Goal: Complete application form

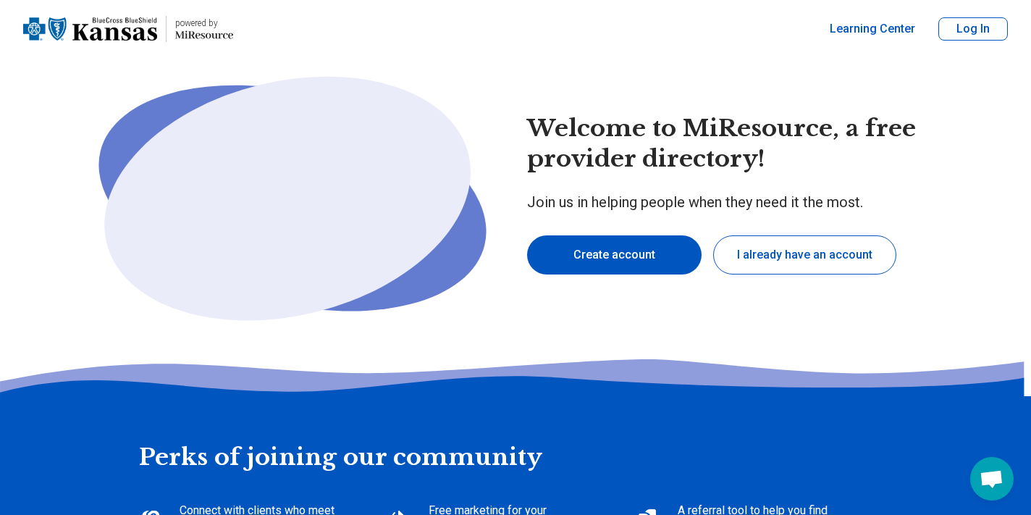
click at [614, 248] on button "Create account" at bounding box center [614, 254] width 175 height 39
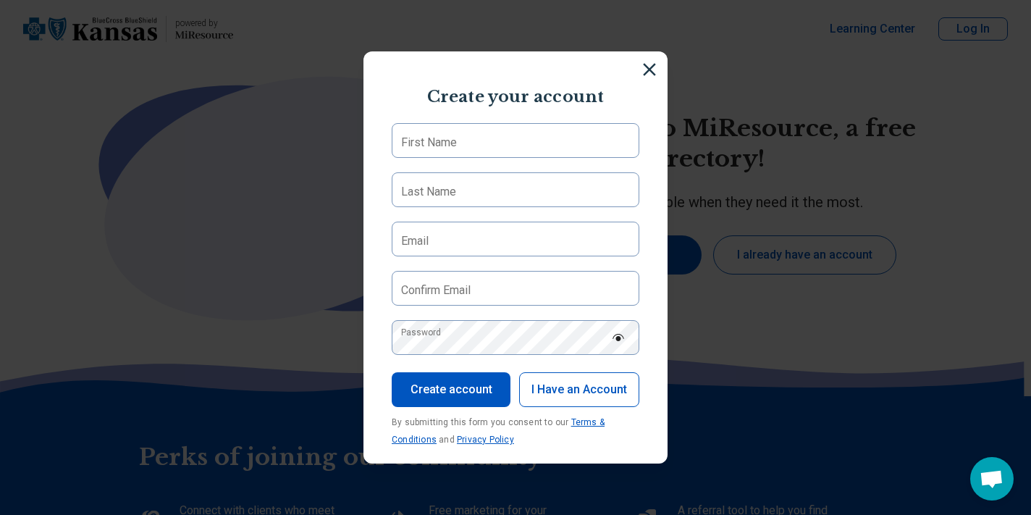
click at [432, 139] on label "First Name" at bounding box center [429, 142] width 56 height 17
click at [432, 139] on input "First Name" at bounding box center [516, 140] width 248 height 35
type input "******"
click at [427, 187] on label "Last Name" at bounding box center [428, 191] width 55 height 17
click at [427, 187] on input "Last Name" at bounding box center [516, 189] width 248 height 35
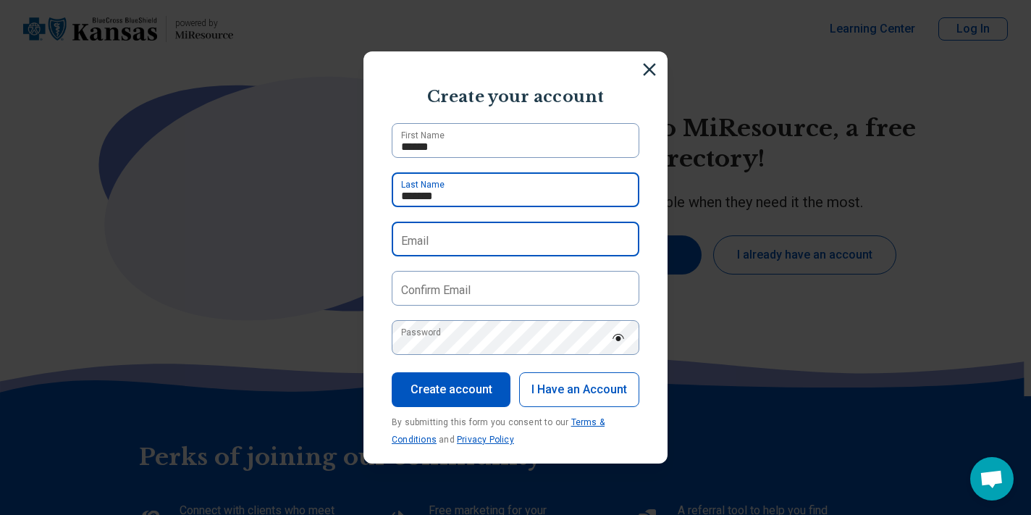
type input "*******"
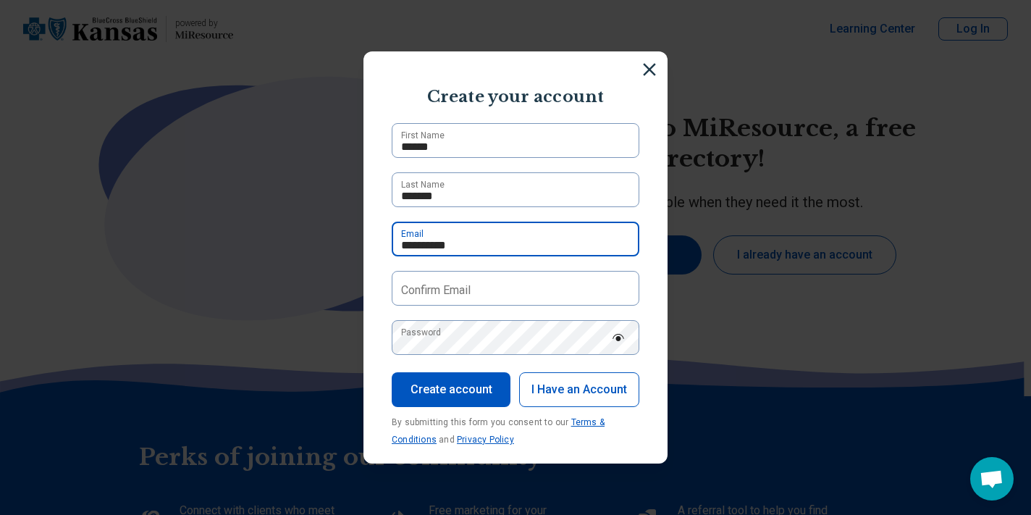
type input "**********"
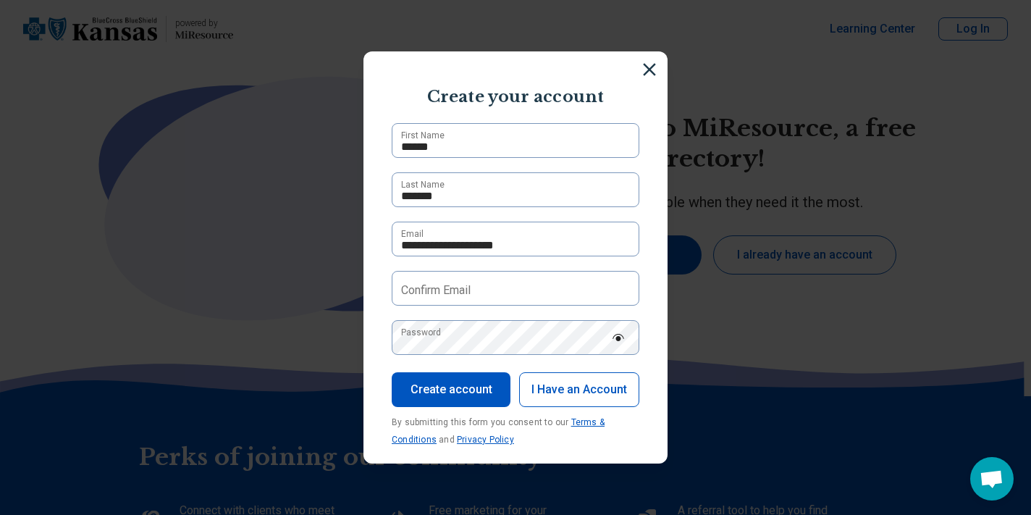
click at [438, 288] on label "Confirm Email" at bounding box center [436, 290] width 70 height 17
click at [438, 288] on input "Confirm Email" at bounding box center [516, 288] width 248 height 35
type input "**********"
click at [439, 335] on label "Password" at bounding box center [421, 332] width 40 height 13
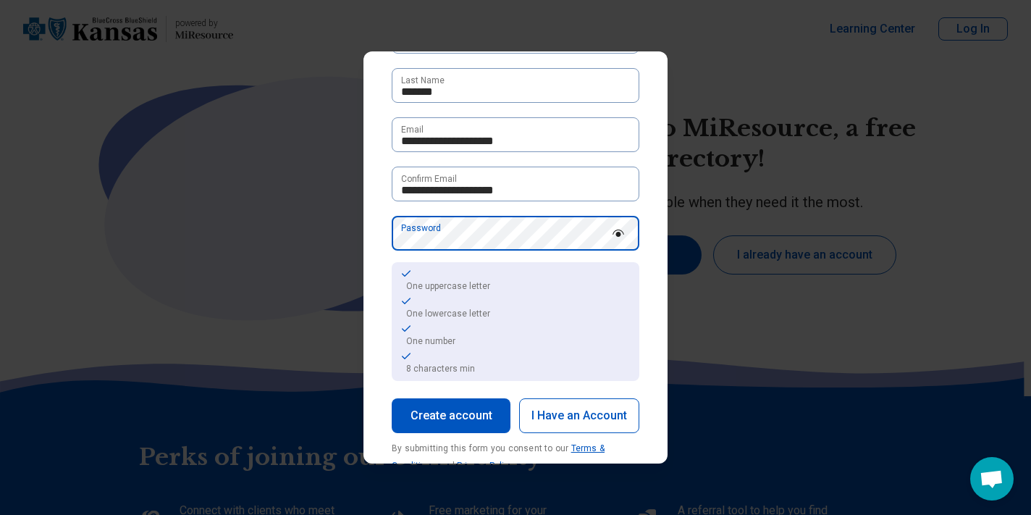
scroll to position [107, 0]
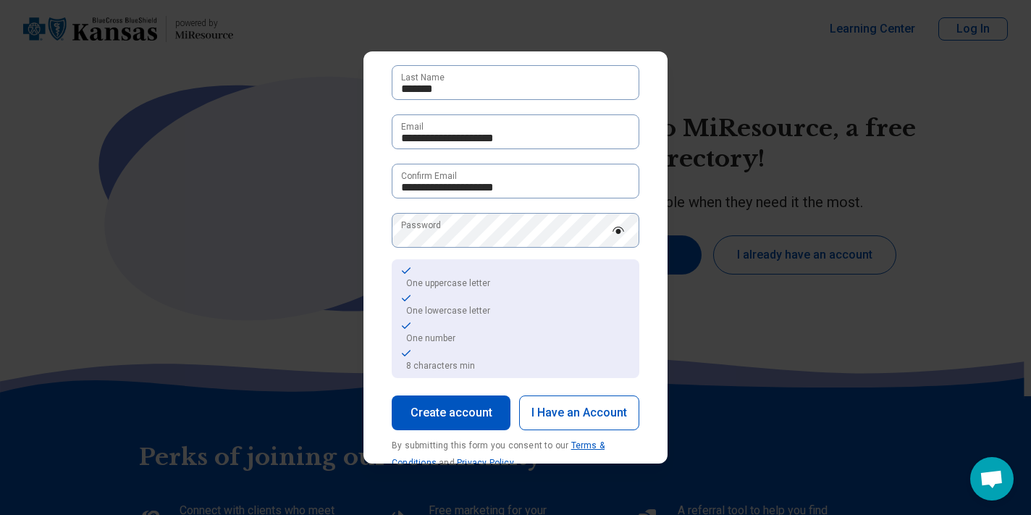
click at [417, 409] on button "Create account" at bounding box center [451, 412] width 119 height 35
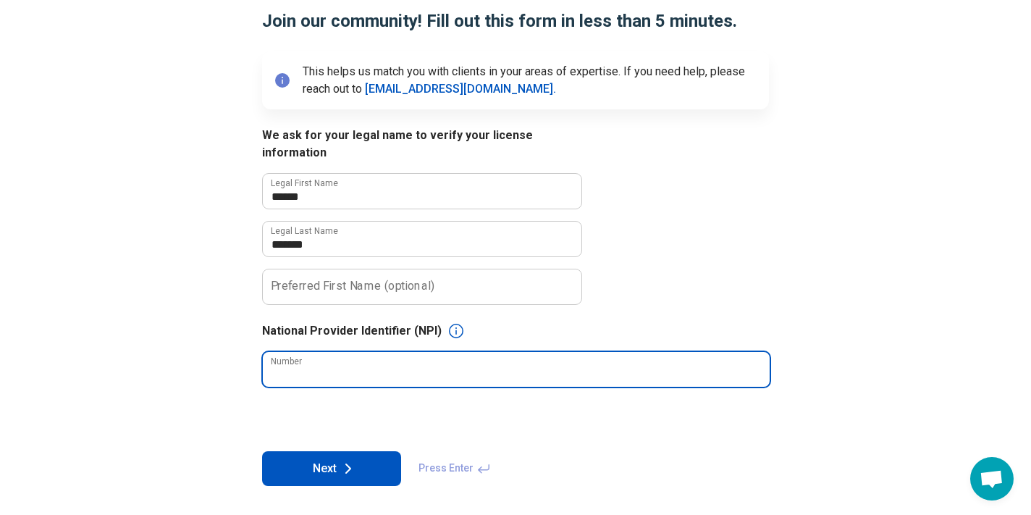
scroll to position [126, 0]
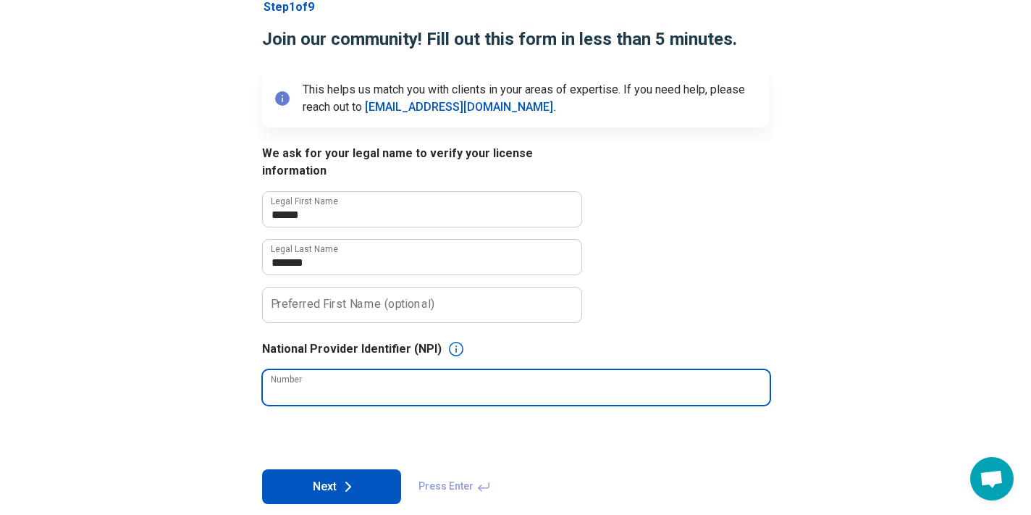
click at [332, 370] on input "Number" at bounding box center [516, 387] width 507 height 35
type input "**********"
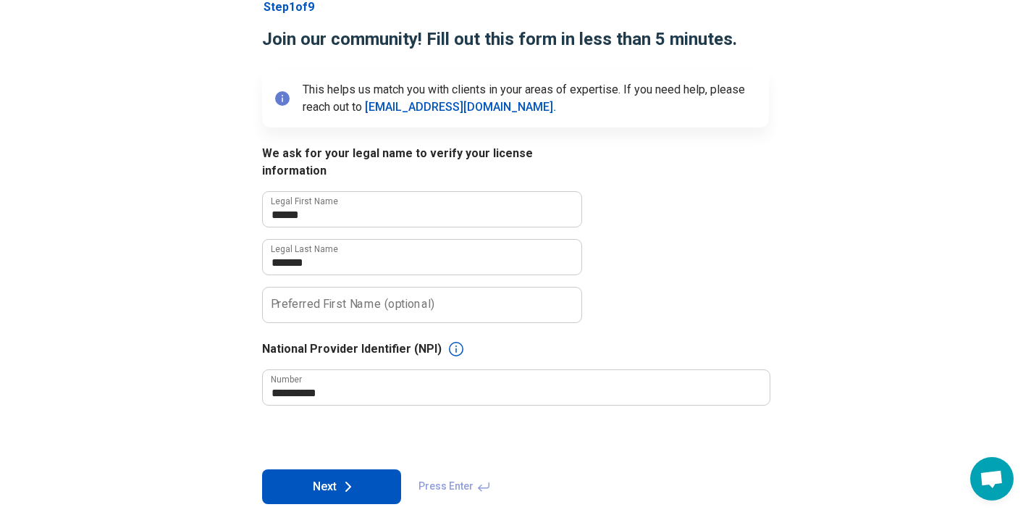
click at [319, 469] on button "Next" at bounding box center [331, 486] width 139 height 35
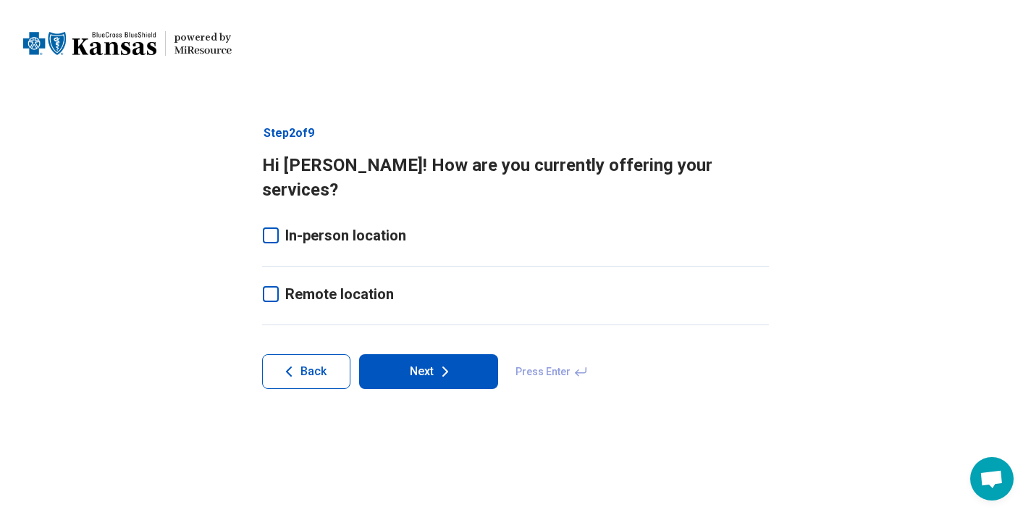
scroll to position [0, 0]
click at [269, 227] on icon at bounding box center [271, 235] width 16 height 16
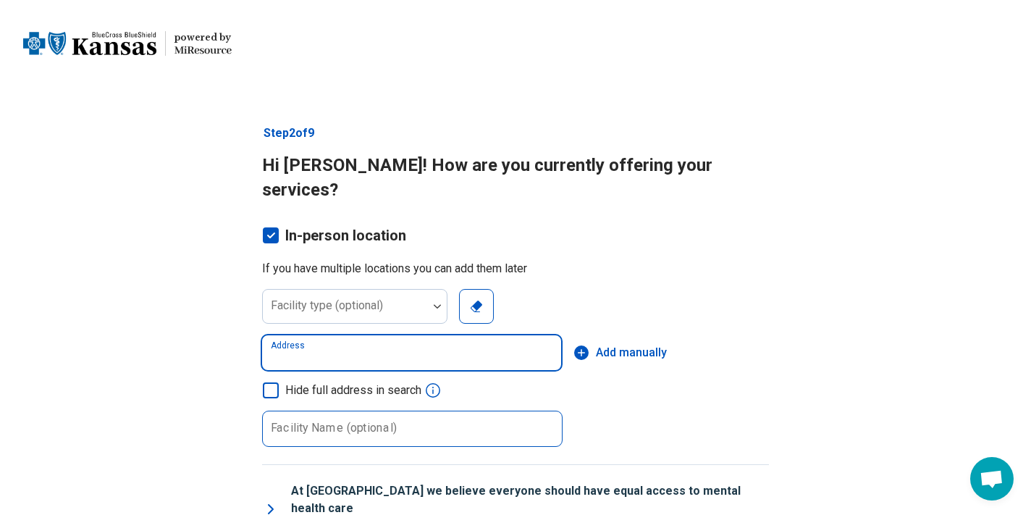
drag, startPoint x: 290, startPoint y: 315, endPoint x: 294, endPoint y: 419, distance: 104.4
click at [295, 401] on div "Facility type (optional) Clear Address Add manually Hide full address in search…" at bounding box center [515, 368] width 507 height 158
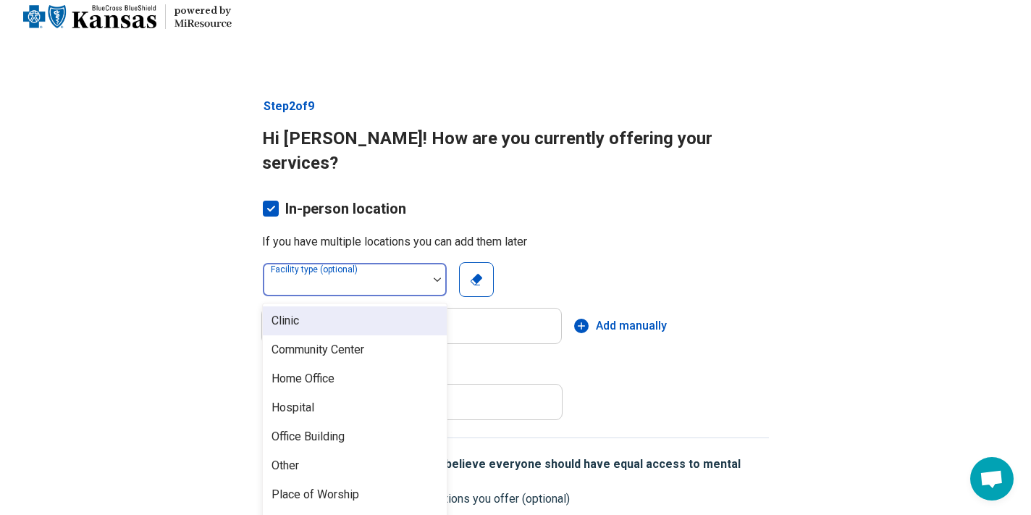
click at [437, 280] on div "Clinic, 1 of 8. 8 results available. Use Up and Down to choose options, press E…" at bounding box center [354, 279] width 185 height 35
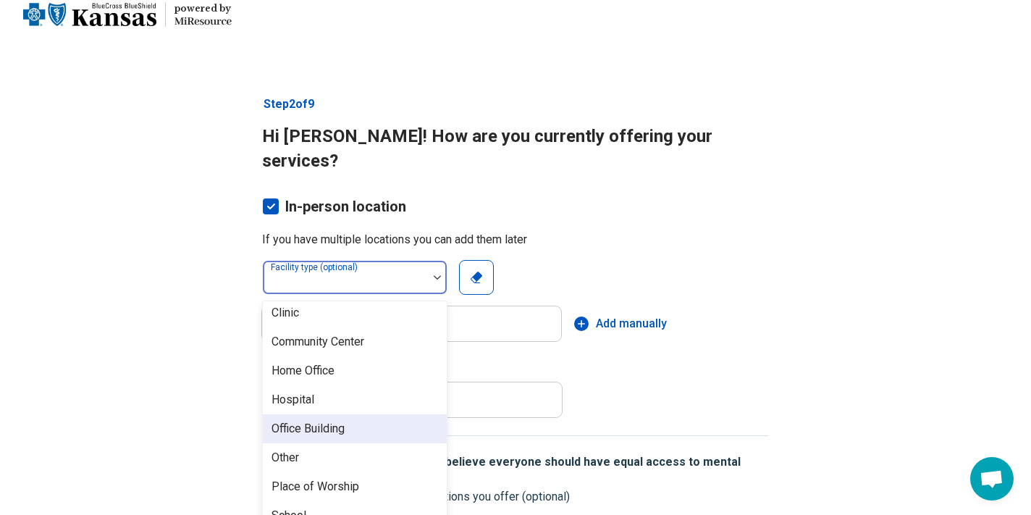
scroll to position [6, 0]
click at [360, 414] on div "Office Building" at bounding box center [355, 428] width 184 height 29
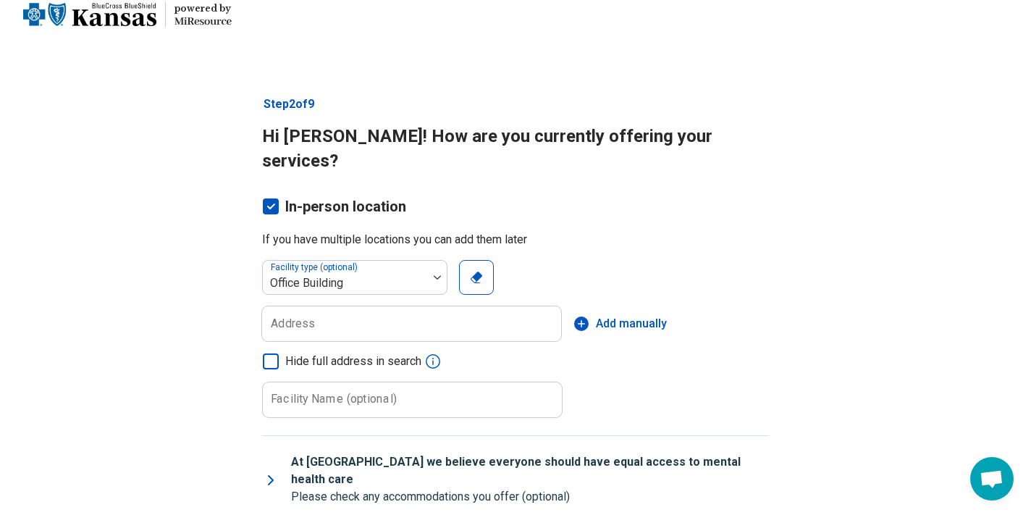
click at [280, 318] on label "Address" at bounding box center [293, 324] width 44 height 12
click at [280, 306] on input "Address" at bounding box center [411, 323] width 299 height 35
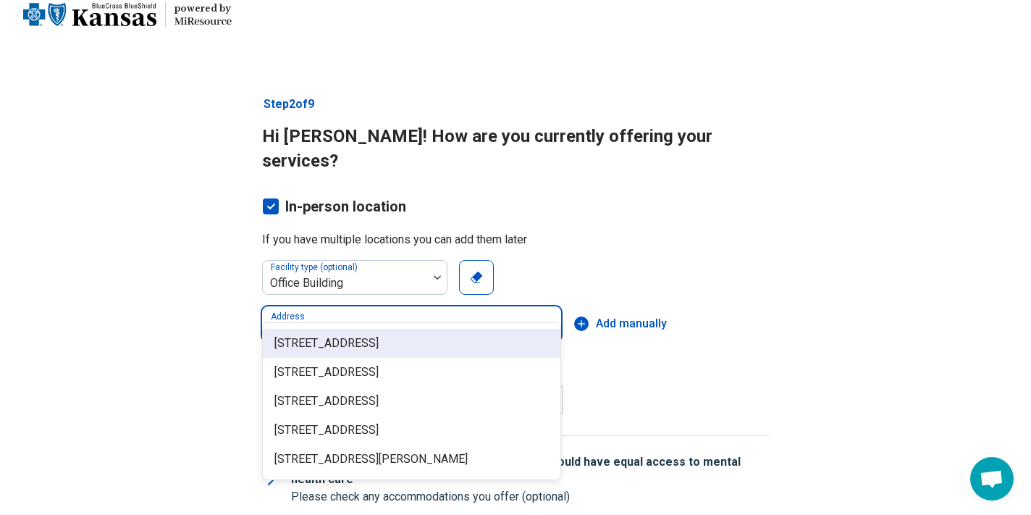
click at [366, 344] on span "[STREET_ADDRESS]" at bounding box center [415, 343] width 280 height 17
type input "**********"
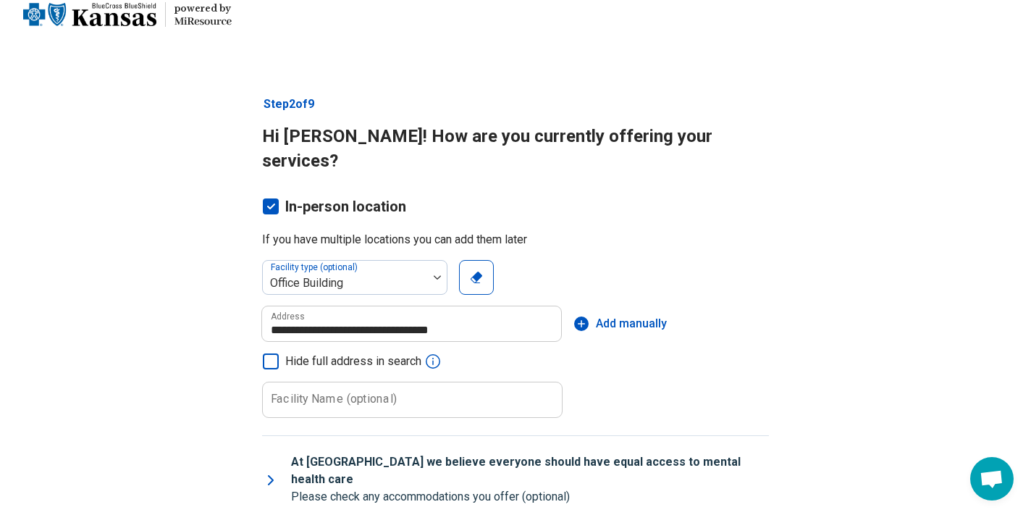
click at [329, 393] on label "Facility Name (optional)" at bounding box center [334, 399] width 126 height 12
click at [329, 382] on input "Facility Name (optional)" at bounding box center [412, 399] width 299 height 35
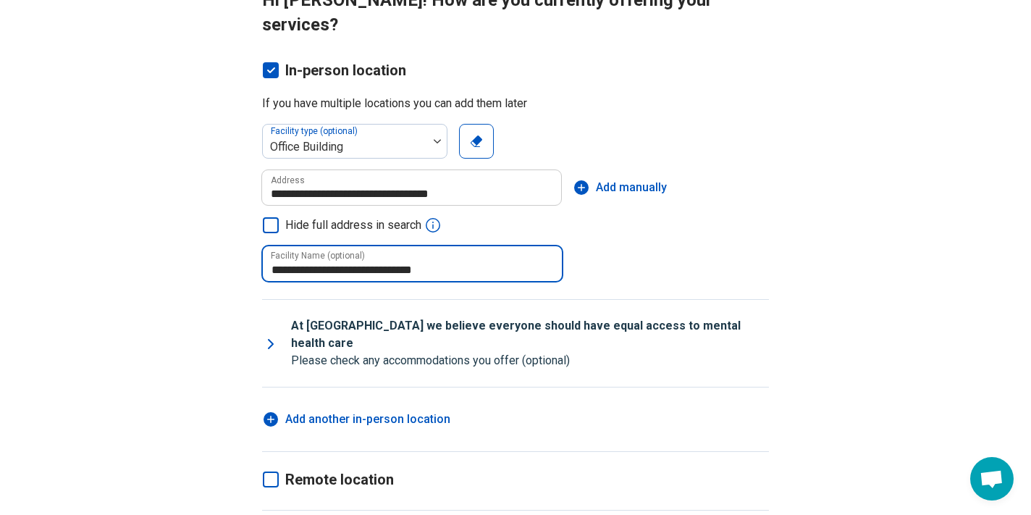
scroll to position [169, 0]
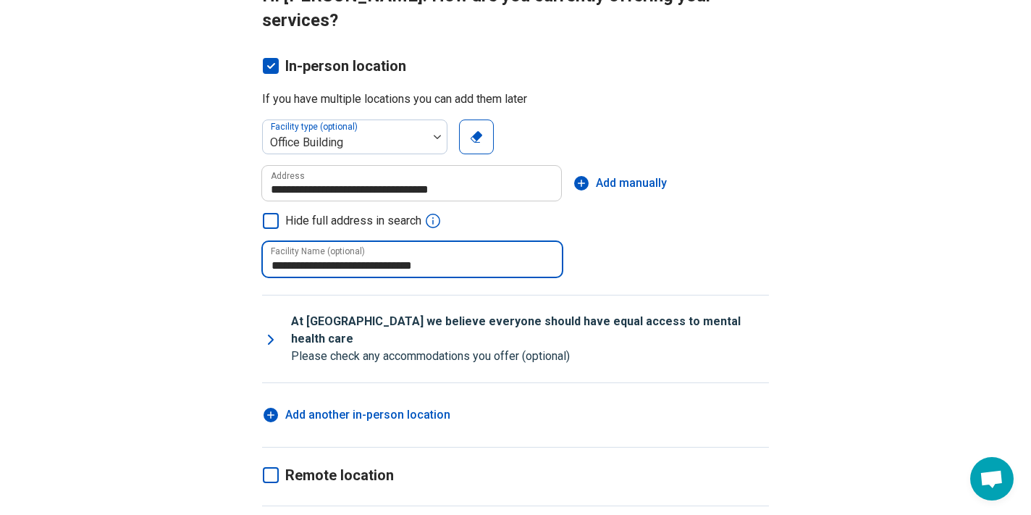
type input "**********"
click at [272, 467] on icon at bounding box center [271, 475] width 16 height 16
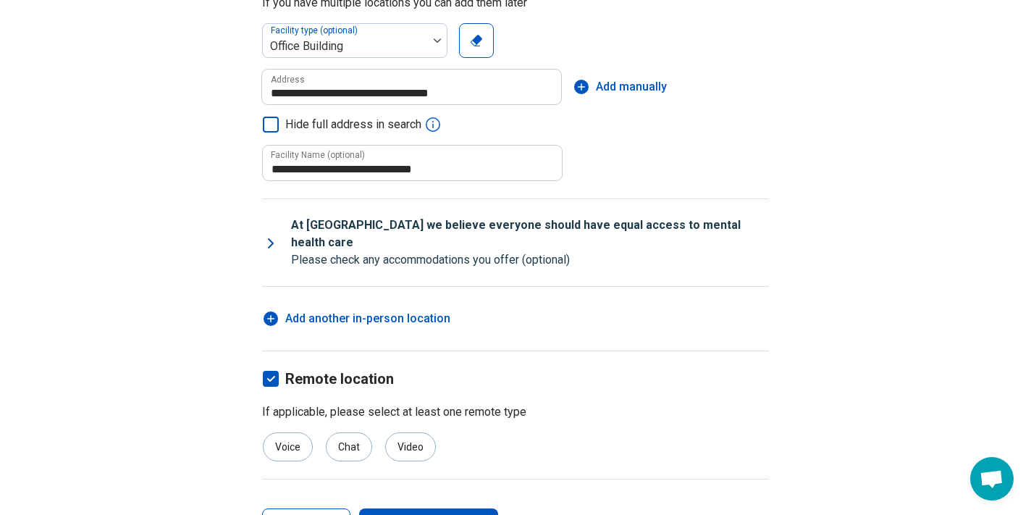
scroll to position [276, 0]
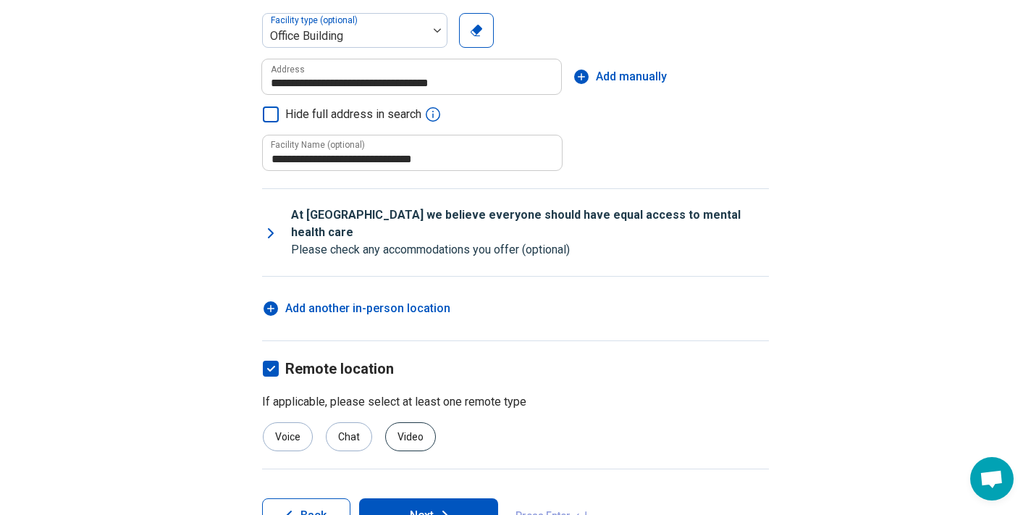
click at [411, 422] on div "Video" at bounding box center [410, 436] width 51 height 29
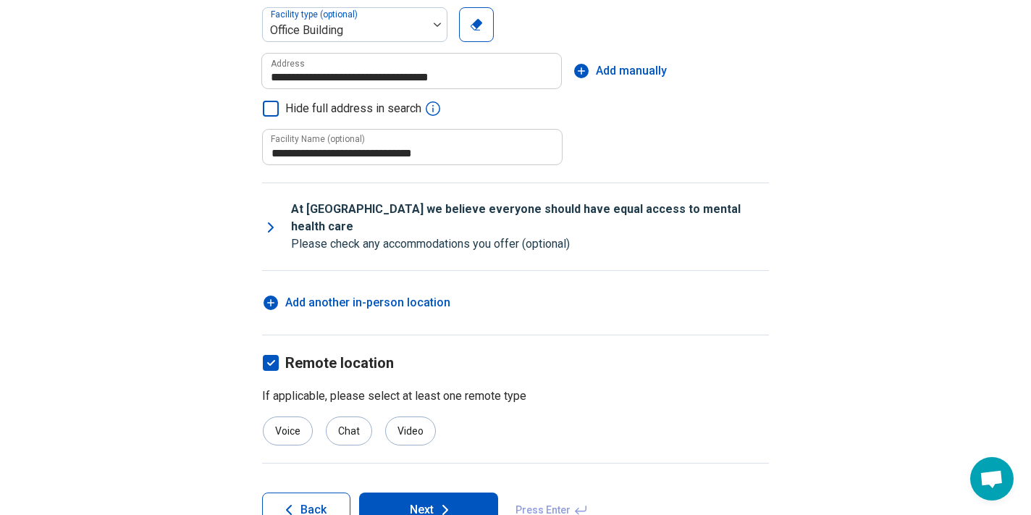
scroll to position [281, 0]
click at [295, 417] on div "Voice" at bounding box center [288, 431] width 50 height 29
click at [418, 493] on button "Next" at bounding box center [428, 510] width 139 height 35
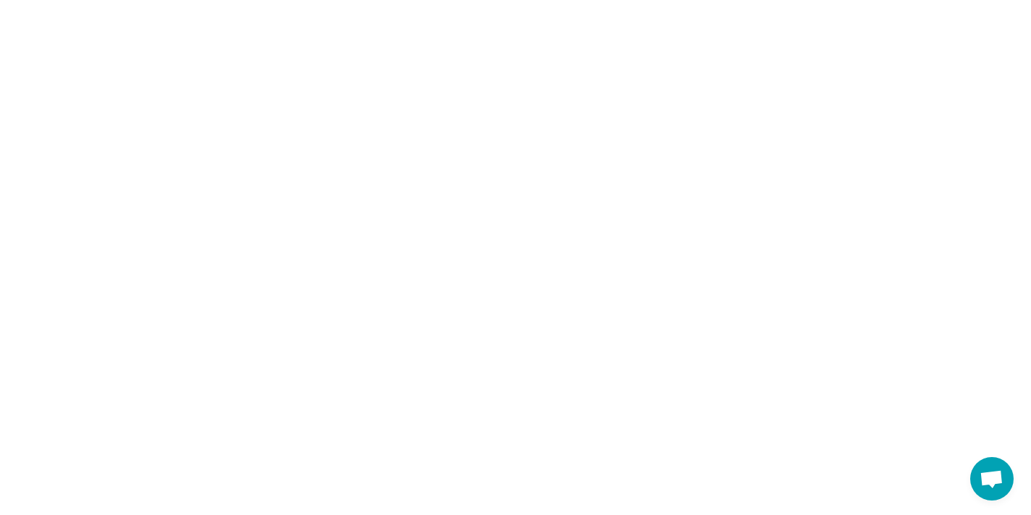
scroll to position [0, 0]
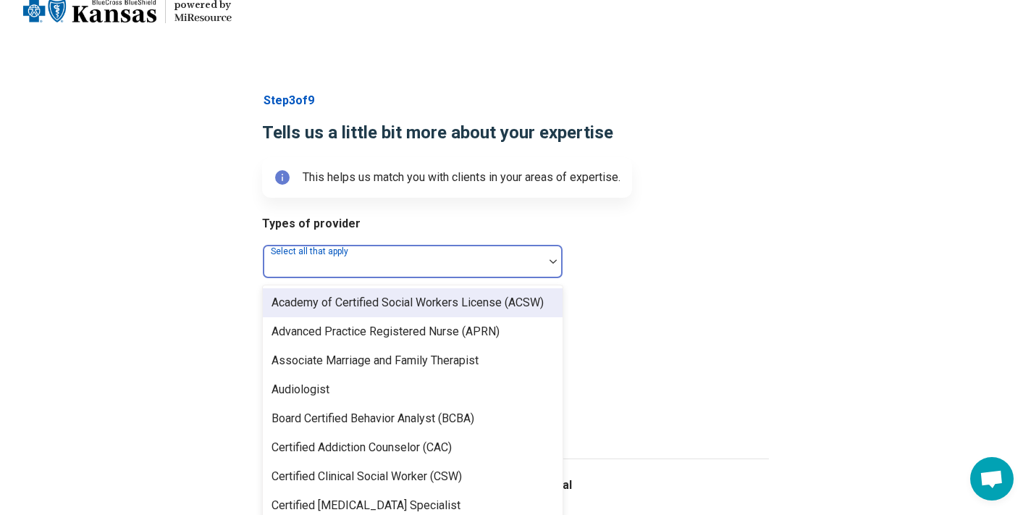
click at [552, 279] on div "Academy of Certified Social Workers License (ACSW), 1 of 69. 69 results availab…" at bounding box center [412, 261] width 301 height 35
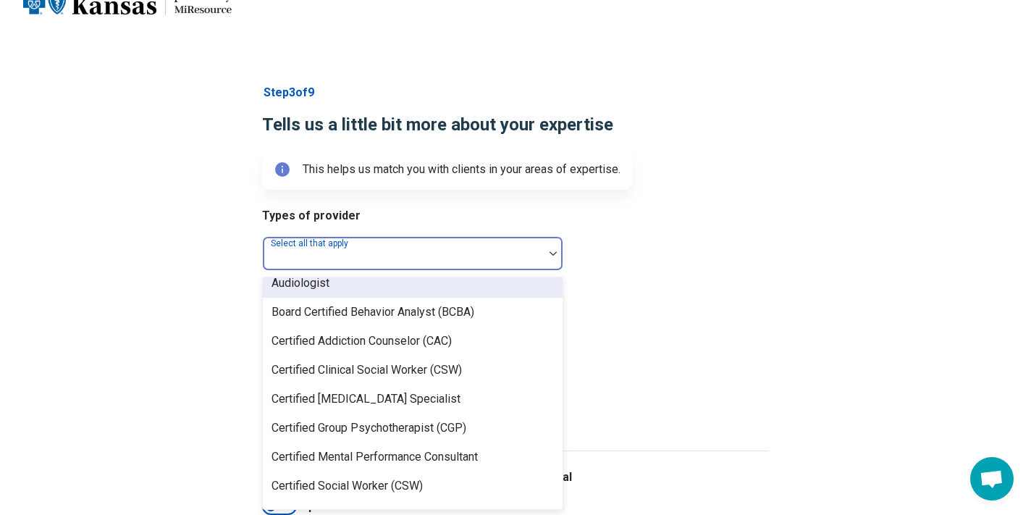
scroll to position [106, 0]
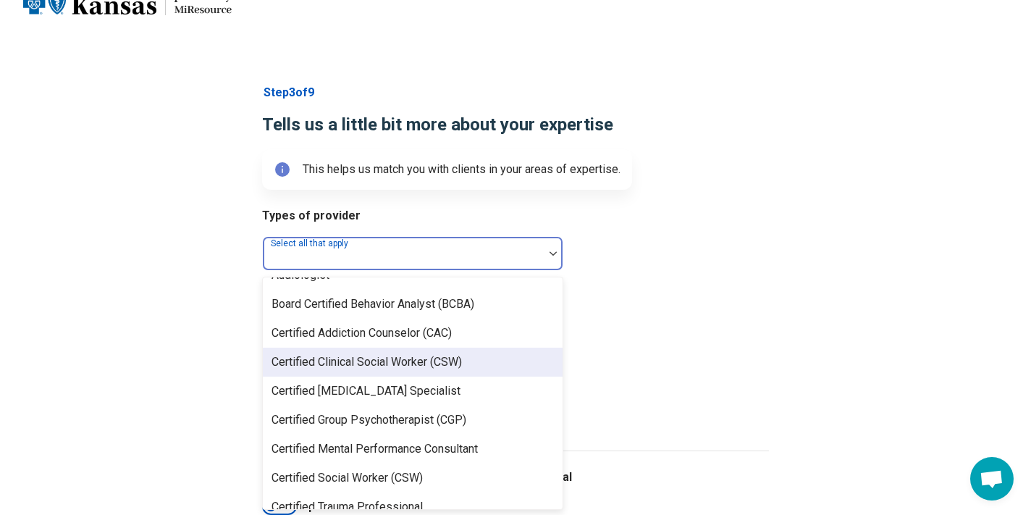
click at [457, 357] on div "Certified Clinical Social Worker (CSW)" at bounding box center [367, 361] width 190 height 17
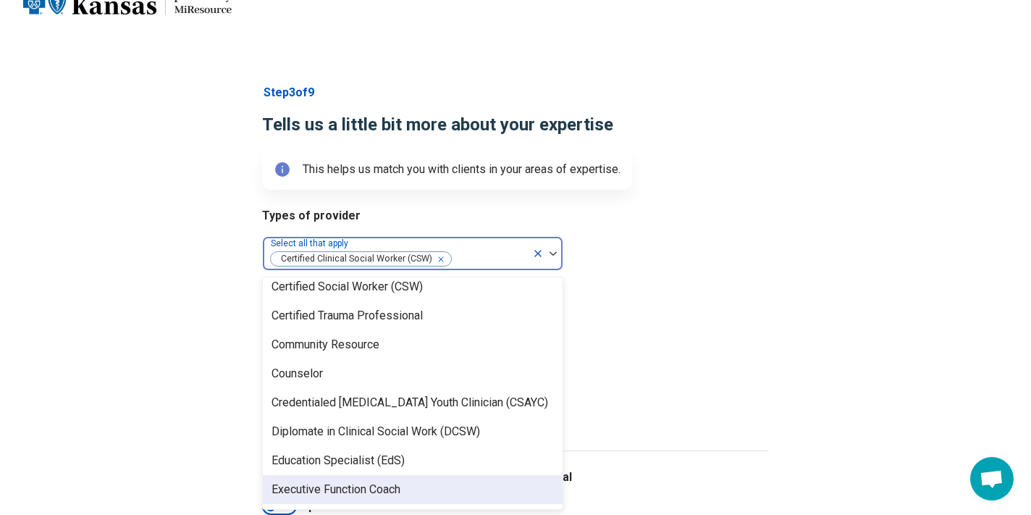
scroll to position [267, 0]
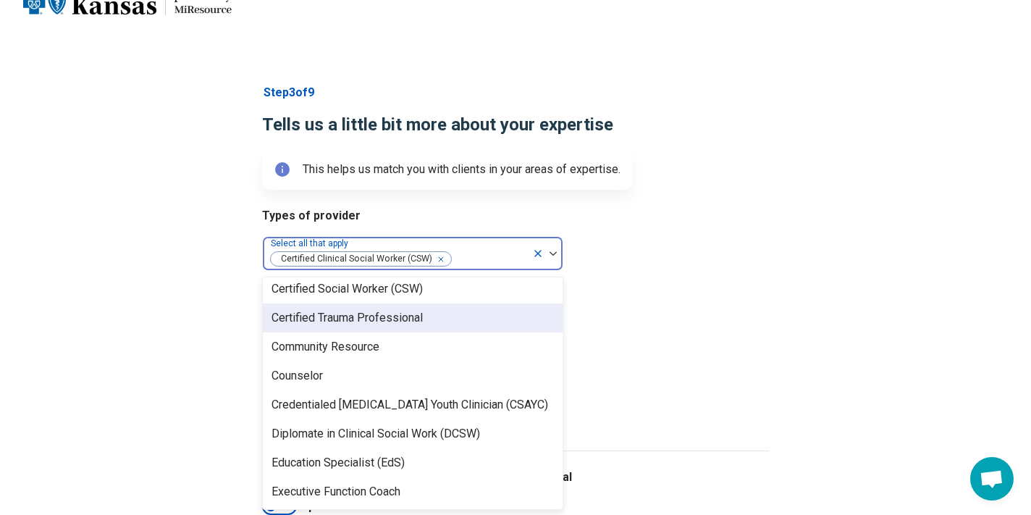
click at [412, 318] on div "Certified Trauma Professional" at bounding box center [347, 317] width 151 height 17
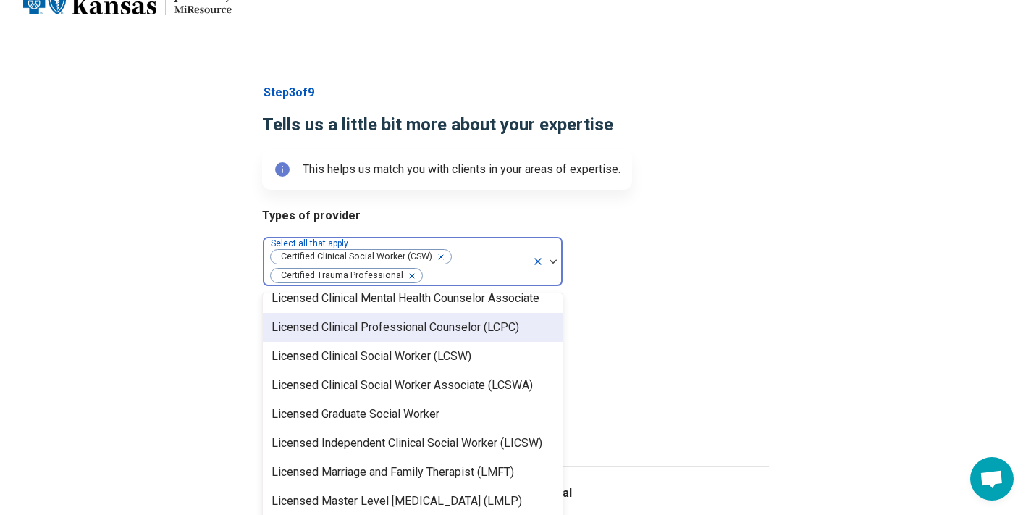
scroll to position [680, 0]
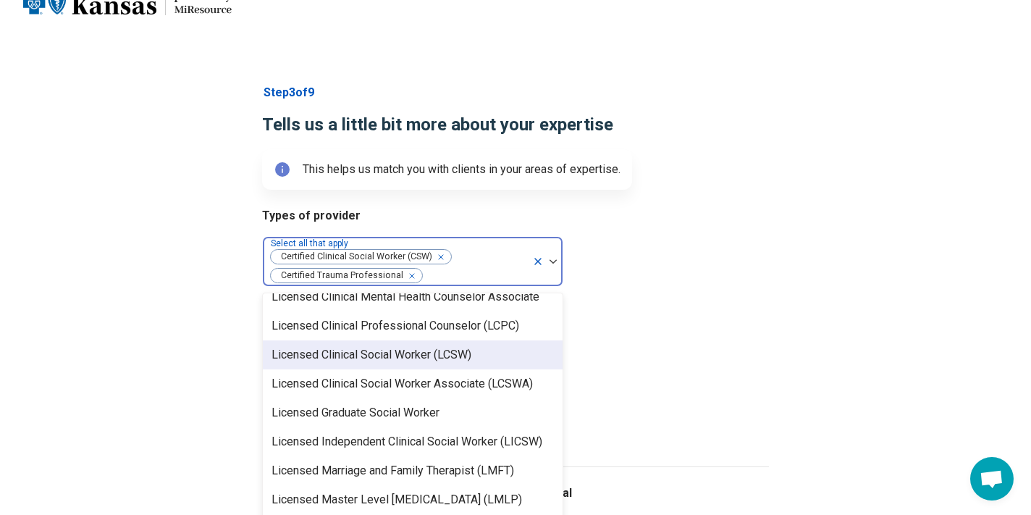
click at [420, 351] on div "Licensed Clinical Social Worker (LCSW)" at bounding box center [372, 354] width 200 height 17
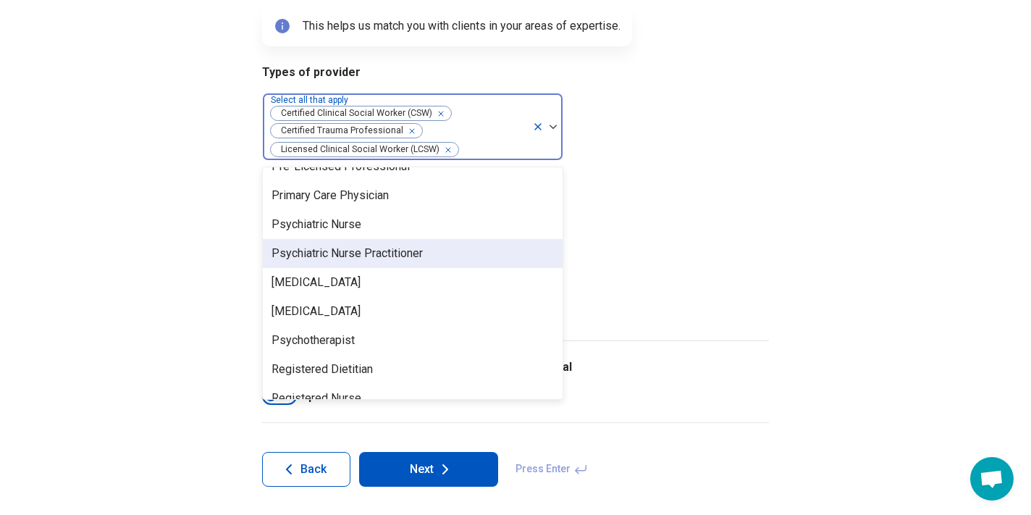
scroll to position [1612, 0]
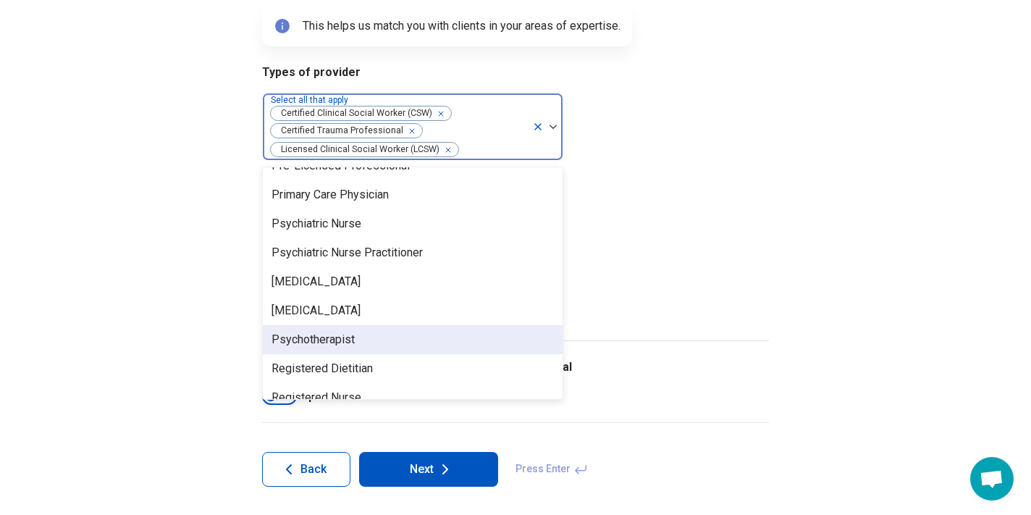
click at [366, 340] on div "Psychotherapist" at bounding box center [413, 339] width 300 height 29
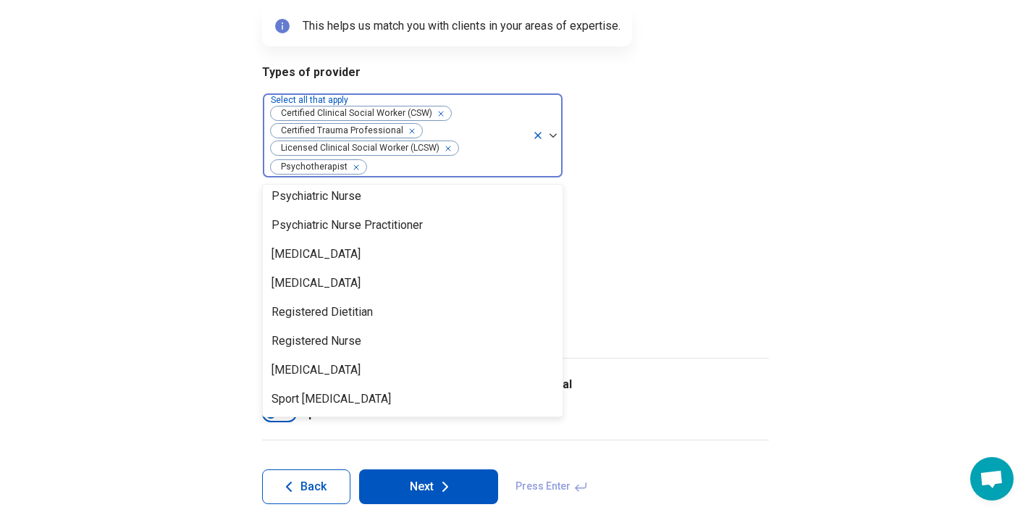
scroll to position [1657, 0]
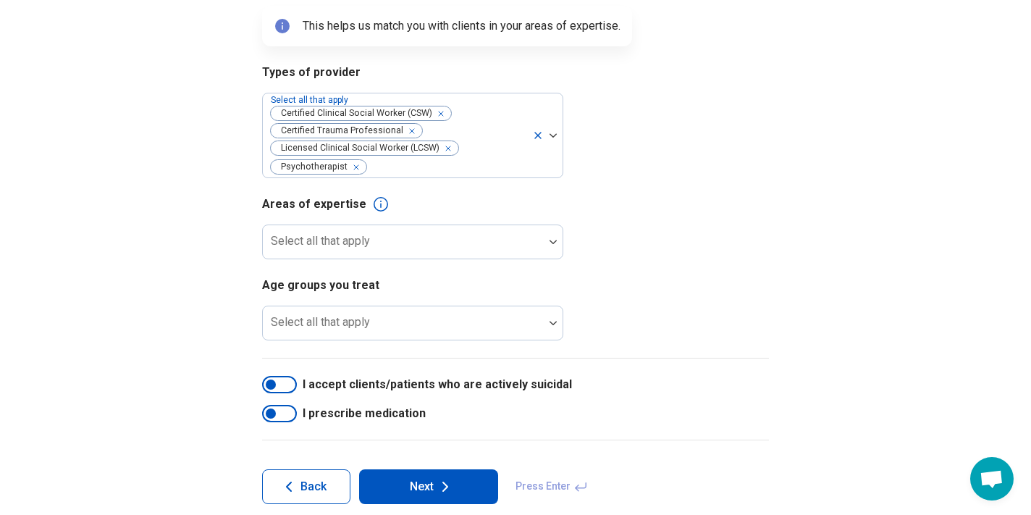
click at [407, 476] on button "Next" at bounding box center [428, 486] width 139 height 35
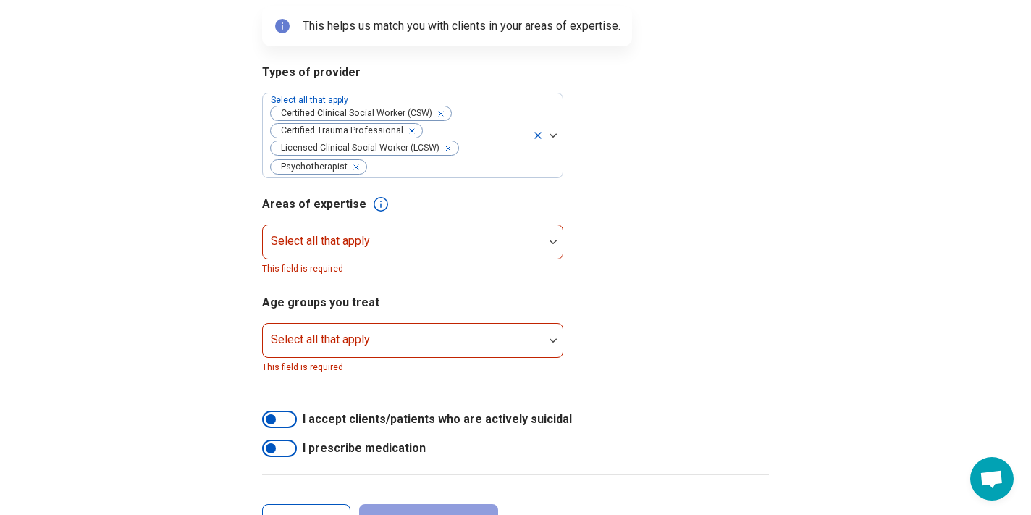
click at [269, 450] on div at bounding box center [271, 448] width 10 height 10
click at [285, 447] on div at bounding box center [288, 448] width 10 height 10
click at [269, 419] on div at bounding box center [271, 419] width 10 height 10
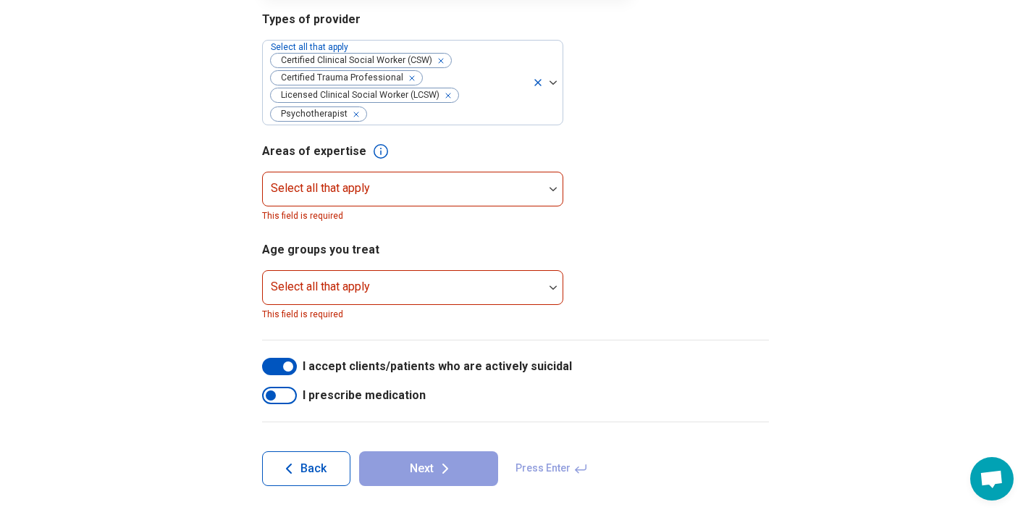
scroll to position [237, 0]
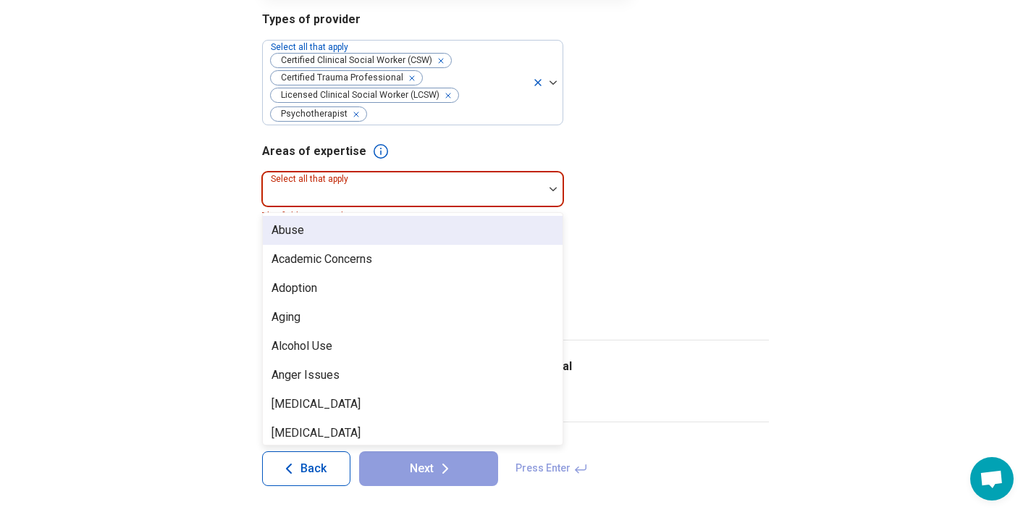
click at [550, 188] on img at bounding box center [553, 189] width 7 height 4
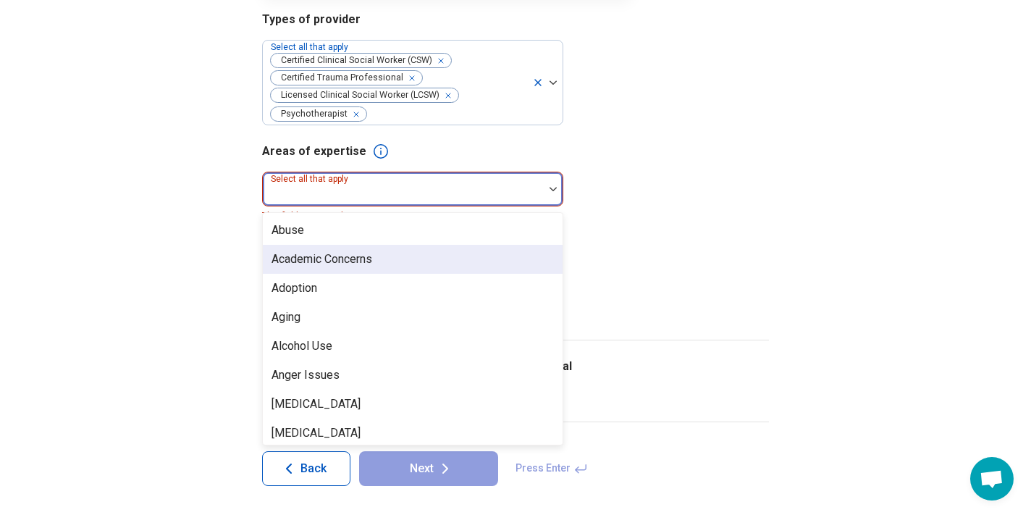
click at [372, 259] on div "Academic Concerns" at bounding box center [322, 259] width 101 height 17
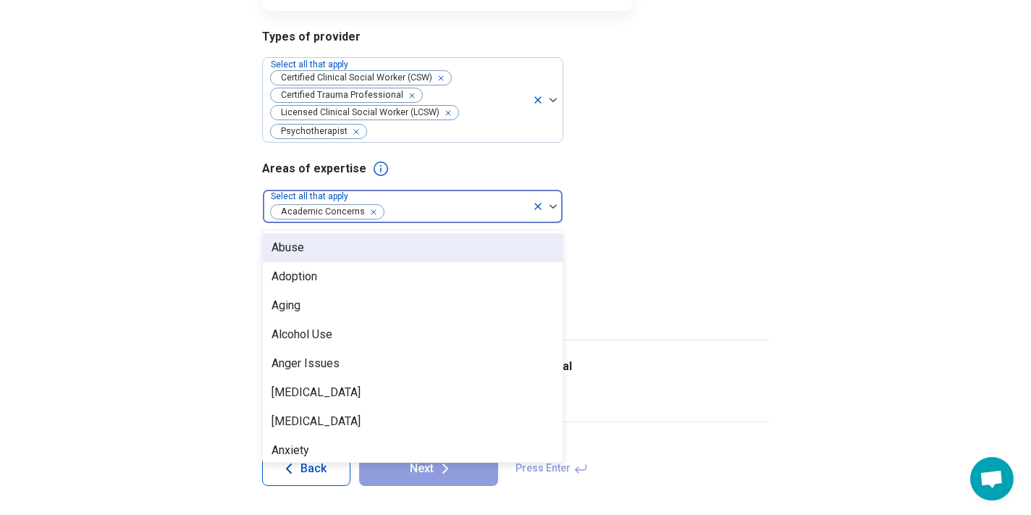
scroll to position [219, 0]
click at [335, 248] on div "Abuse" at bounding box center [413, 247] width 300 height 29
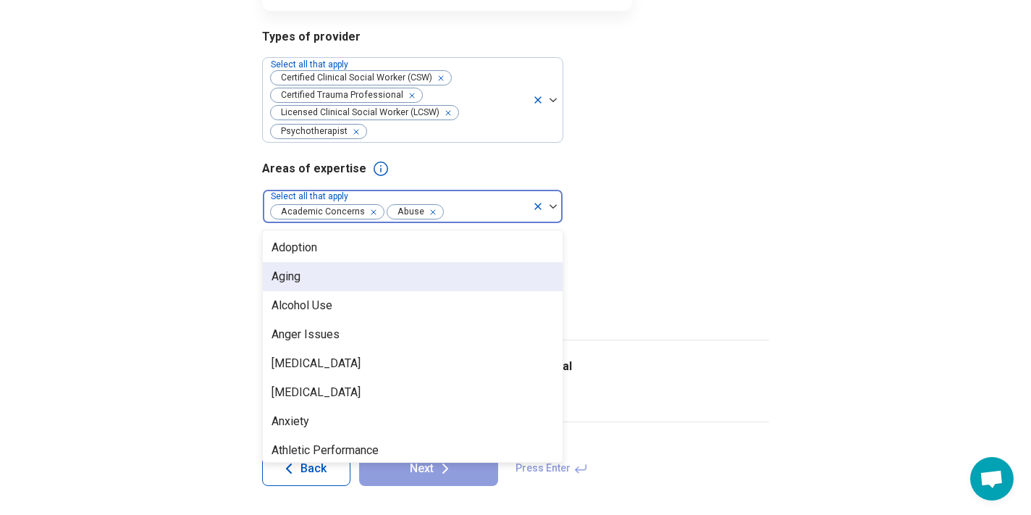
click at [319, 277] on div "Aging" at bounding box center [413, 276] width 300 height 29
click at [347, 277] on div "Alcohol Use" at bounding box center [413, 276] width 300 height 29
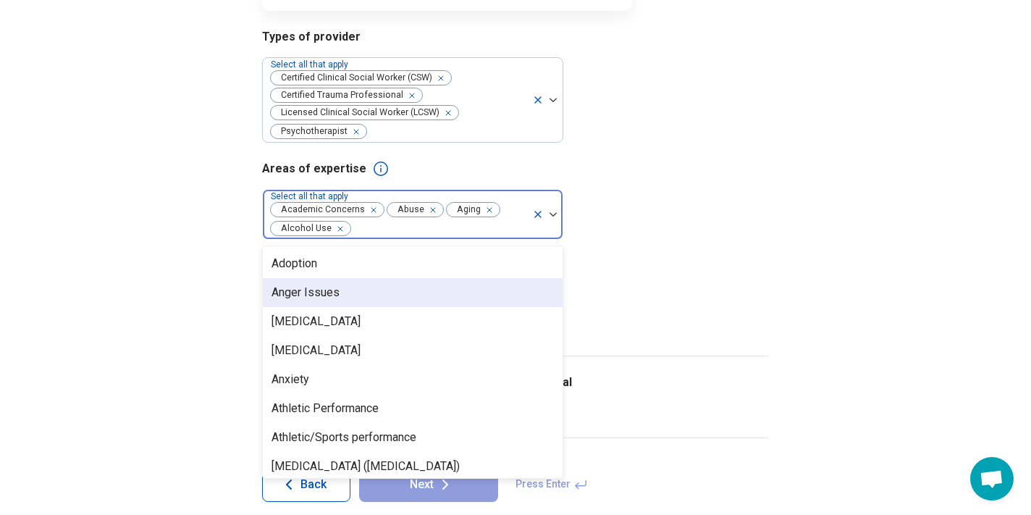
click at [346, 289] on div "Anger Issues" at bounding box center [413, 292] width 300 height 29
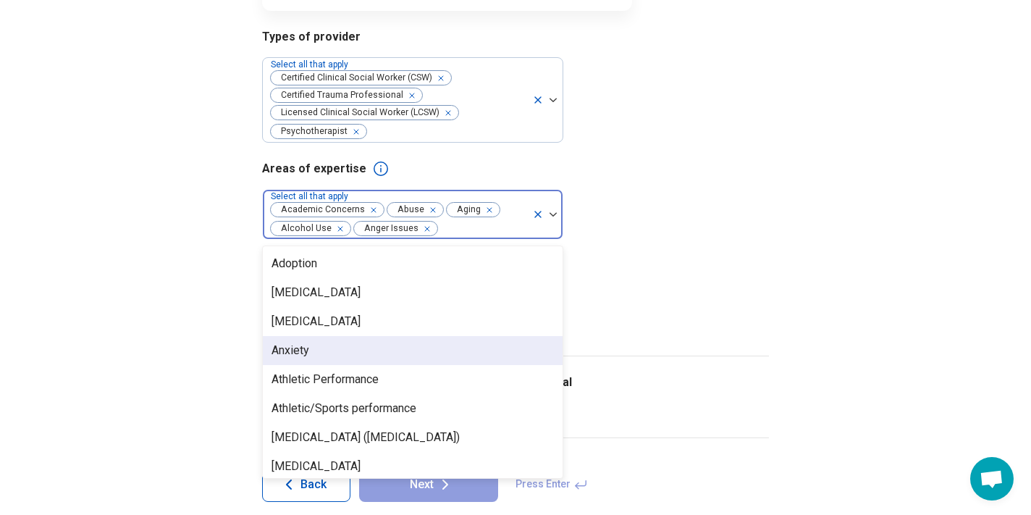
click at [357, 345] on div "Anxiety" at bounding box center [413, 350] width 300 height 29
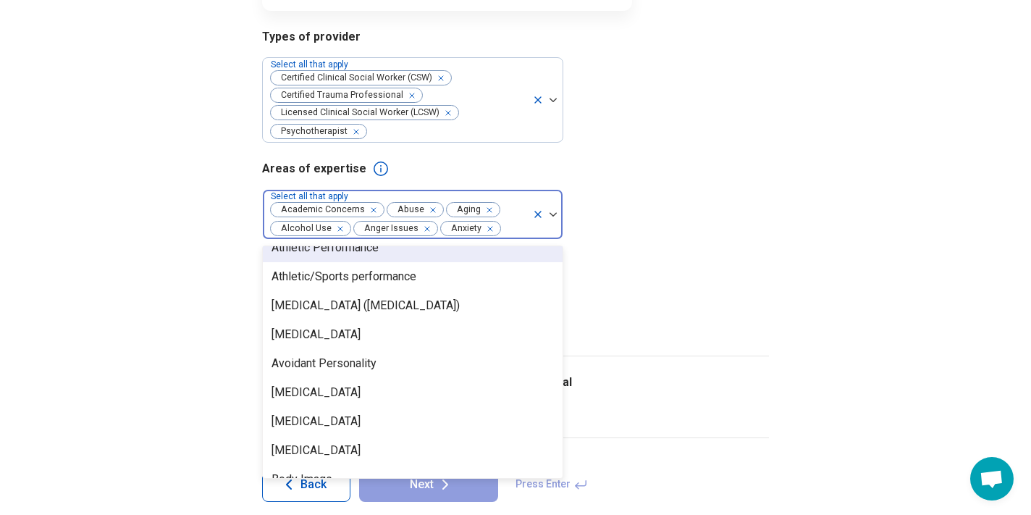
scroll to position [104, 0]
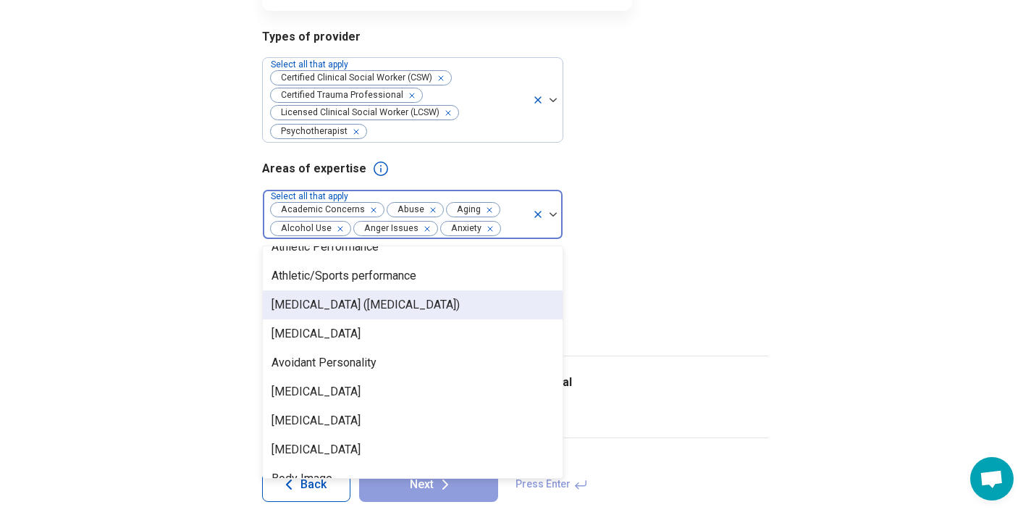
click at [350, 301] on div "[MEDICAL_DATA] ([MEDICAL_DATA])" at bounding box center [366, 304] width 188 height 17
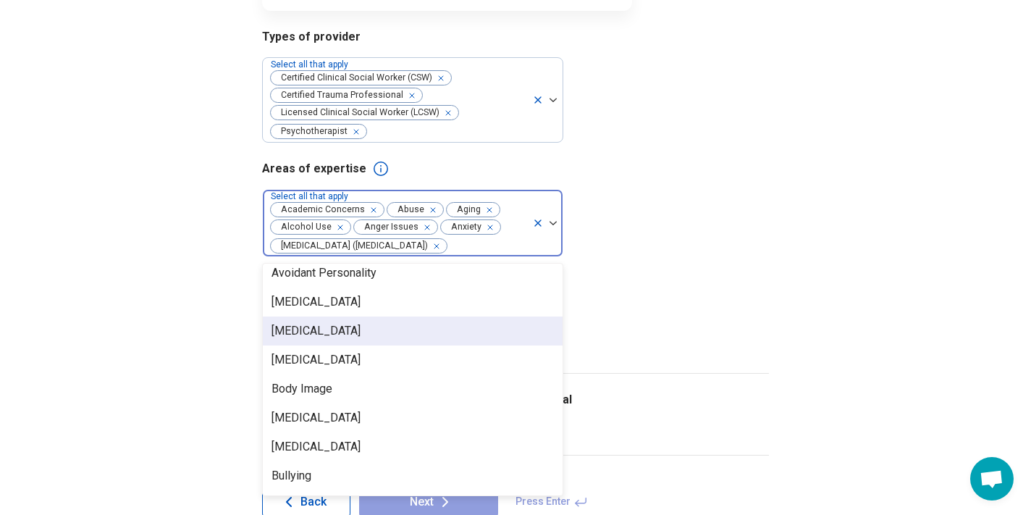
scroll to position [180, 0]
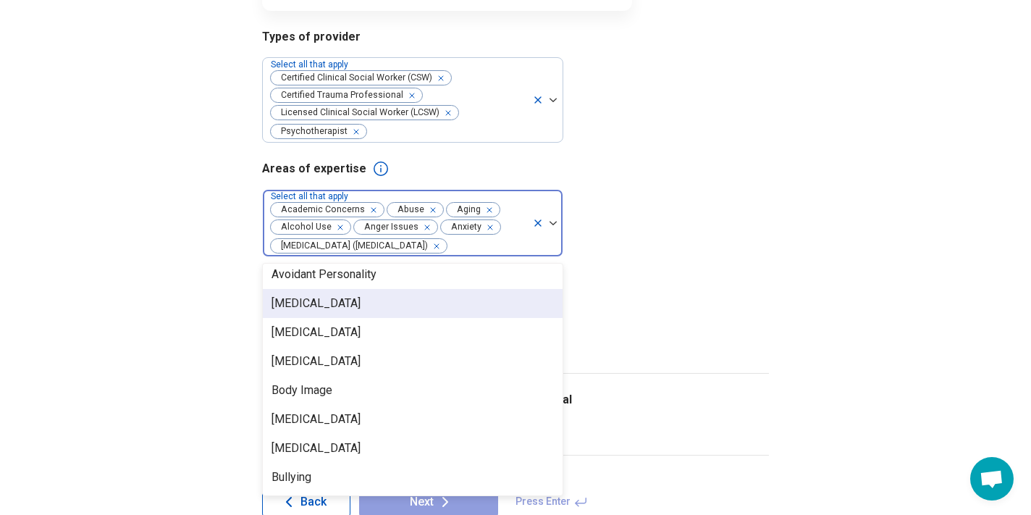
click at [361, 304] on div "[MEDICAL_DATA]" at bounding box center [316, 303] width 89 height 17
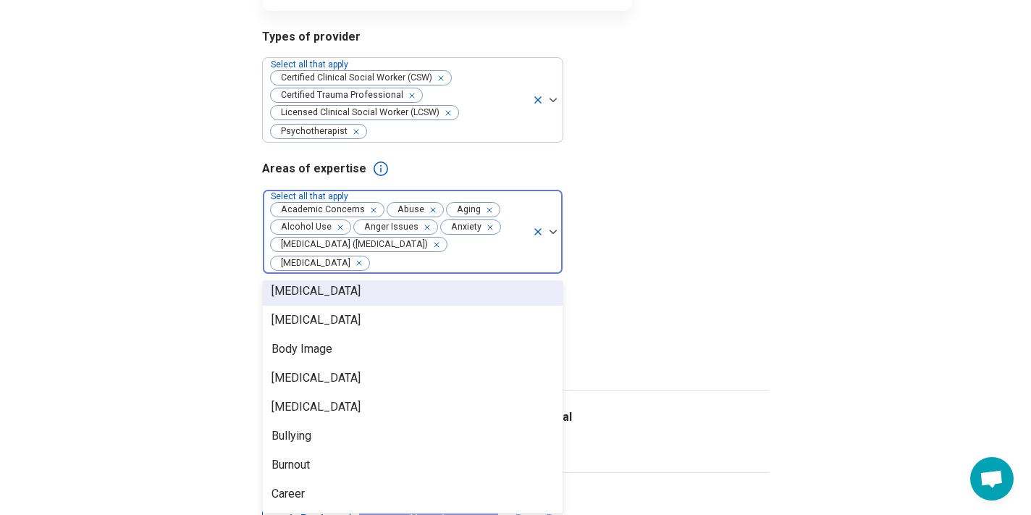
scroll to position [211, 0]
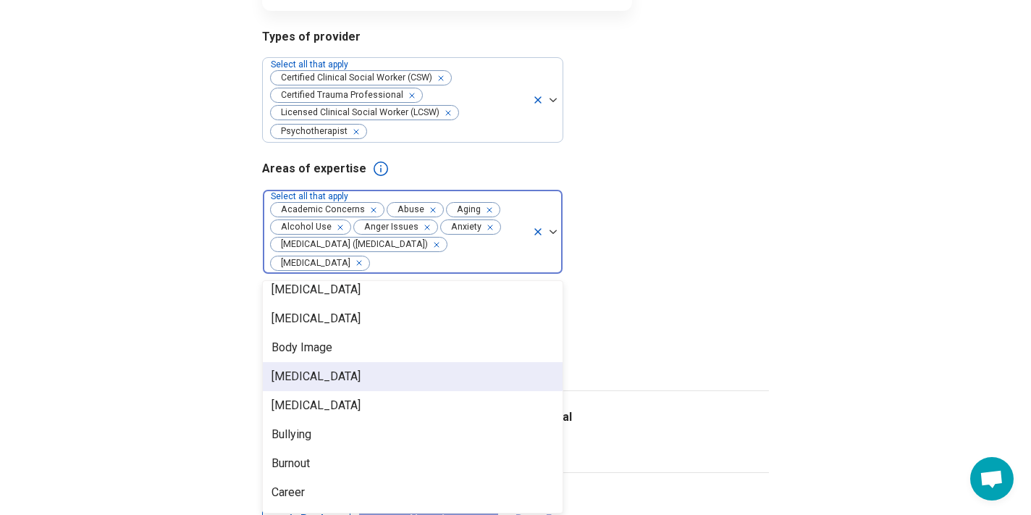
click at [350, 371] on div "[MEDICAL_DATA]" at bounding box center [316, 376] width 89 height 17
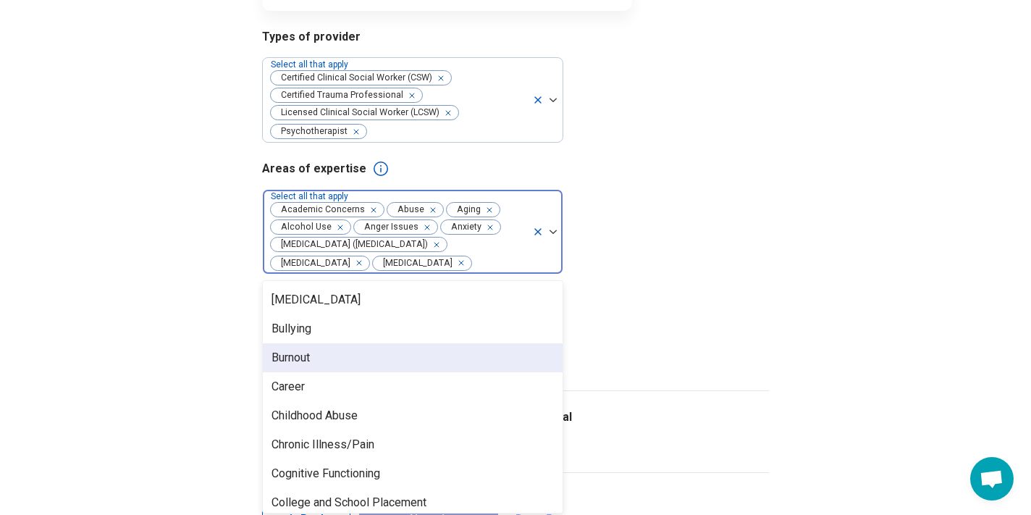
scroll to position [289, 0]
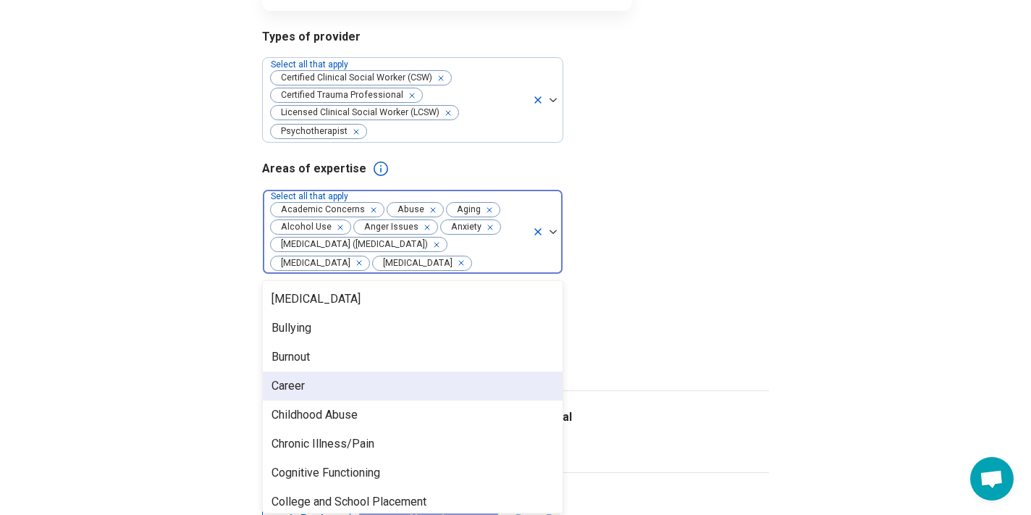
click at [327, 400] on div "Career" at bounding box center [413, 386] width 300 height 29
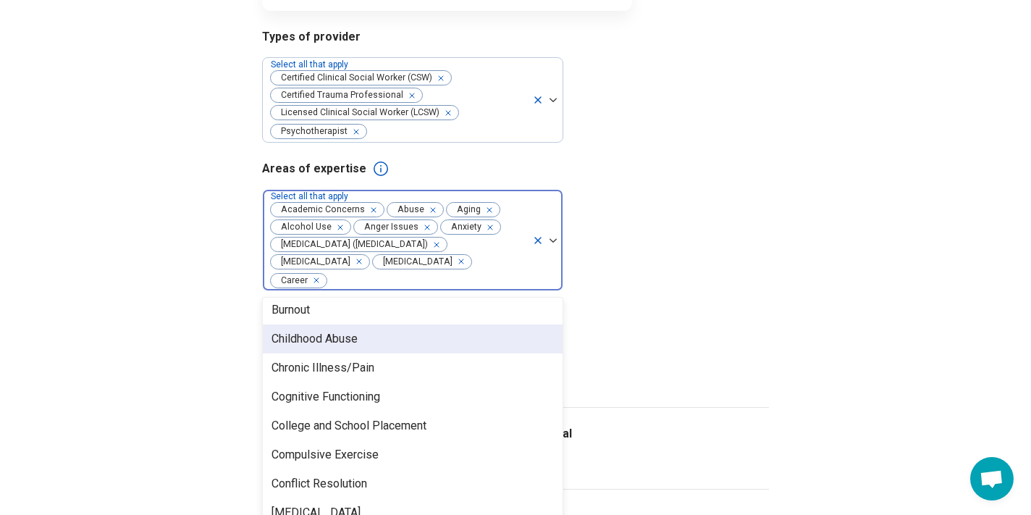
scroll to position [356, 0]
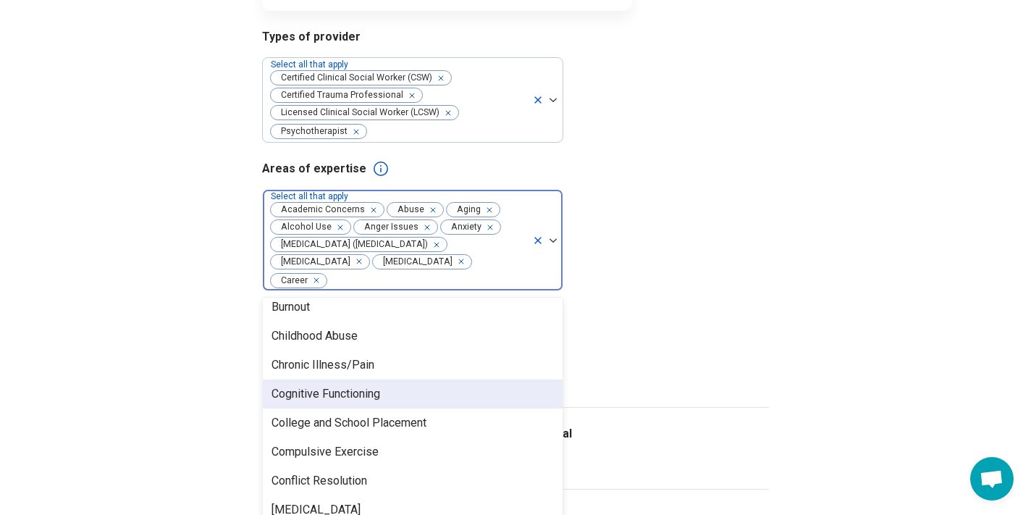
click at [394, 392] on div "Cognitive Functioning" at bounding box center [413, 394] width 300 height 29
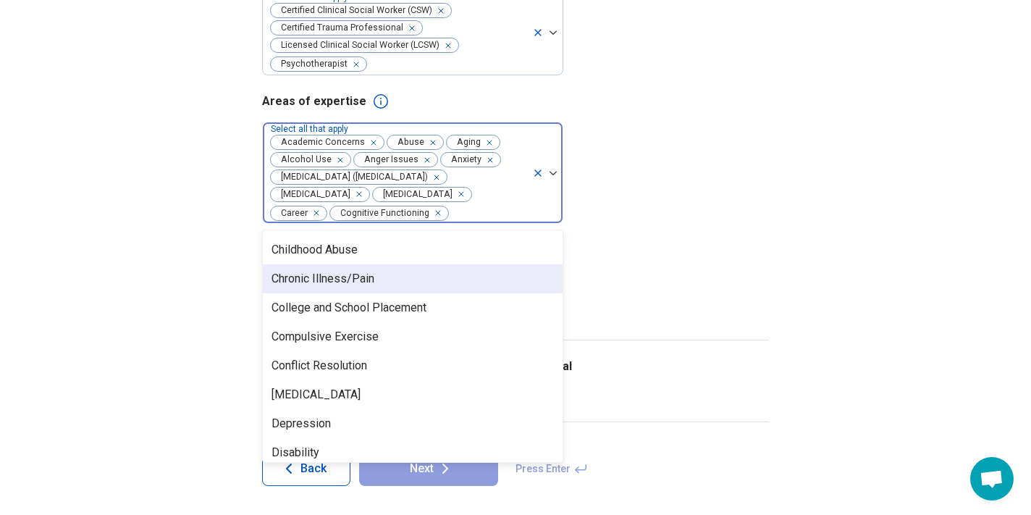
scroll to position [380, 0]
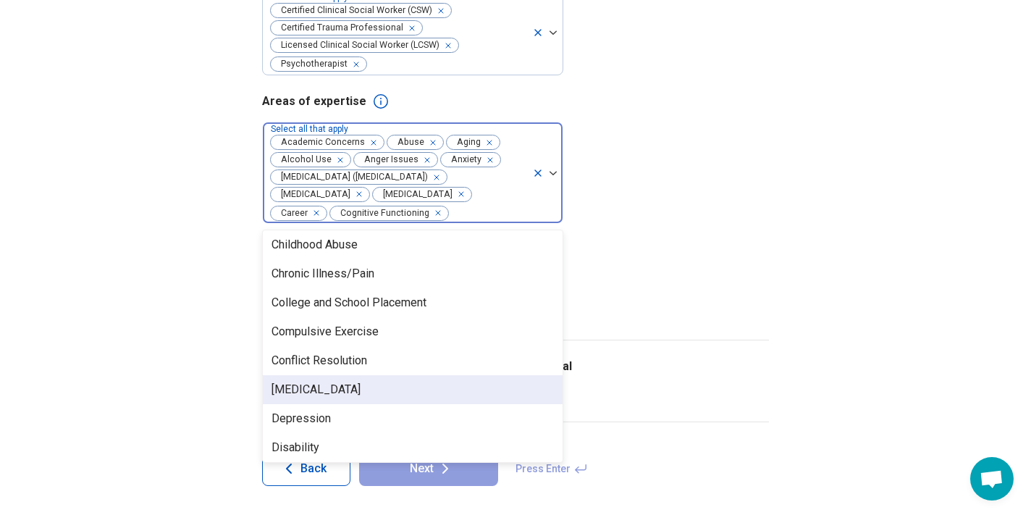
click at [396, 389] on div "[MEDICAL_DATA]" at bounding box center [413, 389] width 300 height 29
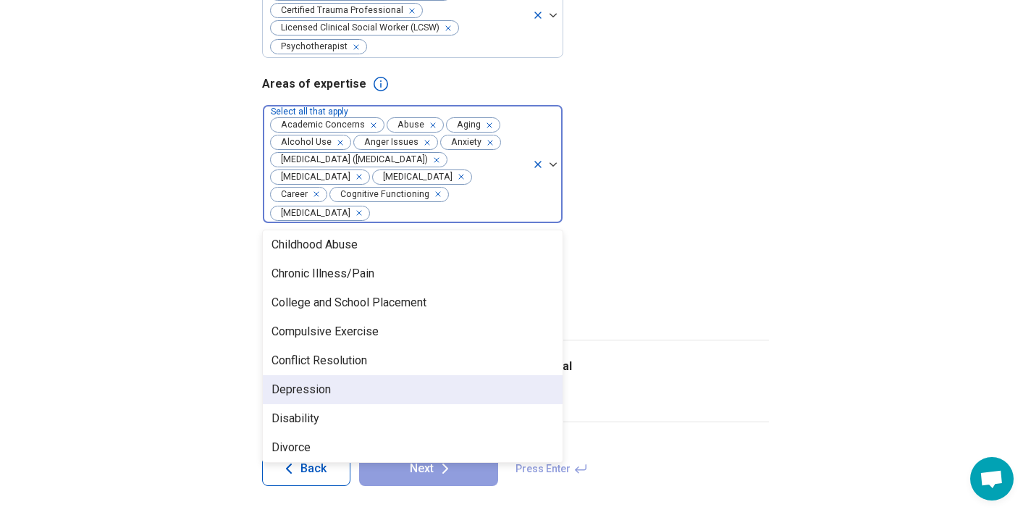
click at [356, 390] on div "Depression" at bounding box center [413, 389] width 300 height 29
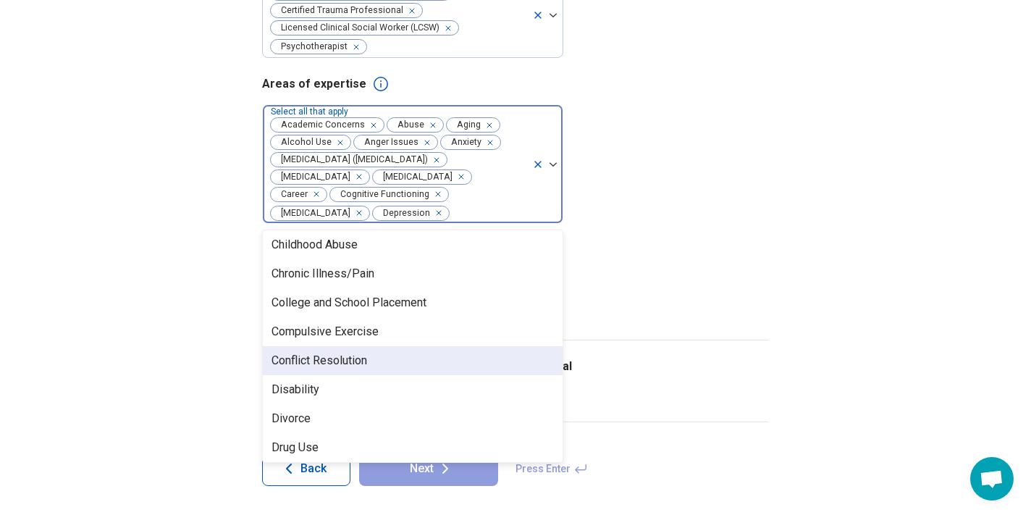
click at [350, 369] on div "Conflict Resolution" at bounding box center [320, 360] width 96 height 17
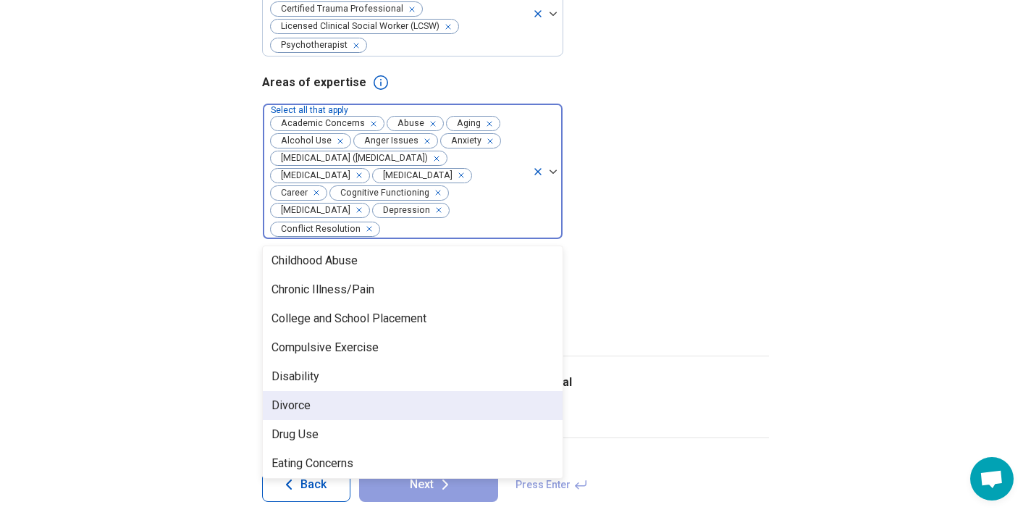
click at [333, 406] on div "Divorce" at bounding box center [413, 405] width 300 height 29
click at [333, 406] on div "Drug Use" at bounding box center [413, 405] width 300 height 29
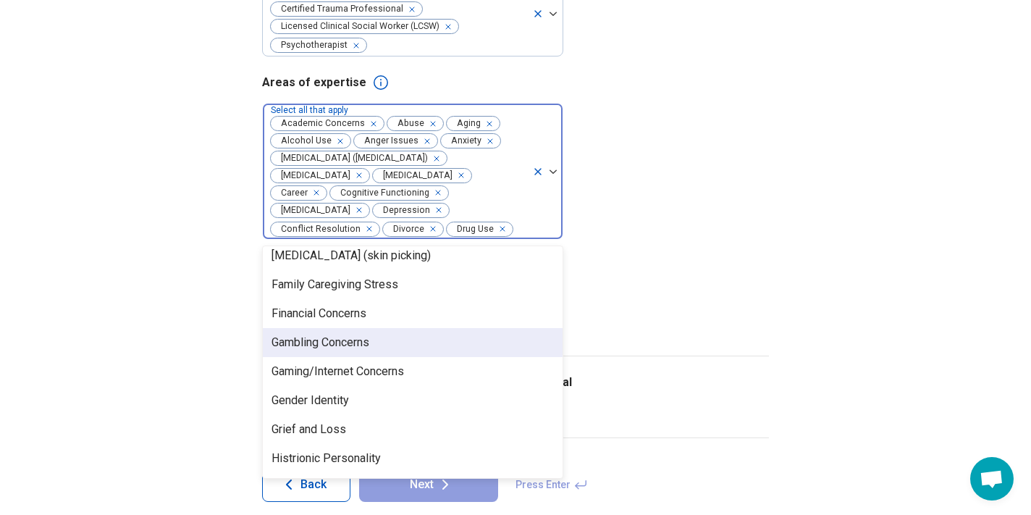
scroll to position [590, 0]
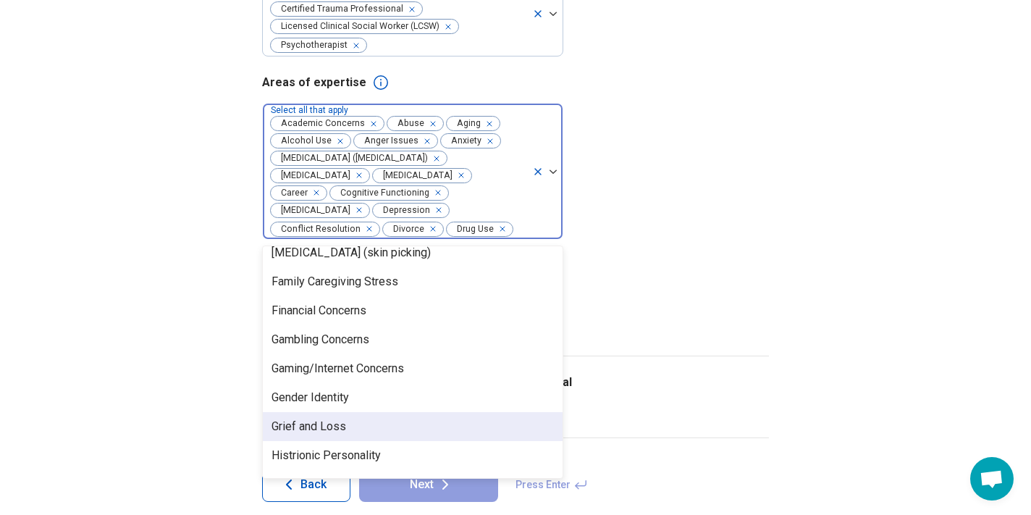
click at [356, 441] on div "Grief and Loss" at bounding box center [413, 426] width 300 height 29
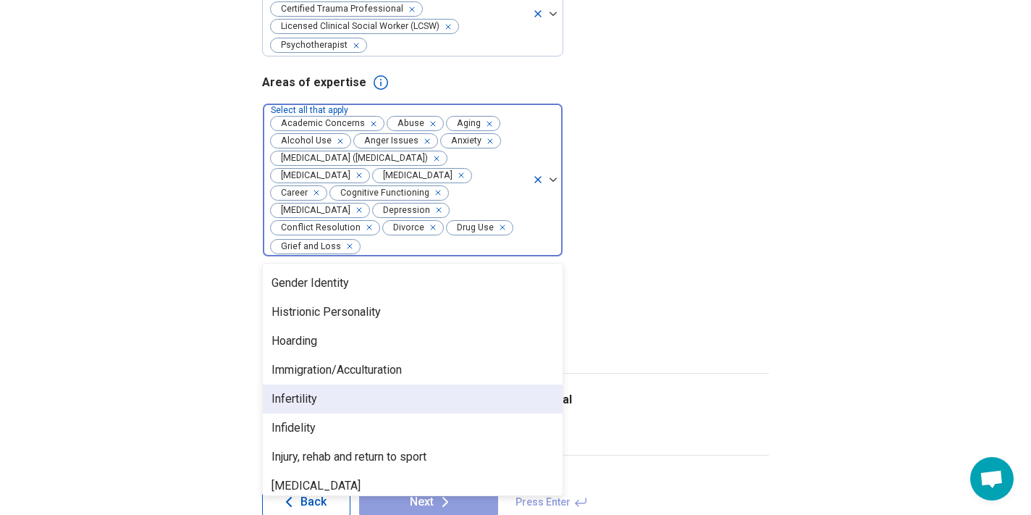
scroll to position [725, 0]
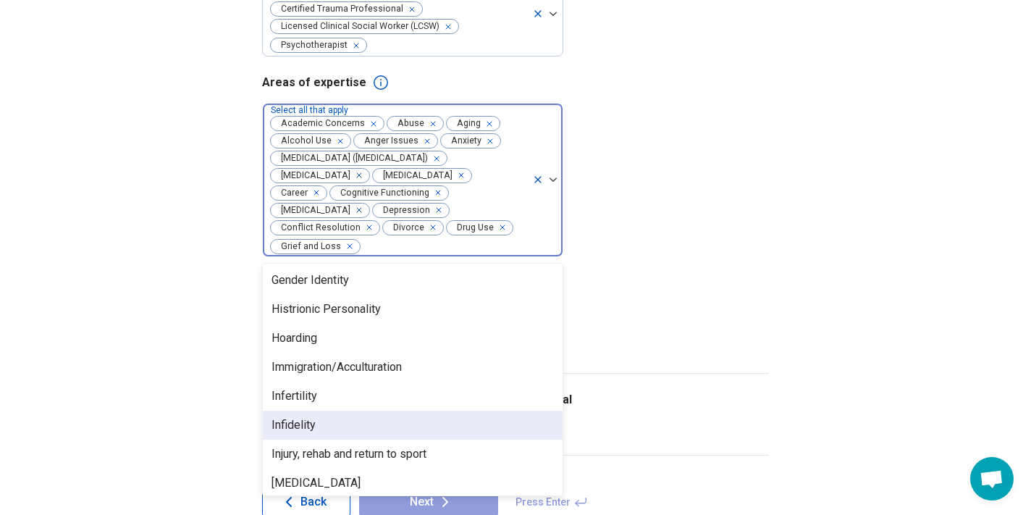
click at [345, 431] on div "Infidelity" at bounding box center [413, 425] width 300 height 29
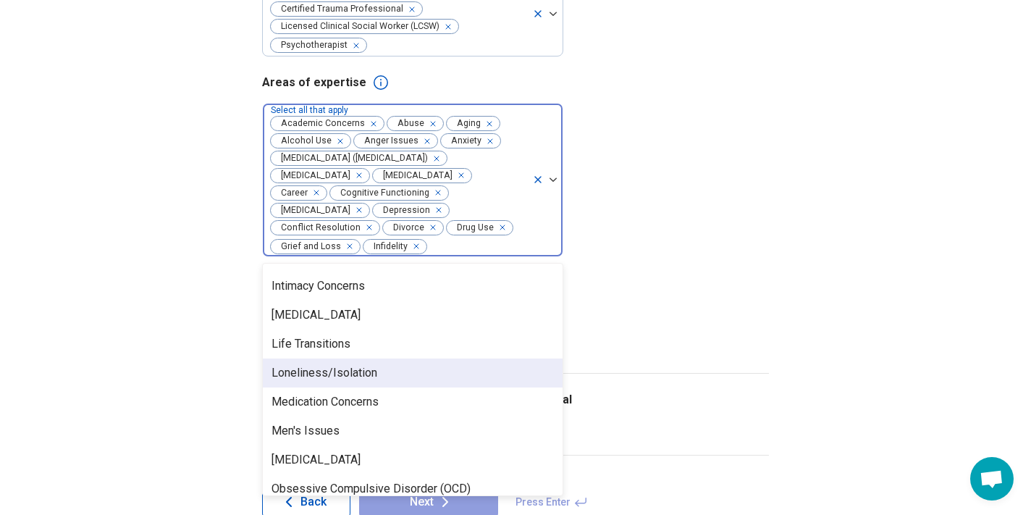
scroll to position [929, 0]
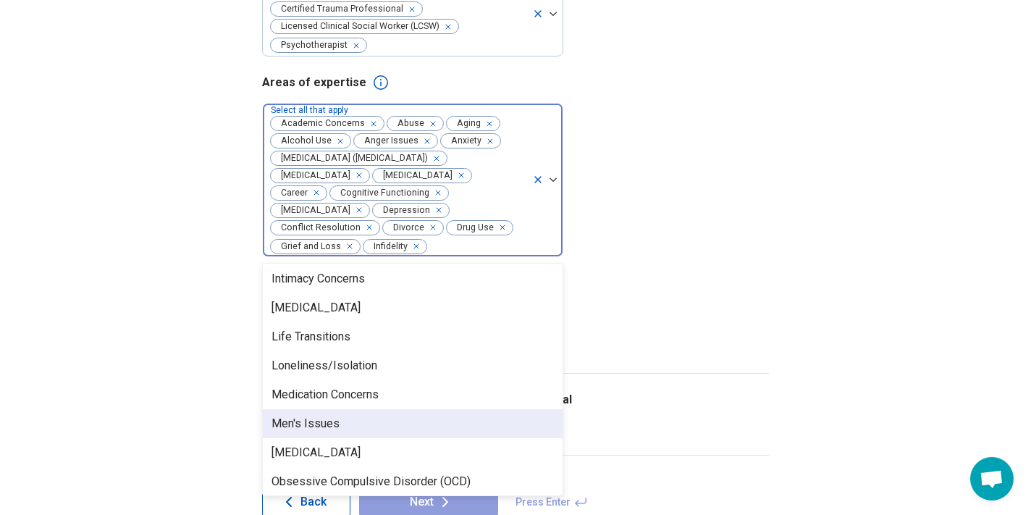
click at [354, 425] on div "Men's Issues" at bounding box center [413, 423] width 300 height 29
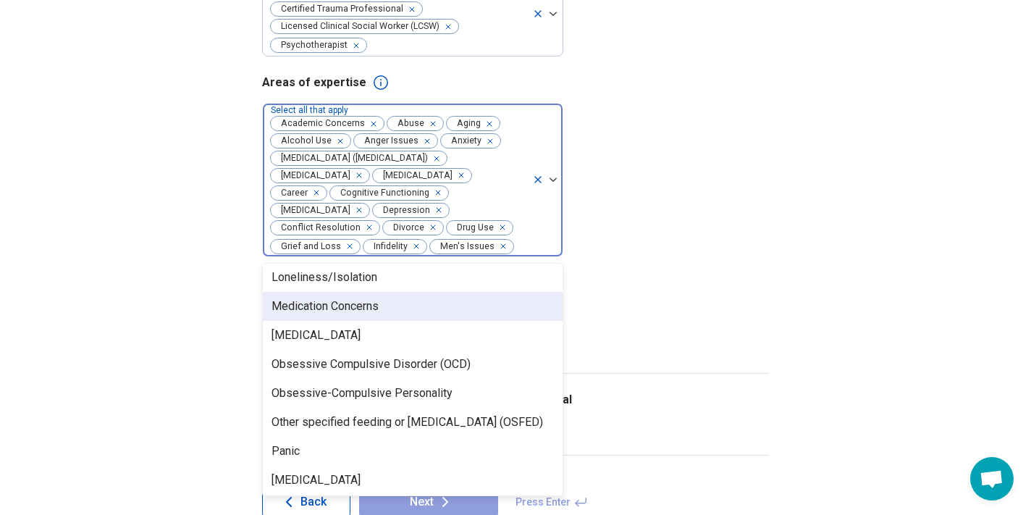
scroll to position [1018, 0]
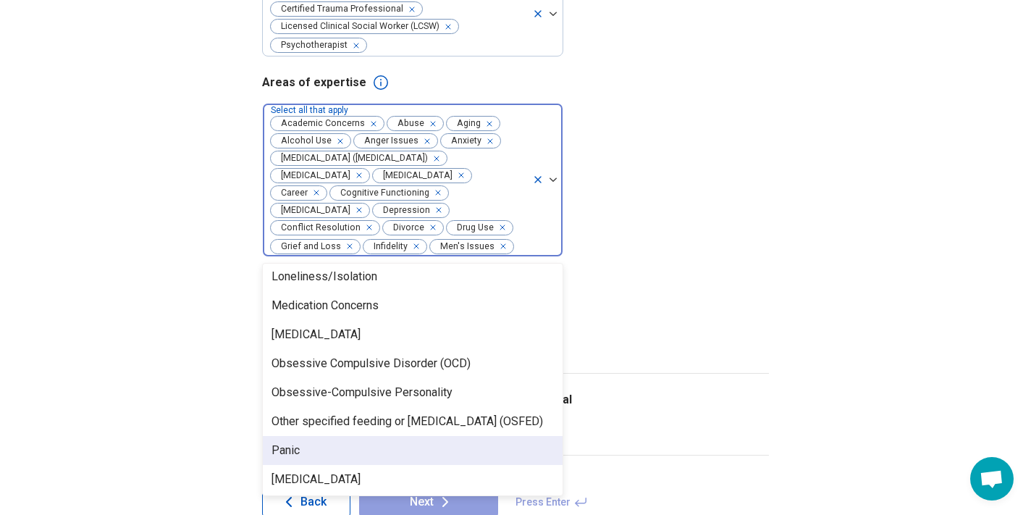
click at [351, 463] on div "Panic" at bounding box center [413, 450] width 300 height 29
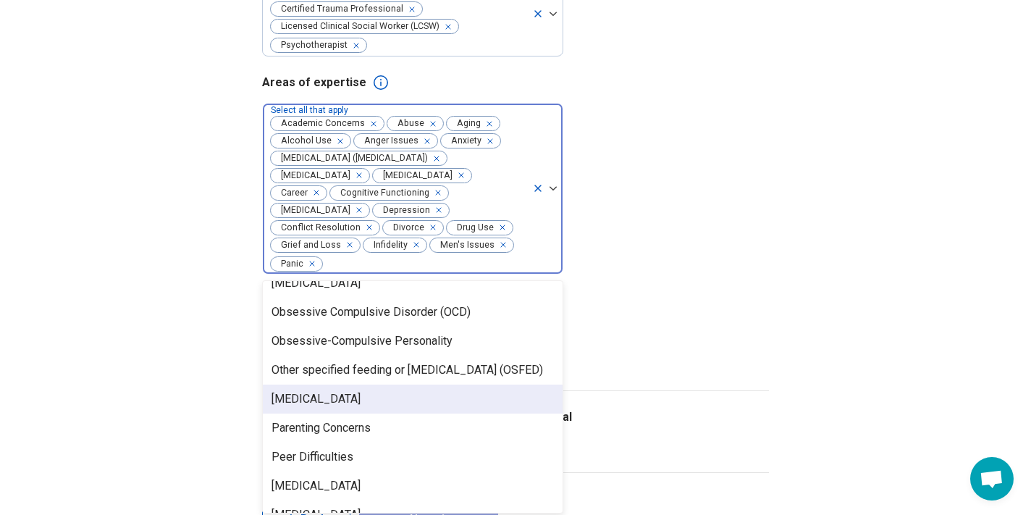
scroll to position [1091, 0]
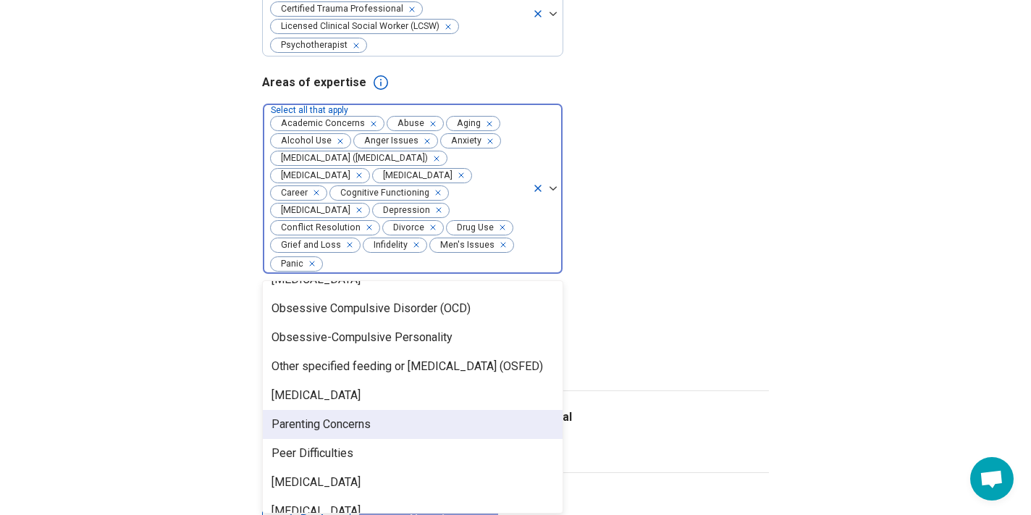
click at [385, 429] on div "Parenting Concerns" at bounding box center [413, 424] width 300 height 29
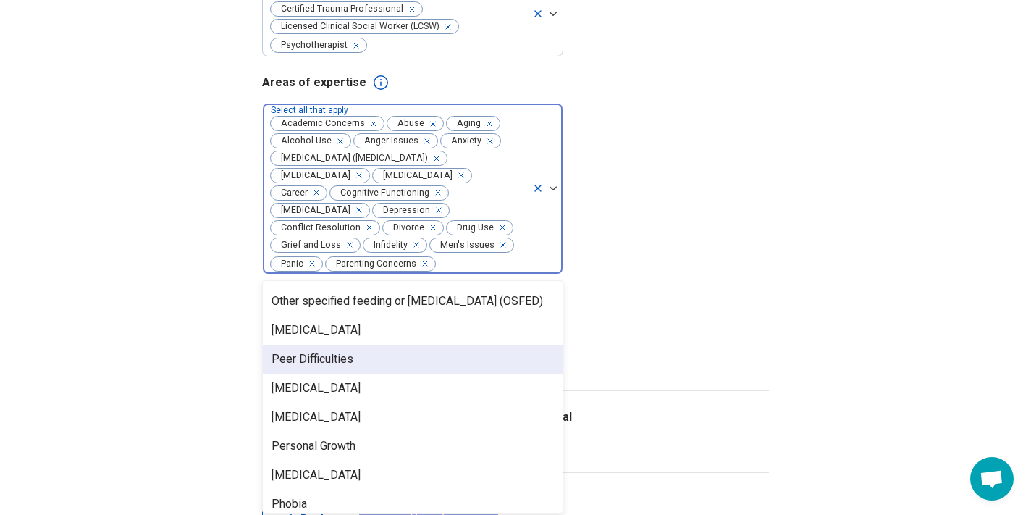
scroll to position [1157, 0]
click at [384, 358] on div "Peer Difficulties" at bounding box center [413, 358] width 300 height 29
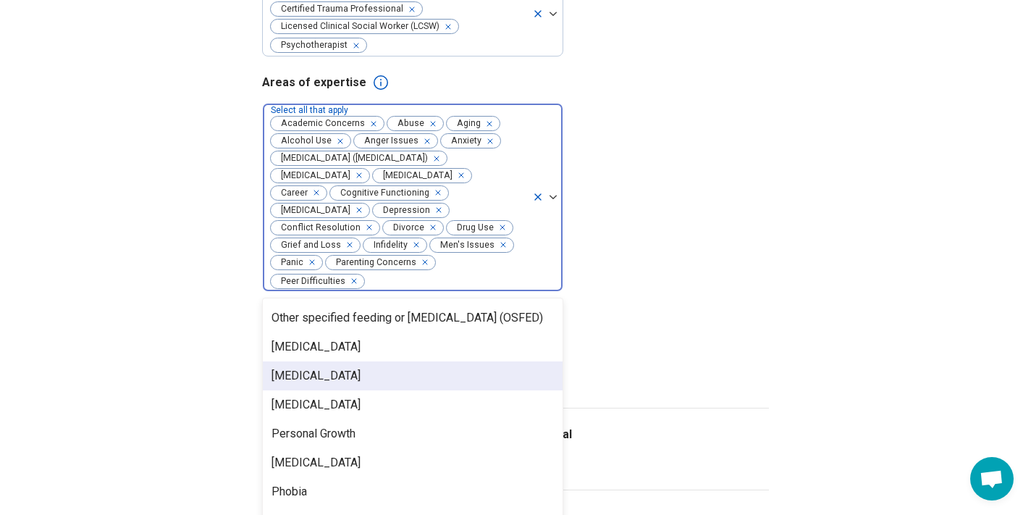
click at [378, 380] on div "[MEDICAL_DATA]" at bounding box center [413, 375] width 300 height 29
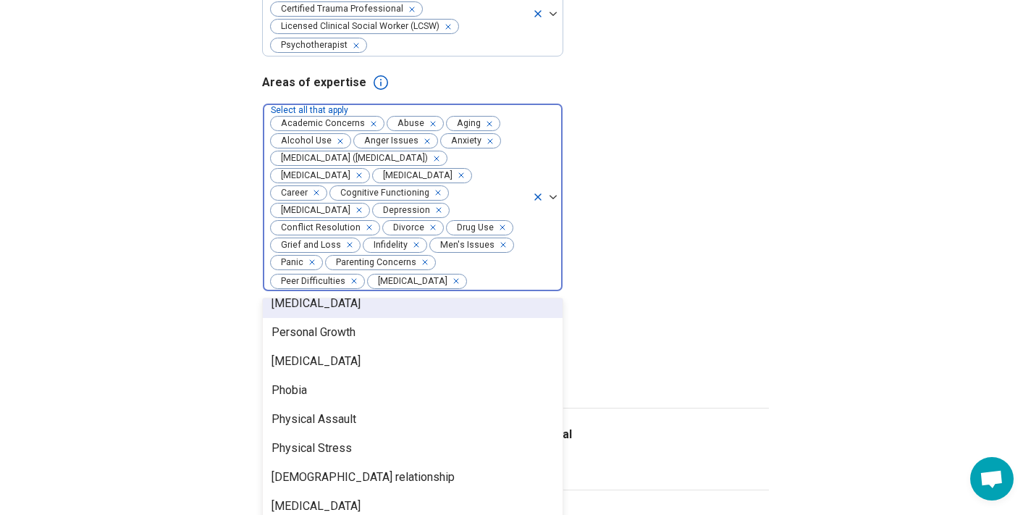
scroll to position [1228, 0]
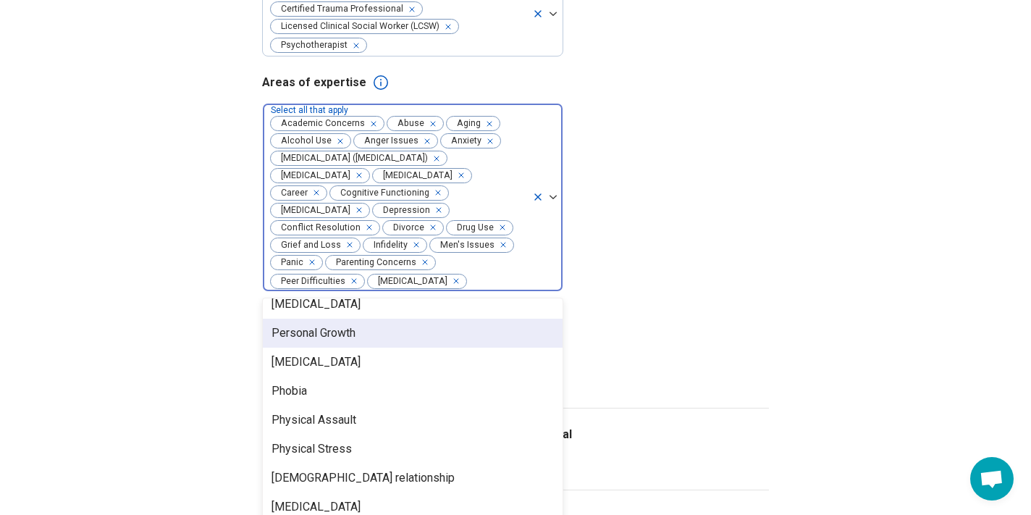
click at [390, 334] on div "Personal Growth" at bounding box center [413, 333] width 300 height 29
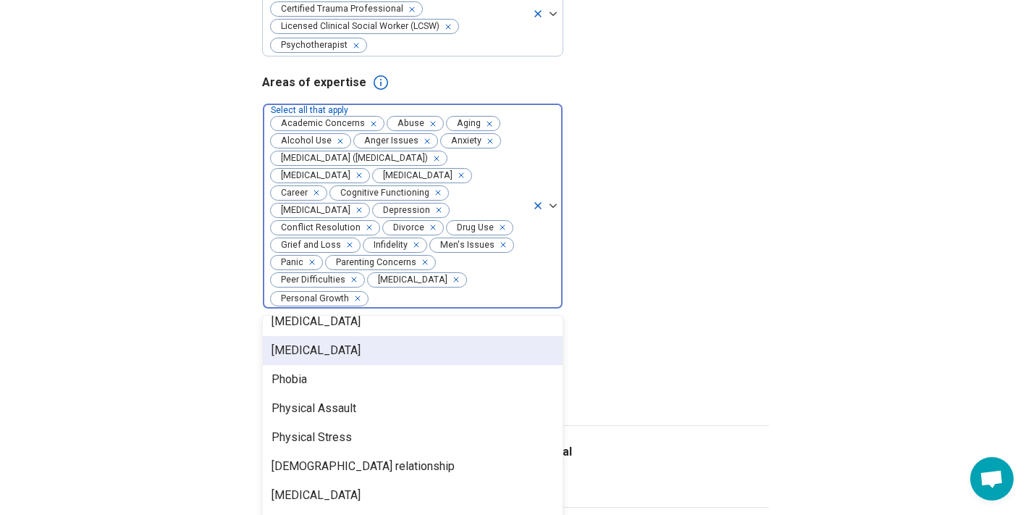
click at [401, 356] on div "[MEDICAL_DATA]" at bounding box center [413, 350] width 300 height 29
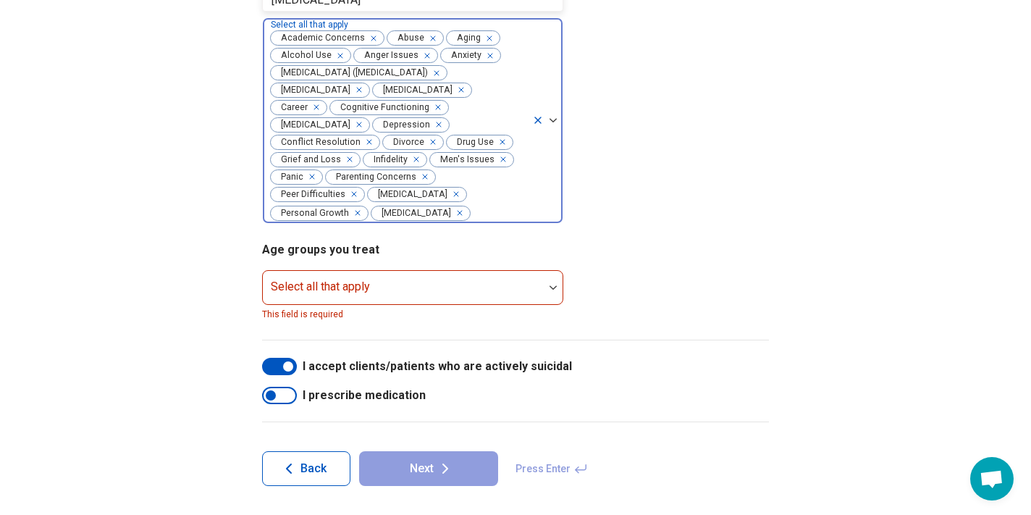
scroll to position [1253, 0]
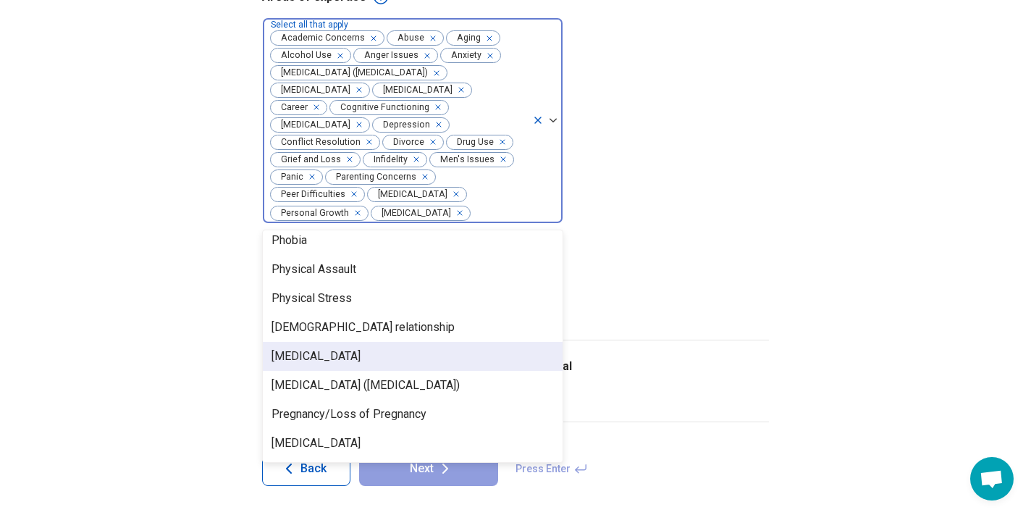
click at [402, 359] on div "[MEDICAL_DATA]" at bounding box center [413, 356] width 300 height 29
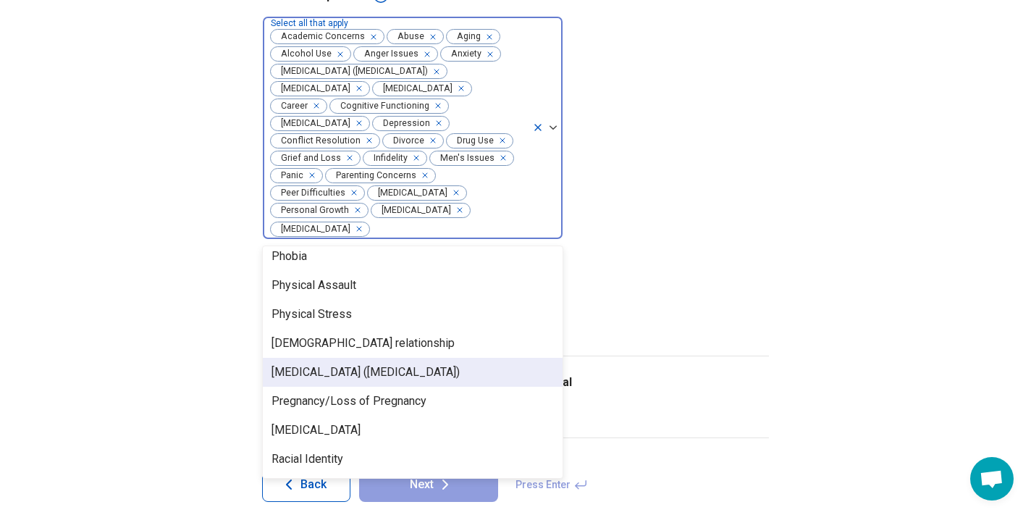
click at [398, 381] on div "[MEDICAL_DATA] ([MEDICAL_DATA])" at bounding box center [366, 372] width 188 height 17
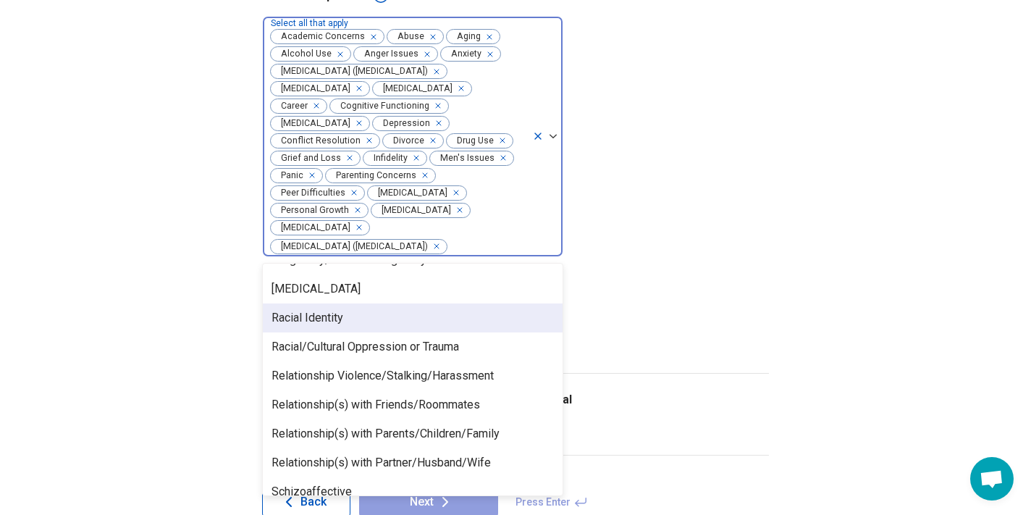
scroll to position [1386, 0]
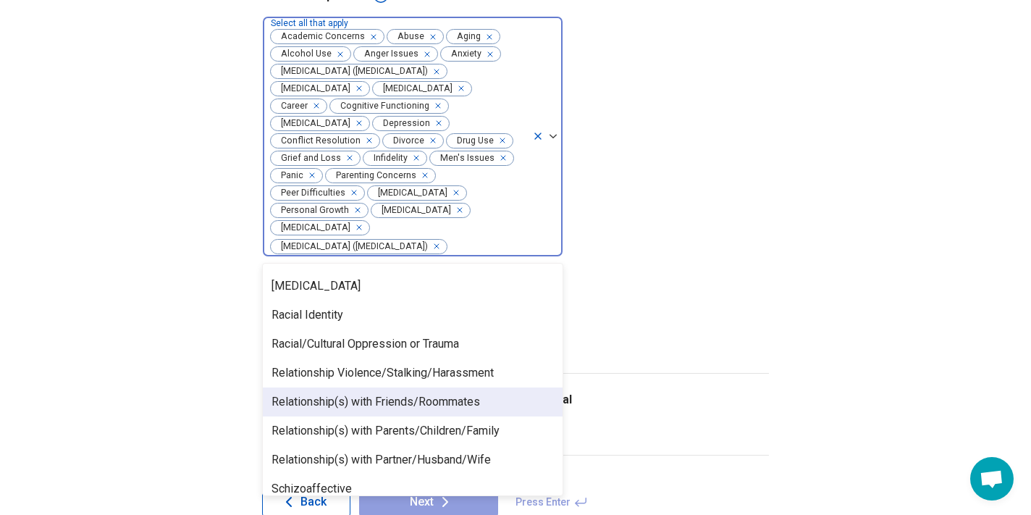
click at [412, 402] on div "Relationship(s) with Friends/Roommates" at bounding box center [376, 401] width 209 height 17
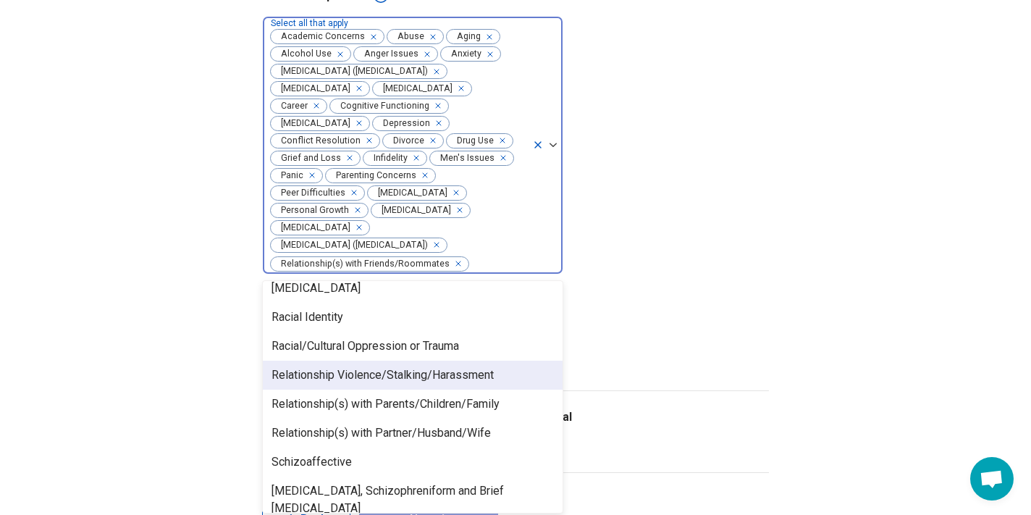
scroll to position [1400, 0]
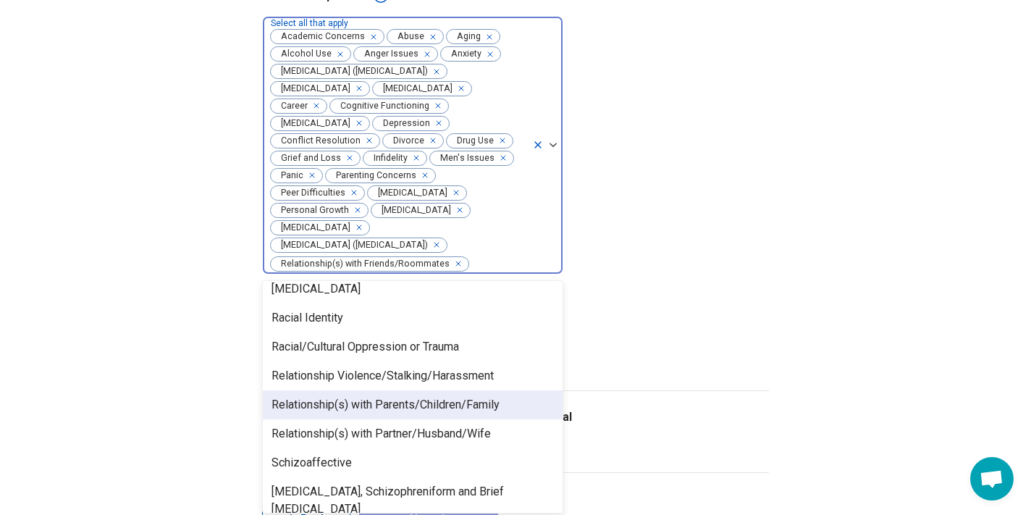
click at [411, 406] on div "Relationship(s) with Parents/Children/Family" at bounding box center [386, 404] width 228 height 17
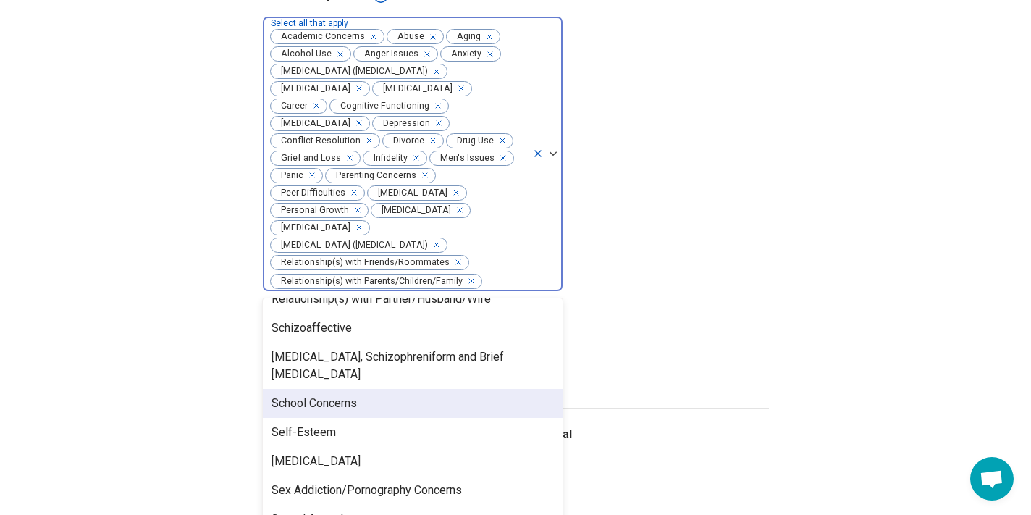
scroll to position [1522, 0]
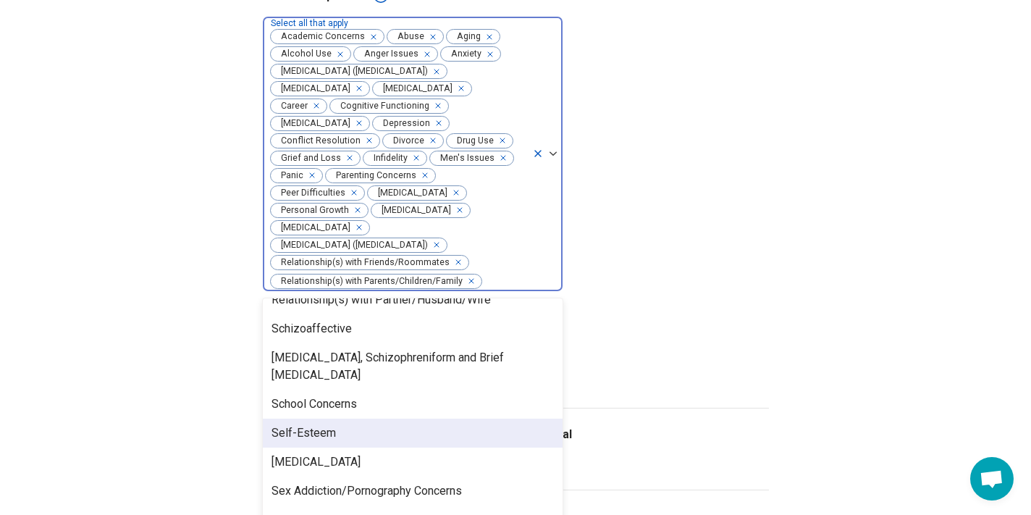
click at [355, 419] on div "Self-Esteem" at bounding box center [413, 433] width 300 height 29
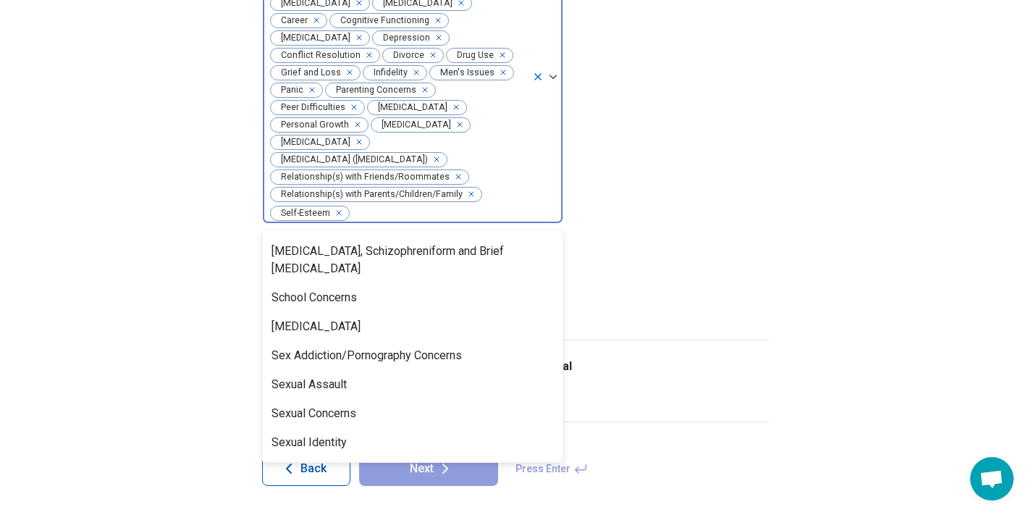
scroll to position [1559, 0]
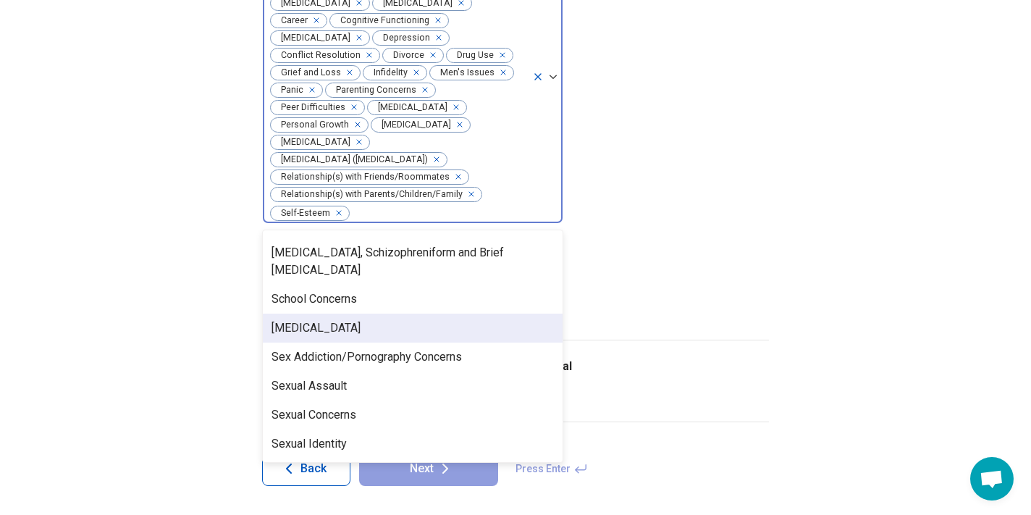
click at [347, 318] on div "[MEDICAL_DATA]" at bounding box center [413, 328] width 300 height 29
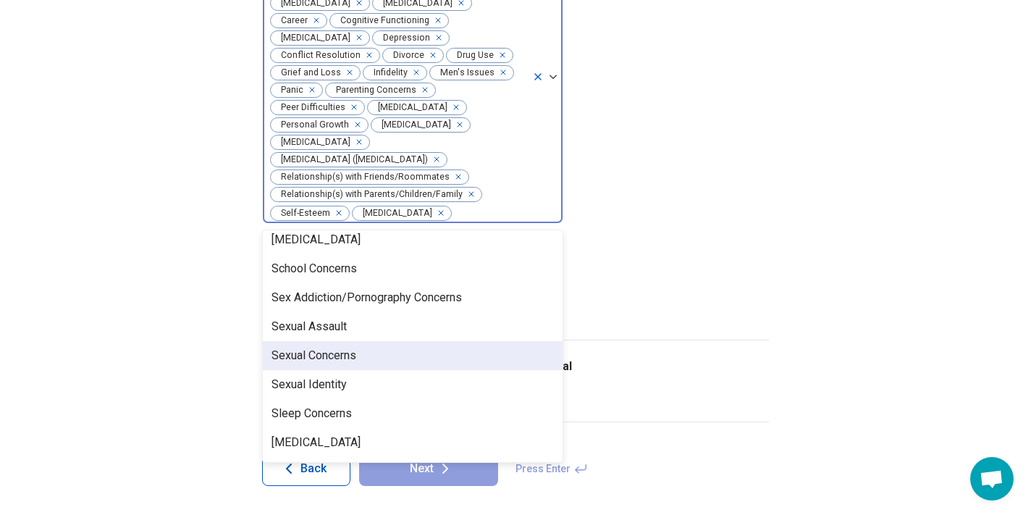
scroll to position [1593, 0]
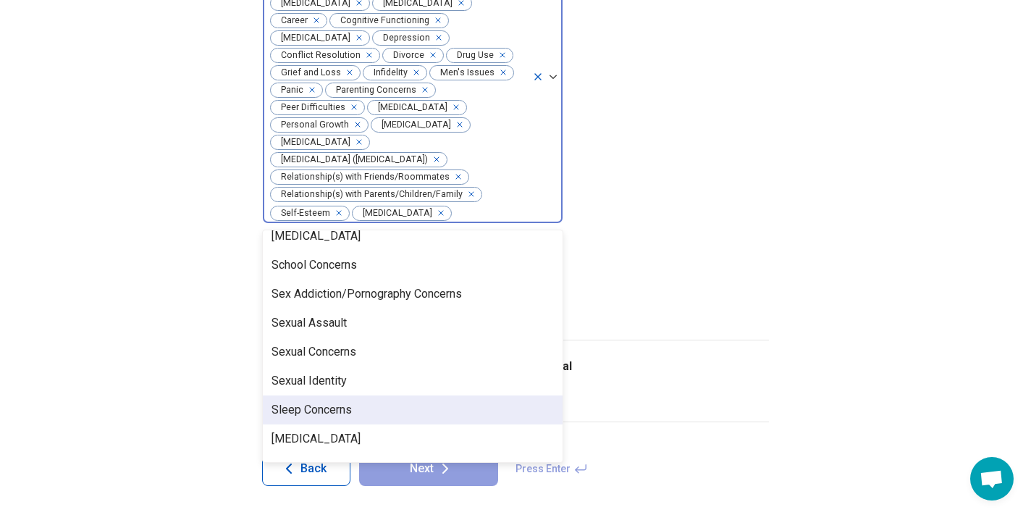
click at [356, 395] on div "Sleep Concerns" at bounding box center [413, 409] width 300 height 29
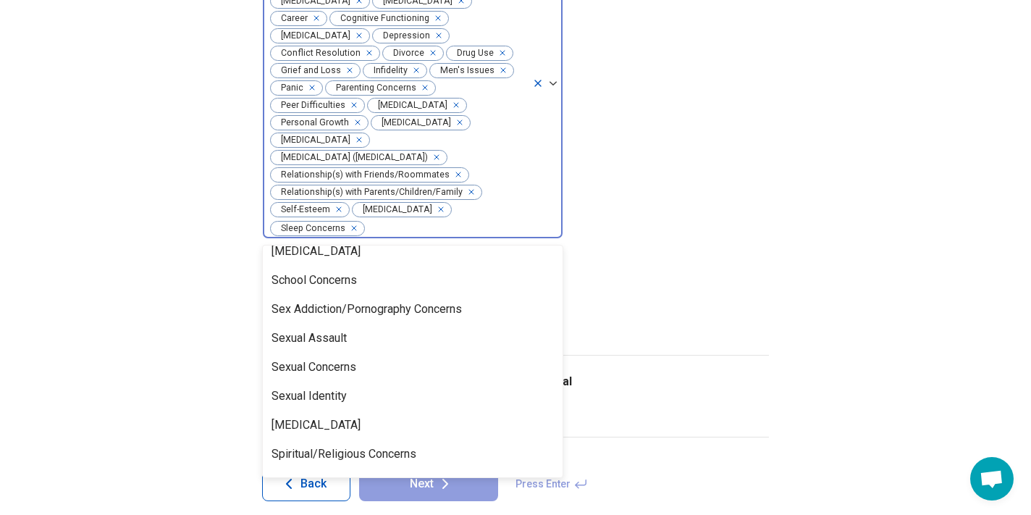
click at [356, 411] on div "[MEDICAL_DATA]" at bounding box center [413, 425] width 300 height 29
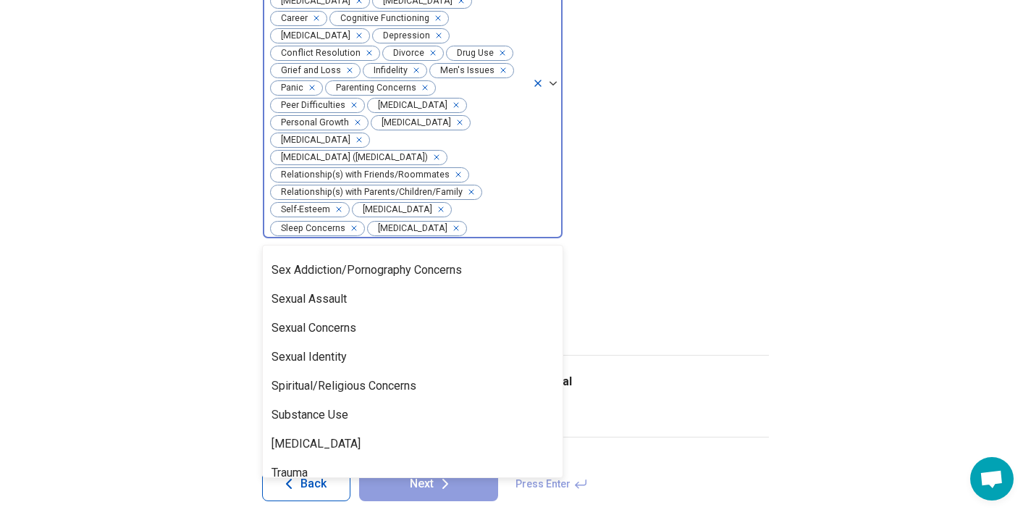
scroll to position [1635, 0]
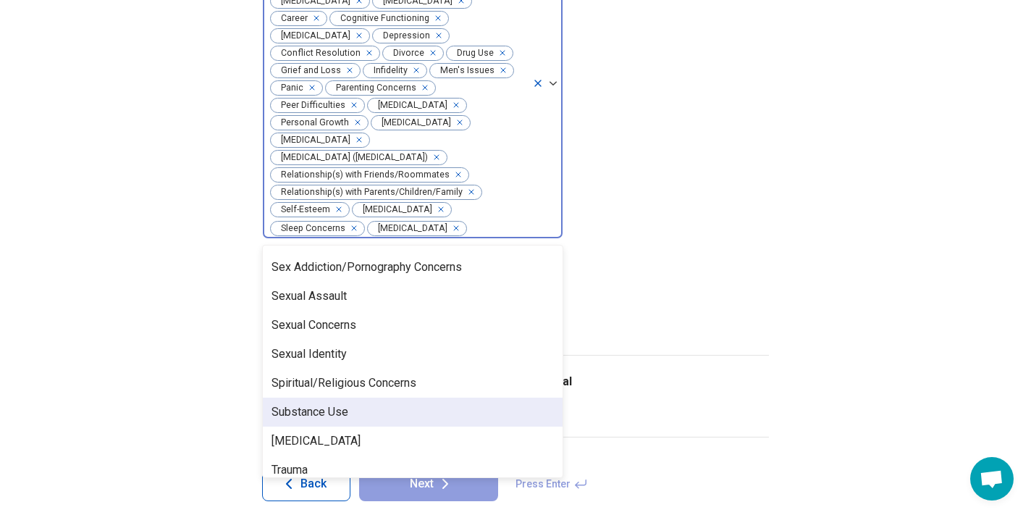
click at [355, 398] on div "Substance Use" at bounding box center [413, 412] width 300 height 29
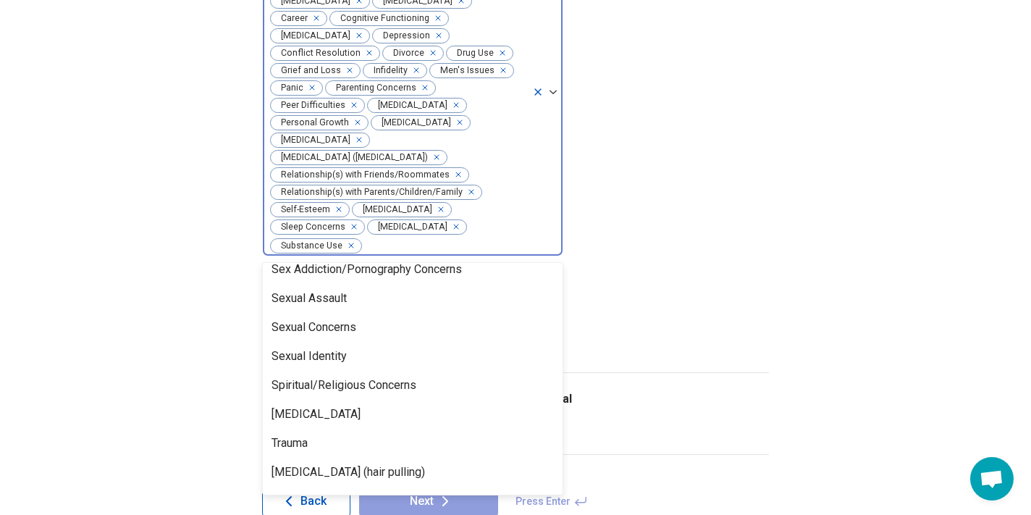
scroll to position [1654, 0]
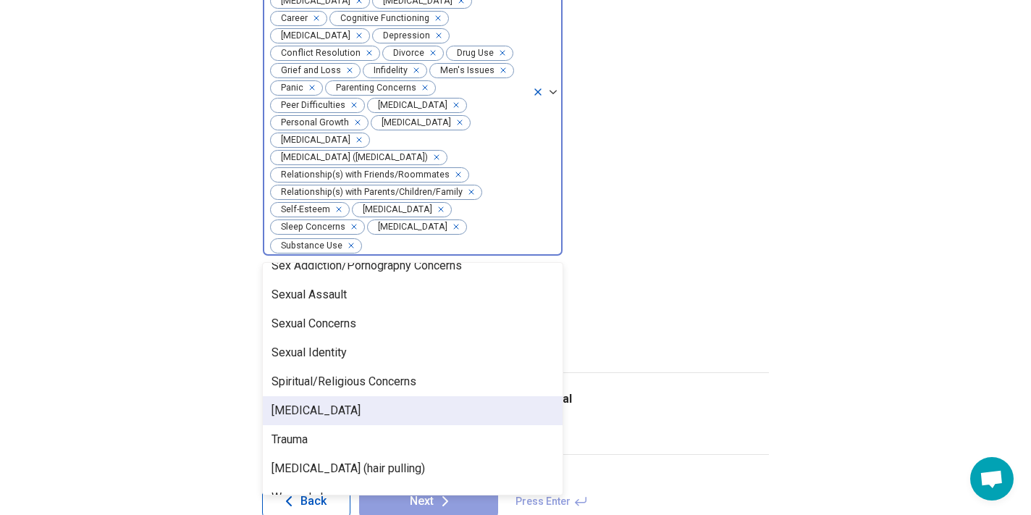
click at [365, 396] on div "[MEDICAL_DATA]" at bounding box center [413, 410] width 300 height 29
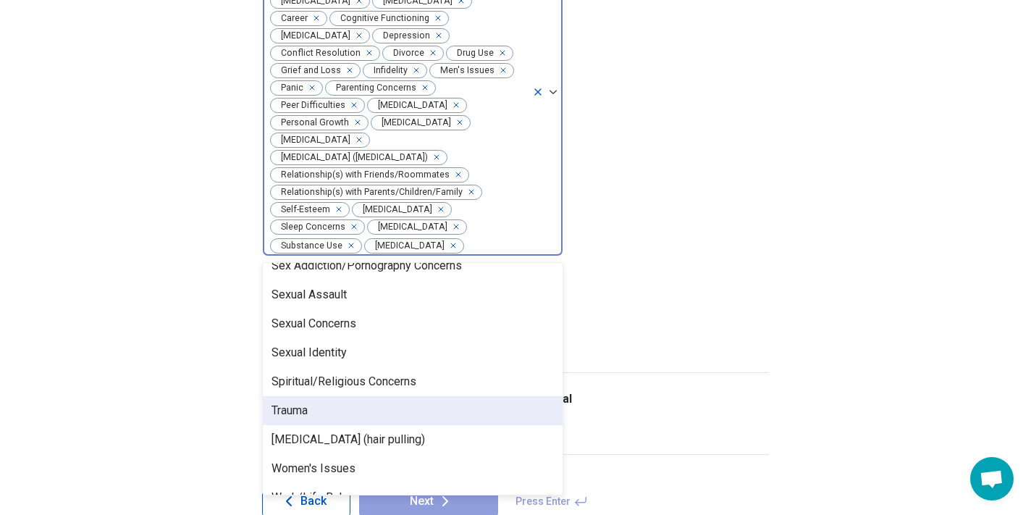
click at [348, 396] on div "Trauma" at bounding box center [413, 410] width 300 height 29
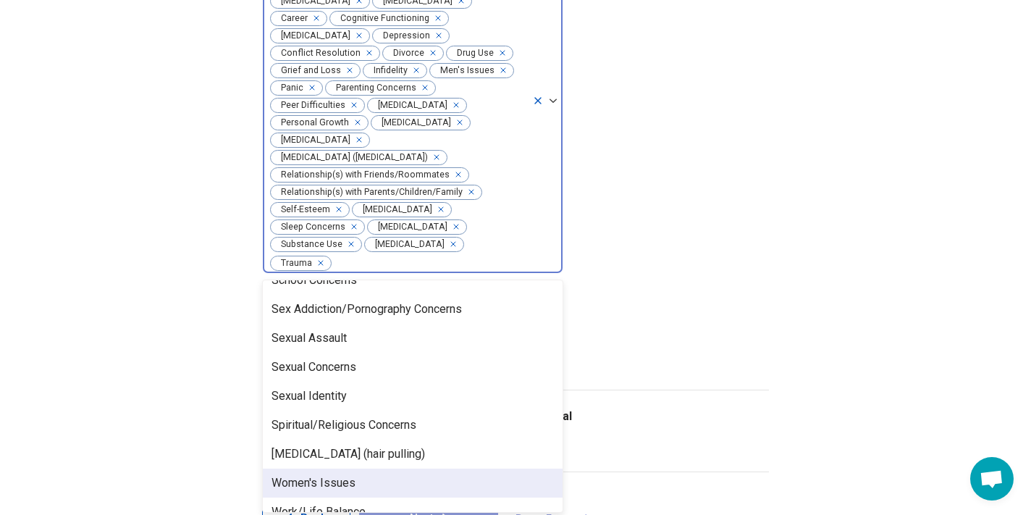
click at [372, 469] on div "Women's Issues" at bounding box center [413, 483] width 300 height 29
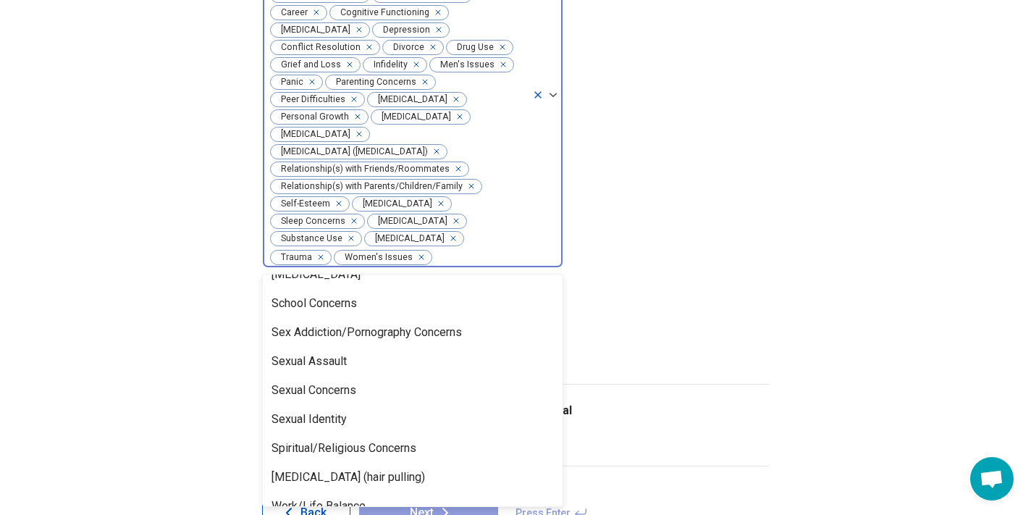
scroll to position [486, 0]
click at [357, 498] on div "Work/Life Balance" at bounding box center [319, 506] width 94 height 17
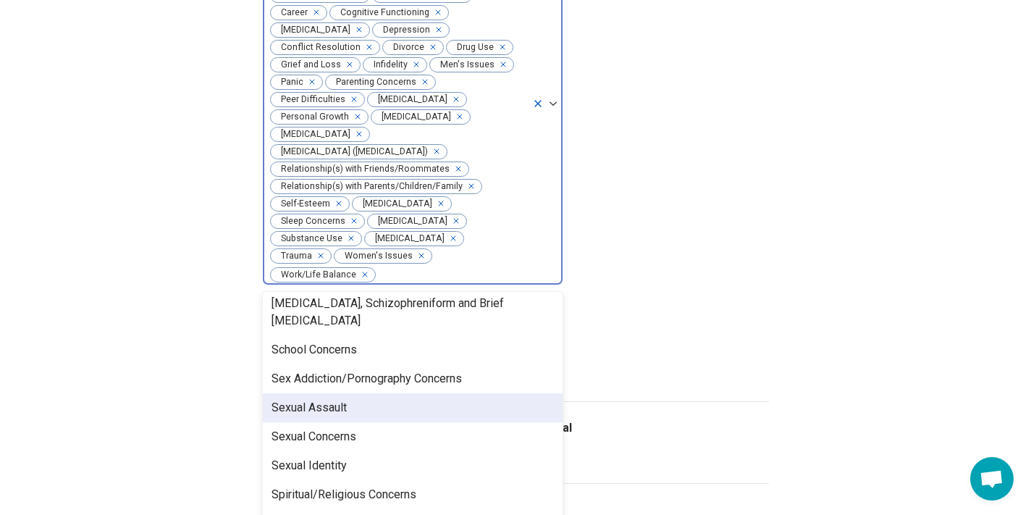
scroll to position [490, 0]
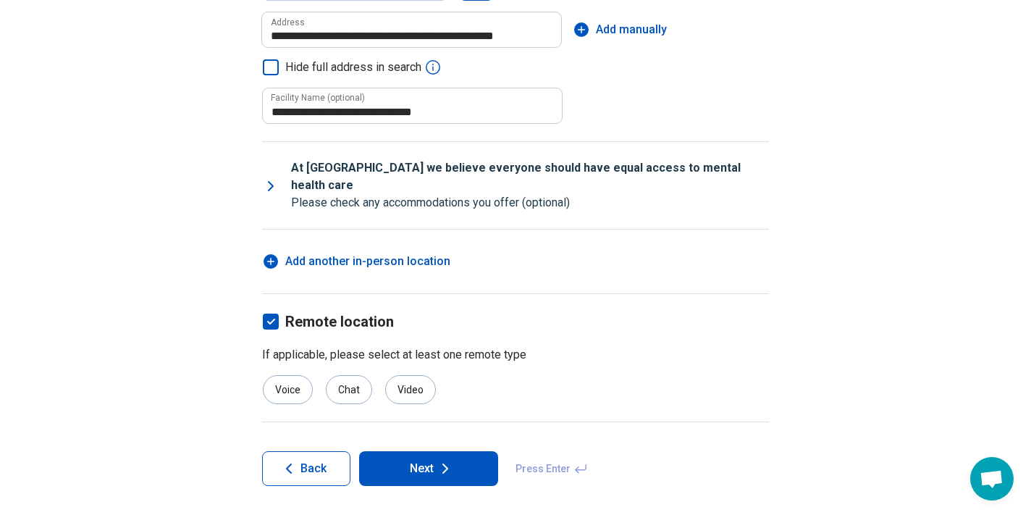
scroll to position [281, 0]
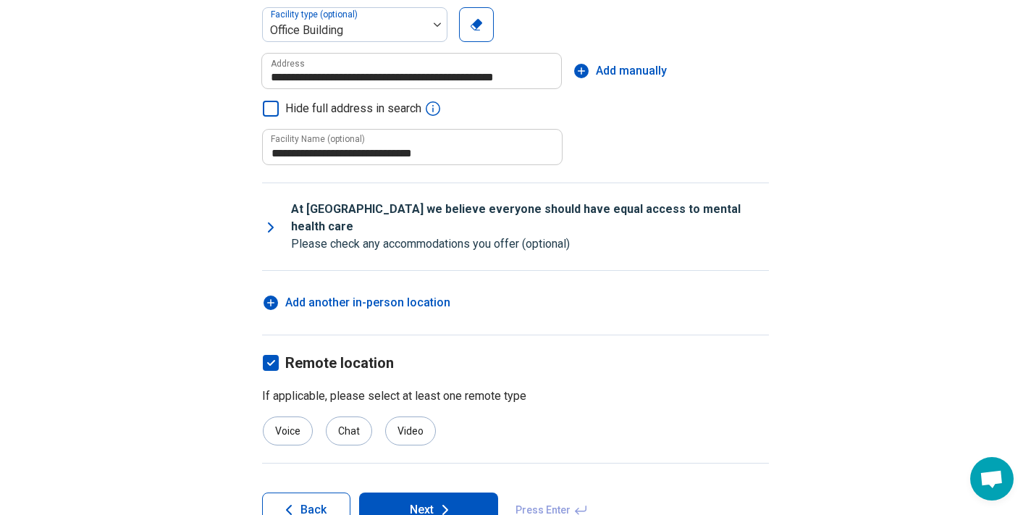
scroll to position [281, 0]
click at [426, 493] on button "Next" at bounding box center [428, 510] width 139 height 35
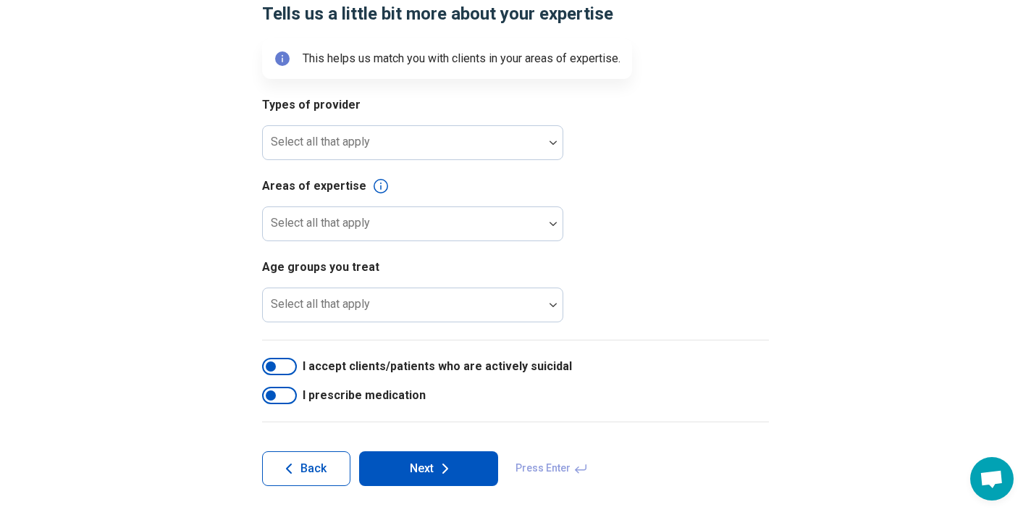
scroll to position [151, 0]
click at [427, 469] on button "Next" at bounding box center [428, 469] width 139 height 35
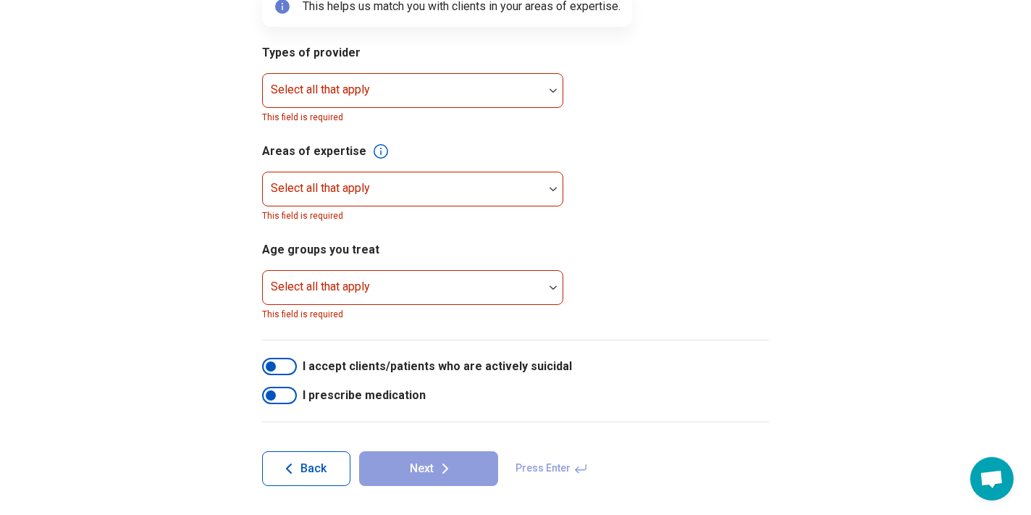
scroll to position [203, 0]
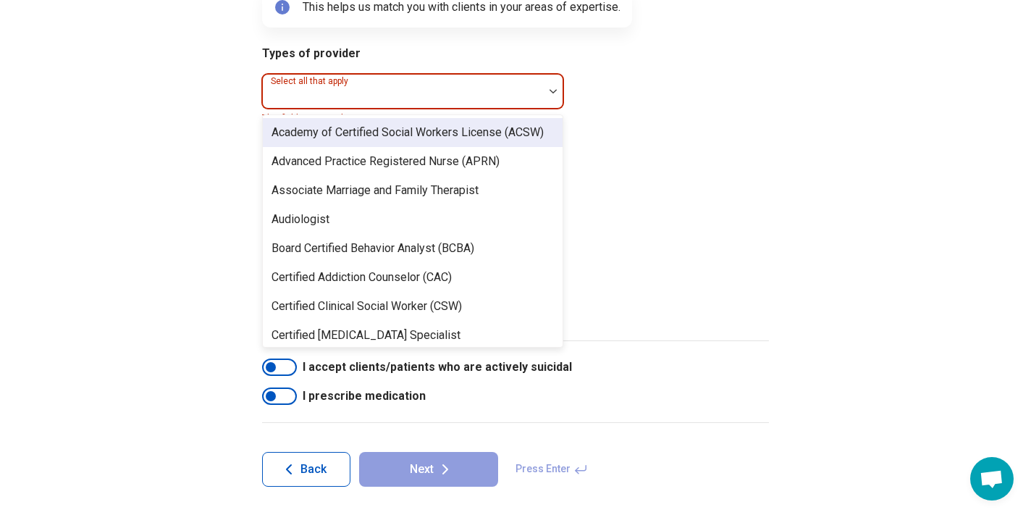
click at [550, 89] on img at bounding box center [553, 91] width 7 height 4
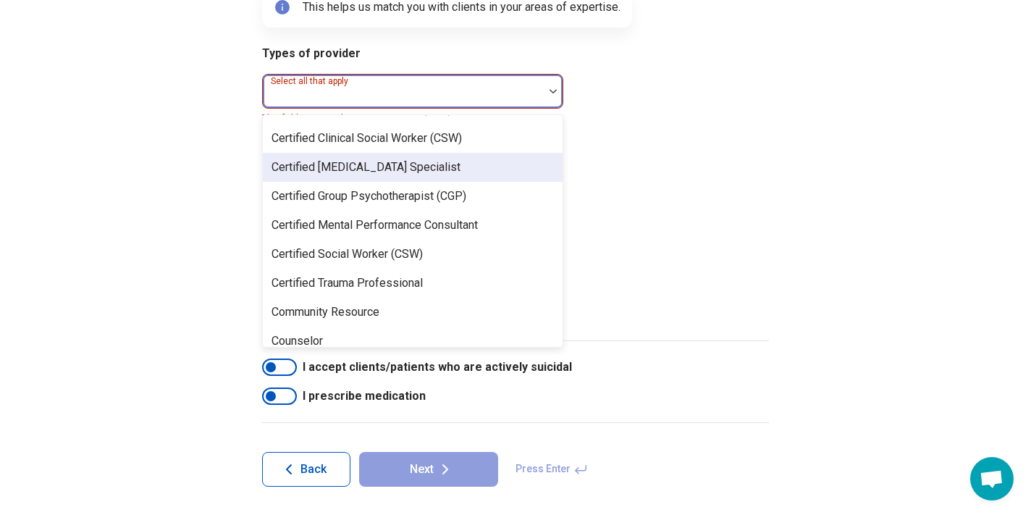
scroll to position [169, 0]
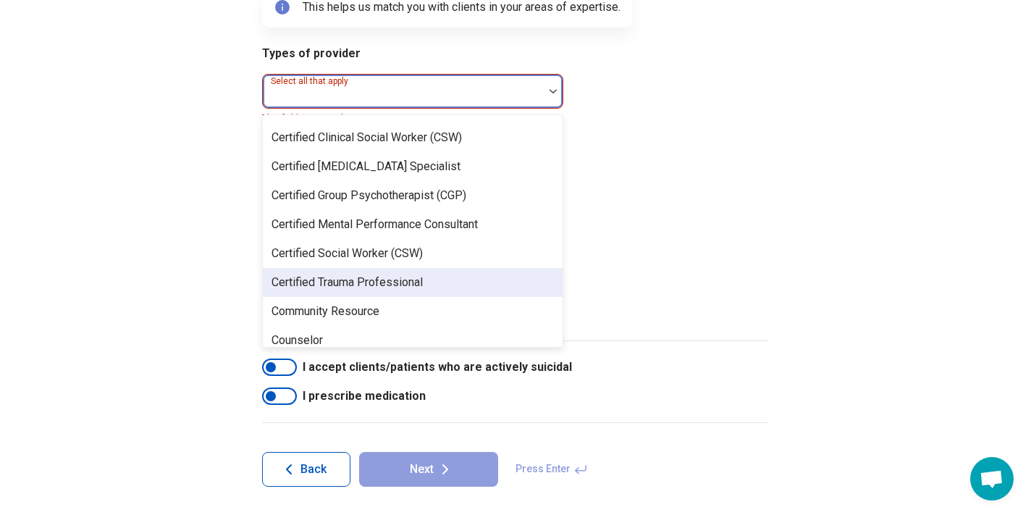
click at [407, 283] on div "Certified Trauma Professional" at bounding box center [347, 282] width 151 height 17
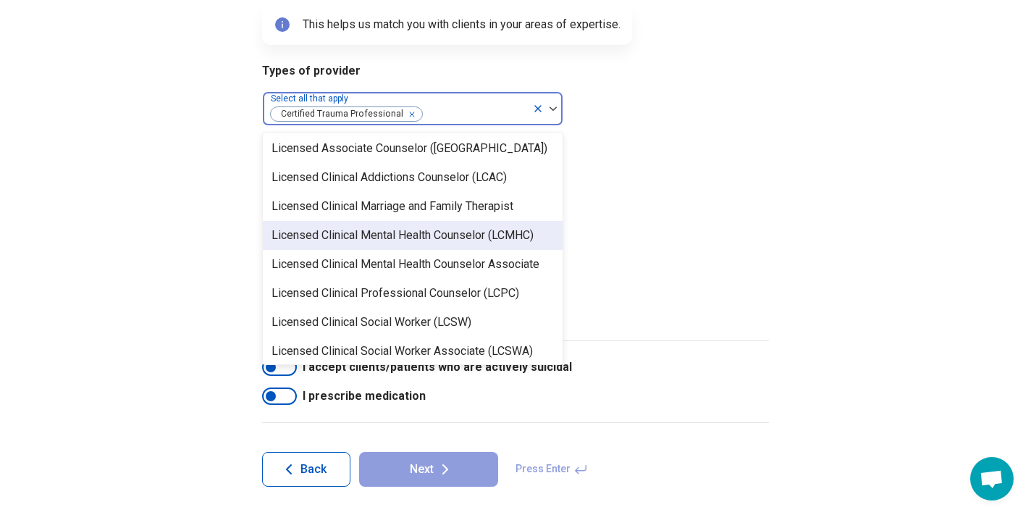
scroll to position [582, 0]
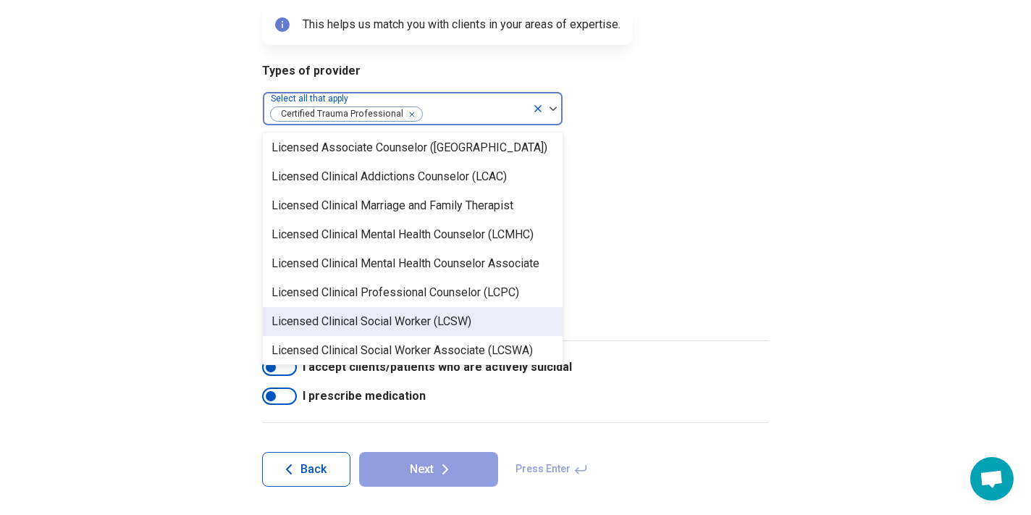
click at [408, 319] on div "Licensed Clinical Social Worker (LCSW)" at bounding box center [372, 321] width 200 height 17
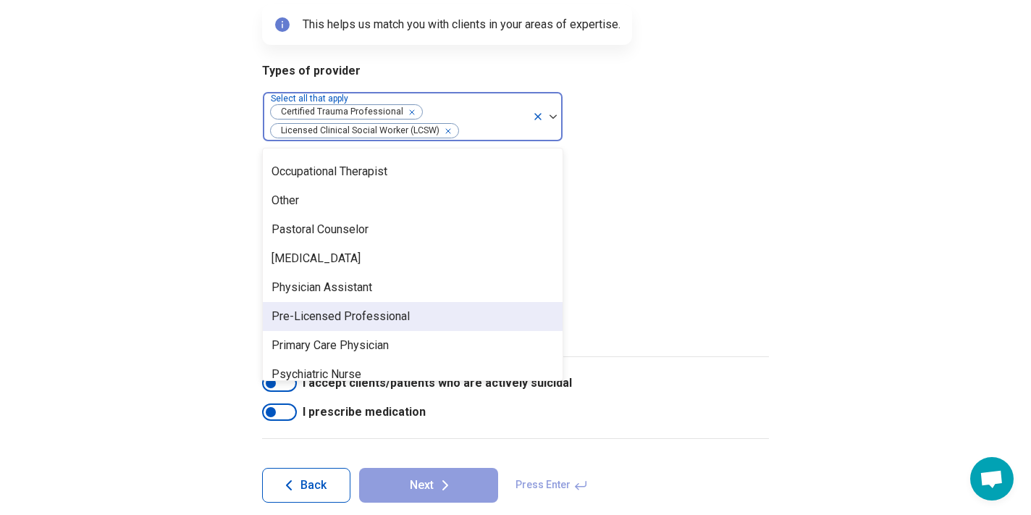
scroll to position [1471, 0]
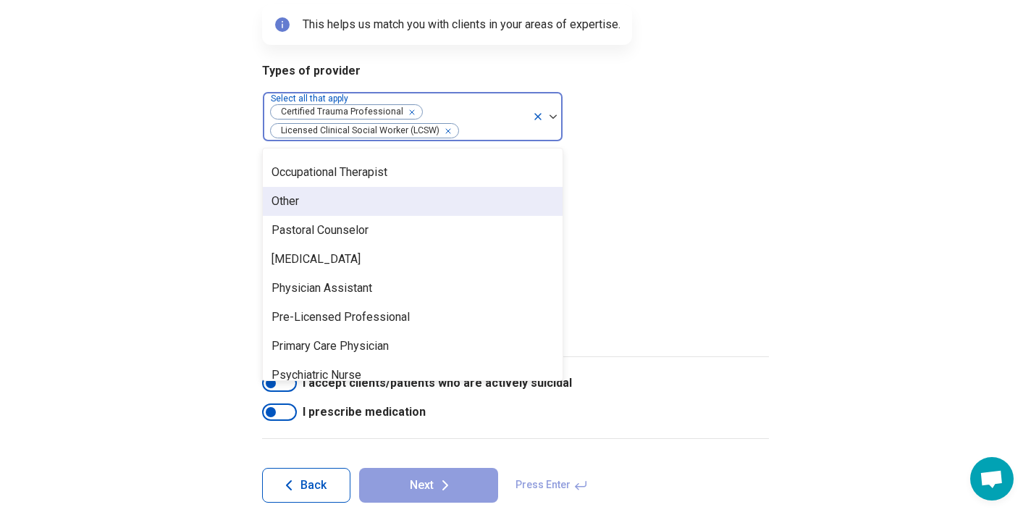
click at [304, 200] on div "Other" at bounding box center [413, 201] width 300 height 29
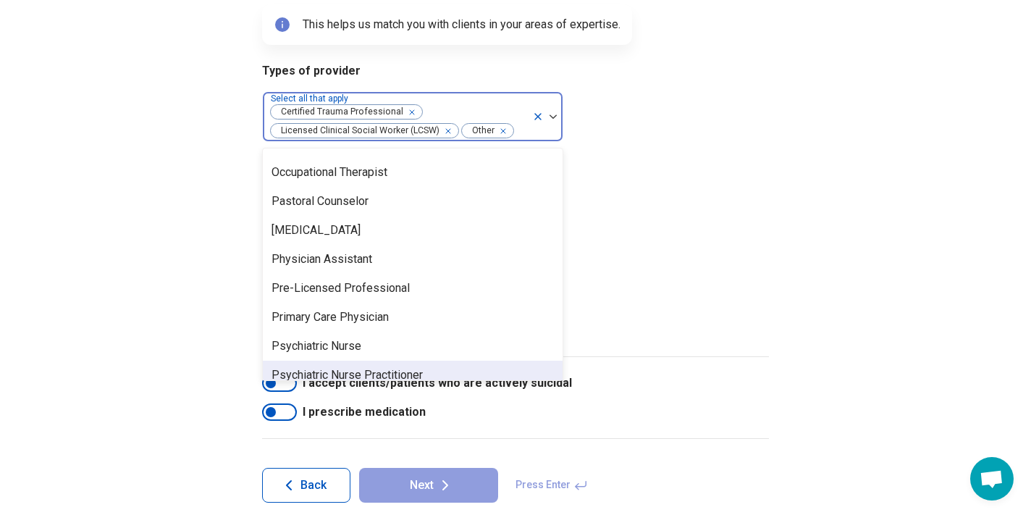
click at [274, 378] on div "Psychiatric Nurse Practitioner" at bounding box center [347, 374] width 151 height 17
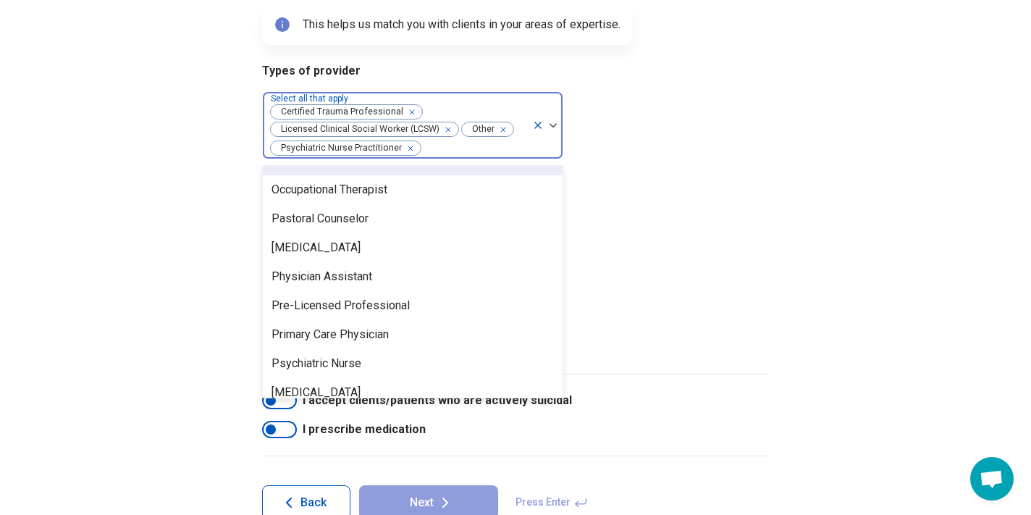
click at [409, 146] on icon "Remove [object Object]" at bounding box center [407, 148] width 10 height 10
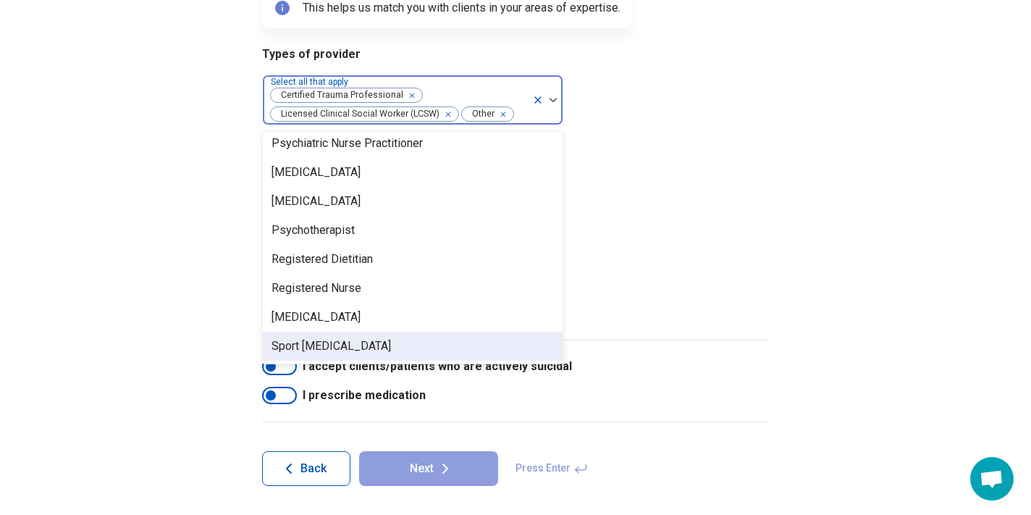
scroll to position [201, 0]
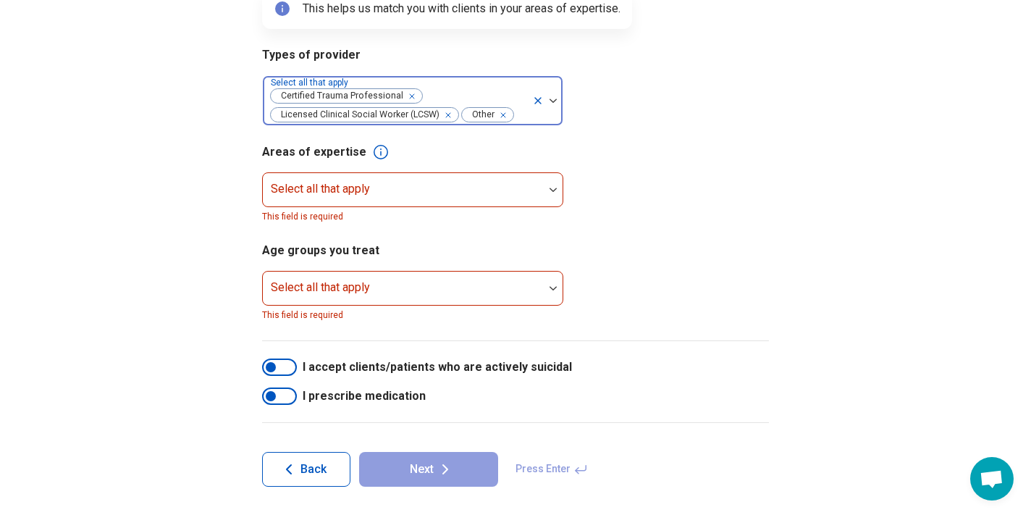
click at [284, 367] on div at bounding box center [279, 367] width 35 height 17
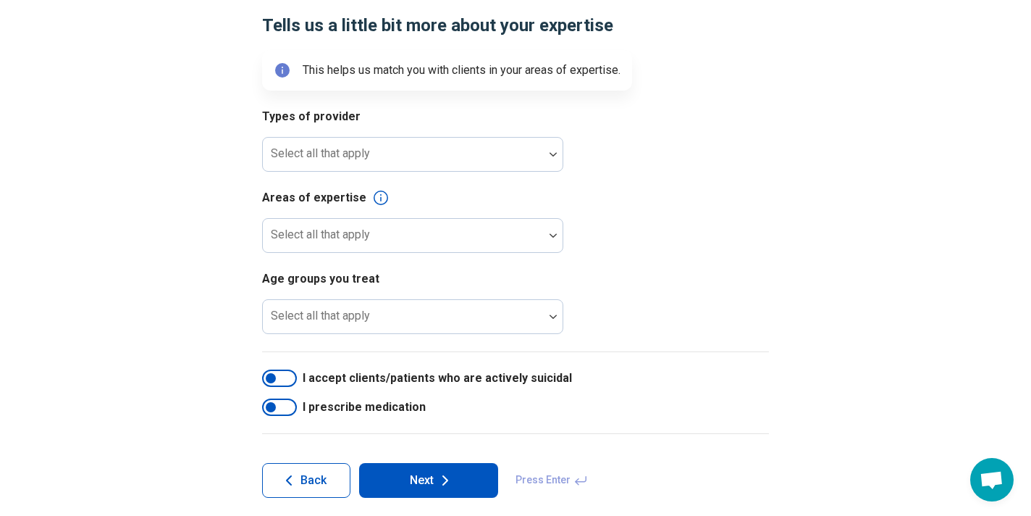
scroll to position [143, 0]
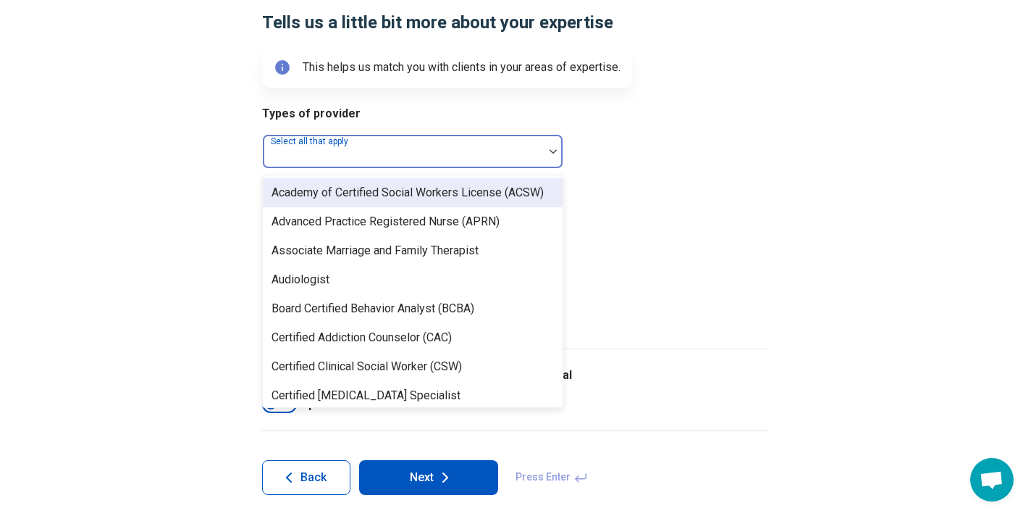
click at [555, 146] on div at bounding box center [553, 151] width 19 height 33
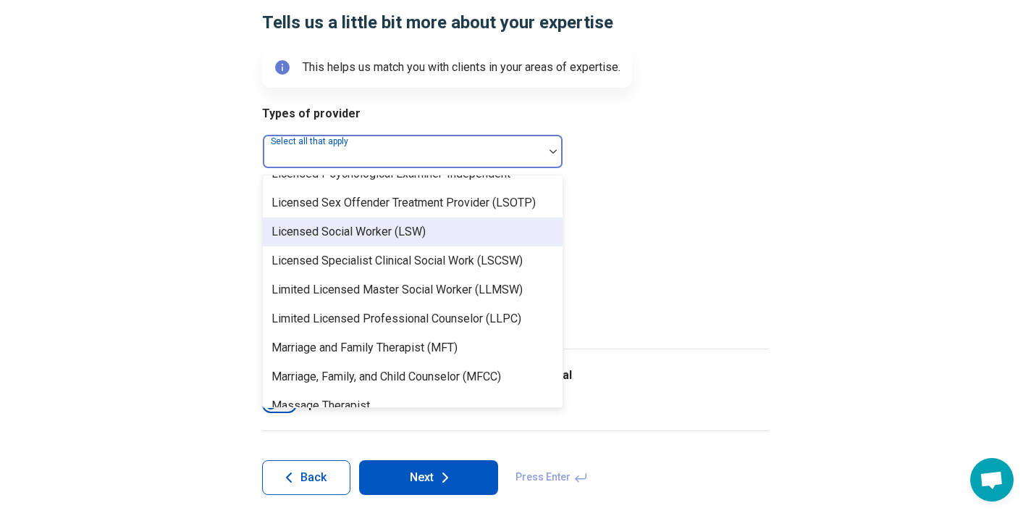
scroll to position [1148, 0]
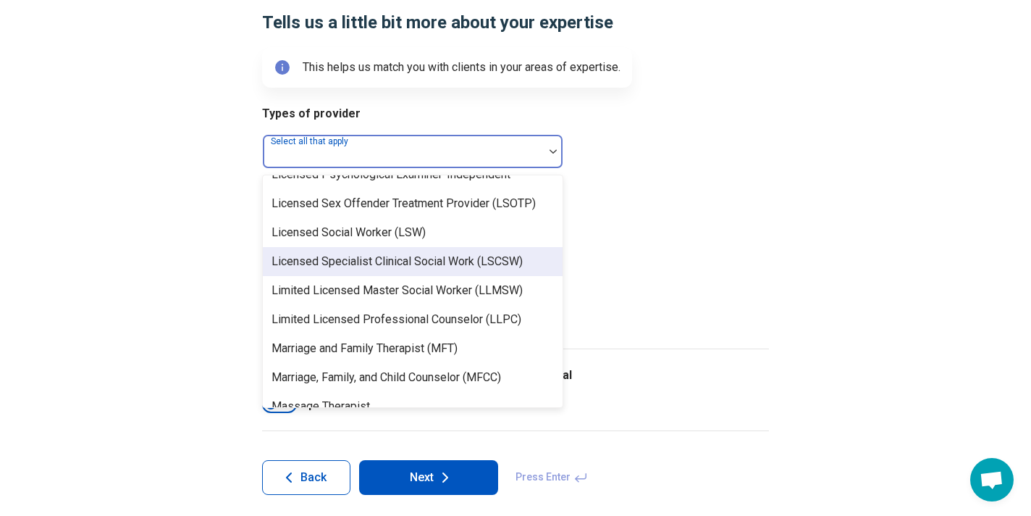
click at [443, 258] on div "Licensed Specialist Clinical Social Work (LSCSW)" at bounding box center [397, 261] width 251 height 17
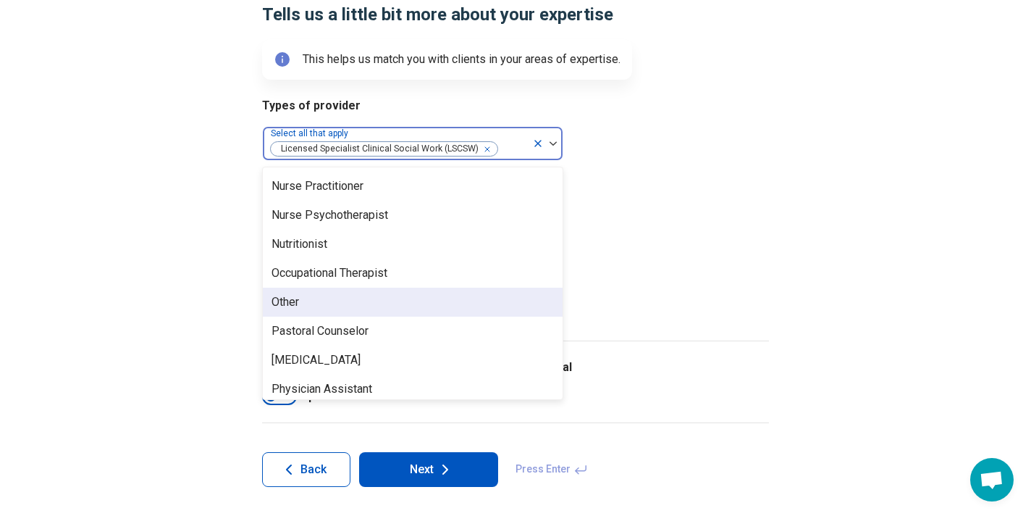
scroll to position [150, 0]
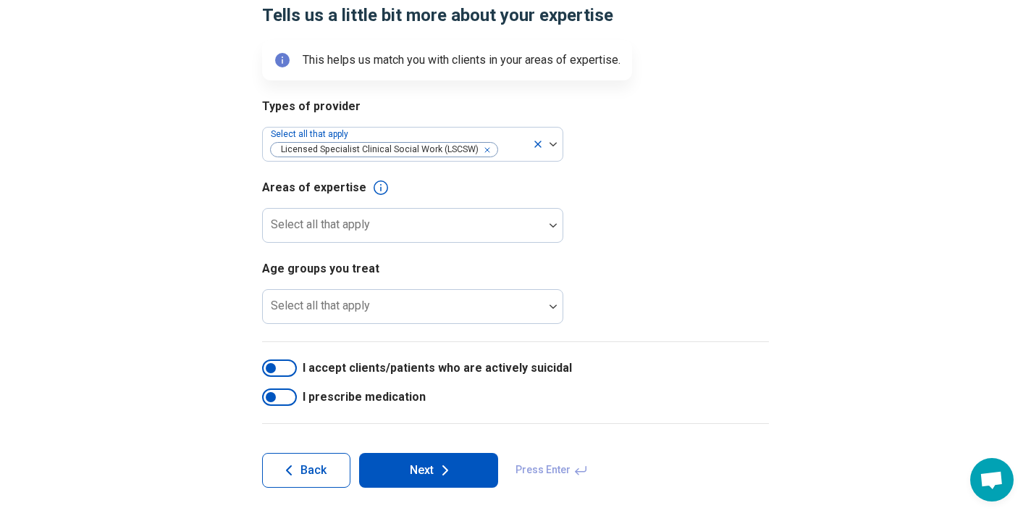
click at [414, 465] on button "Next" at bounding box center [428, 470] width 139 height 35
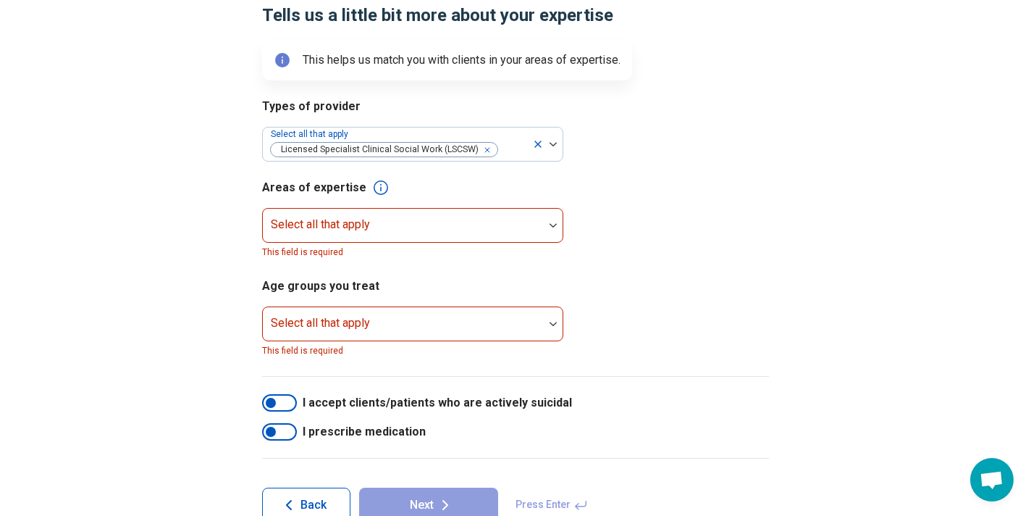
click at [272, 401] on div at bounding box center [271, 403] width 10 height 10
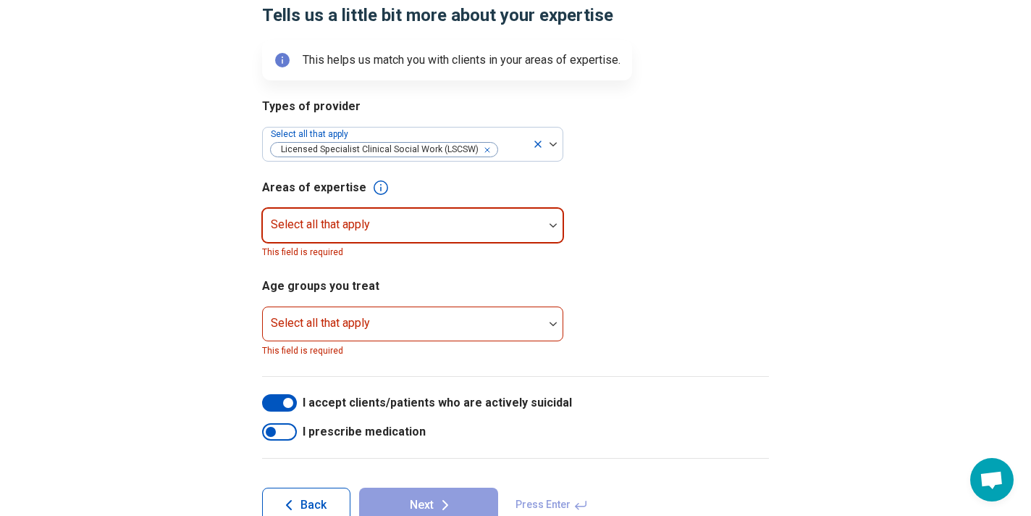
click at [552, 223] on img at bounding box center [553, 225] width 7 height 4
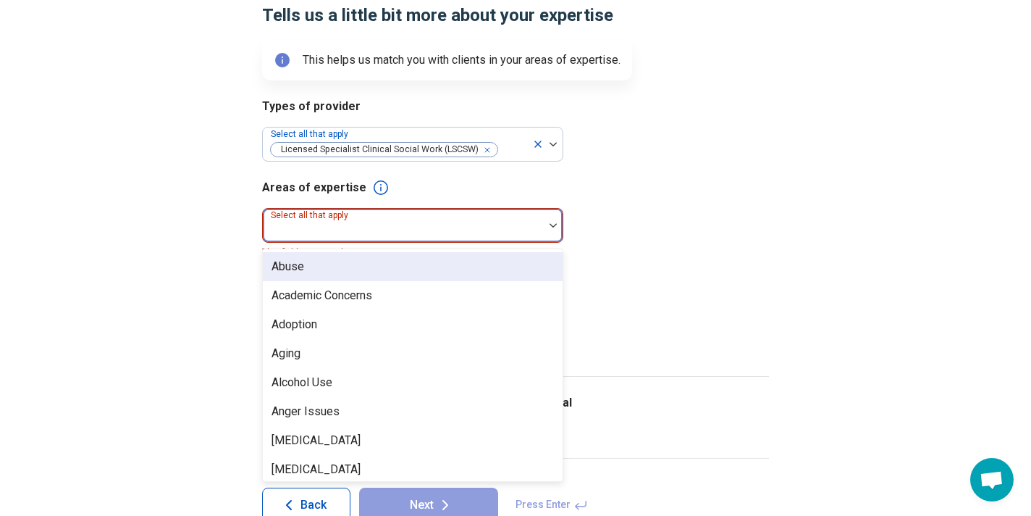
click at [343, 264] on div "Abuse" at bounding box center [413, 266] width 300 height 29
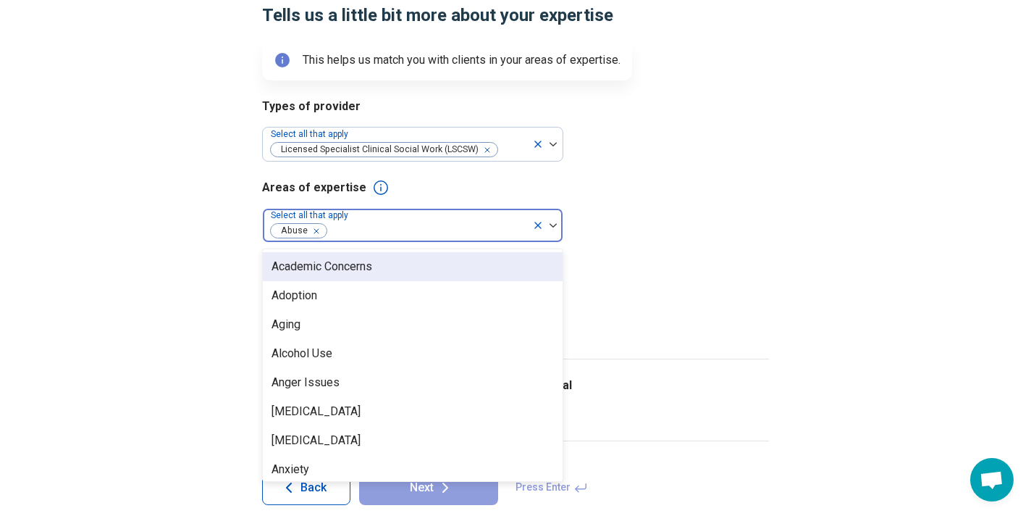
click at [338, 267] on div "Academic Concerns" at bounding box center [322, 266] width 101 height 17
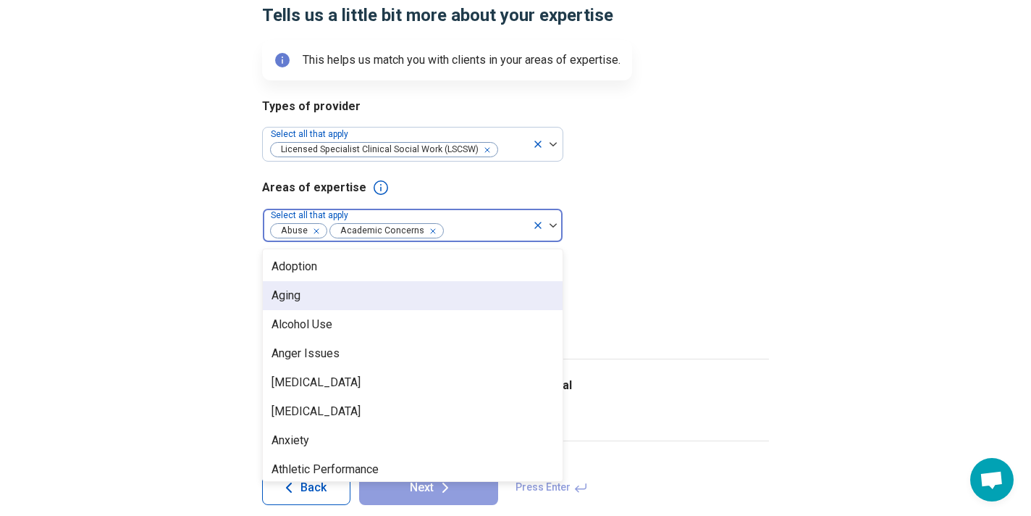
click at [326, 291] on div "Aging" at bounding box center [413, 295] width 300 height 29
click at [345, 295] on div "Alcohol Use" at bounding box center [413, 295] width 300 height 29
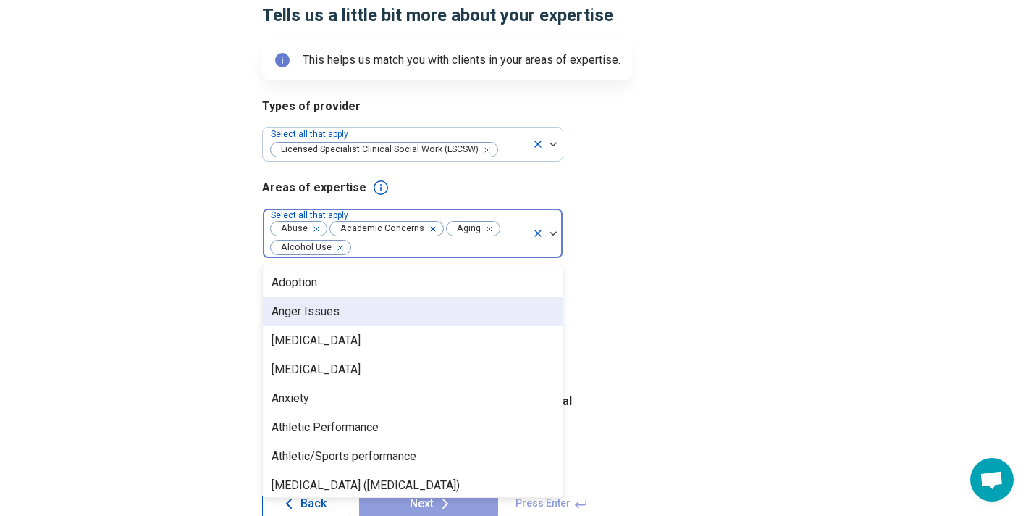
click at [348, 308] on div "Anger Issues" at bounding box center [413, 311] width 300 height 29
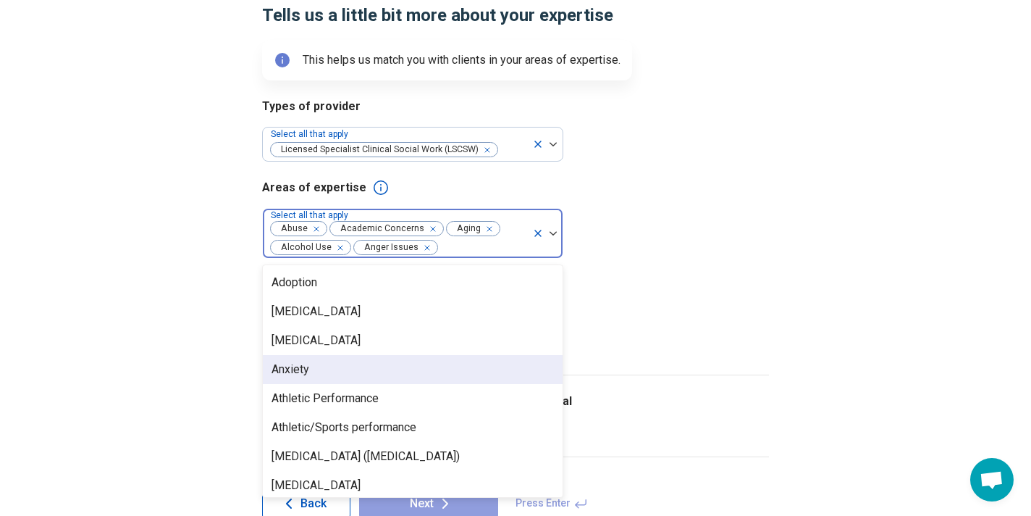
click at [336, 364] on div "Anxiety" at bounding box center [413, 369] width 300 height 29
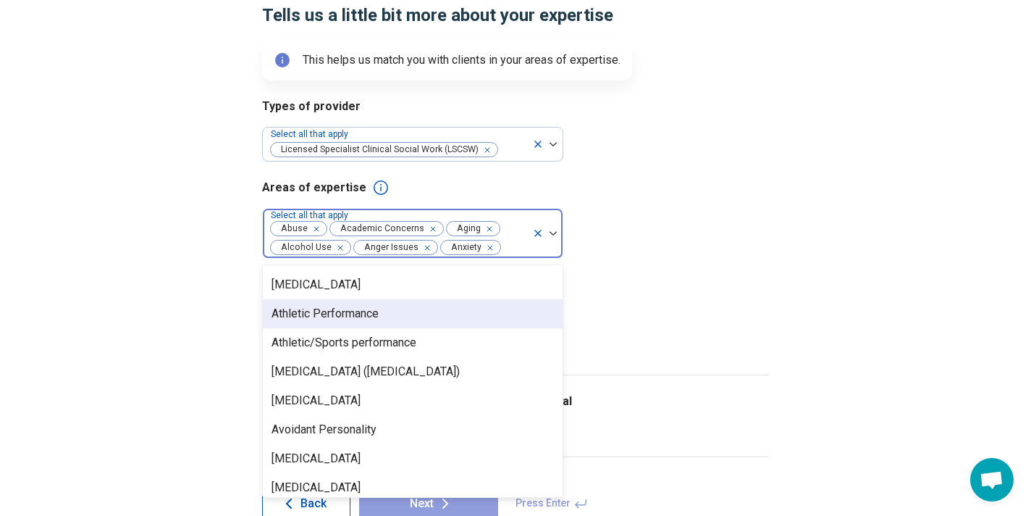
scroll to position [55, 0]
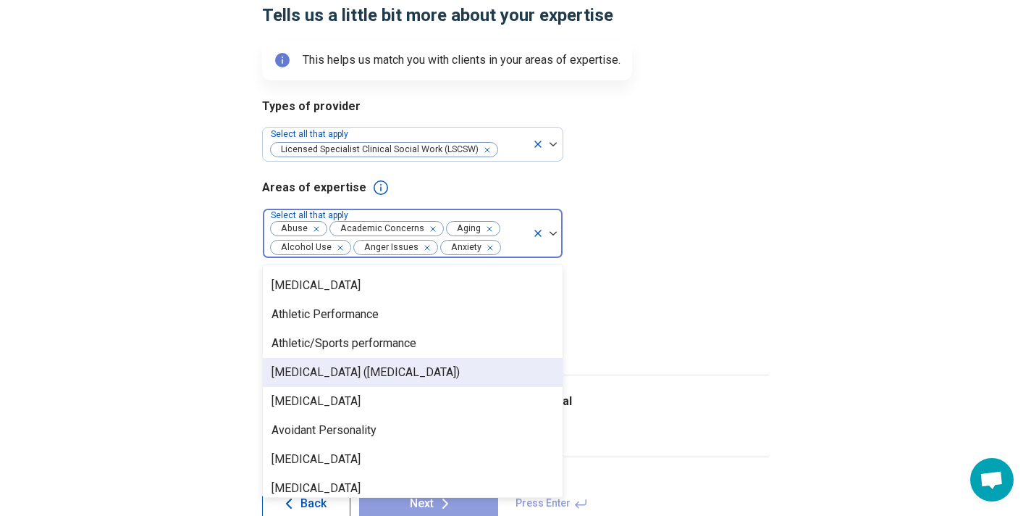
click at [406, 367] on div "[MEDICAL_DATA] ([MEDICAL_DATA])" at bounding box center [366, 372] width 188 height 17
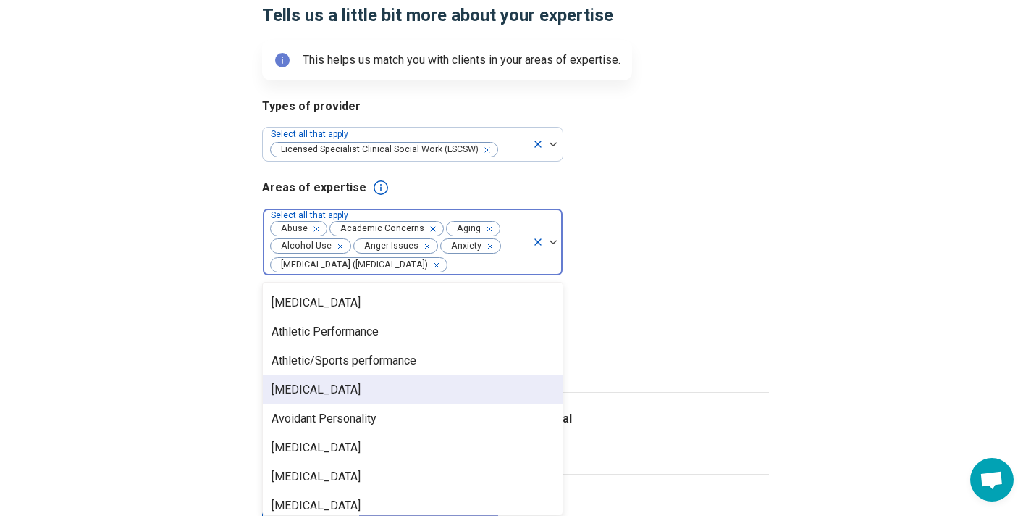
click at [303, 396] on div "[MEDICAL_DATA]" at bounding box center [316, 389] width 89 height 17
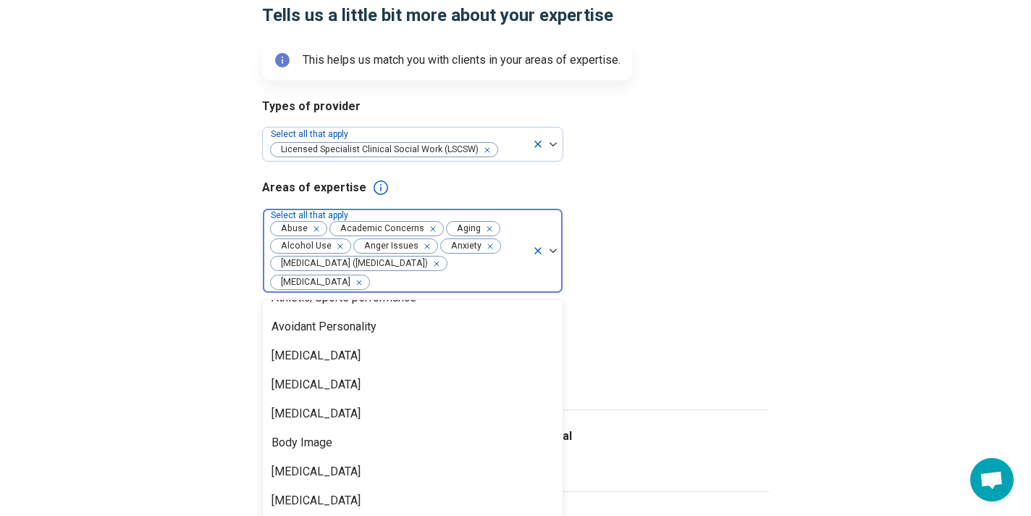
scroll to position [138, 0]
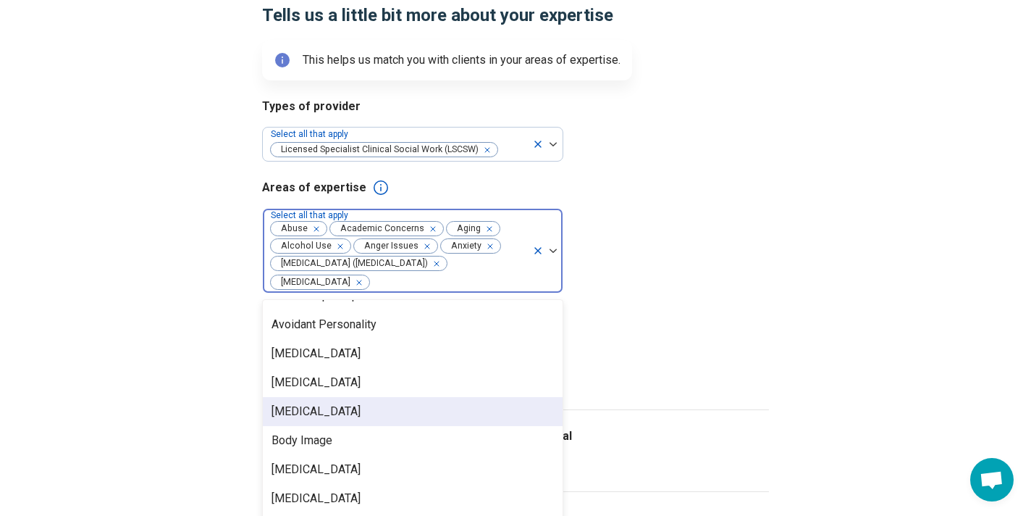
click at [338, 410] on div "[MEDICAL_DATA]" at bounding box center [316, 411] width 89 height 17
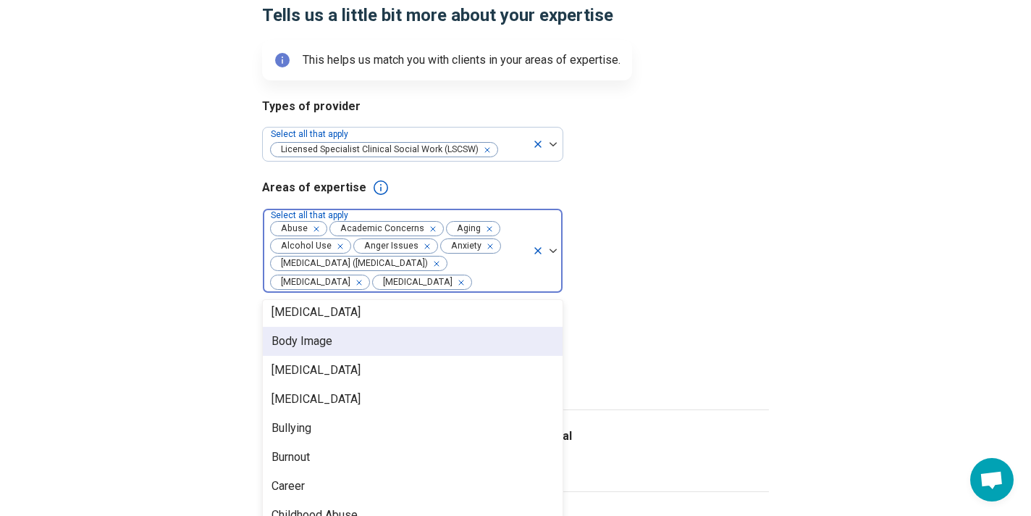
scroll to position [211, 0]
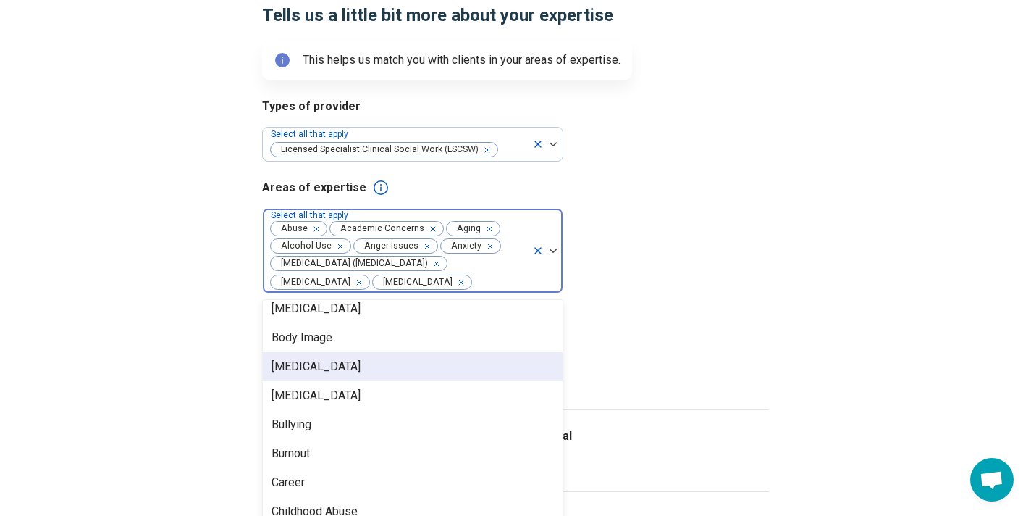
click at [361, 366] on div "[MEDICAL_DATA]" at bounding box center [316, 366] width 89 height 17
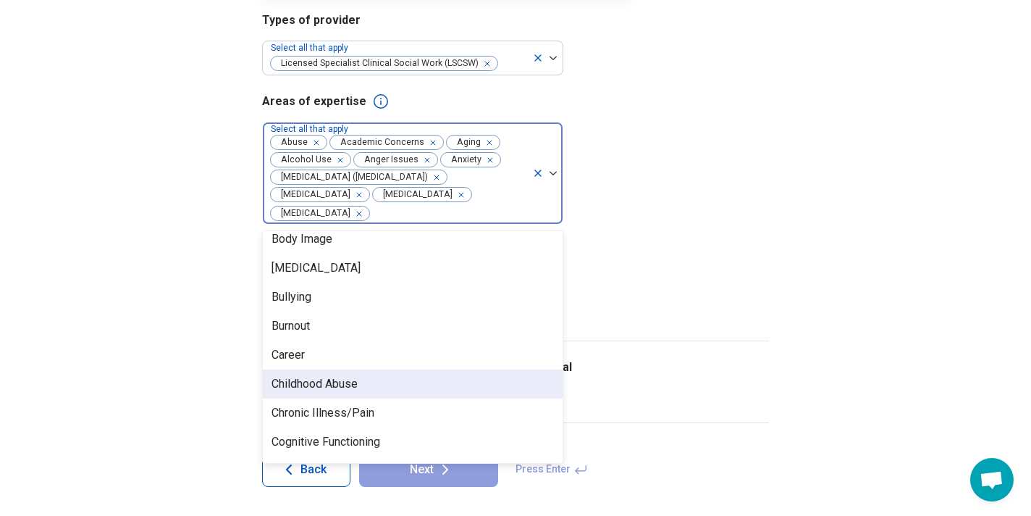
scroll to position [239, 0]
click at [367, 385] on div "Childhood Abuse" at bounding box center [413, 386] width 300 height 29
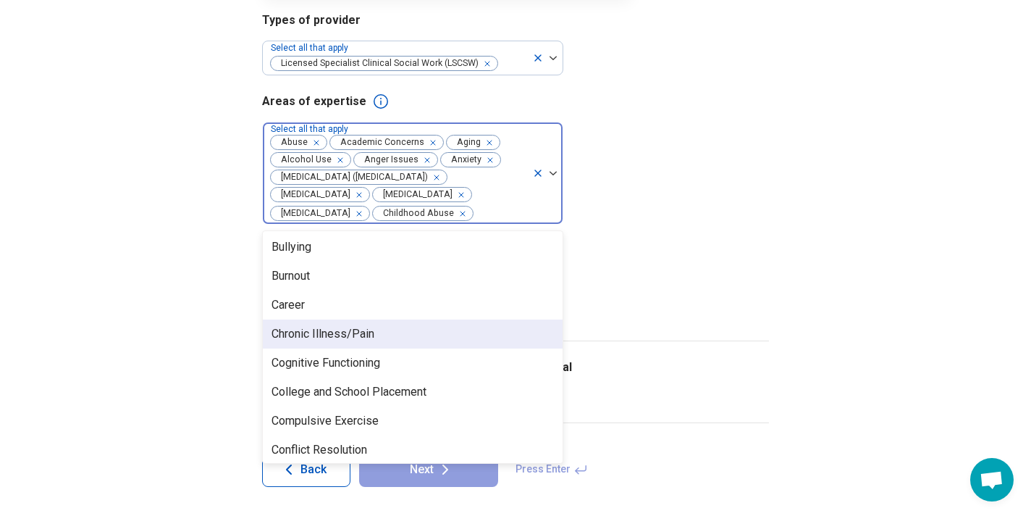
scroll to position [298, 0]
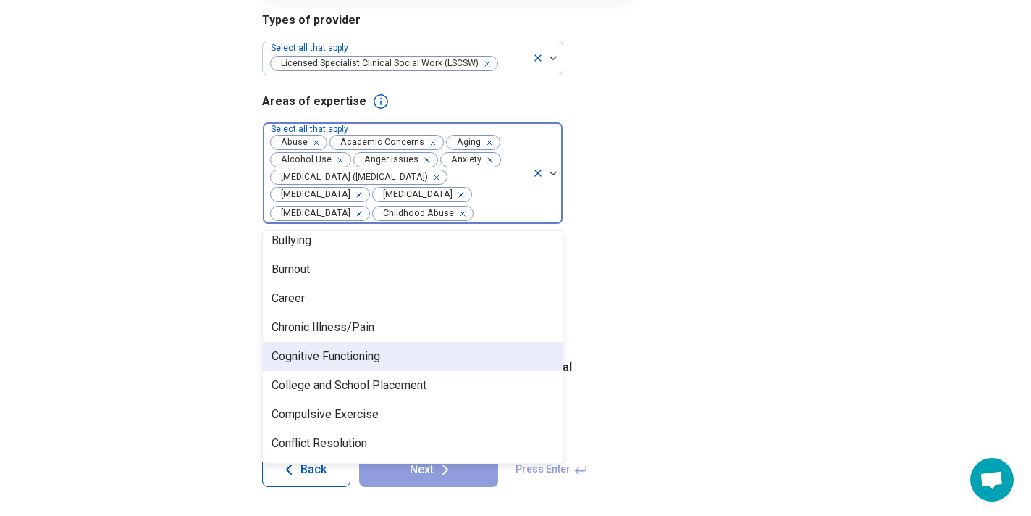
click at [368, 358] on div "Cognitive Functioning" at bounding box center [326, 356] width 109 height 17
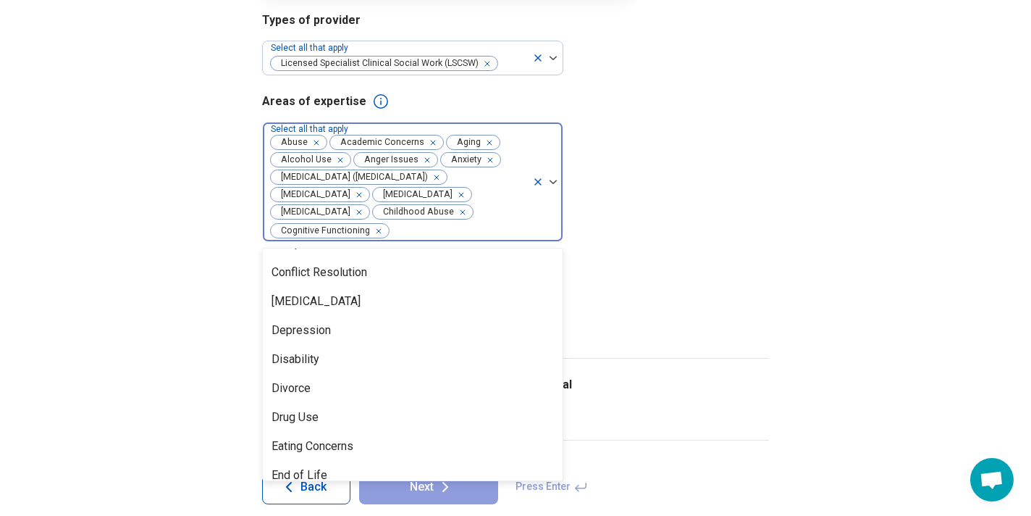
scroll to position [461, 0]
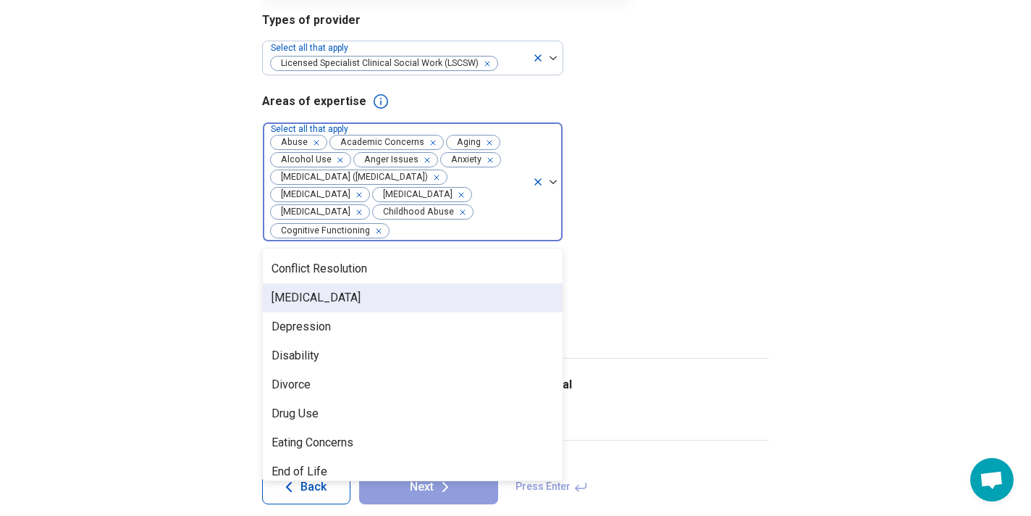
click at [340, 300] on div "[MEDICAL_DATA]" at bounding box center [316, 297] width 89 height 17
click at [325, 299] on div "Depression" at bounding box center [301, 297] width 59 height 17
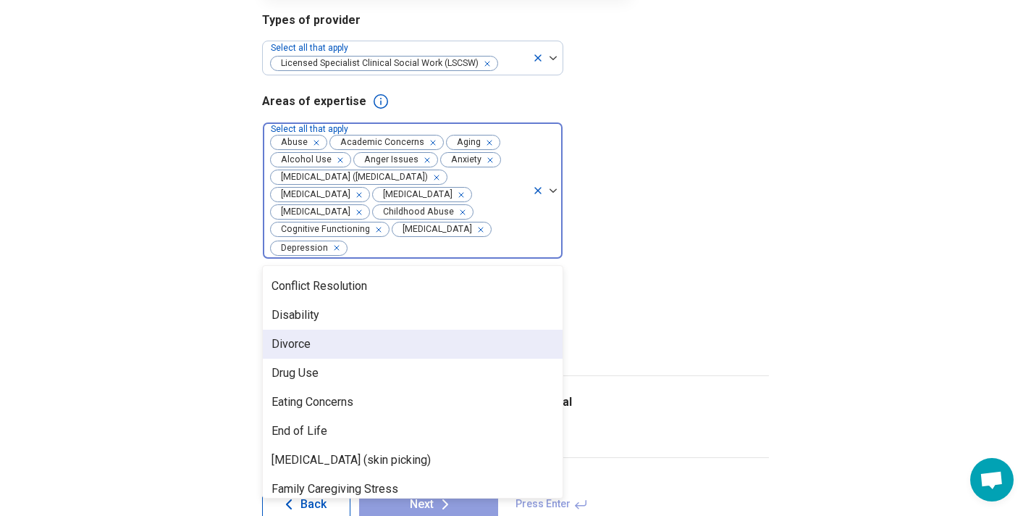
click at [326, 337] on div "Divorce" at bounding box center [413, 344] width 300 height 29
click at [345, 345] on div "Drug Use" at bounding box center [413, 344] width 300 height 29
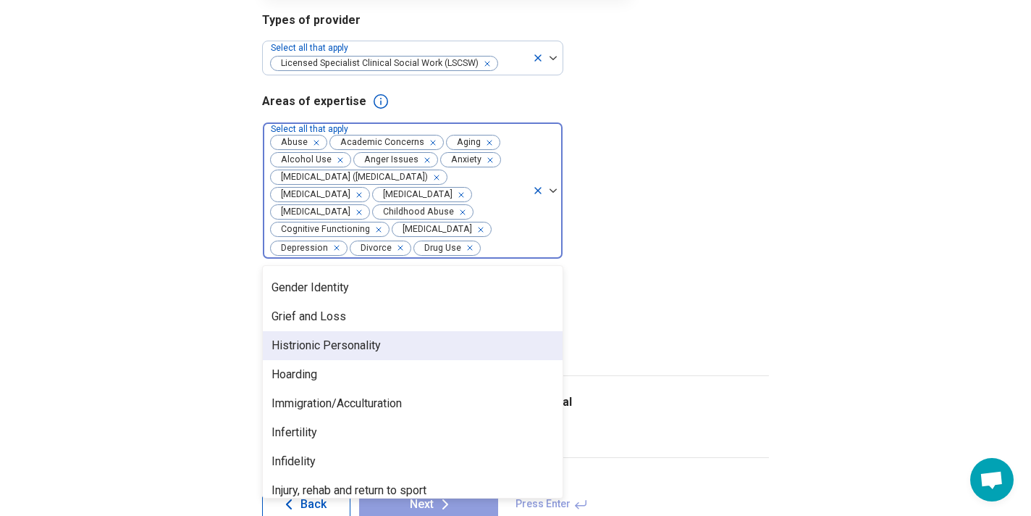
scroll to position [721, 0]
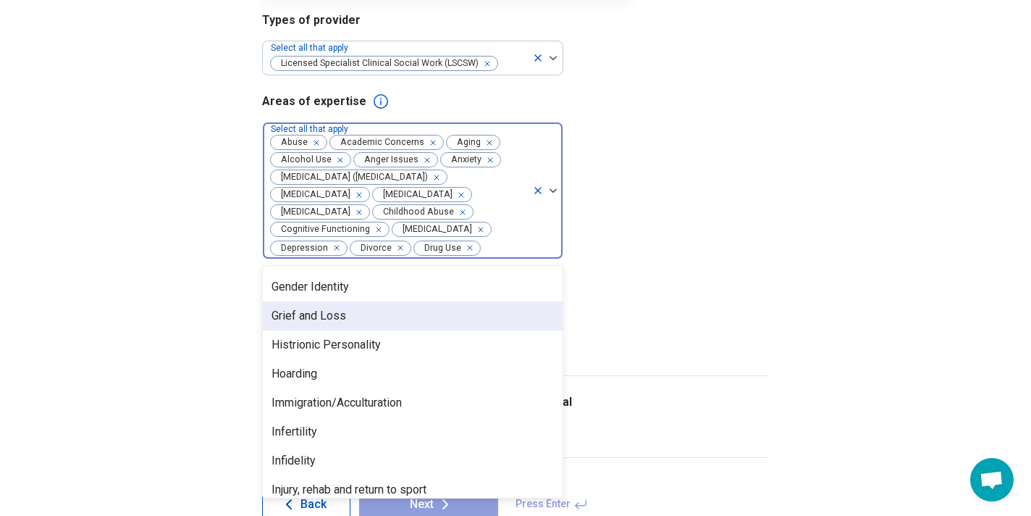
click at [351, 322] on div "Grief and Loss" at bounding box center [413, 315] width 300 height 29
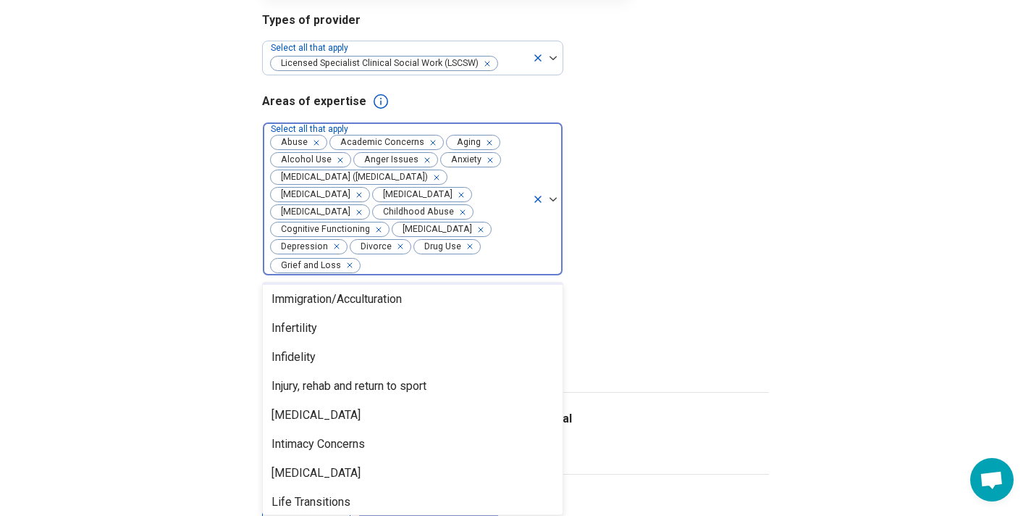
scroll to position [813, 0]
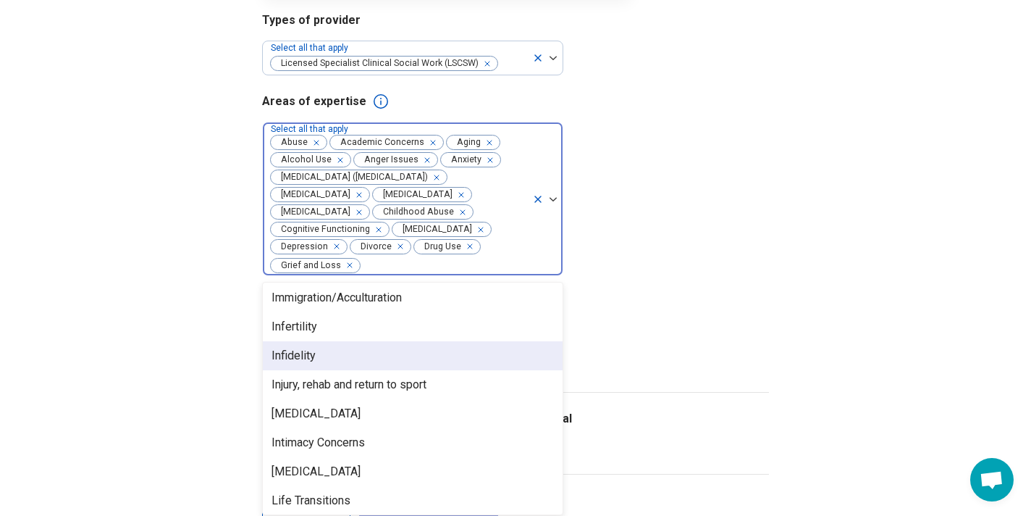
click at [341, 353] on div "Infidelity" at bounding box center [413, 355] width 300 height 29
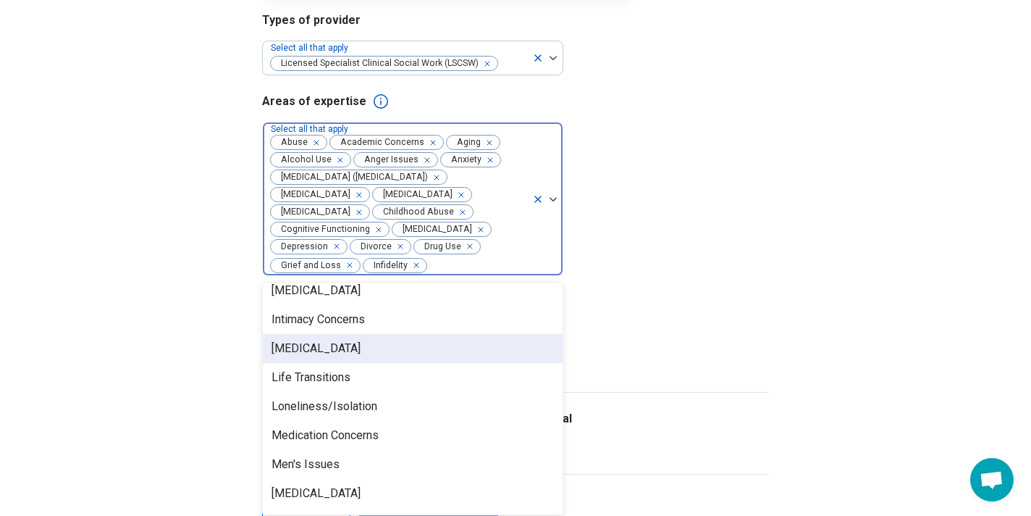
scroll to position [910, 0]
click at [341, 353] on div "[MEDICAL_DATA]" at bounding box center [316, 346] width 89 height 17
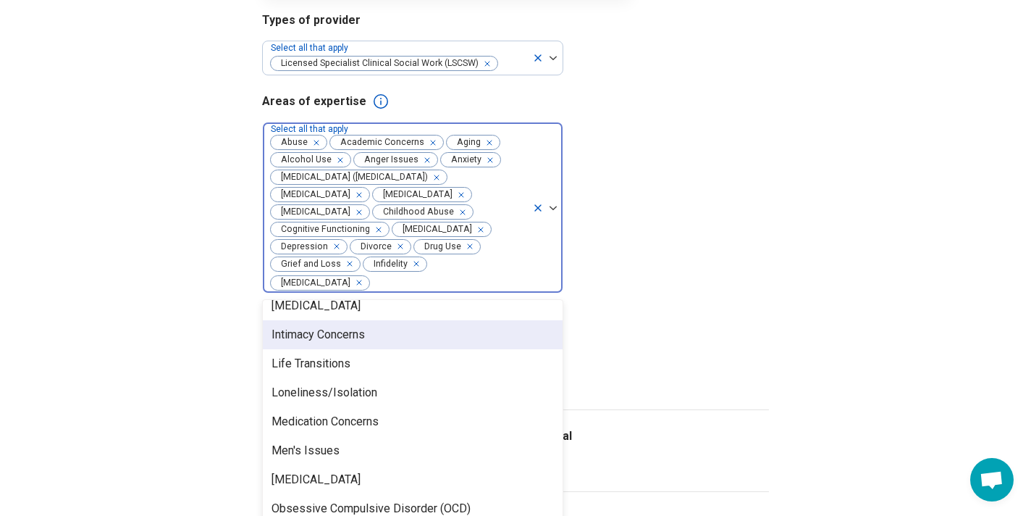
click at [345, 335] on div "Intimacy Concerns" at bounding box center [318, 334] width 93 height 17
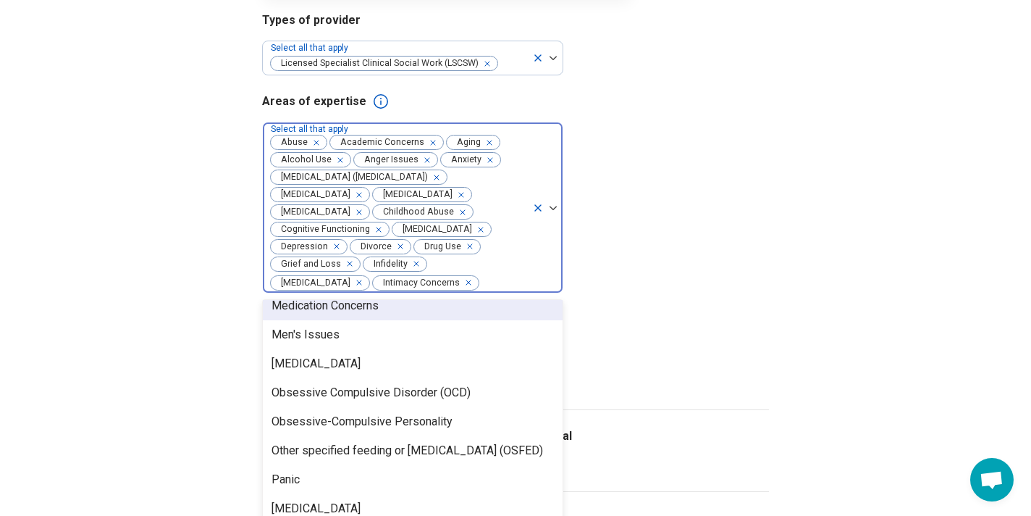
scroll to position [999, 0]
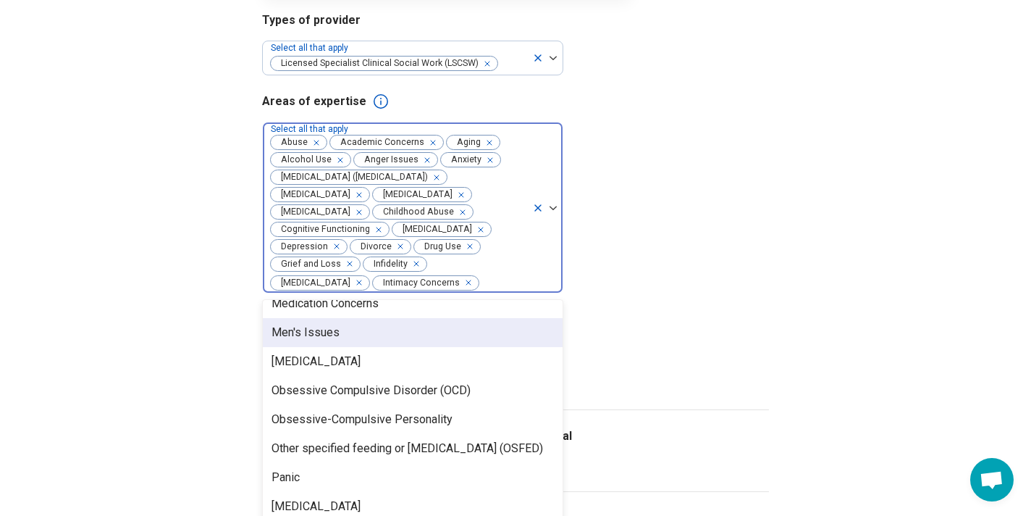
click at [371, 332] on div "Men's Issues" at bounding box center [413, 332] width 300 height 29
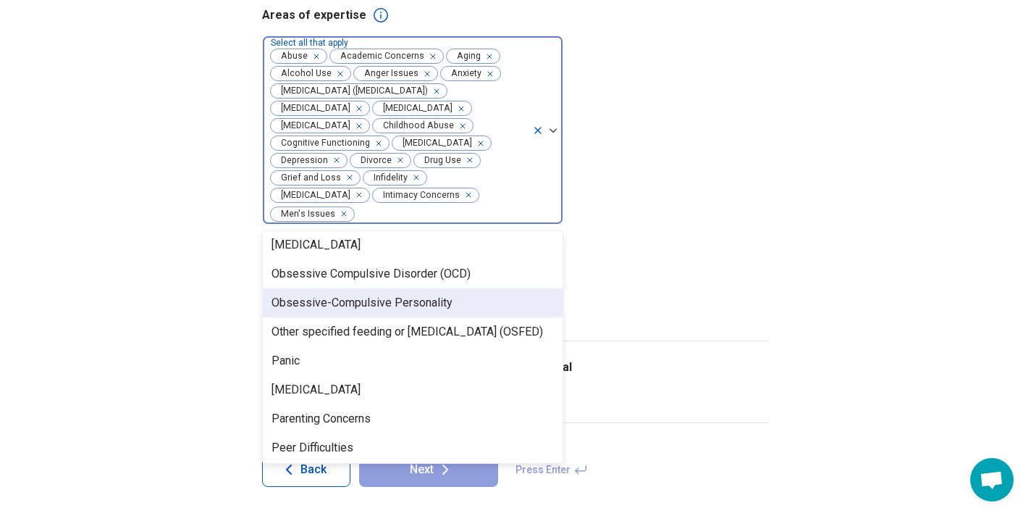
scroll to position [1013, 0]
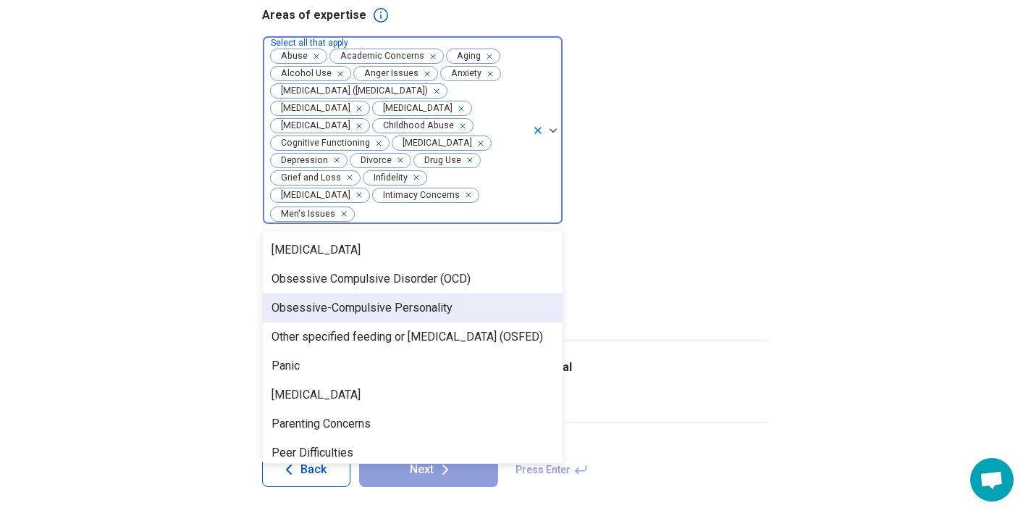
click at [369, 306] on div "Obsessive-Compulsive Personality" at bounding box center [362, 307] width 181 height 17
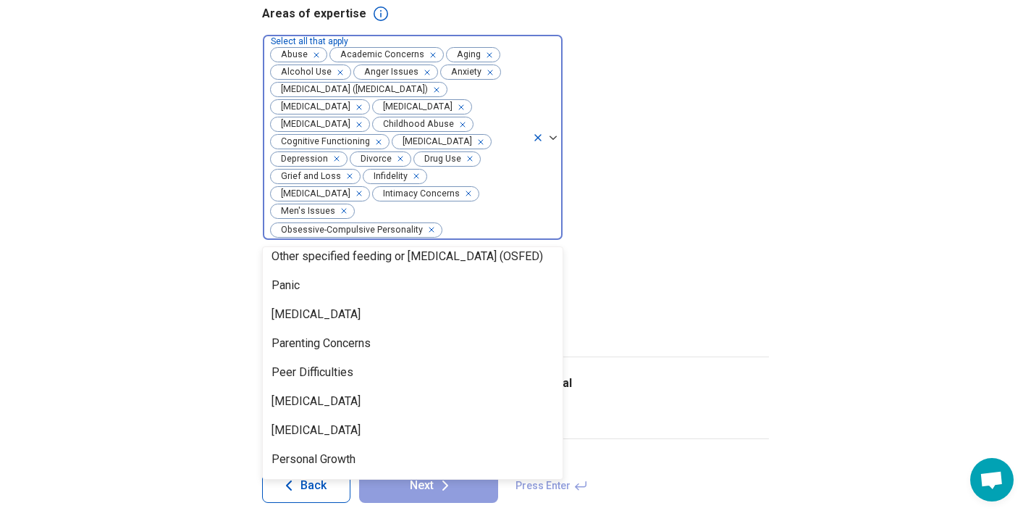
scroll to position [1081, 0]
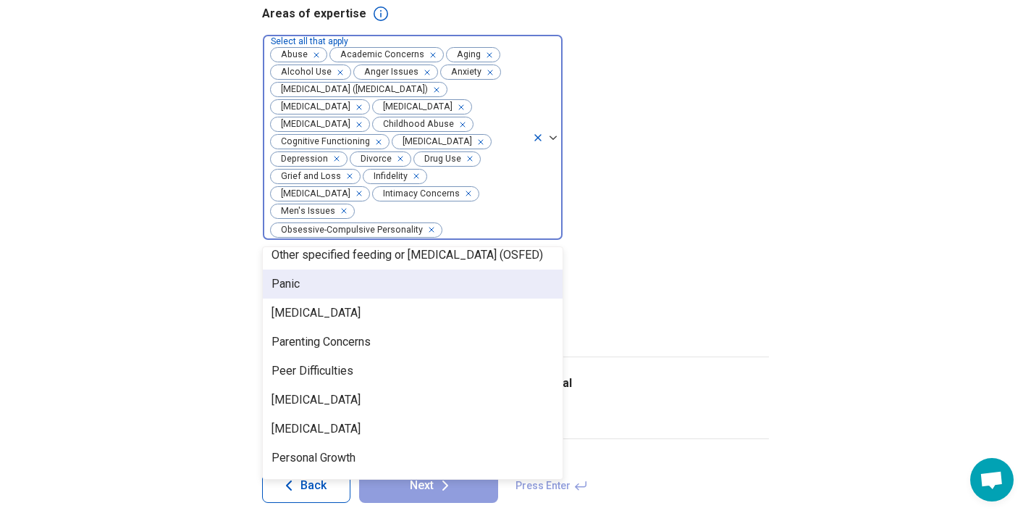
click at [309, 286] on div "Panic" at bounding box center [413, 283] width 300 height 29
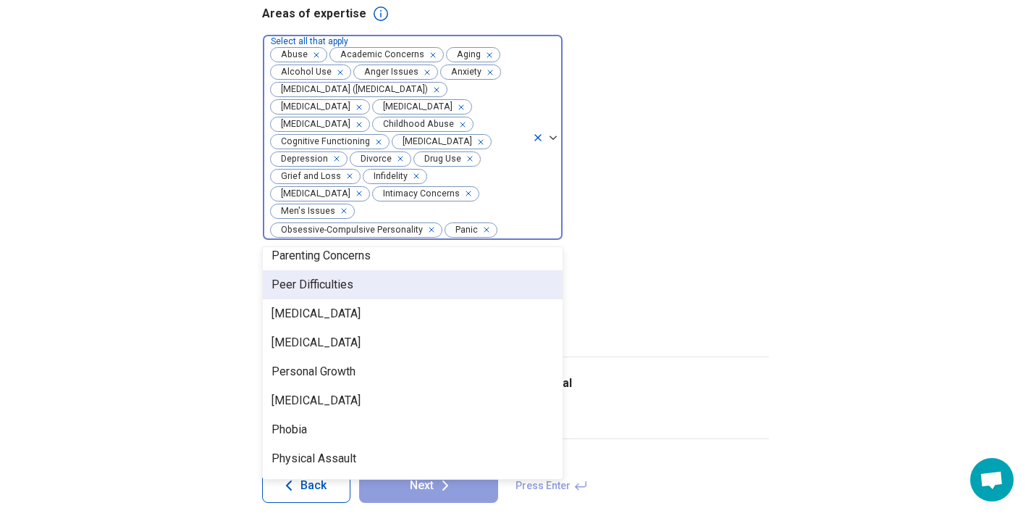
scroll to position [1134, 0]
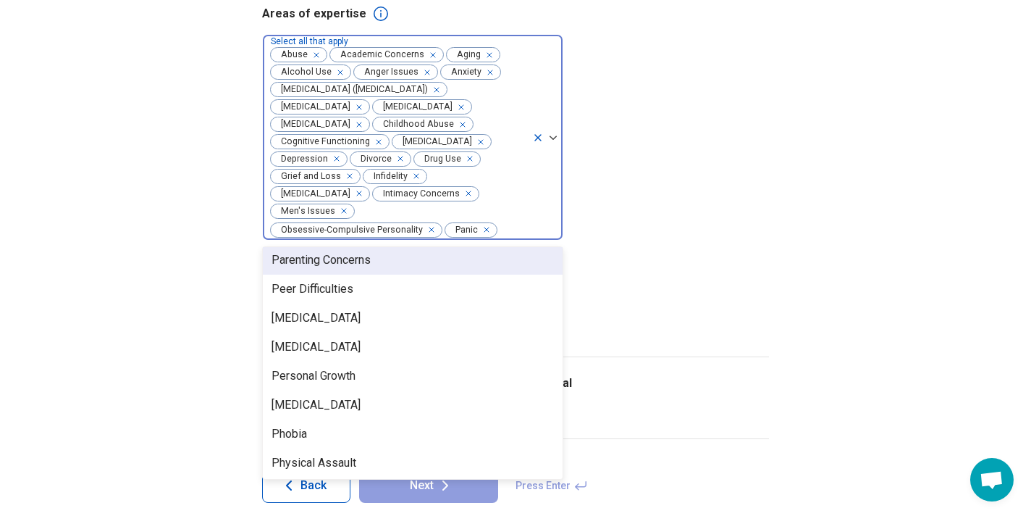
click at [373, 262] on div "Parenting Concerns" at bounding box center [413, 260] width 300 height 29
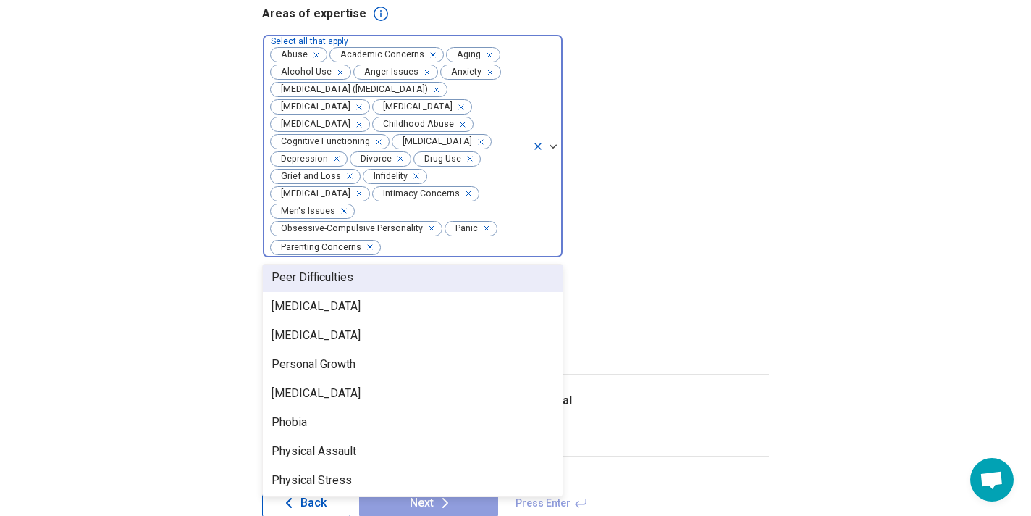
click at [373, 264] on div "Peer Difficulties" at bounding box center [413, 277] width 300 height 29
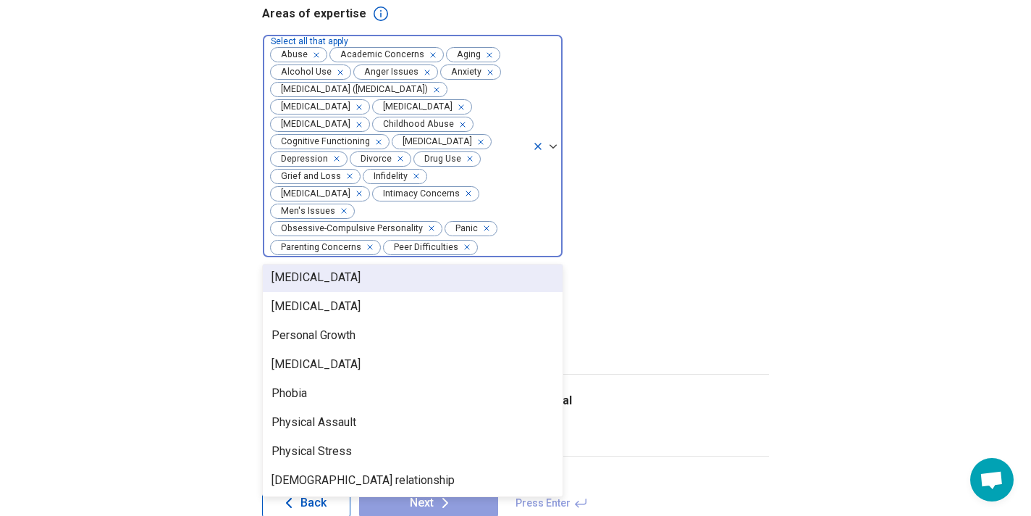
click at [359, 278] on div "[MEDICAL_DATA]" at bounding box center [413, 277] width 300 height 29
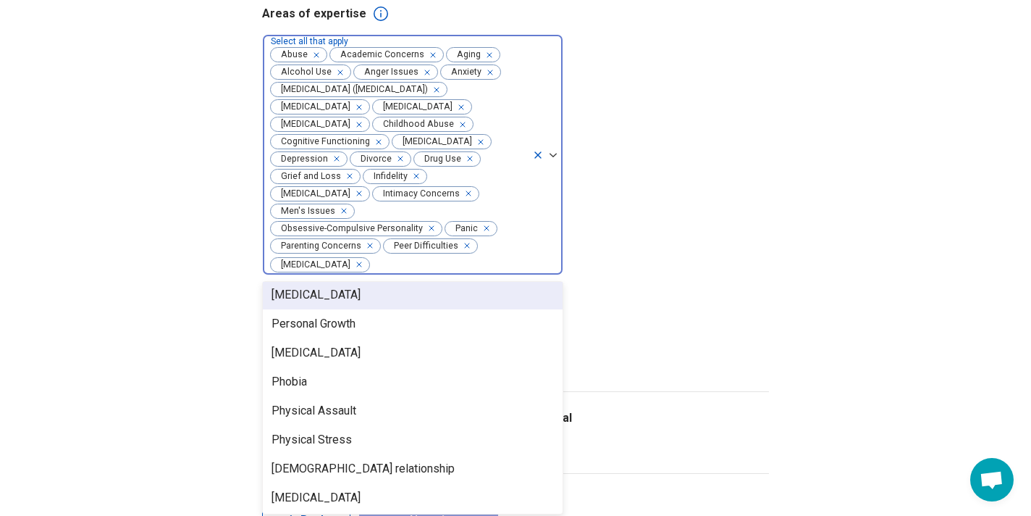
click at [359, 286] on div "[MEDICAL_DATA]" at bounding box center [316, 294] width 89 height 17
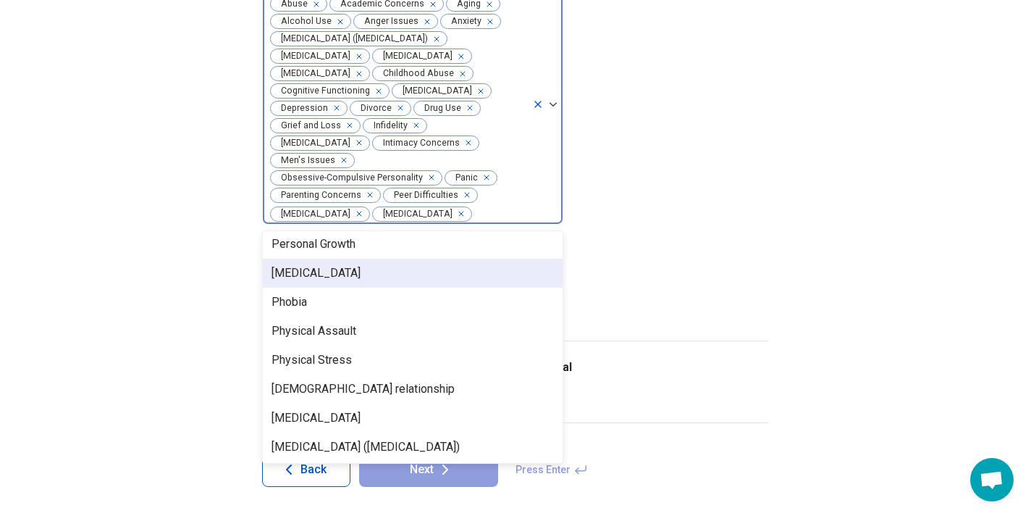
scroll to position [376, 0]
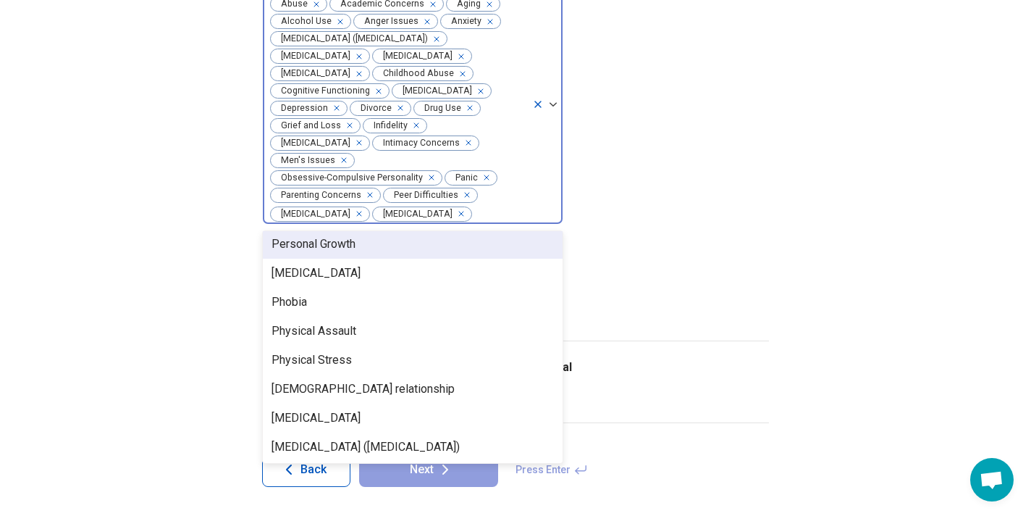
click at [361, 245] on div "Personal Growth" at bounding box center [413, 244] width 300 height 29
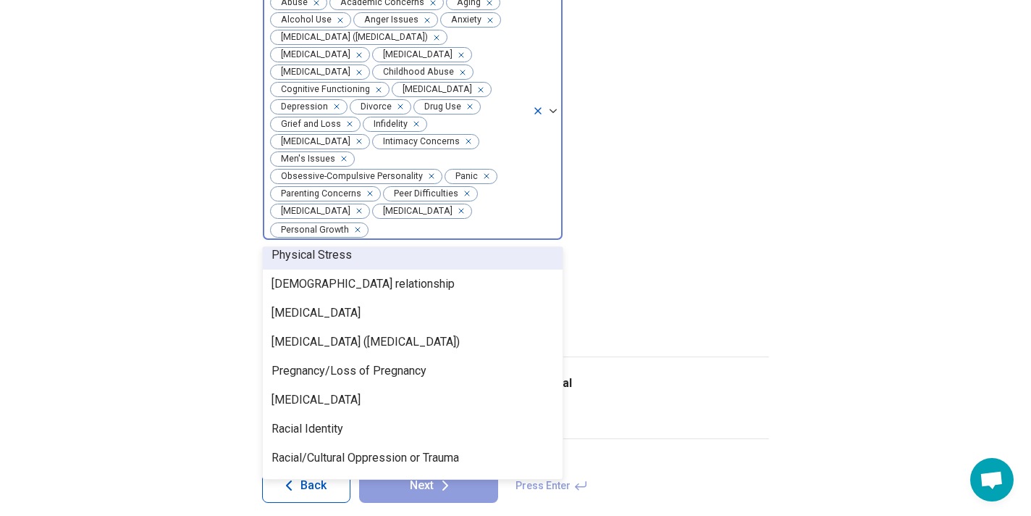
scroll to position [1230, 0]
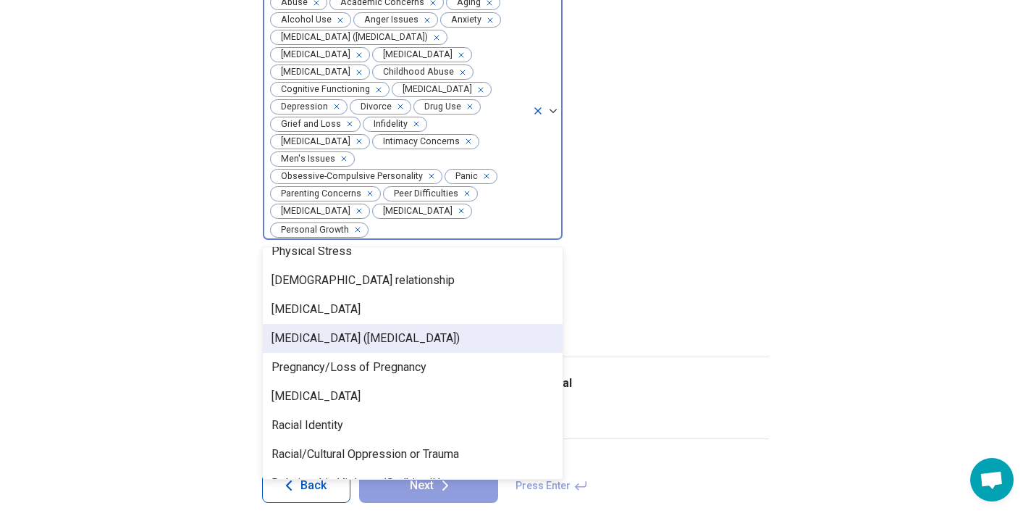
click at [339, 330] on div "[MEDICAL_DATA] ([MEDICAL_DATA])" at bounding box center [366, 338] width 188 height 17
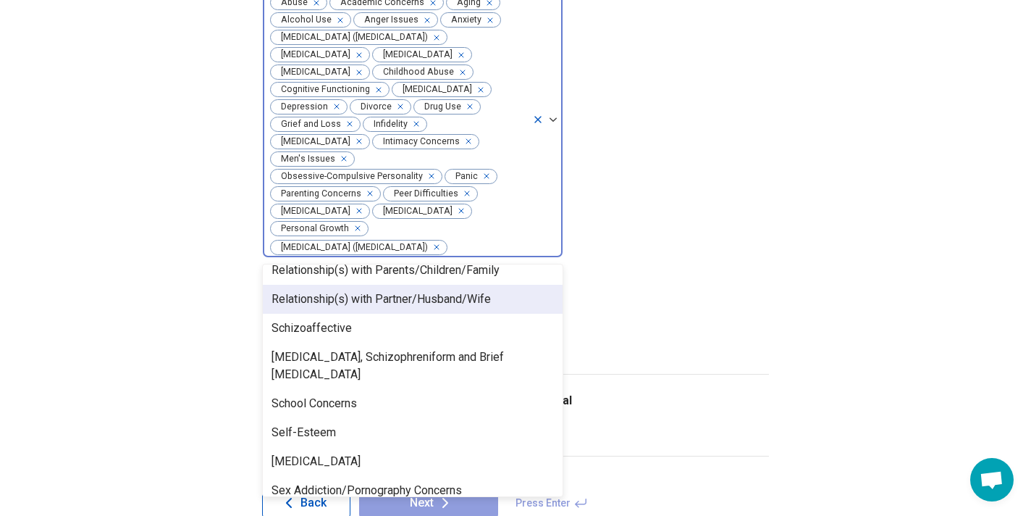
scroll to position [1496, 0]
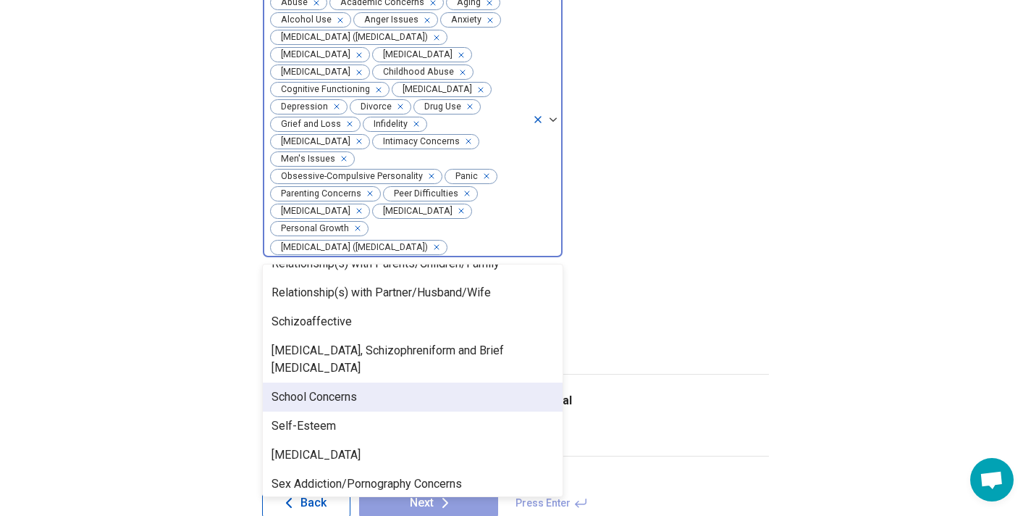
click at [372, 382] on div "School Concerns" at bounding box center [413, 396] width 300 height 29
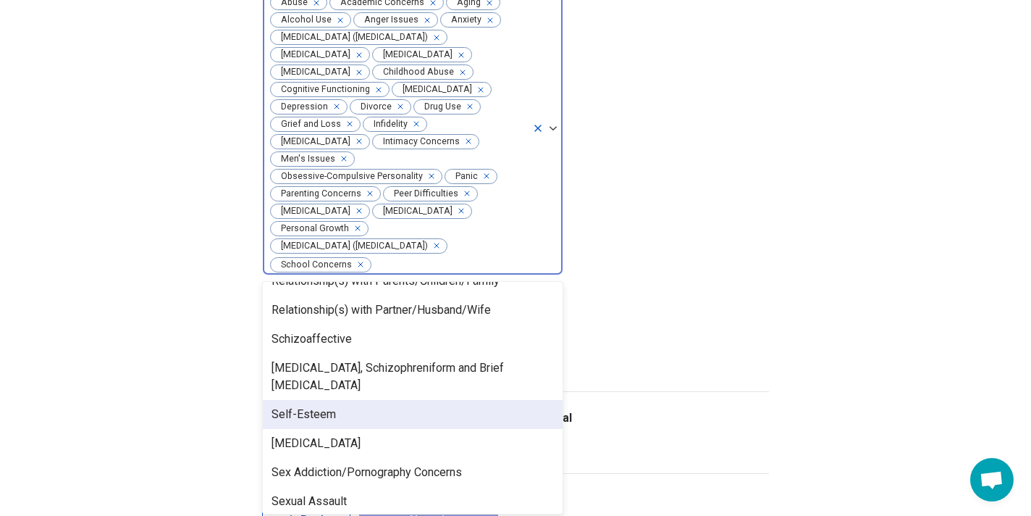
click at [356, 400] on div "Self-Esteem" at bounding box center [413, 414] width 300 height 29
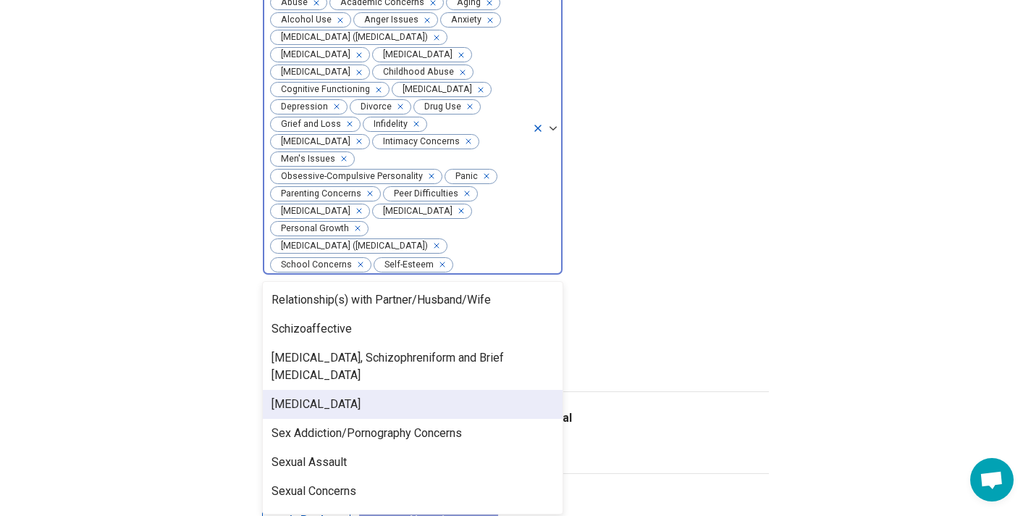
click at [349, 390] on div "[MEDICAL_DATA]" at bounding box center [413, 404] width 300 height 29
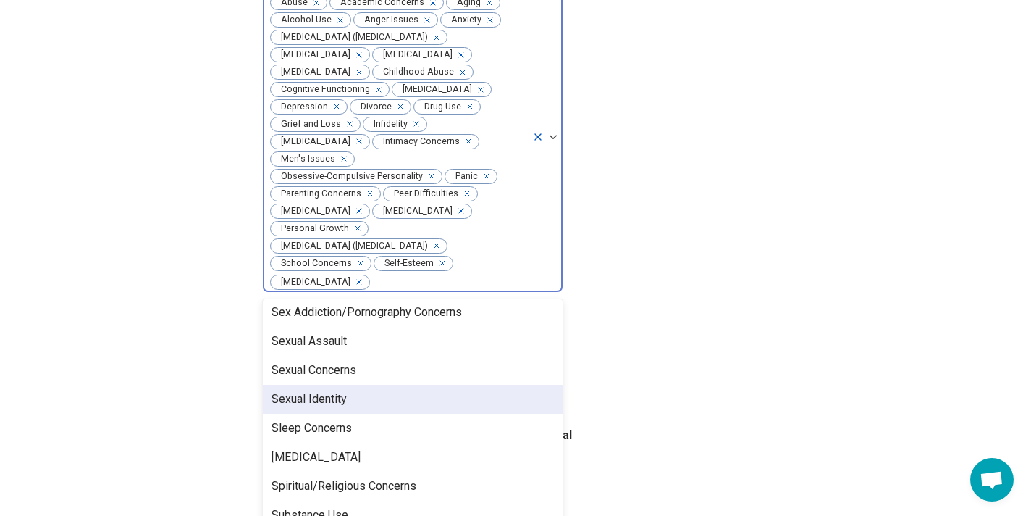
scroll to position [1613, 0]
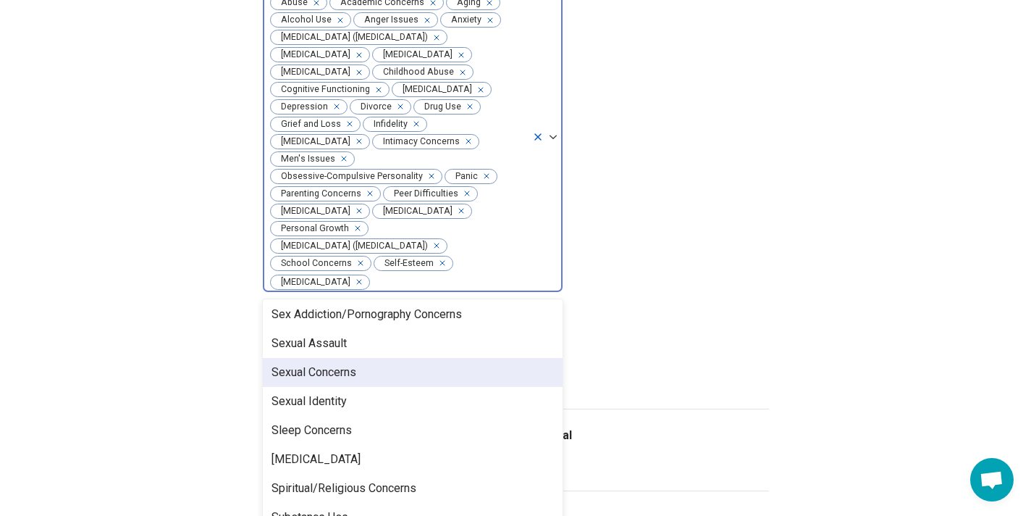
click at [371, 358] on div "Sexual Concerns" at bounding box center [413, 372] width 300 height 29
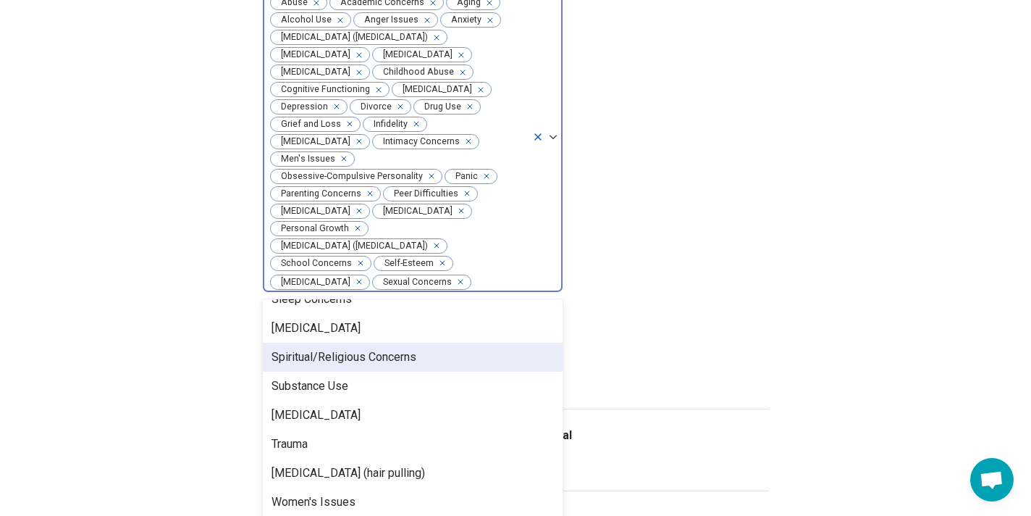
scroll to position [1715, 0]
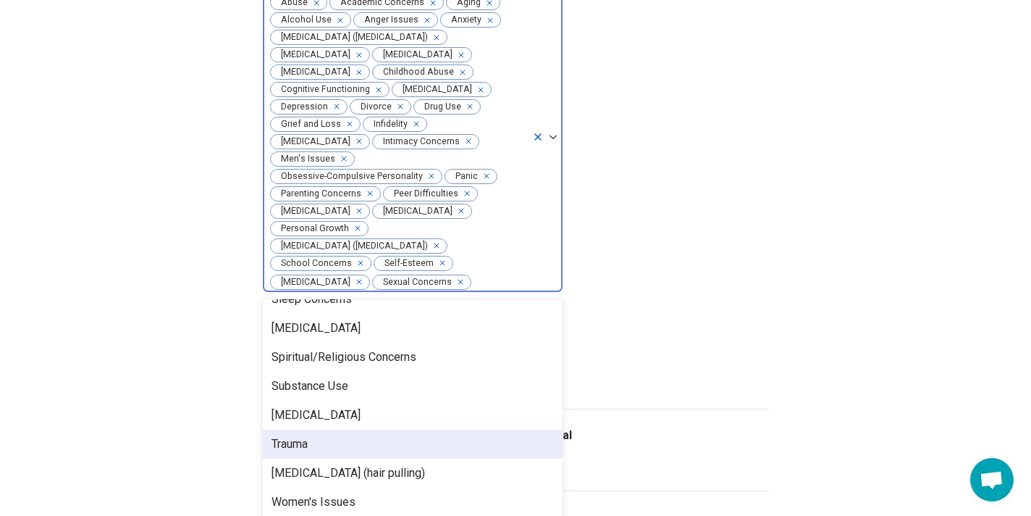
click at [328, 429] on div "Trauma" at bounding box center [413, 443] width 300 height 29
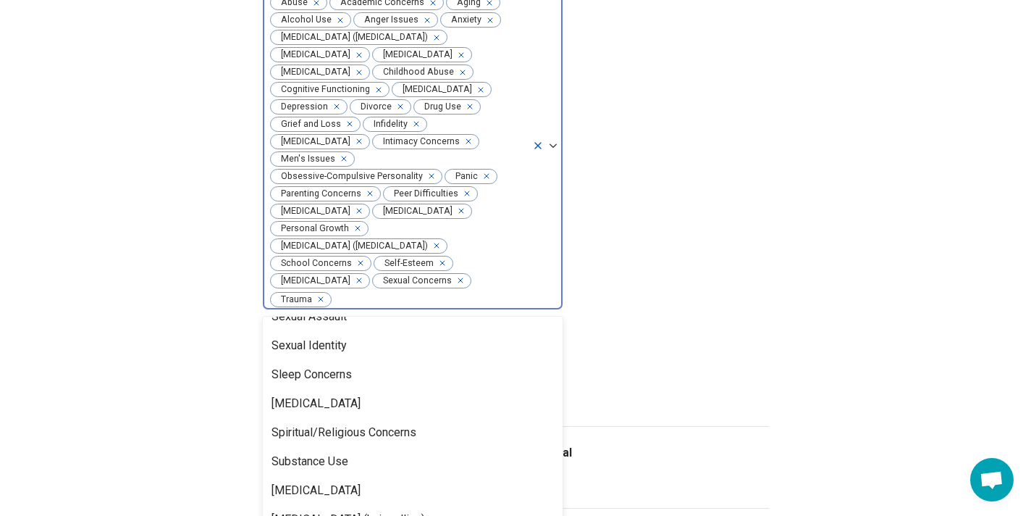
scroll to position [1648, 0]
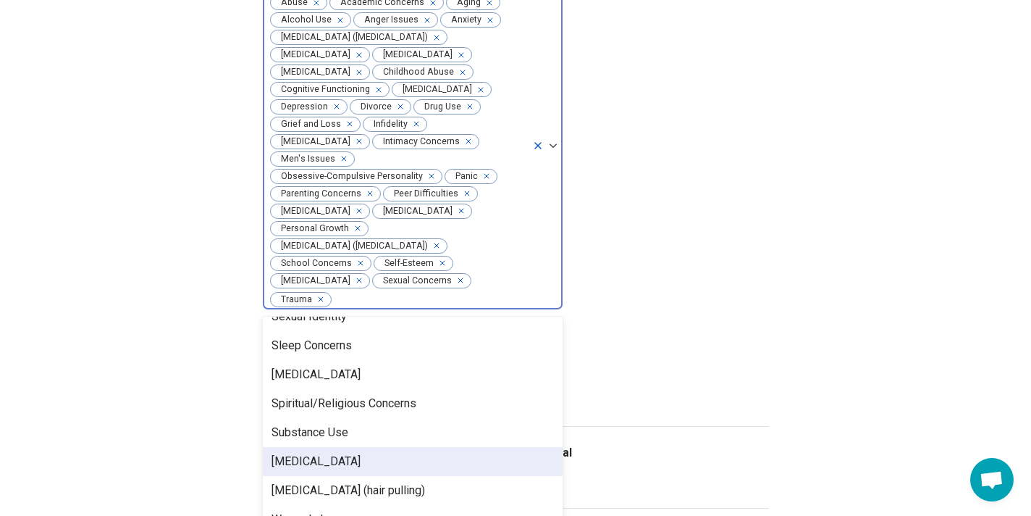
click at [329, 453] on div "[MEDICAL_DATA]" at bounding box center [316, 461] width 89 height 17
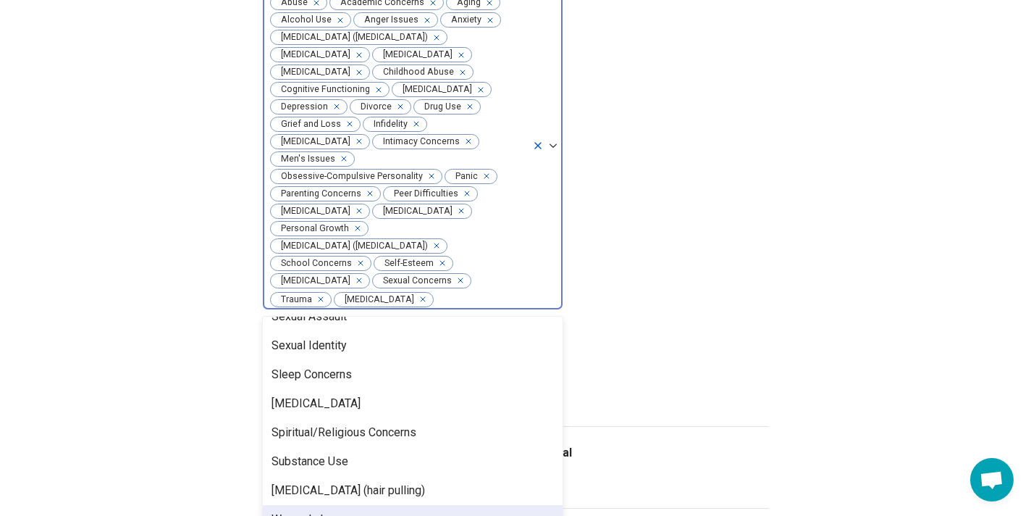
click at [322, 511] on div "Women's Issues" at bounding box center [314, 519] width 84 height 17
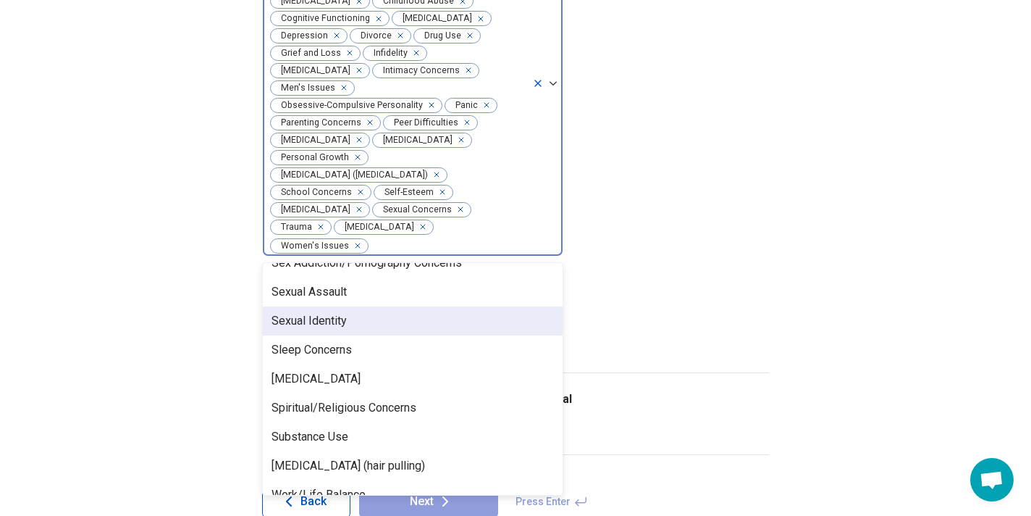
scroll to position [446, 0]
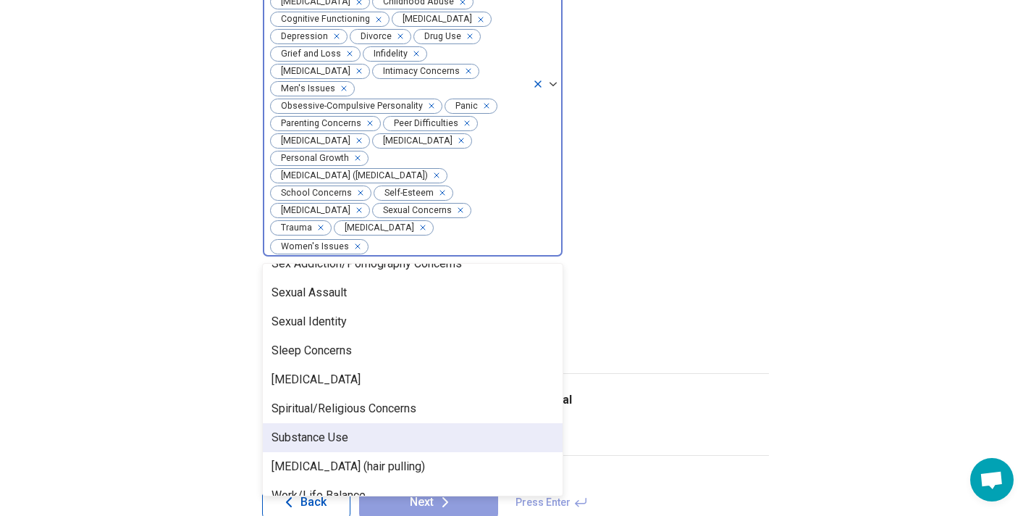
click at [338, 429] on div "Substance Use" at bounding box center [310, 437] width 77 height 17
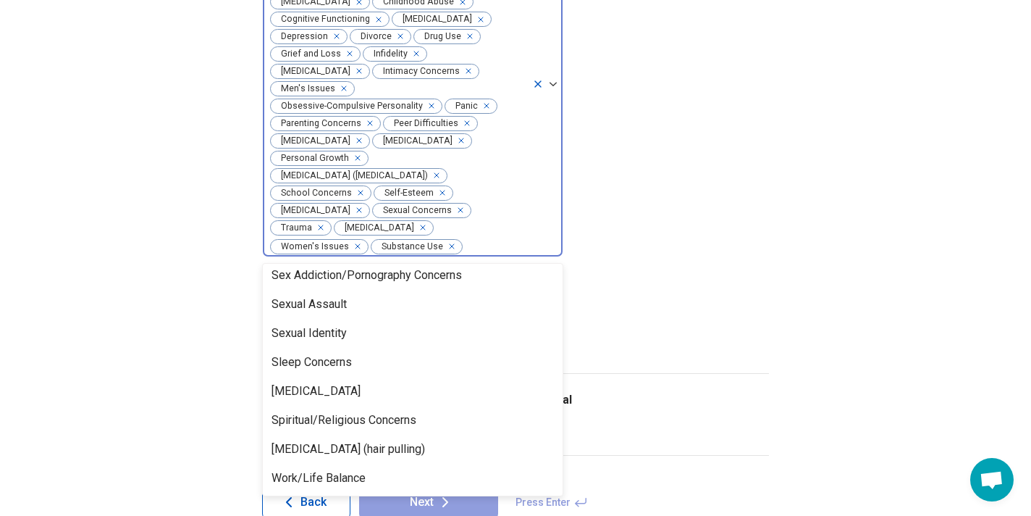
scroll to position [1599, 0]
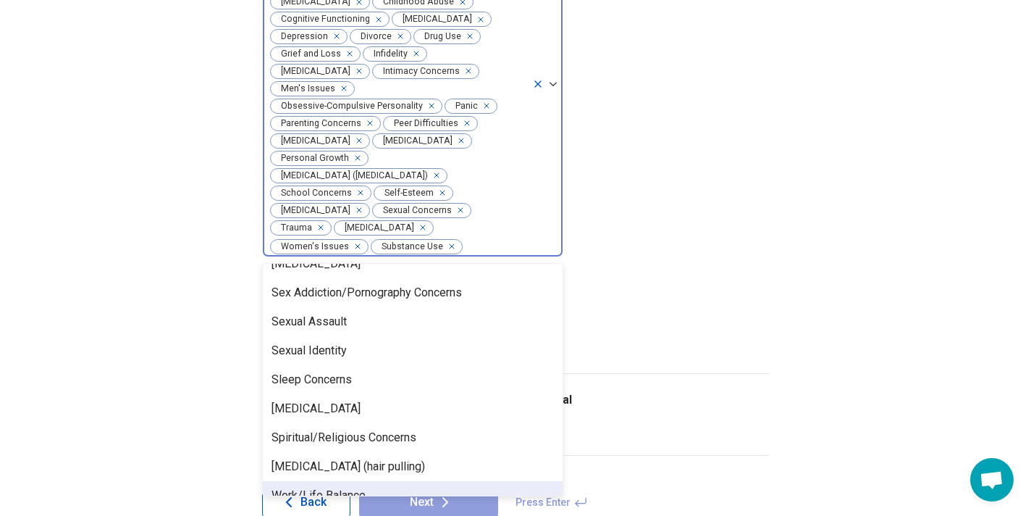
click at [327, 487] on div "Work/Life Balance" at bounding box center [319, 495] width 94 height 17
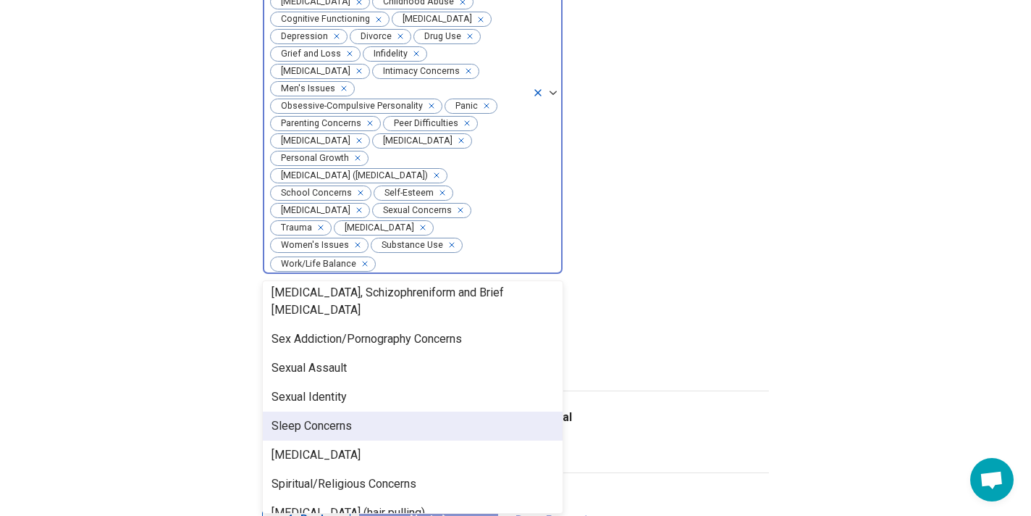
click at [361, 411] on div "Sleep Concerns" at bounding box center [413, 425] width 300 height 29
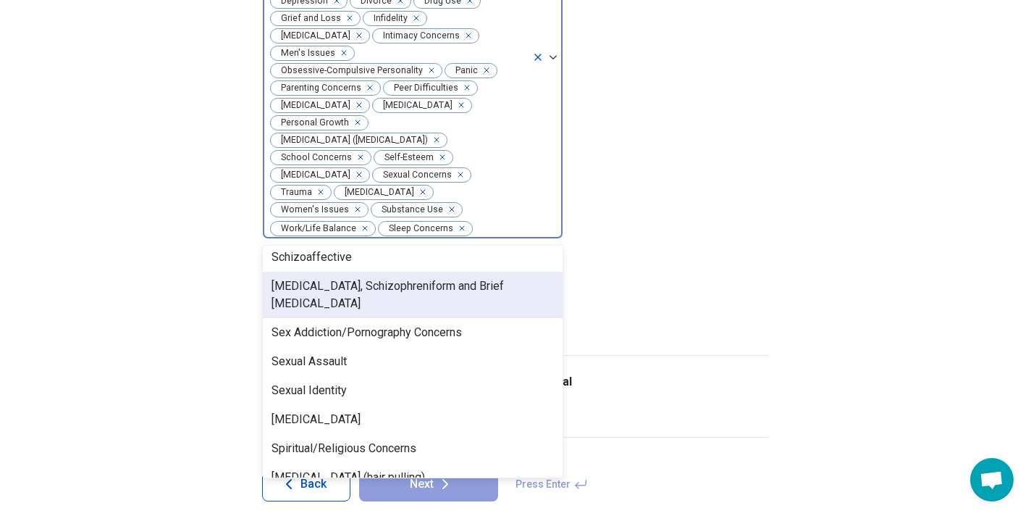
scroll to position [481, 0]
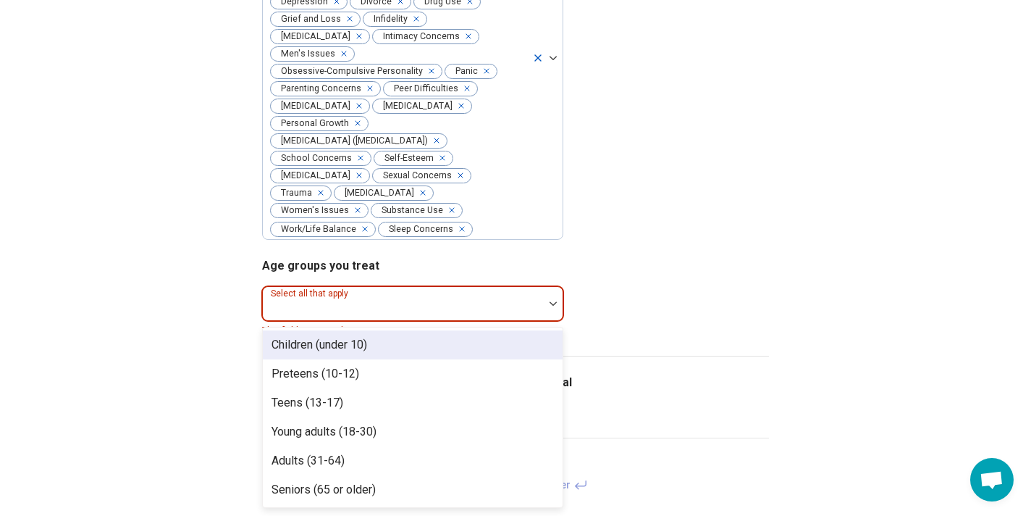
click at [550, 301] on img at bounding box center [553, 303] width 7 height 4
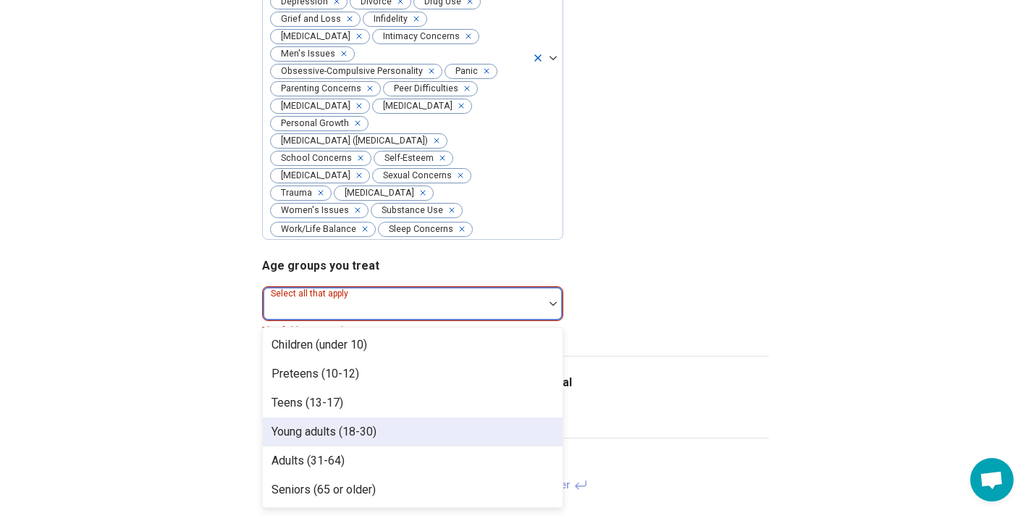
click at [353, 423] on div "Young adults (18-30)" at bounding box center [324, 431] width 105 height 17
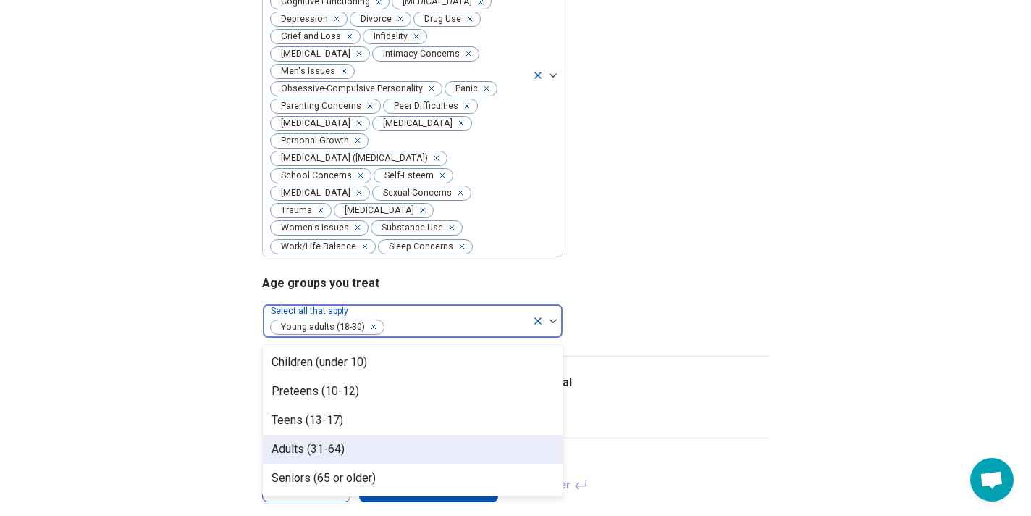
click at [337, 440] on div "Adults (31-64)" at bounding box center [308, 448] width 73 height 17
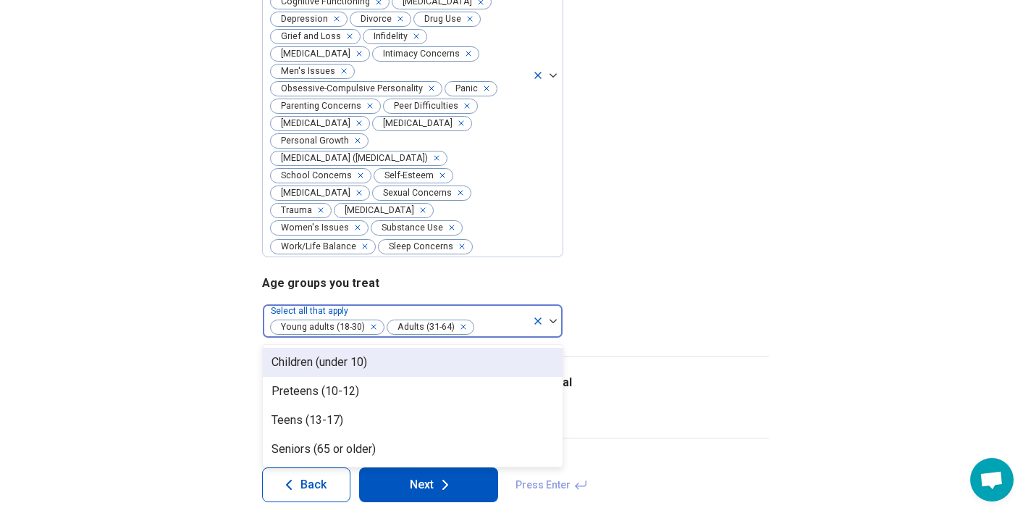
click at [337, 440] on div "Seniors (65 or older)" at bounding box center [324, 448] width 104 height 17
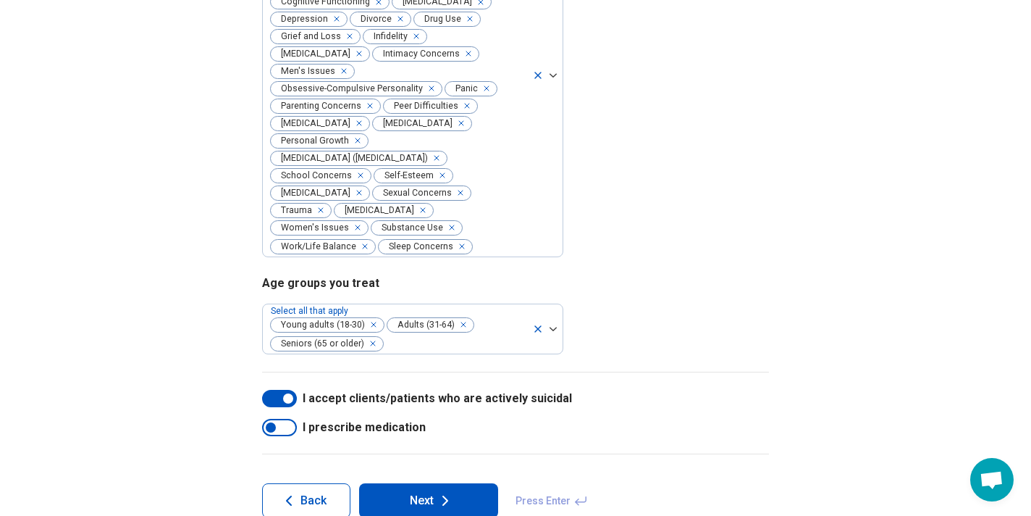
click at [426, 483] on button "Next" at bounding box center [428, 500] width 139 height 35
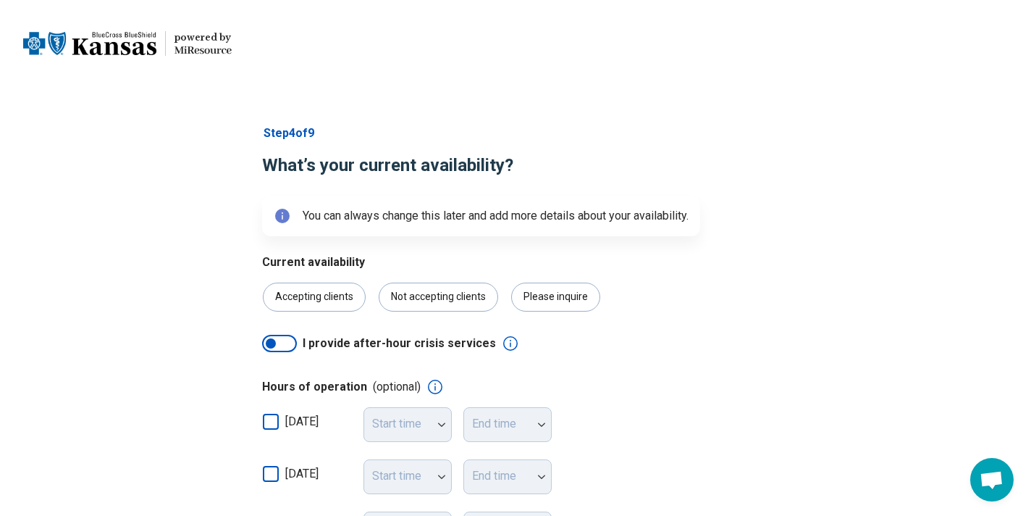
click at [370, 340] on span "I provide after-hour crisis services" at bounding box center [399, 343] width 193 height 17
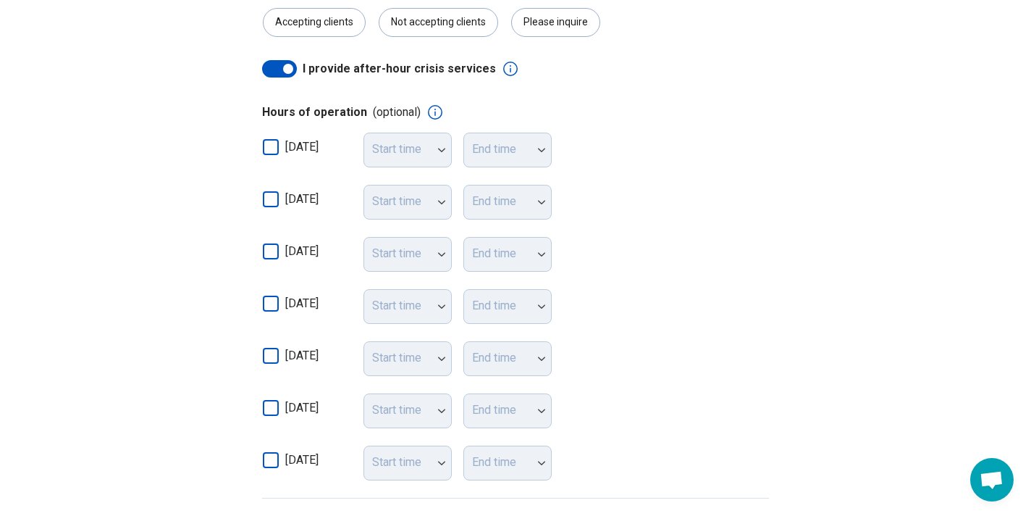
scroll to position [277, 0]
click at [269, 247] on icon at bounding box center [271, 249] width 16 height 16
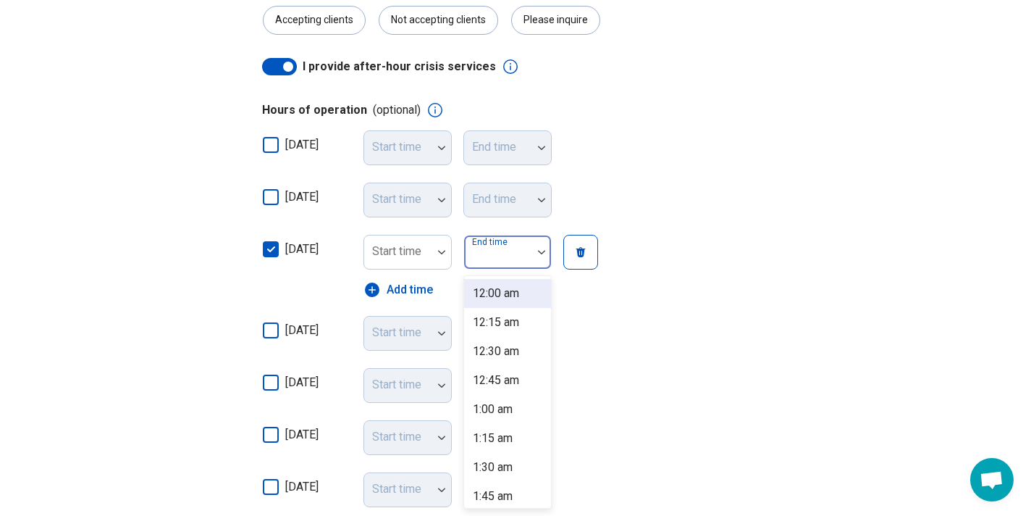
click at [540, 251] on img at bounding box center [541, 252] width 7 height 4
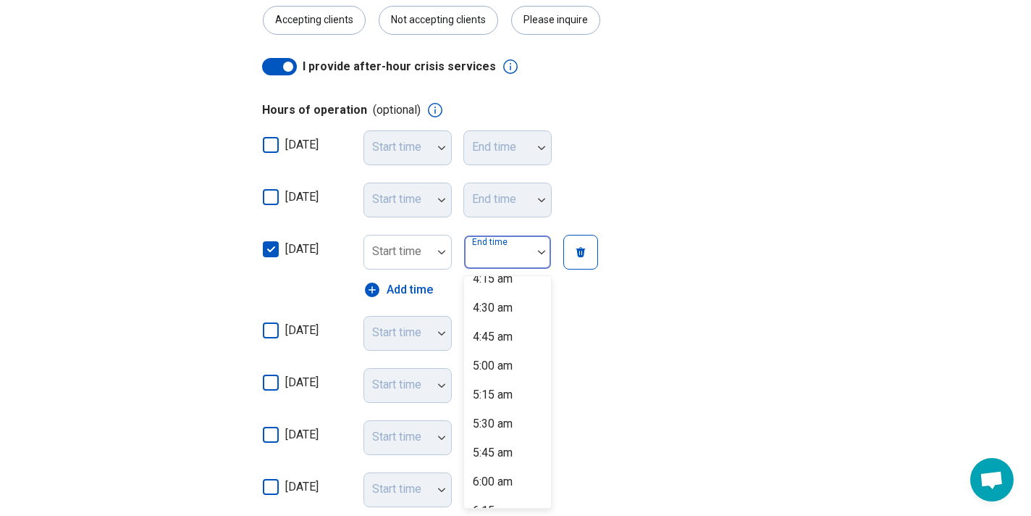
scroll to position [509, 0]
click at [500, 446] on div "5:45 am" at bounding box center [493, 450] width 40 height 17
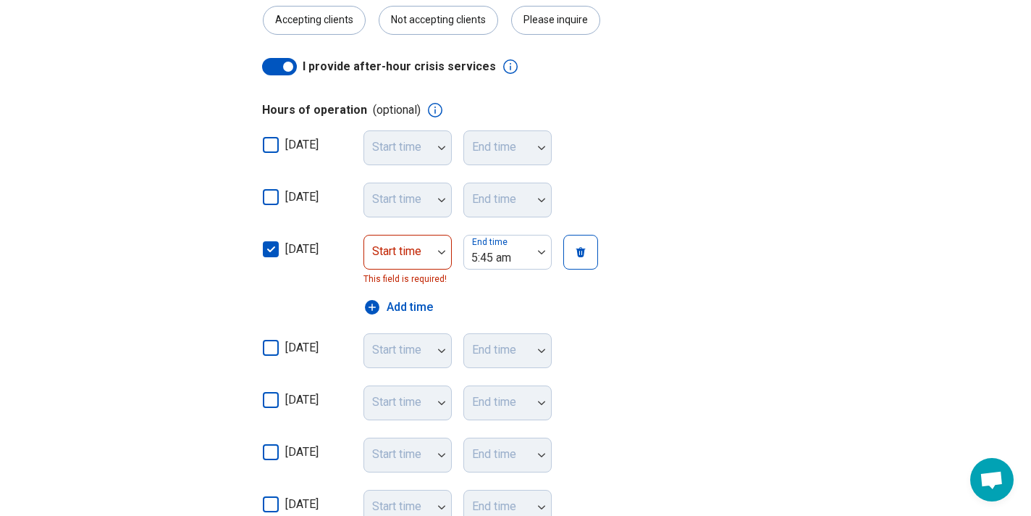
click at [274, 345] on icon at bounding box center [271, 348] width 16 height 16
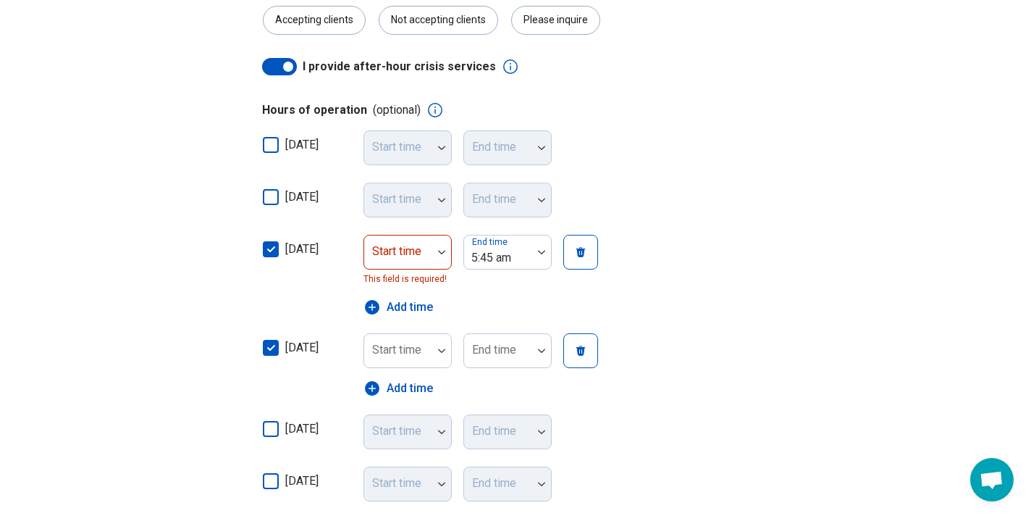
scroll to position [9, 0]
click at [272, 423] on icon at bounding box center [271, 429] width 16 height 16
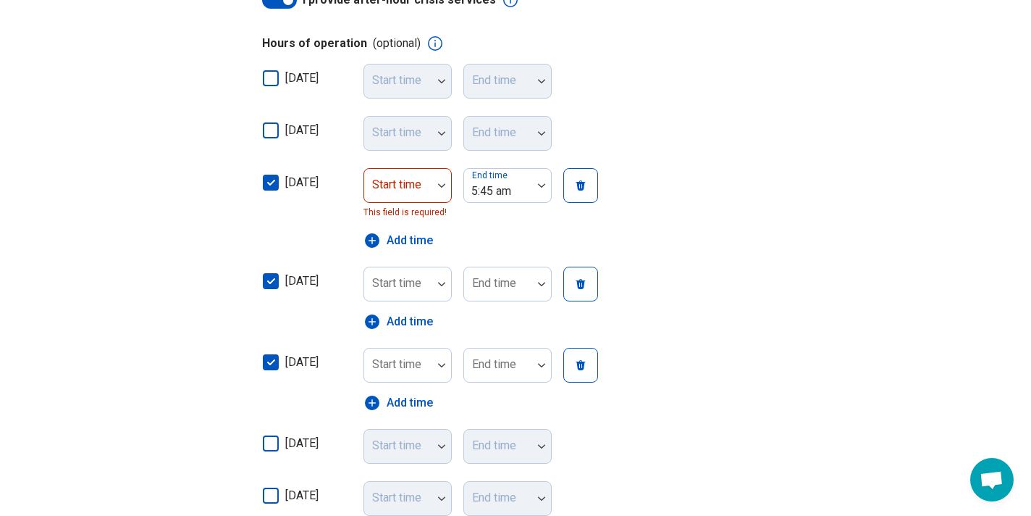
scroll to position [345, 0]
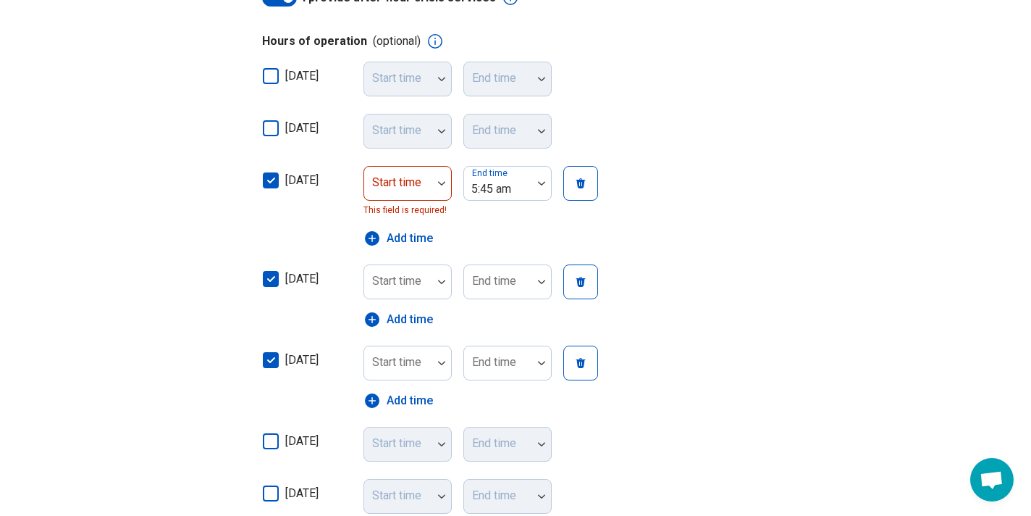
click at [268, 443] on icon at bounding box center [271, 441] width 16 height 16
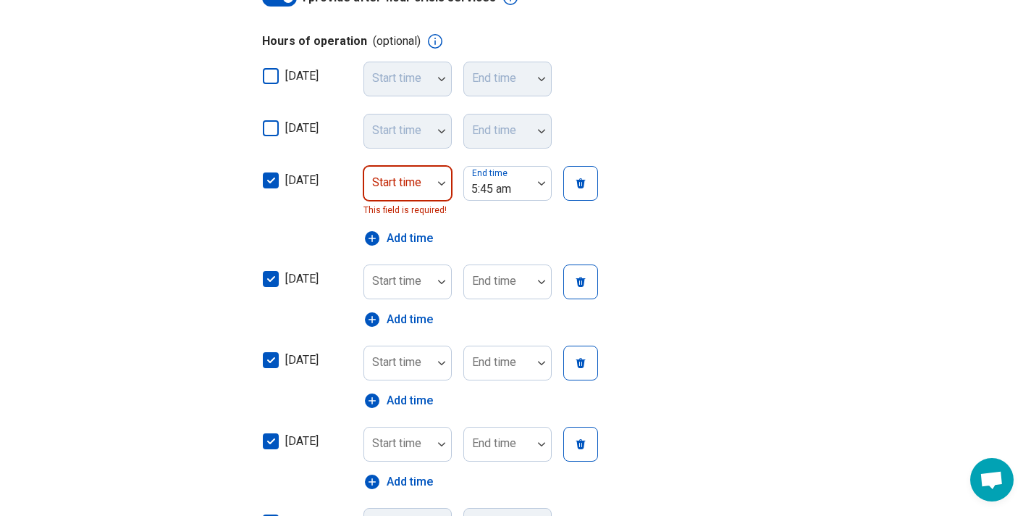
click at [442, 180] on div at bounding box center [441, 183] width 19 height 33
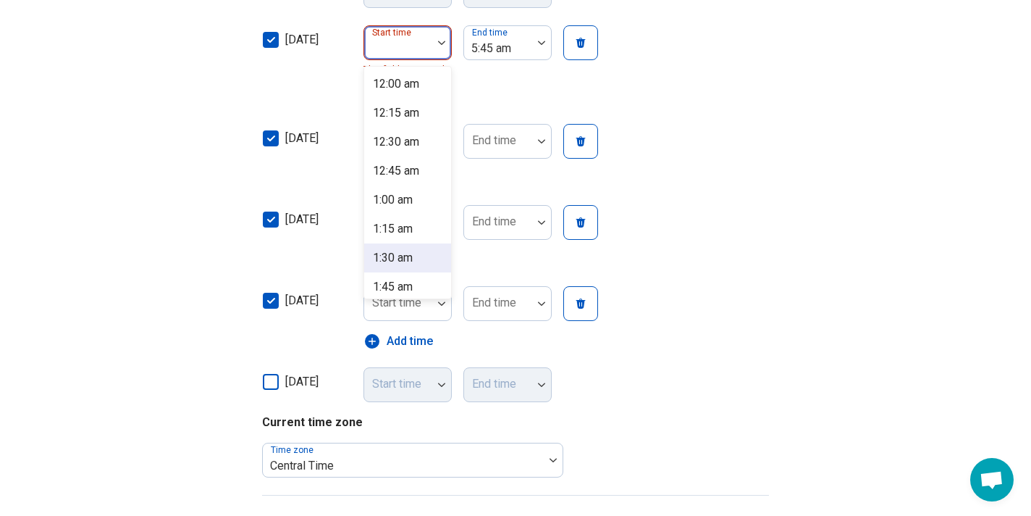
scroll to position [0, 0]
type input "*"
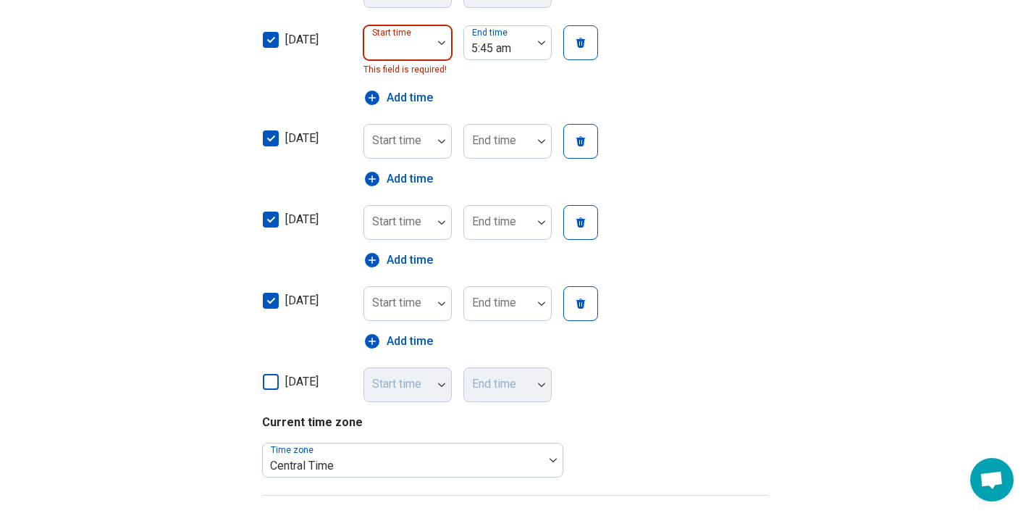
click at [440, 41] on img at bounding box center [441, 43] width 7 height 4
click at [381, 56] on input "****" at bounding box center [382, 48] width 25 height 17
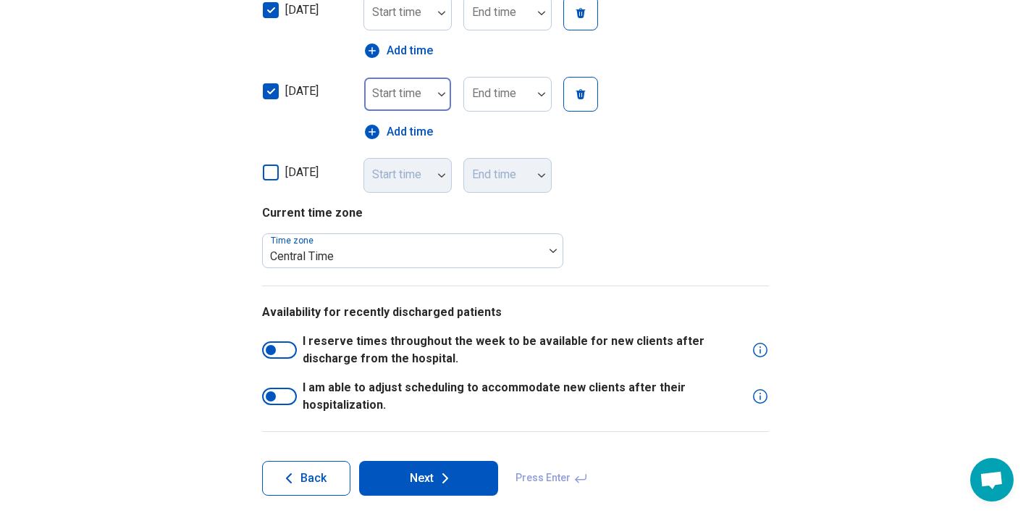
scroll to position [697, 0]
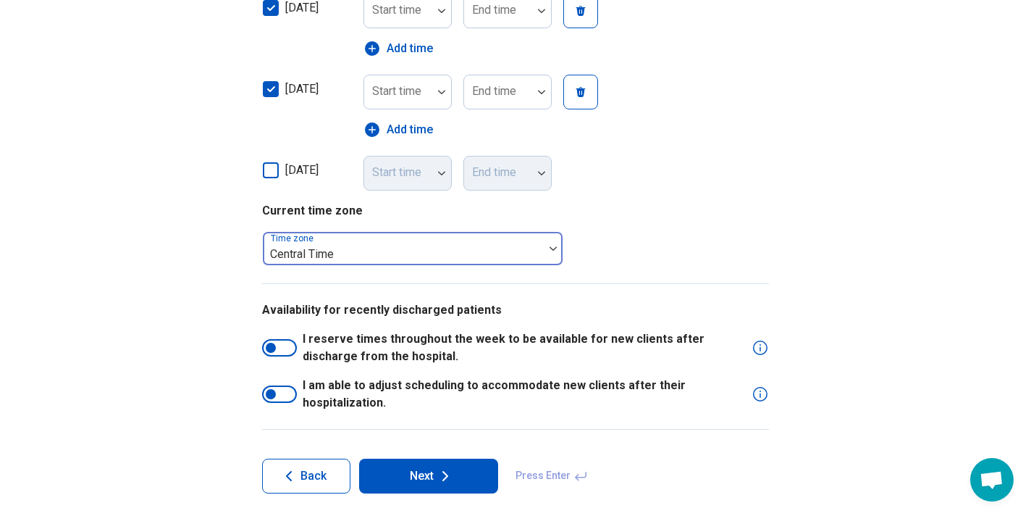
type input "*******"
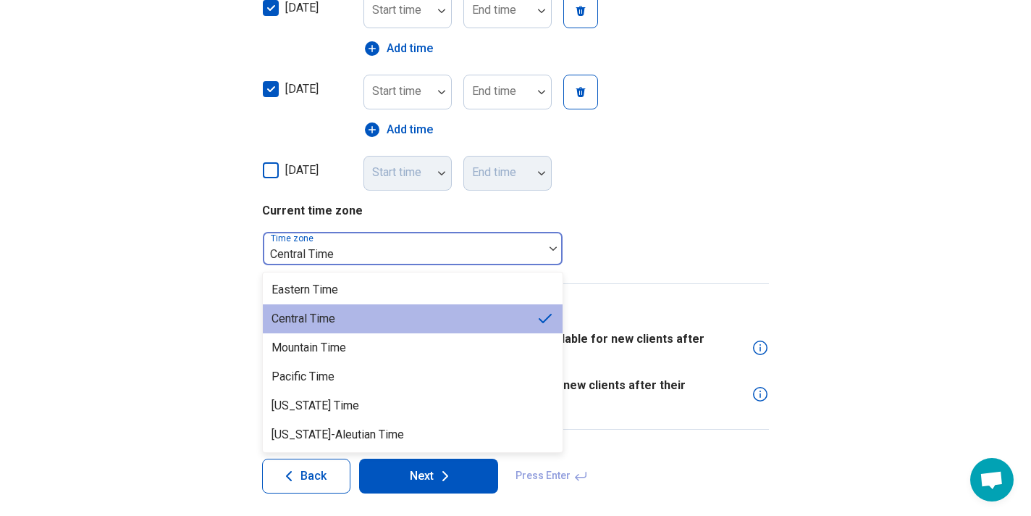
click at [548, 248] on div at bounding box center [553, 248] width 19 height 4
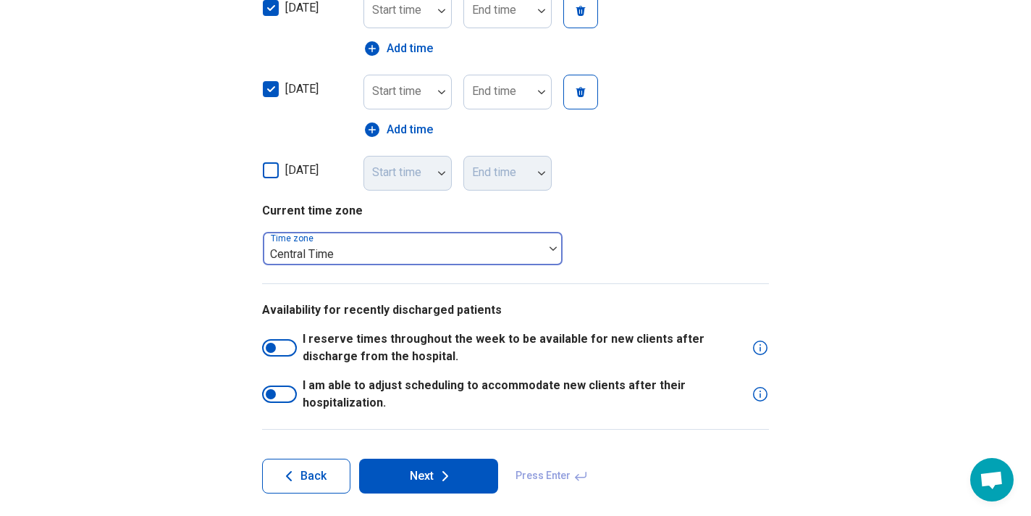
click at [463, 248] on div at bounding box center [403, 254] width 269 height 20
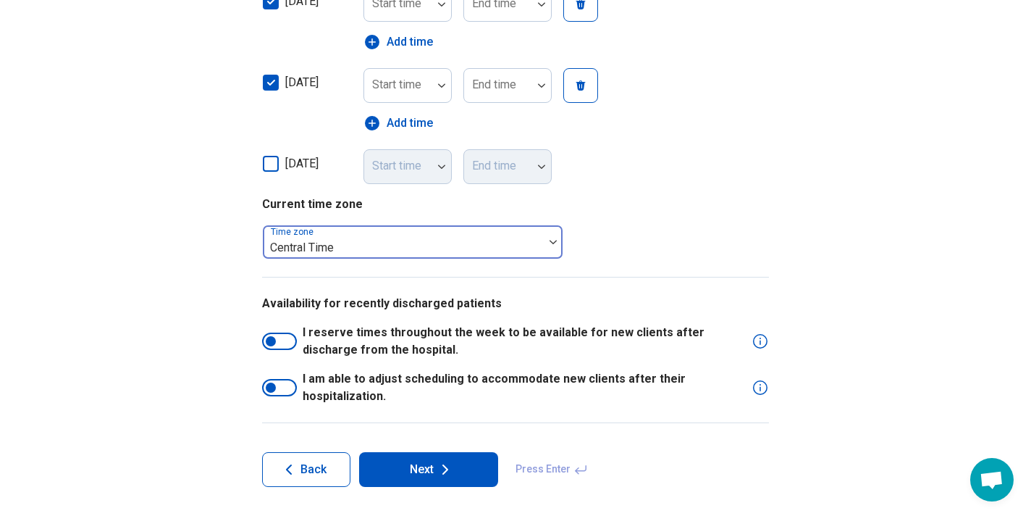
scroll to position [703, 0]
click at [414, 461] on button "Next" at bounding box center [428, 470] width 139 height 35
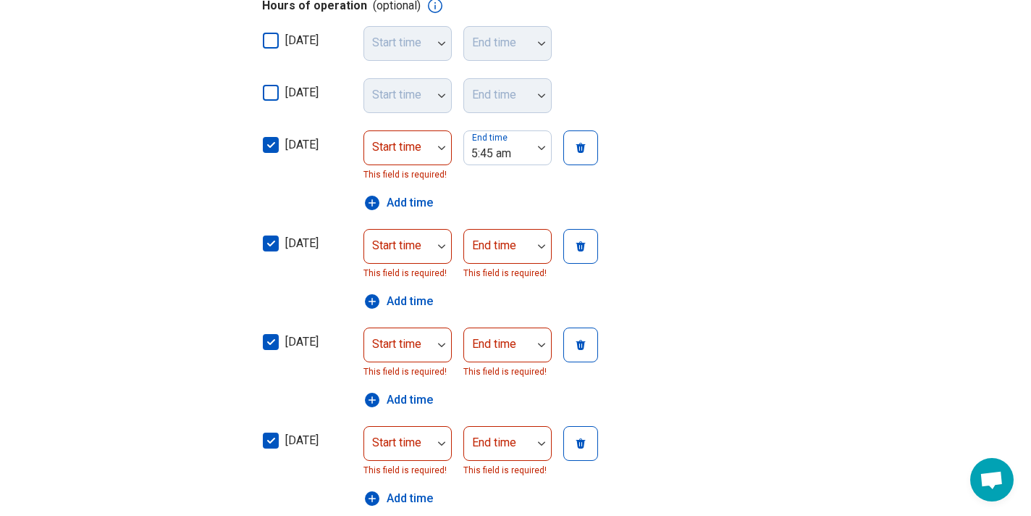
scroll to position [382, 0]
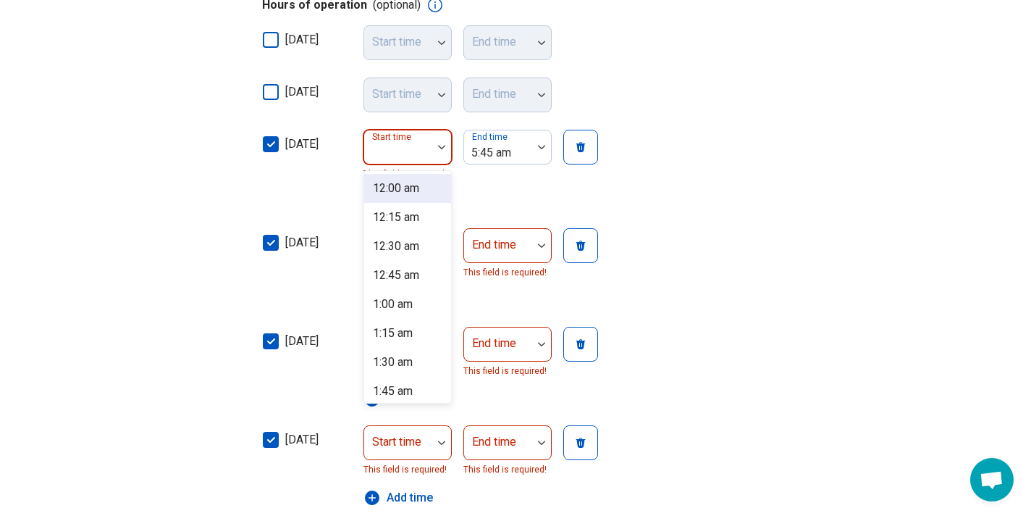
click at [440, 148] on div at bounding box center [441, 146] width 19 height 33
click at [406, 187] on div "12:00 am" at bounding box center [396, 188] width 46 height 17
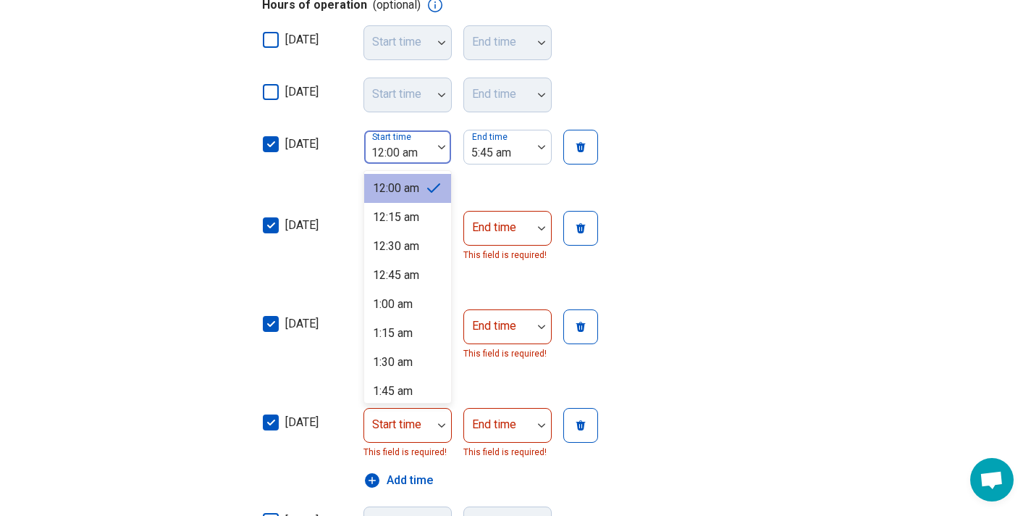
click at [440, 142] on div at bounding box center [441, 146] width 19 height 33
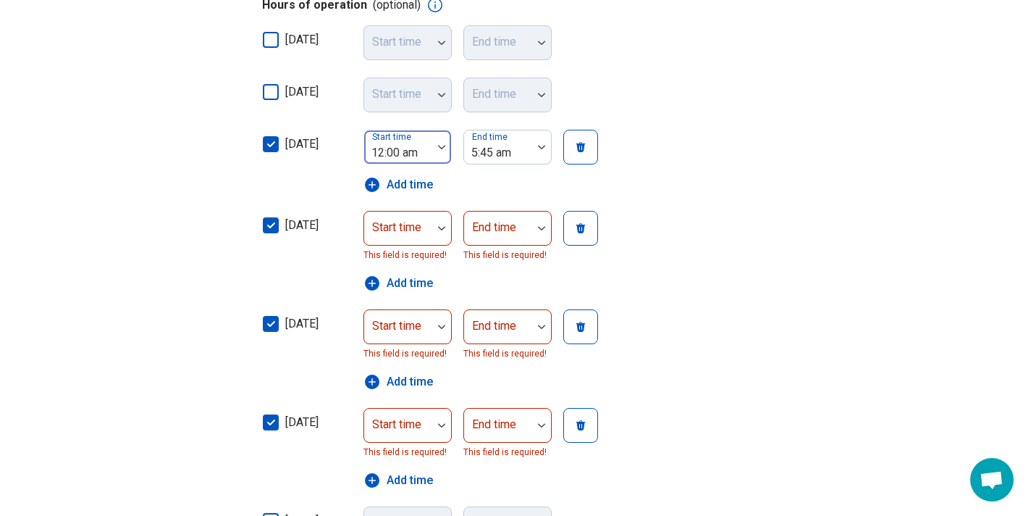
click at [412, 153] on div "12:00 am" at bounding box center [399, 152] width 54 height 17
click at [374, 179] on icon "button" at bounding box center [372, 184] width 14 height 14
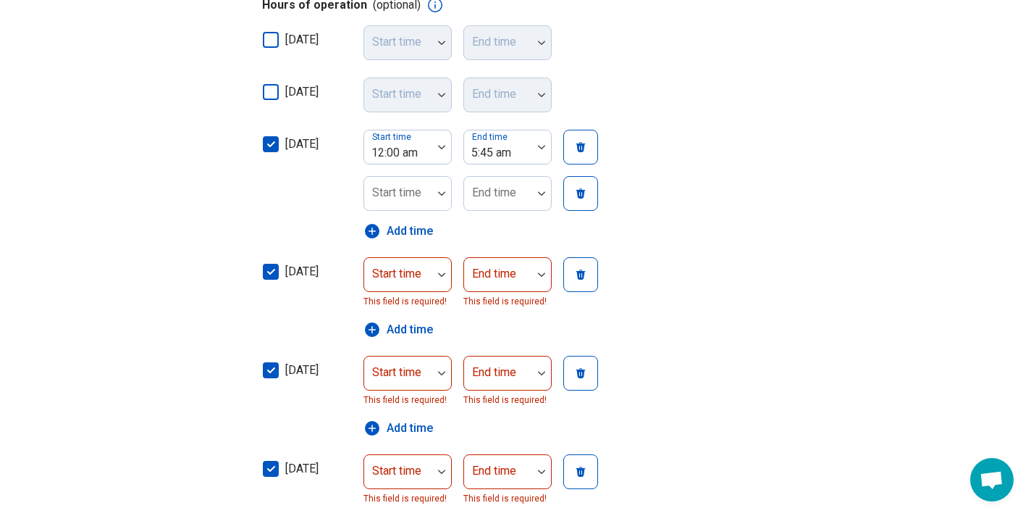
click at [405, 227] on span "Add time" at bounding box center [410, 230] width 46 height 17
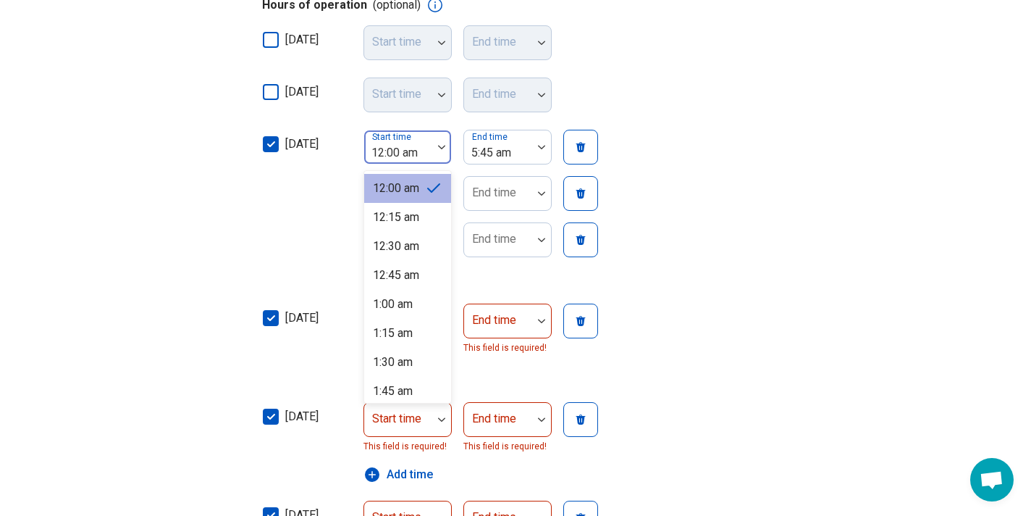
click at [408, 148] on div "12:00 am" at bounding box center [399, 152] width 54 height 17
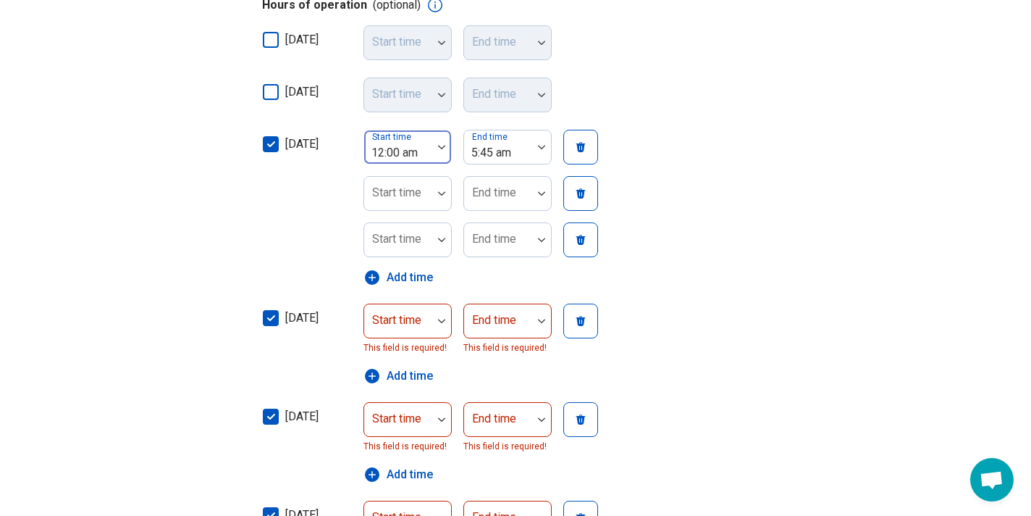
click at [418, 146] on div "12:00 am" at bounding box center [399, 152] width 54 height 17
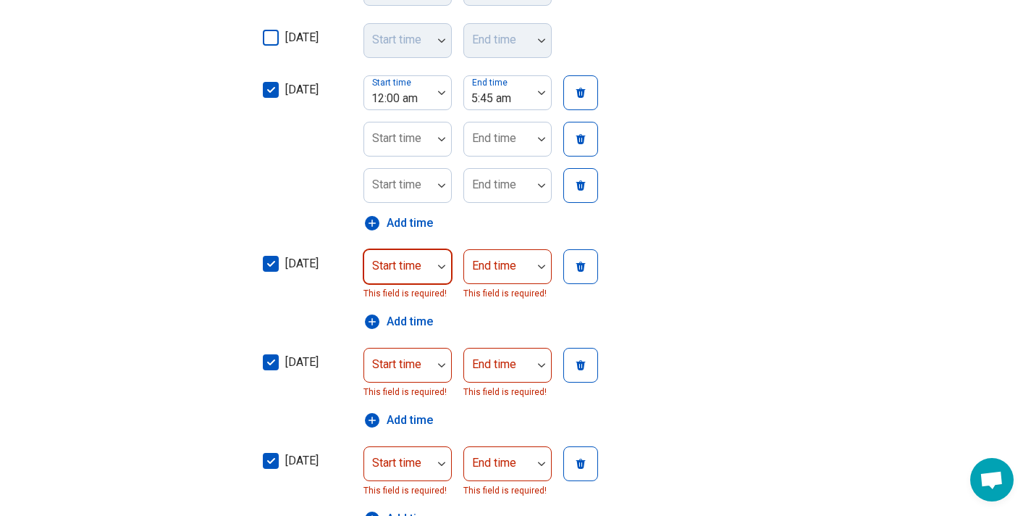
click at [441, 284] on div "Start time" at bounding box center [408, 266] width 88 height 35
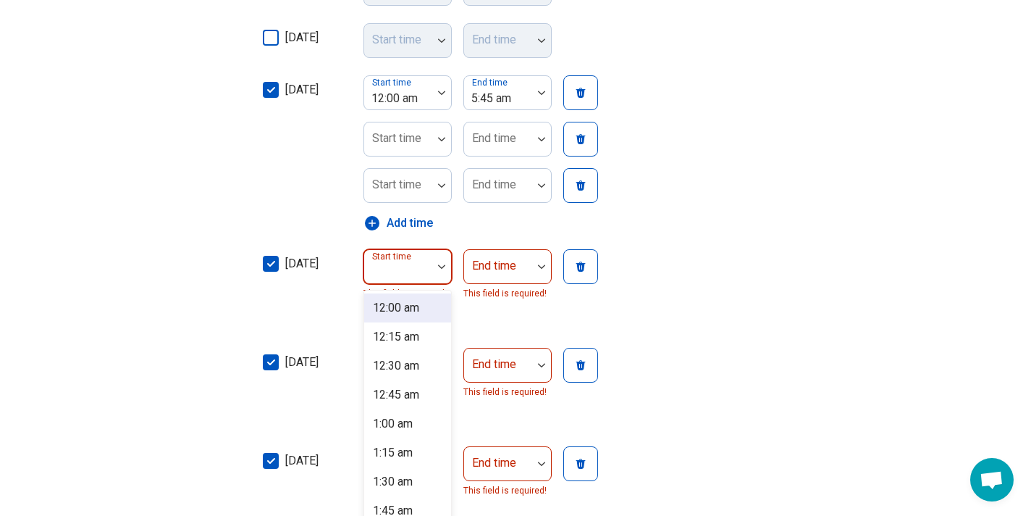
scroll to position [448, 0]
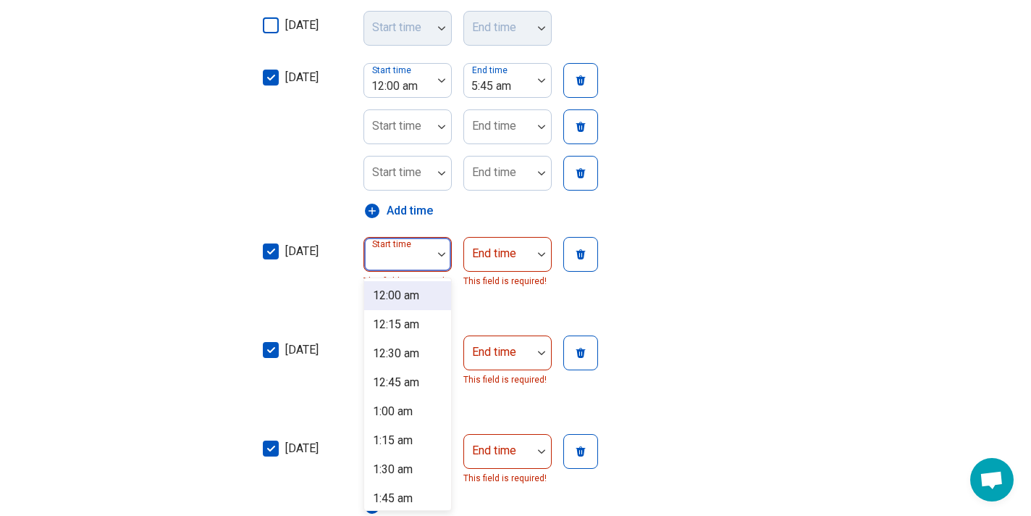
click at [406, 298] on div "12:00 am" at bounding box center [396, 295] width 46 height 17
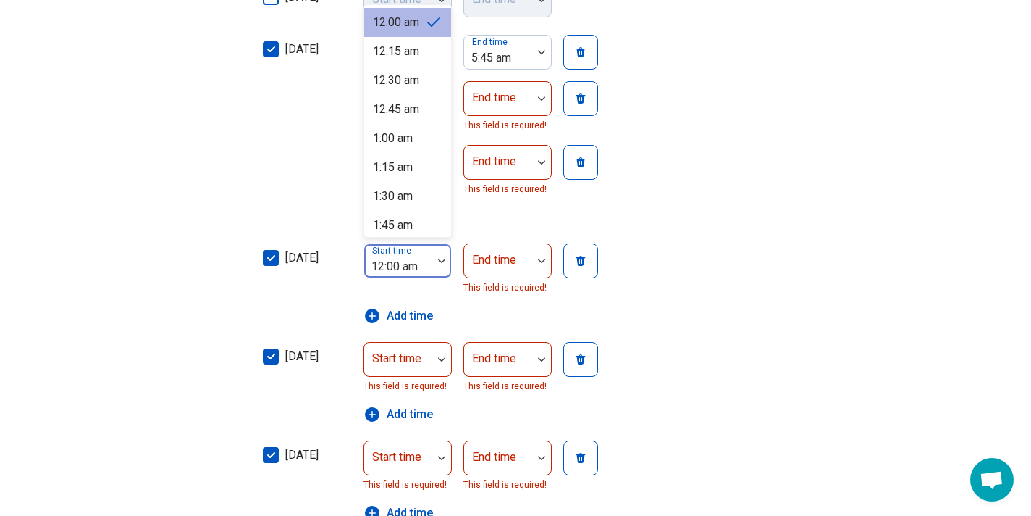
click at [440, 278] on div "12:00 am selected, 1 of 96. 96 results available. Use Up and Down to choose opt…" at bounding box center [408, 260] width 88 height 35
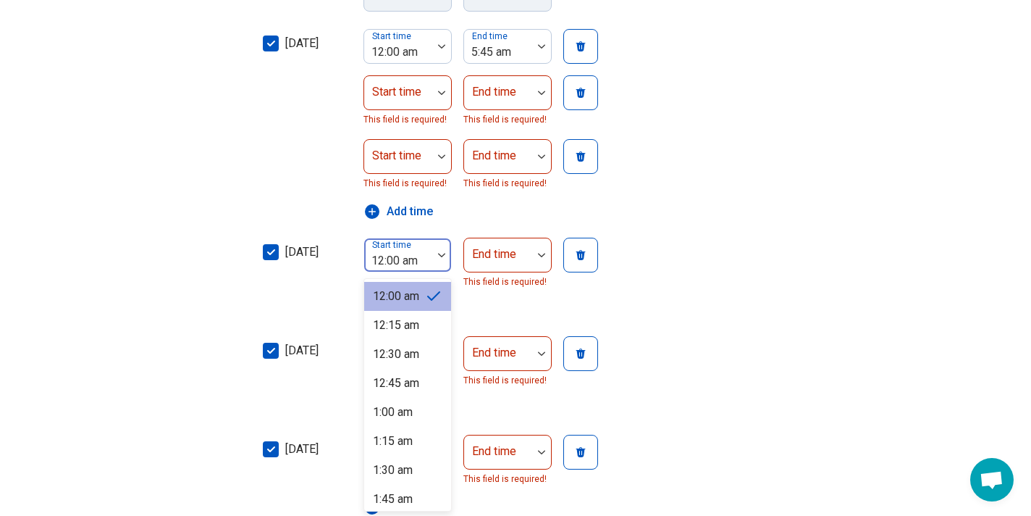
scroll to position [483, 0]
click at [440, 293] on div "12:00 am" at bounding box center [407, 295] width 87 height 29
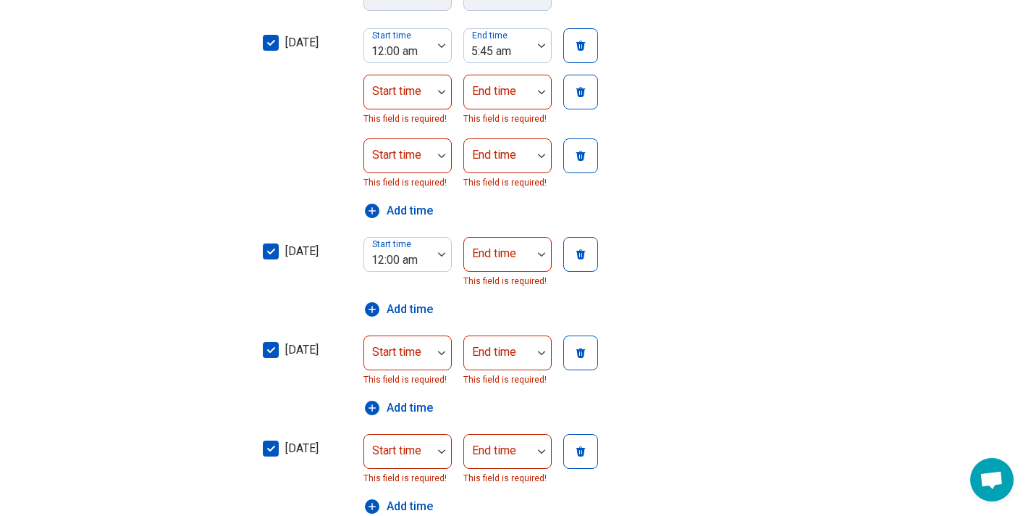
click at [413, 309] on span "Add time" at bounding box center [410, 309] width 46 height 17
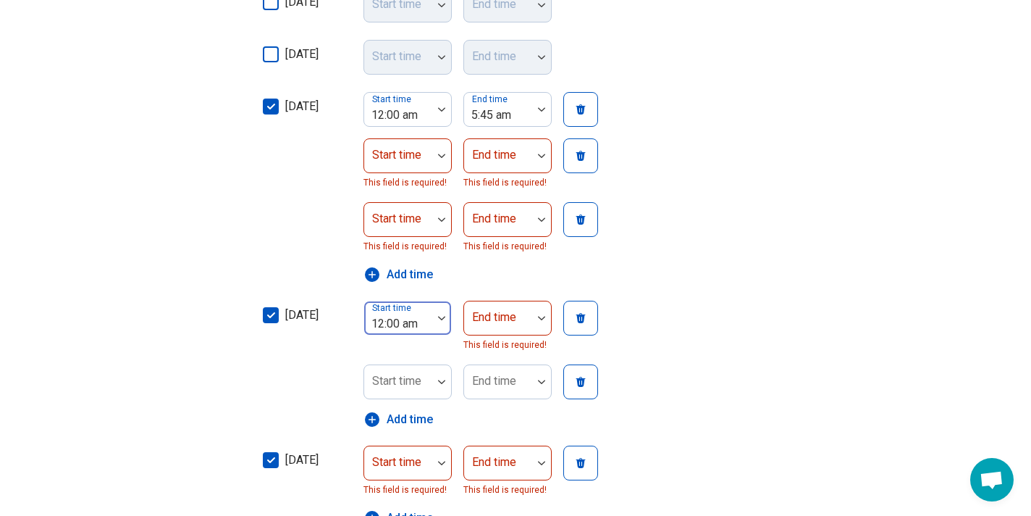
scroll to position [399, 0]
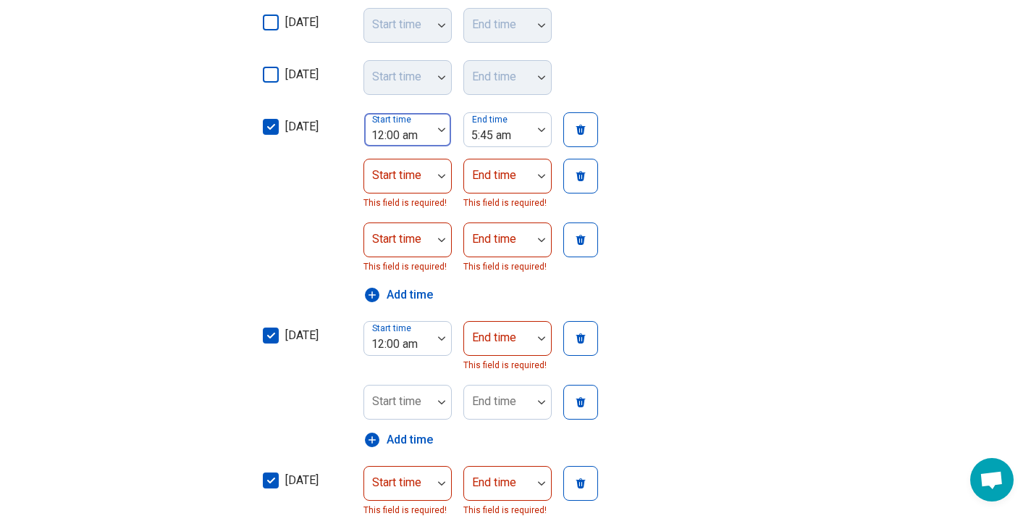
click at [441, 126] on div at bounding box center [441, 129] width 19 height 33
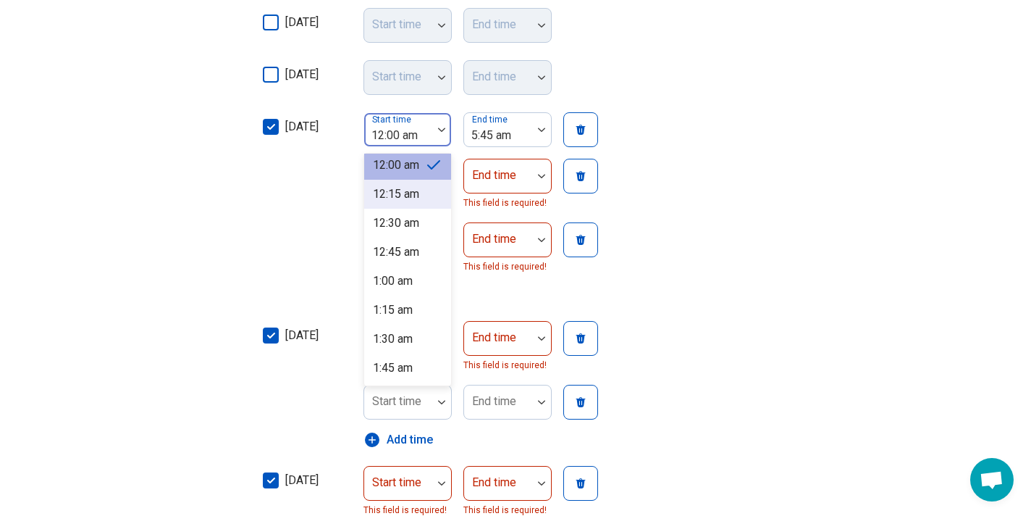
scroll to position [0, 0]
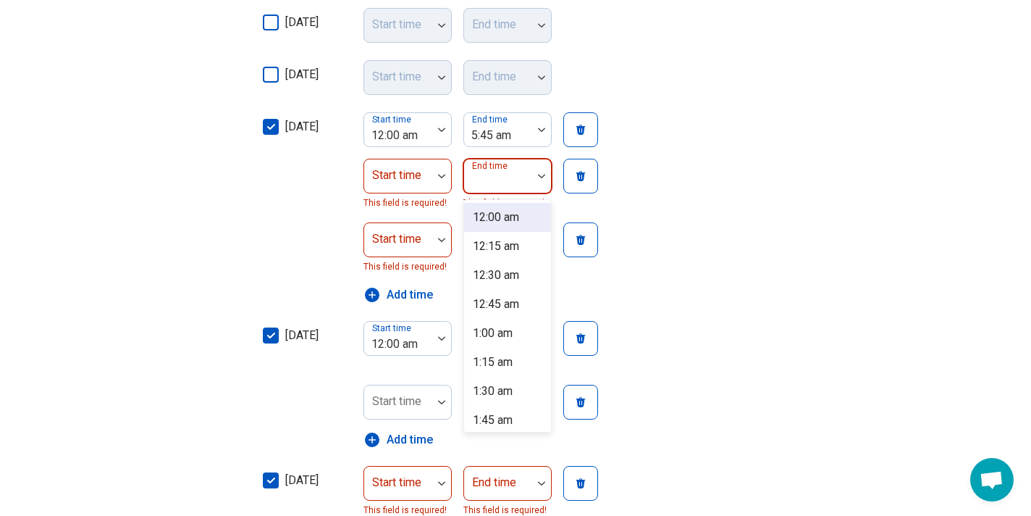
click at [541, 174] on img at bounding box center [541, 176] width 7 height 4
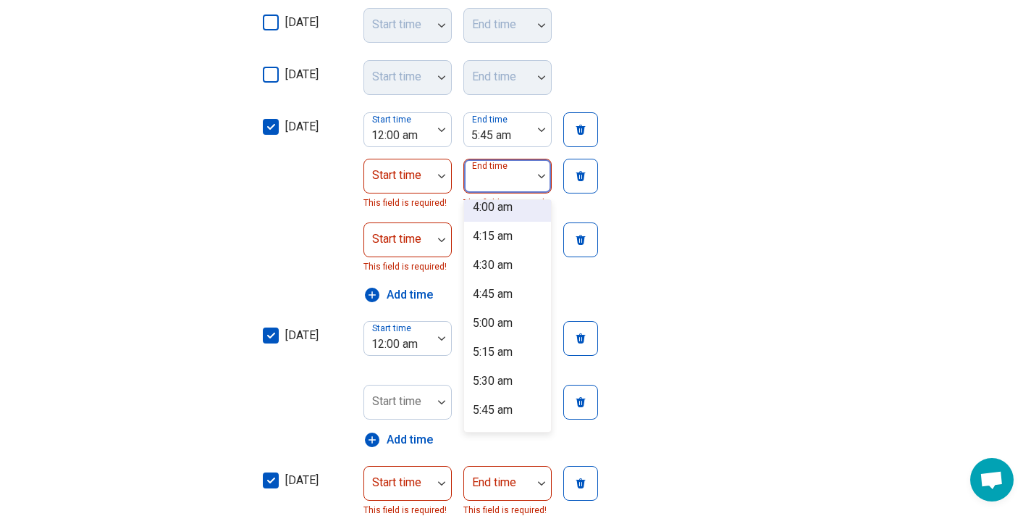
scroll to position [478, 0]
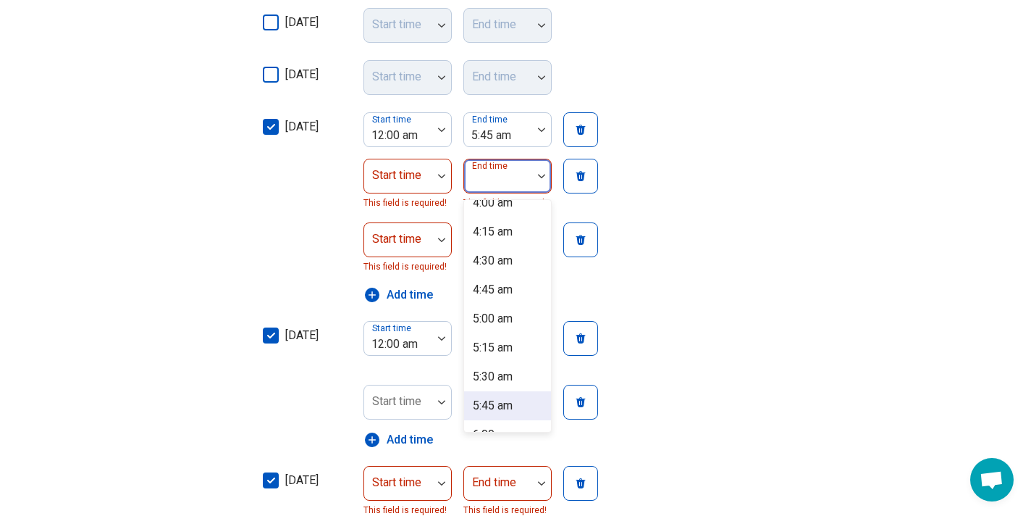
click at [517, 401] on div "5:45 am" at bounding box center [507, 405] width 87 height 29
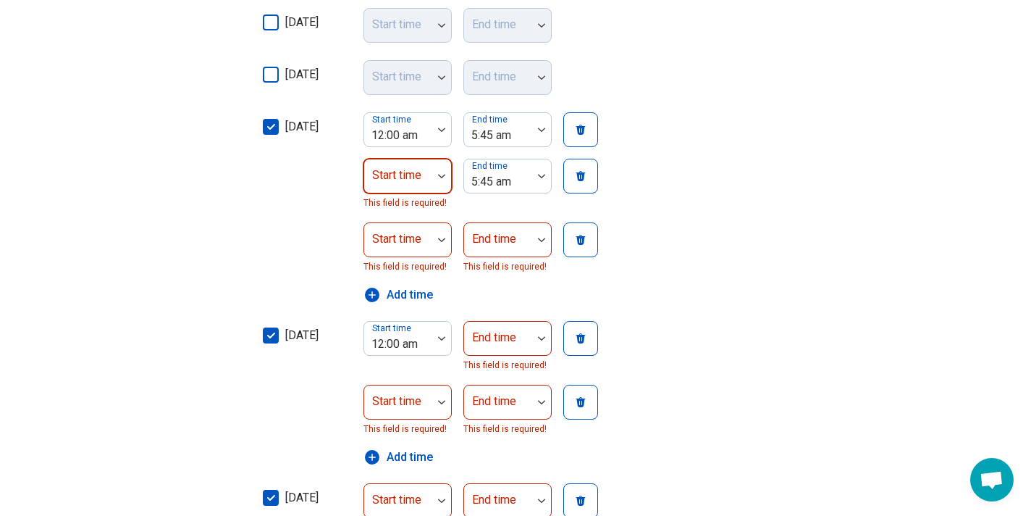
click at [440, 176] on img at bounding box center [441, 176] width 7 height 4
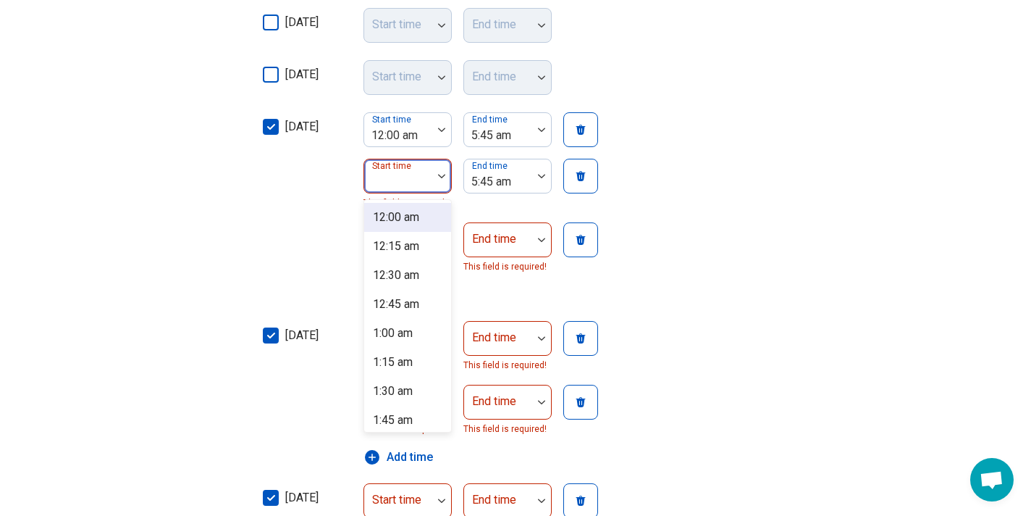
click at [417, 214] on div "12:00 am" at bounding box center [396, 217] width 46 height 17
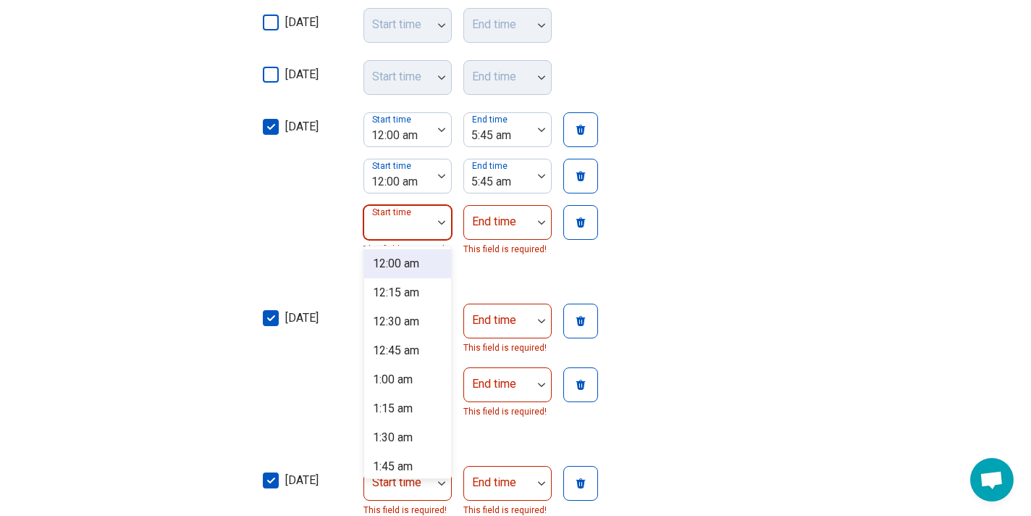
click at [442, 221] on img at bounding box center [441, 222] width 7 height 4
click at [417, 259] on div "12:00 am" at bounding box center [396, 263] width 46 height 17
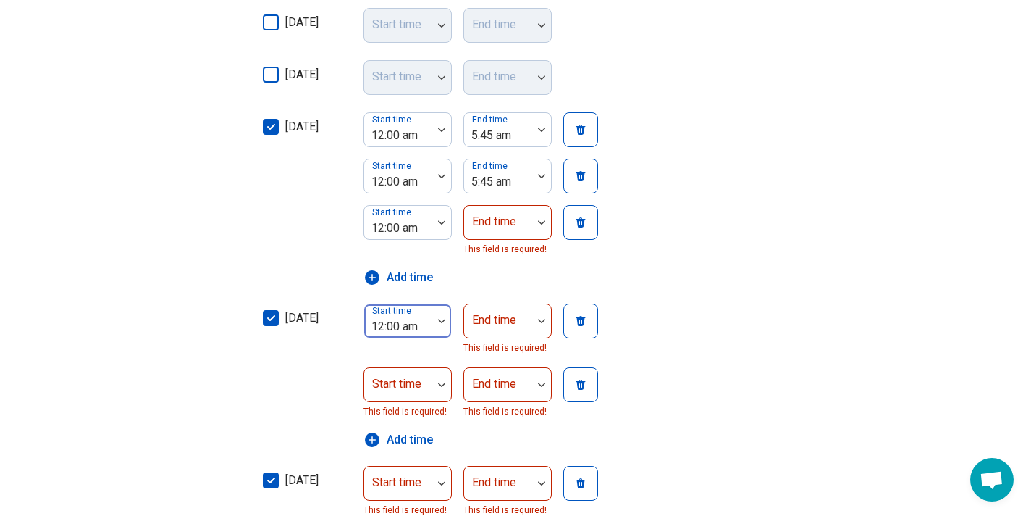
click at [442, 319] on img at bounding box center [441, 321] width 7 height 4
click at [412, 326] on div "12:00 am" at bounding box center [399, 326] width 54 height 17
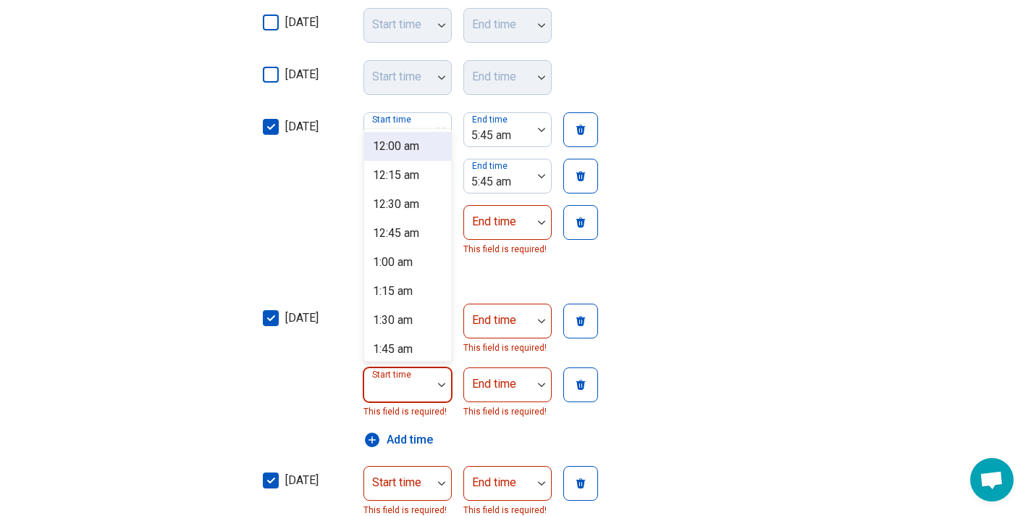
click at [440, 384] on img at bounding box center [441, 384] width 7 height 4
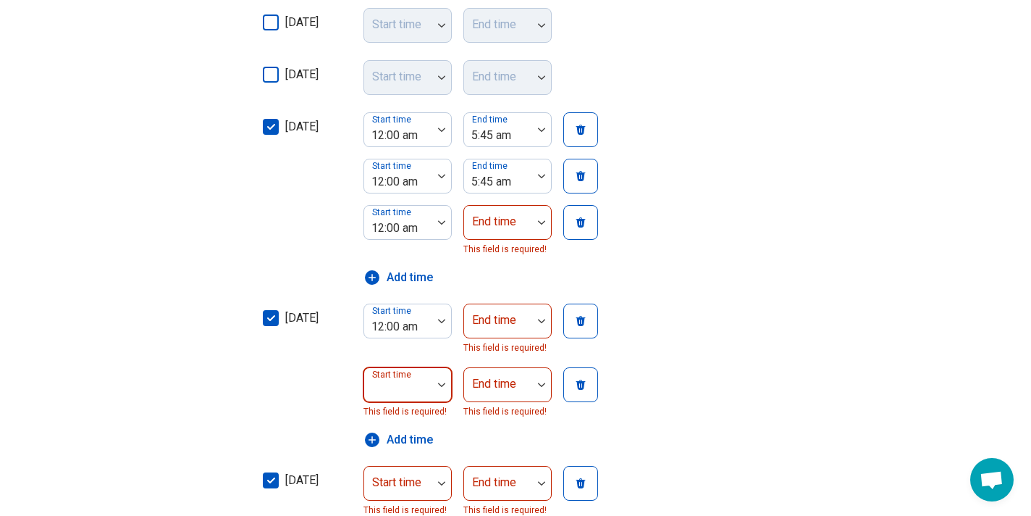
click at [440, 384] on img at bounding box center [441, 384] width 7 height 4
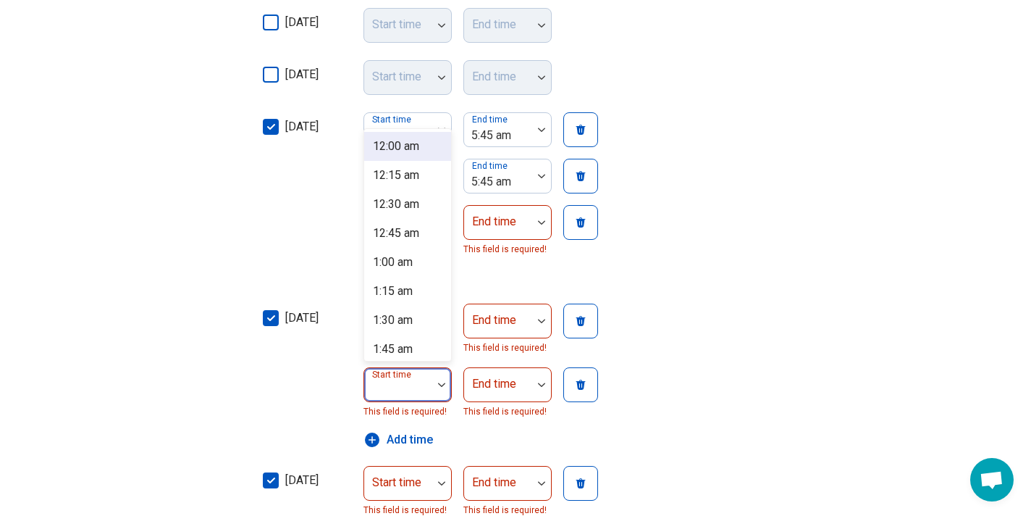
click at [387, 143] on div "12:00 am" at bounding box center [396, 146] width 46 height 17
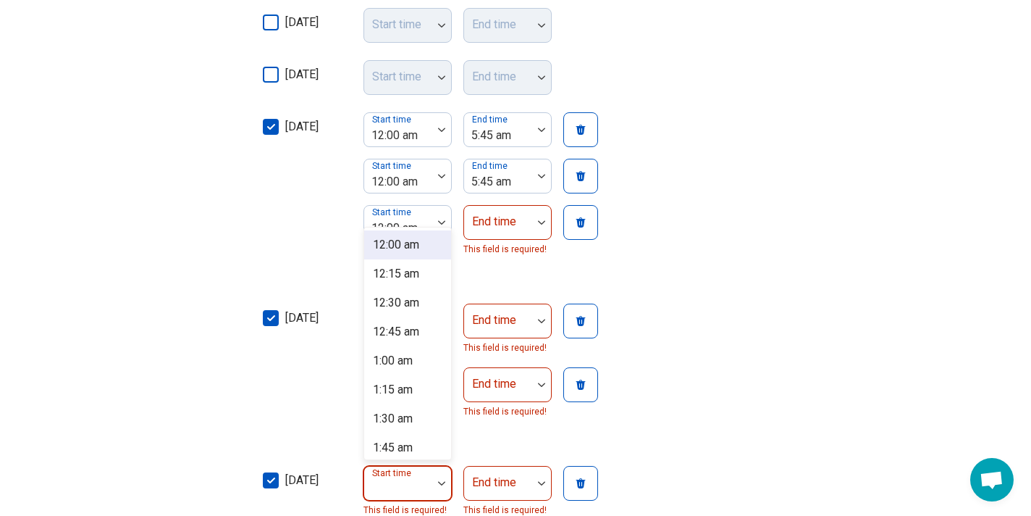
click at [414, 481] on div "Start time" at bounding box center [408, 483] width 88 height 35
click at [413, 247] on div "12:00 am" at bounding box center [396, 244] width 46 height 17
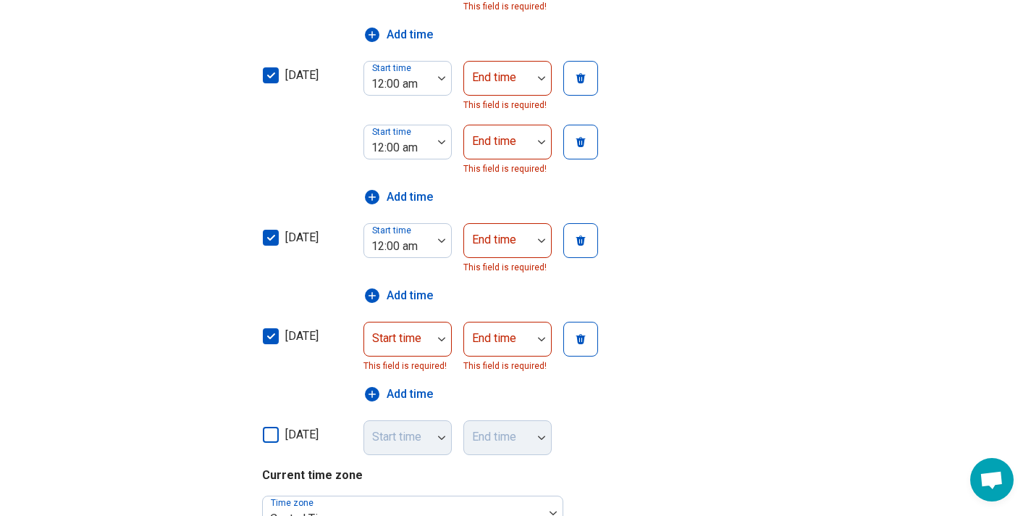
scroll to position [653, 0]
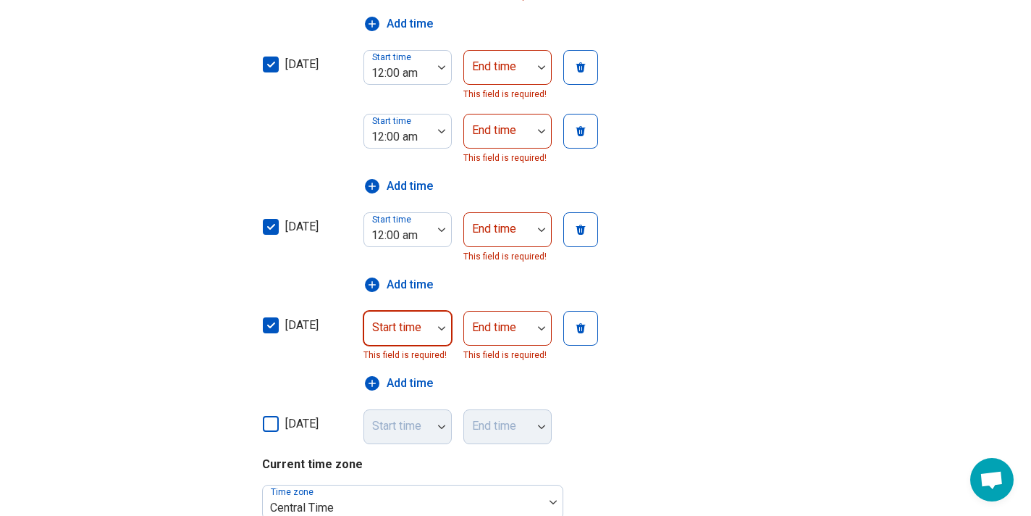
click at [440, 324] on div at bounding box center [441, 327] width 19 height 33
click at [402, 324] on div at bounding box center [398, 334] width 56 height 20
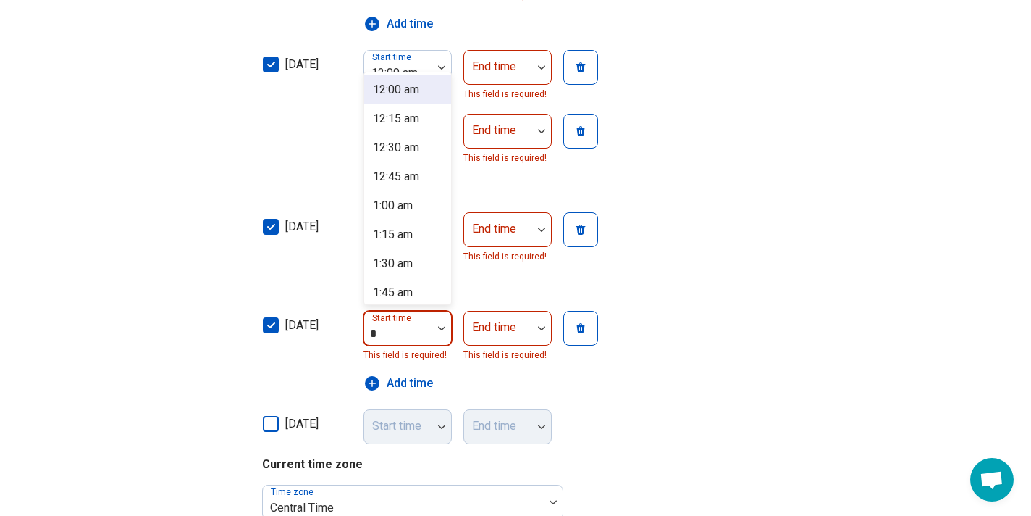
type input "**"
click at [419, 83] on div "12:00 am" at bounding box center [396, 89] width 46 height 17
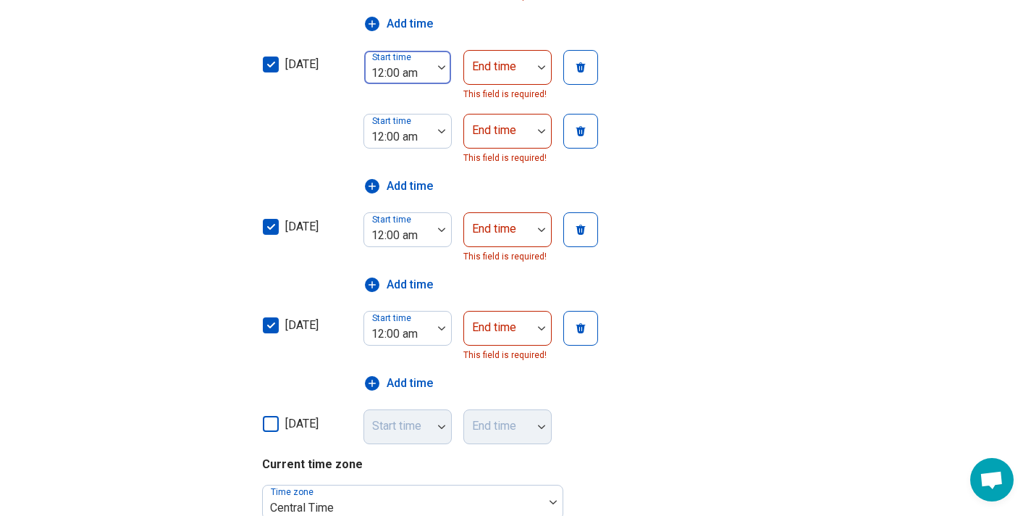
click at [420, 83] on div "Start time 12:00 am" at bounding box center [408, 67] width 88 height 35
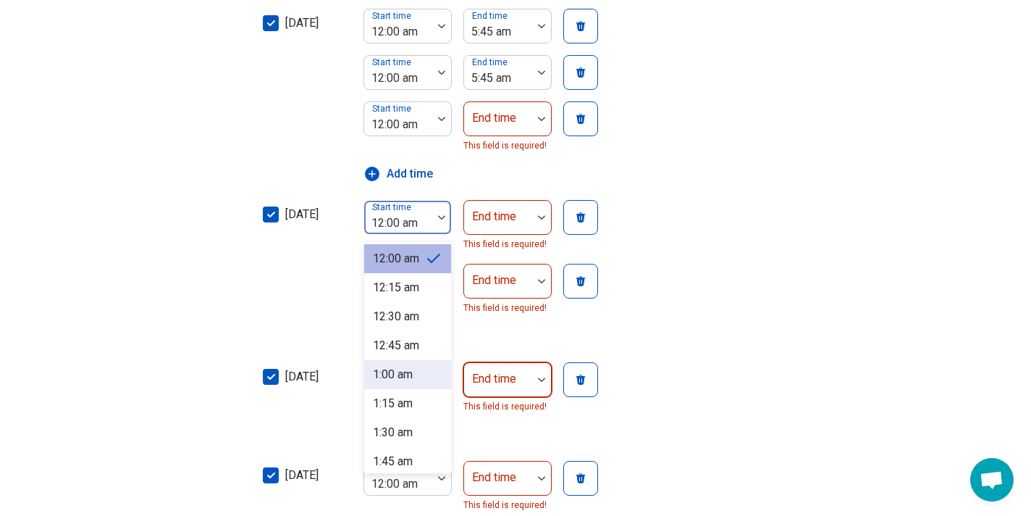
scroll to position [502, 0]
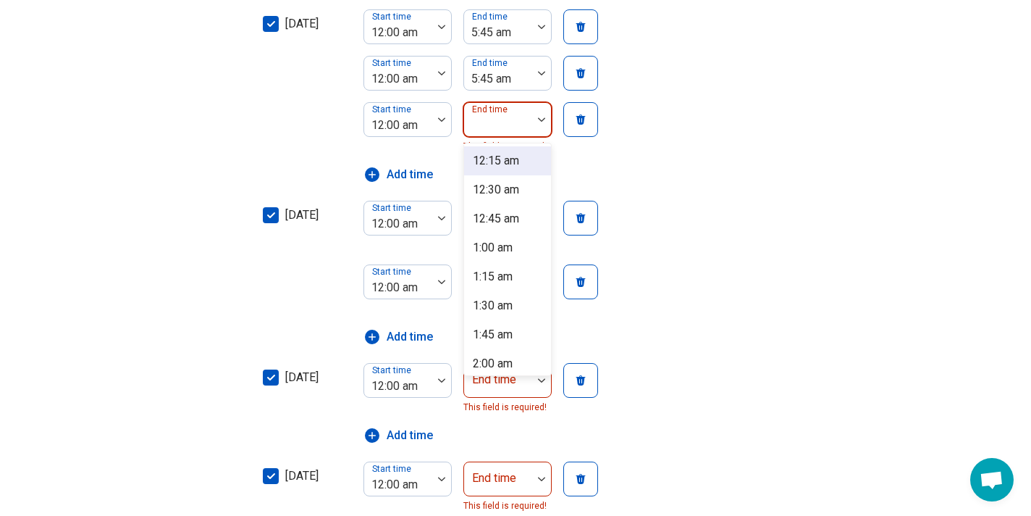
click at [542, 116] on div at bounding box center [541, 119] width 19 height 33
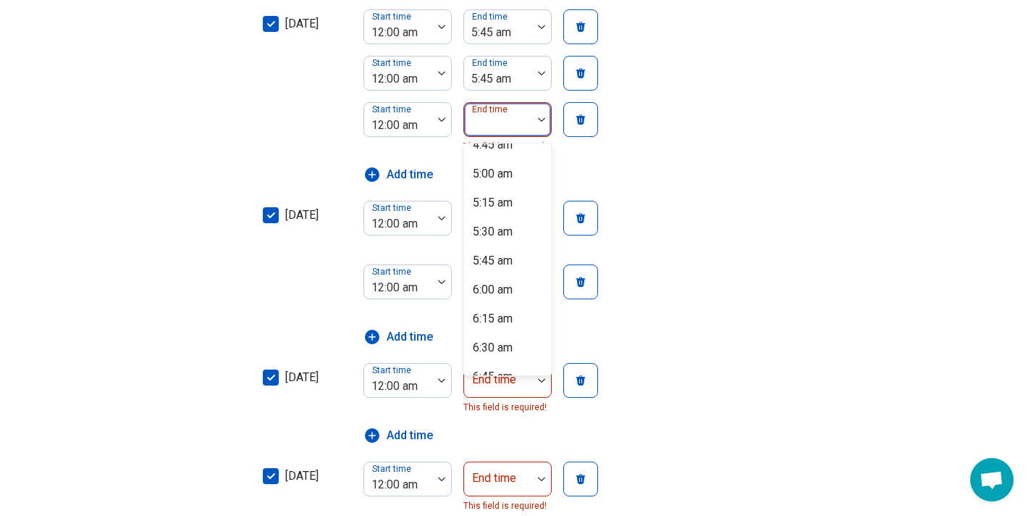
scroll to position [541, 0]
click at [509, 252] on div "5:45 am" at bounding box center [493, 256] width 40 height 17
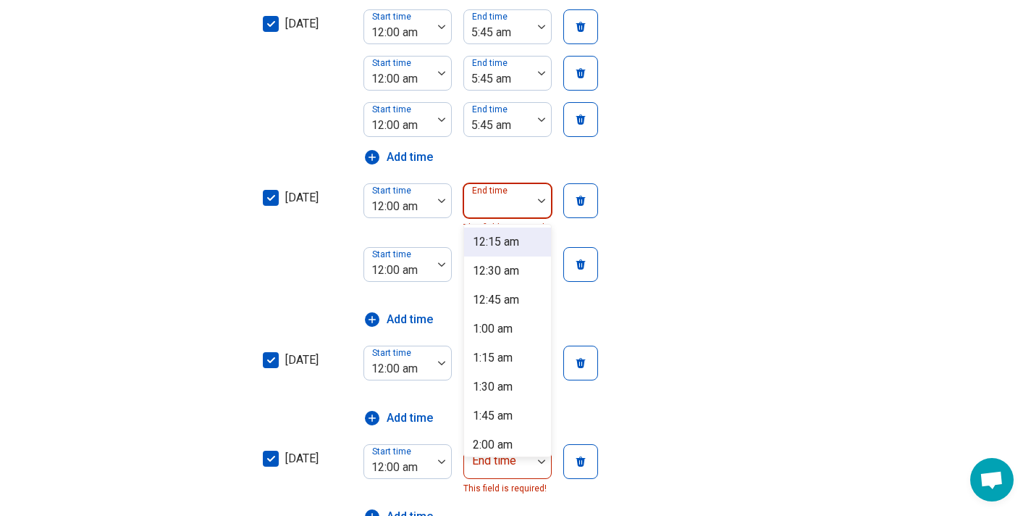
click at [542, 198] on img at bounding box center [541, 200] width 7 height 4
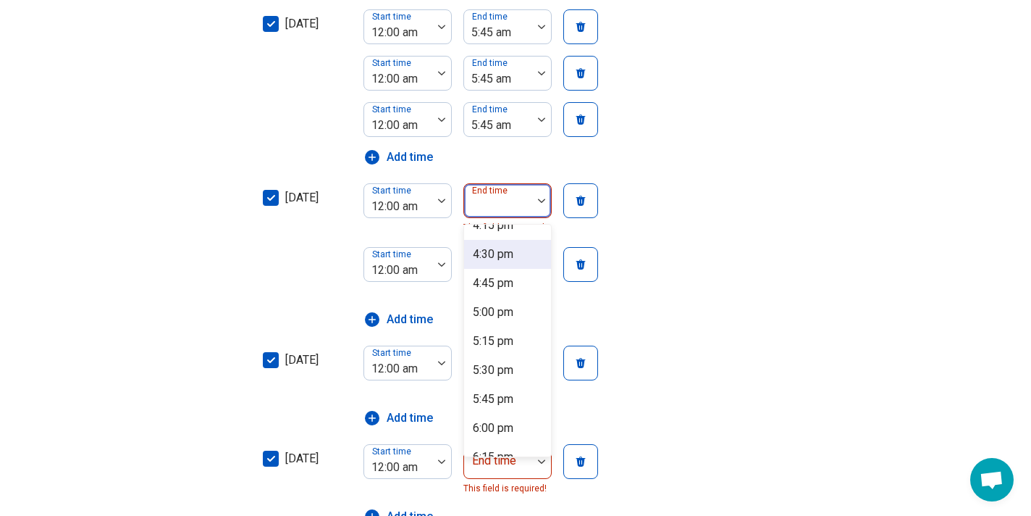
scroll to position [1874, 0]
click at [492, 400] on div "5:45 pm" at bounding box center [493, 395] width 41 height 17
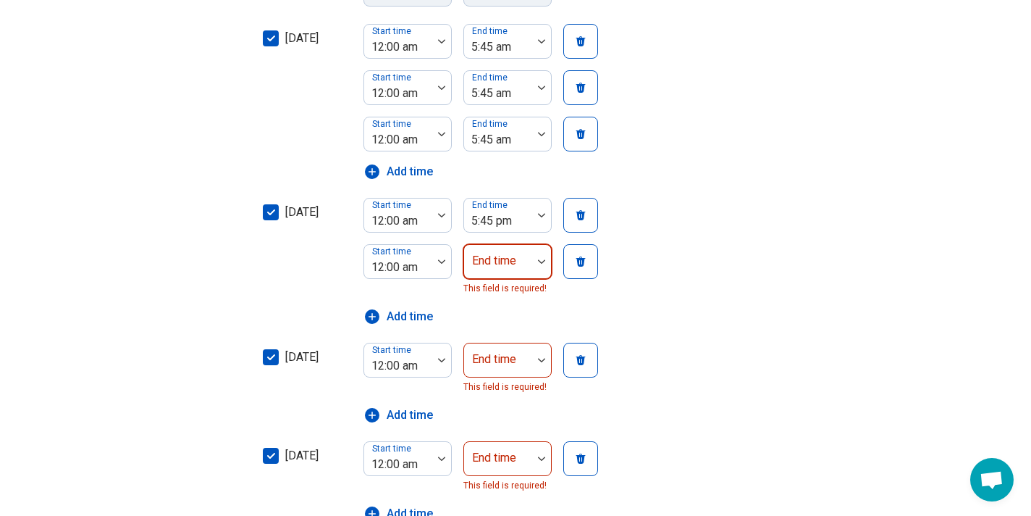
click at [504, 245] on div "End time" at bounding box center [508, 261] width 88 height 35
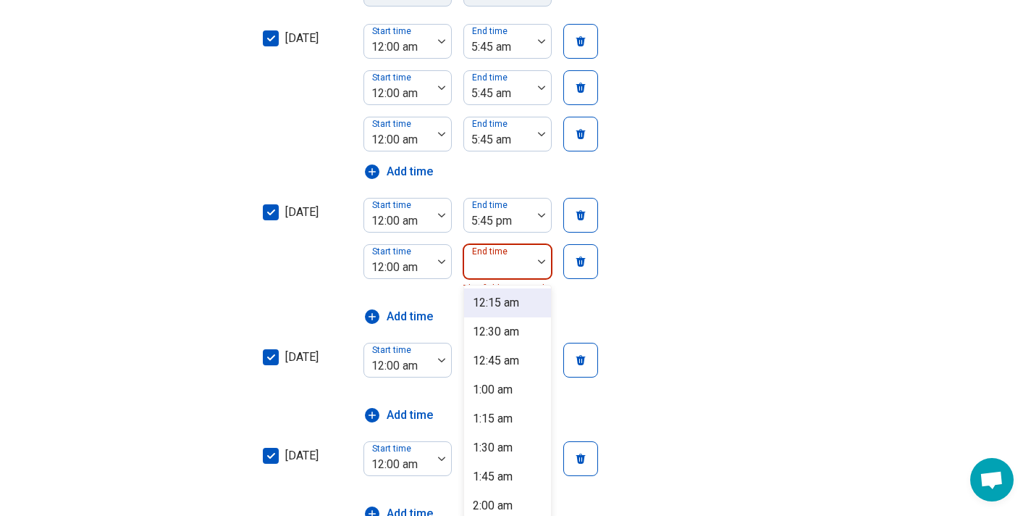
scroll to position [486, 0]
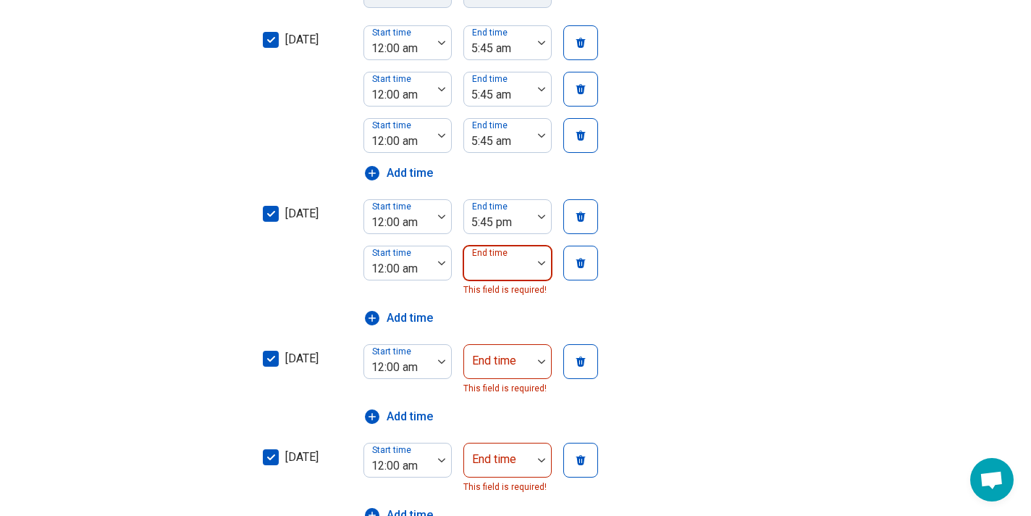
click at [541, 261] on img at bounding box center [541, 263] width 7 height 4
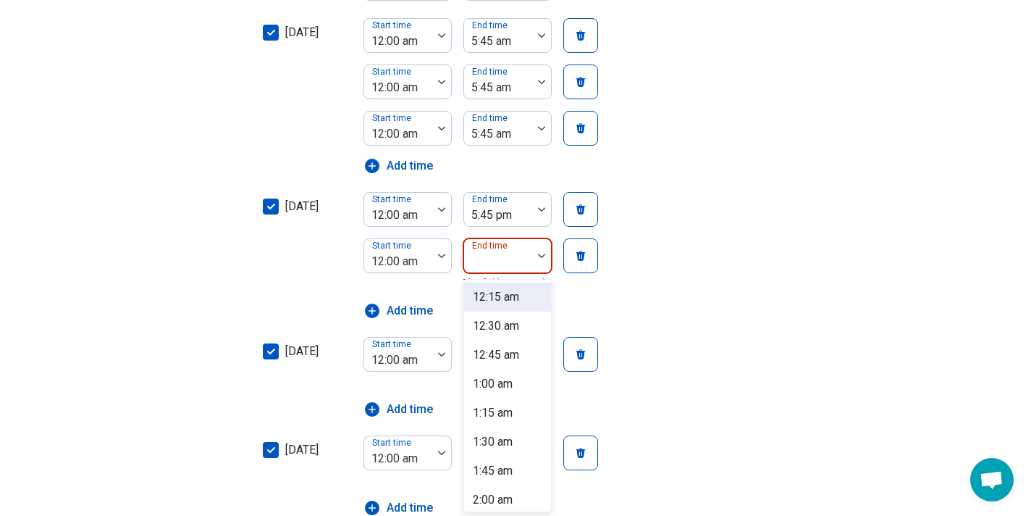
click at [541, 261] on div at bounding box center [541, 255] width 19 height 33
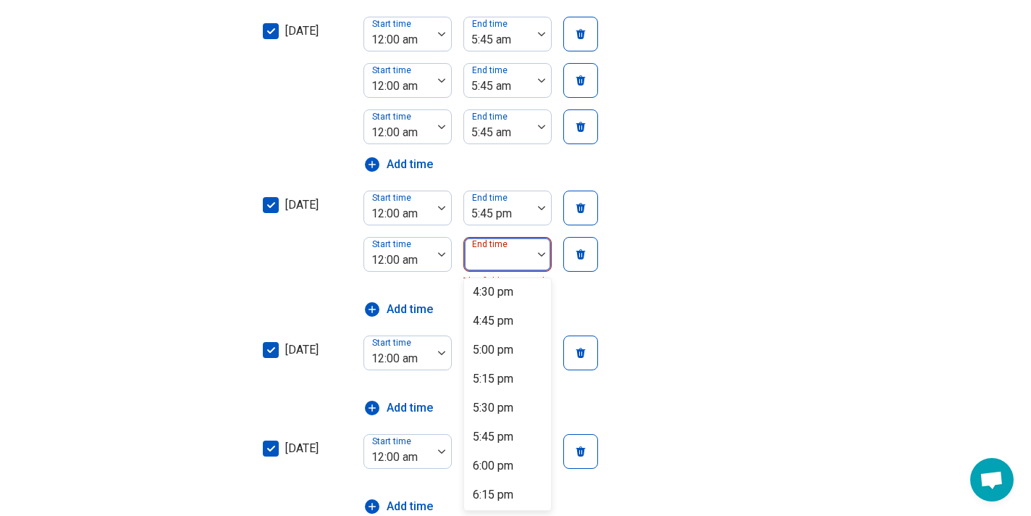
scroll to position [1887, 0]
click at [512, 432] on div "5:45 pm" at bounding box center [493, 435] width 41 height 17
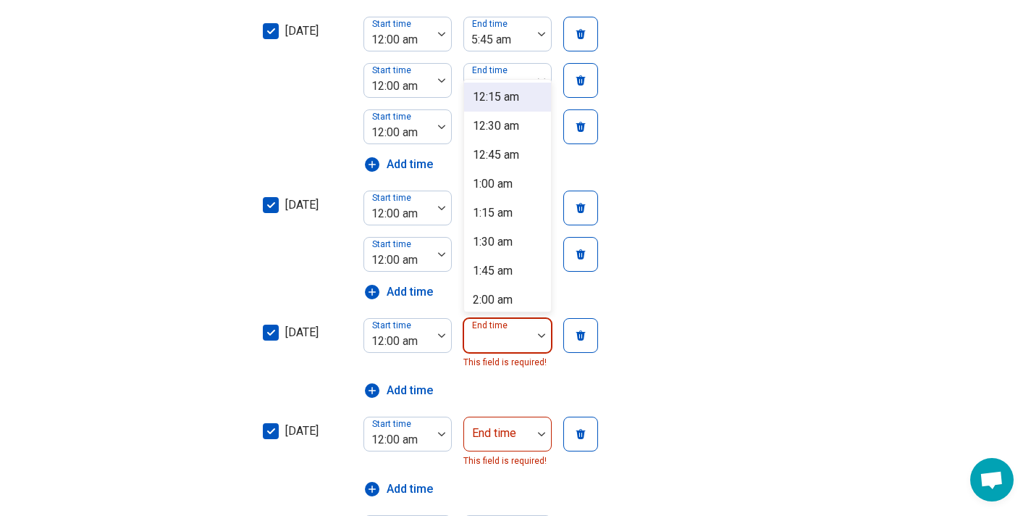
click at [505, 334] on div "End time" at bounding box center [508, 335] width 88 height 35
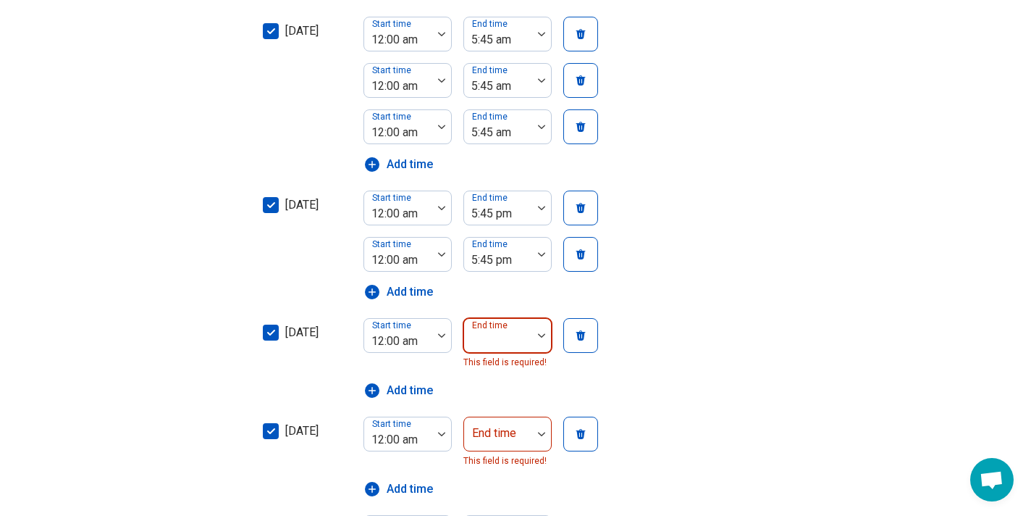
click at [538, 333] on img at bounding box center [541, 335] width 7 height 4
type input "****"
click at [538, 333] on img at bounding box center [541, 335] width 7 height 4
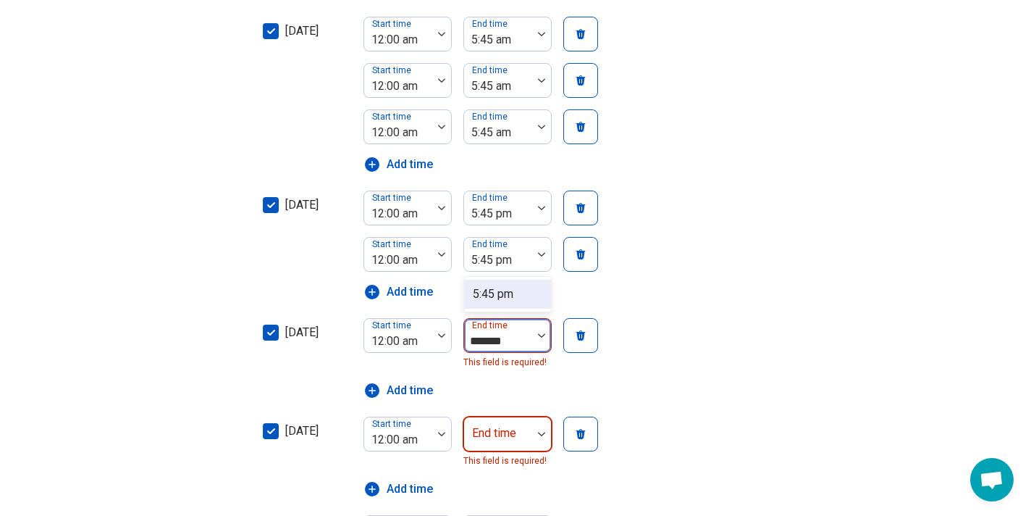
type input "*******"
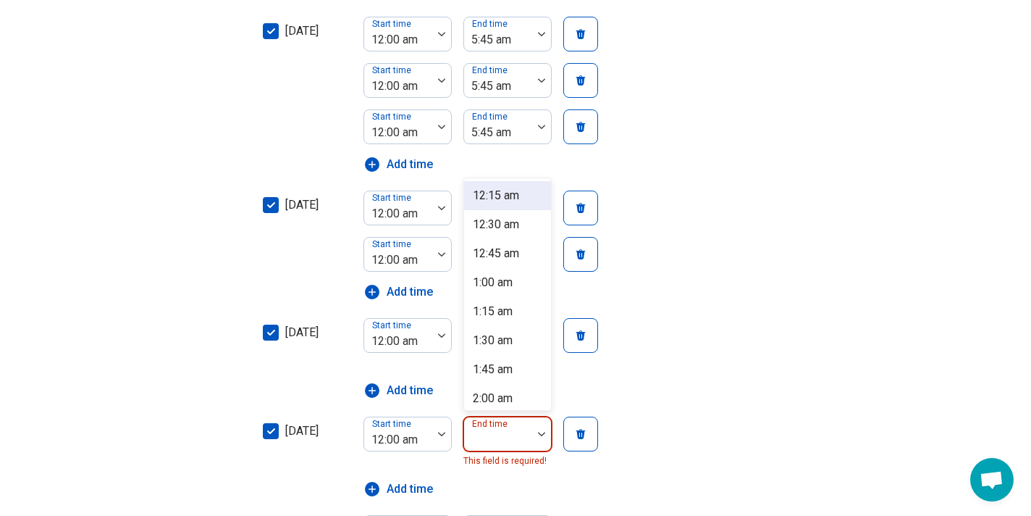
click at [511, 426] on div "End time" at bounding box center [508, 433] width 88 height 35
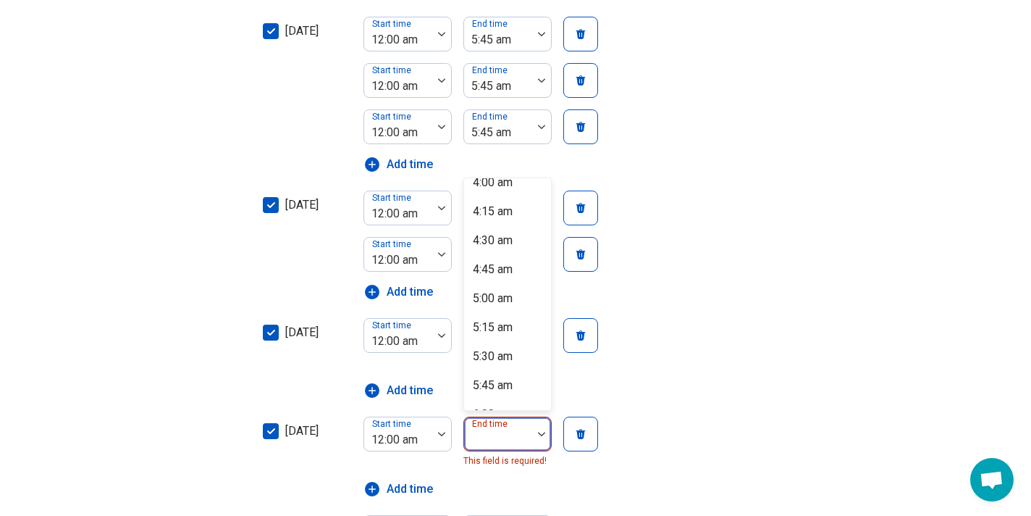
scroll to position [449, 0]
click at [507, 382] on div "5:45 am" at bounding box center [493, 383] width 40 height 17
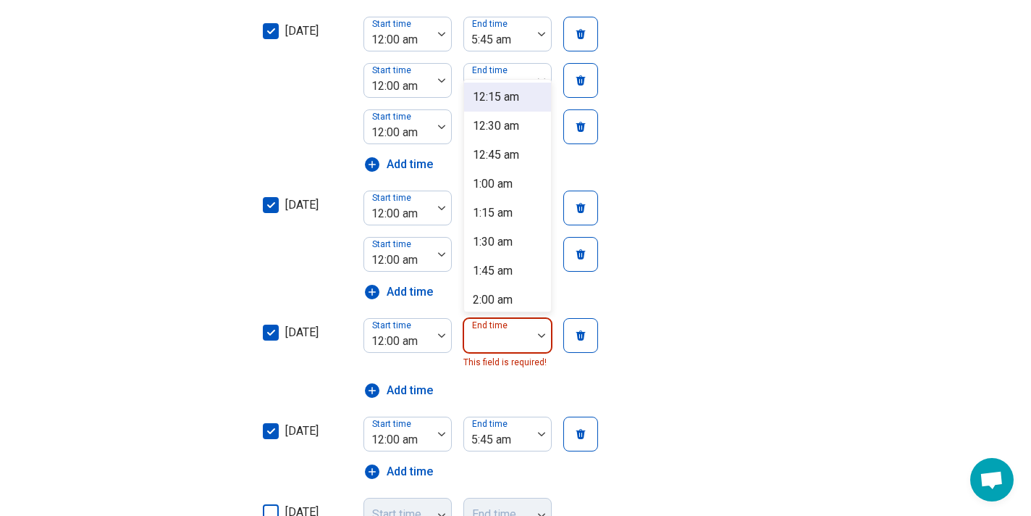
click at [541, 333] on img at bounding box center [541, 335] width 7 height 4
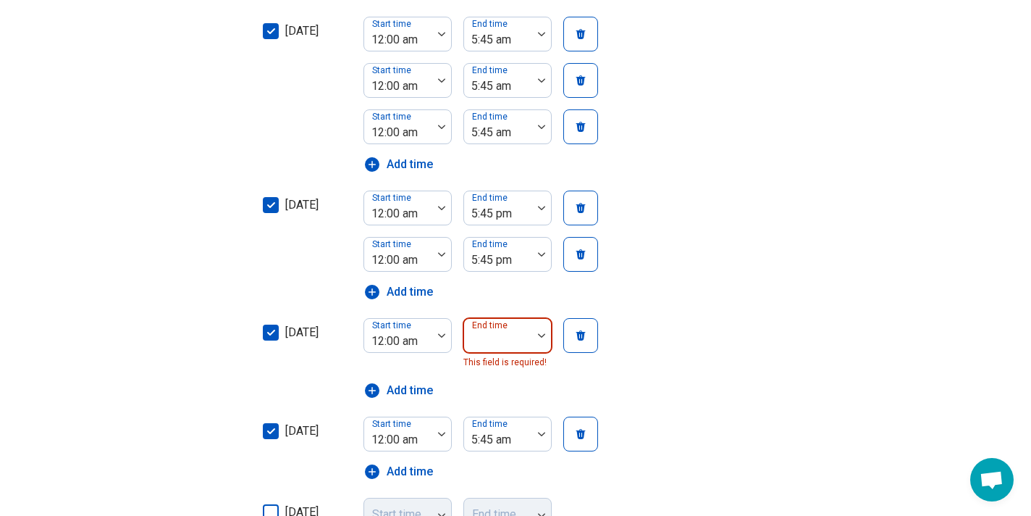
click at [542, 332] on div at bounding box center [541, 335] width 19 height 33
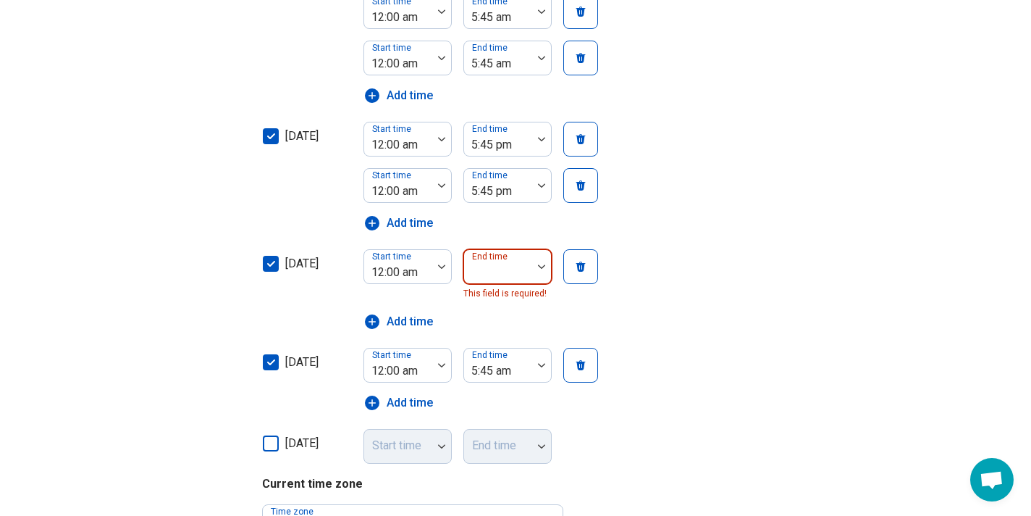
scroll to position [567, 0]
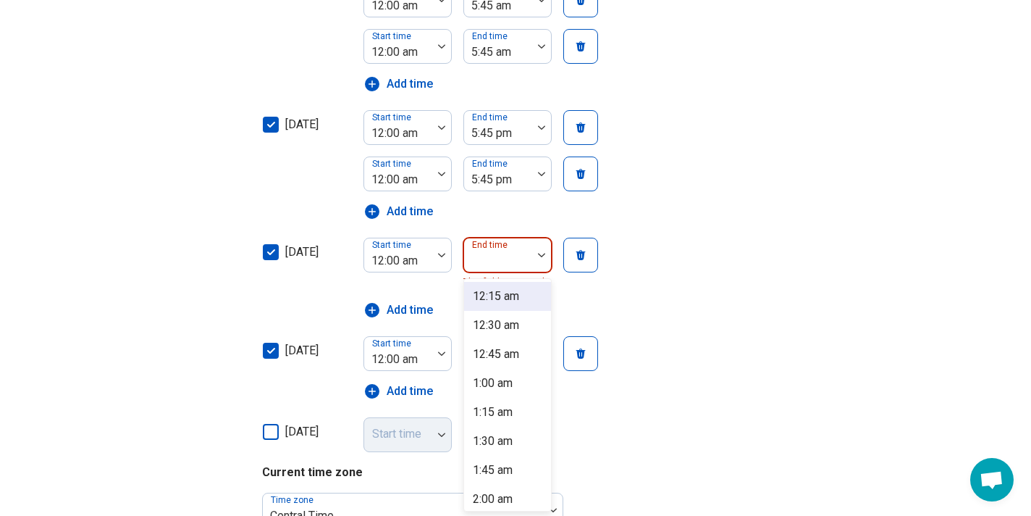
click at [540, 263] on div at bounding box center [541, 254] width 19 height 33
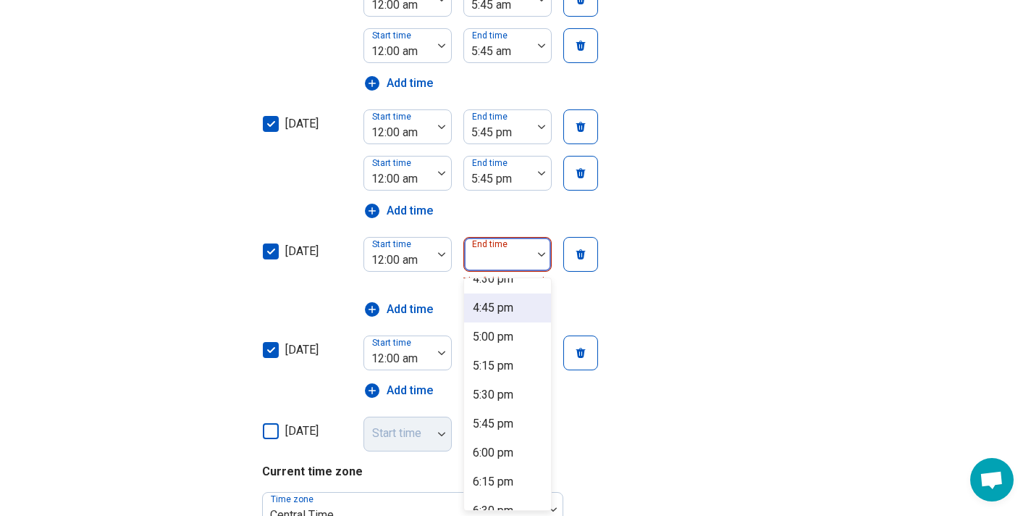
scroll to position [1901, 0]
click at [514, 421] on div "5:45 pm" at bounding box center [493, 422] width 41 height 17
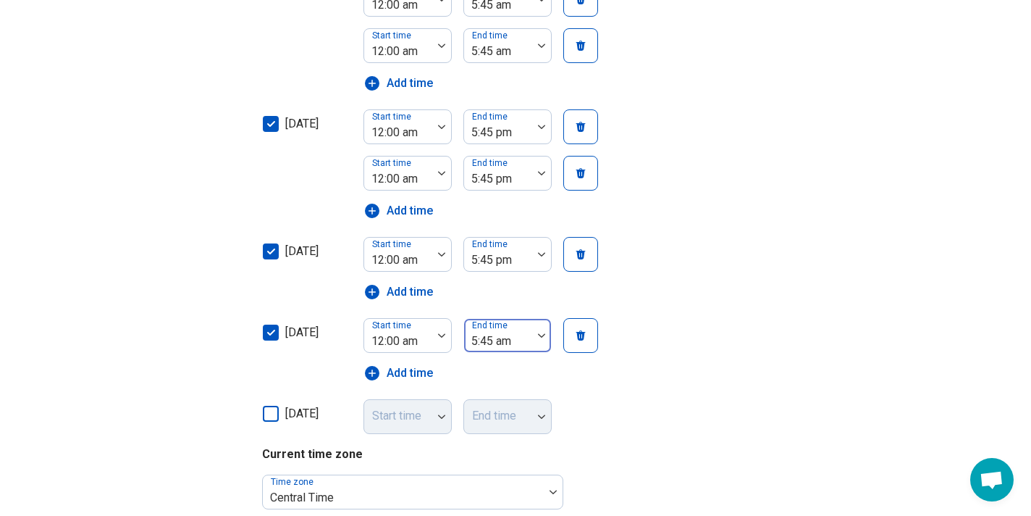
click at [540, 332] on div at bounding box center [541, 335] width 19 height 33
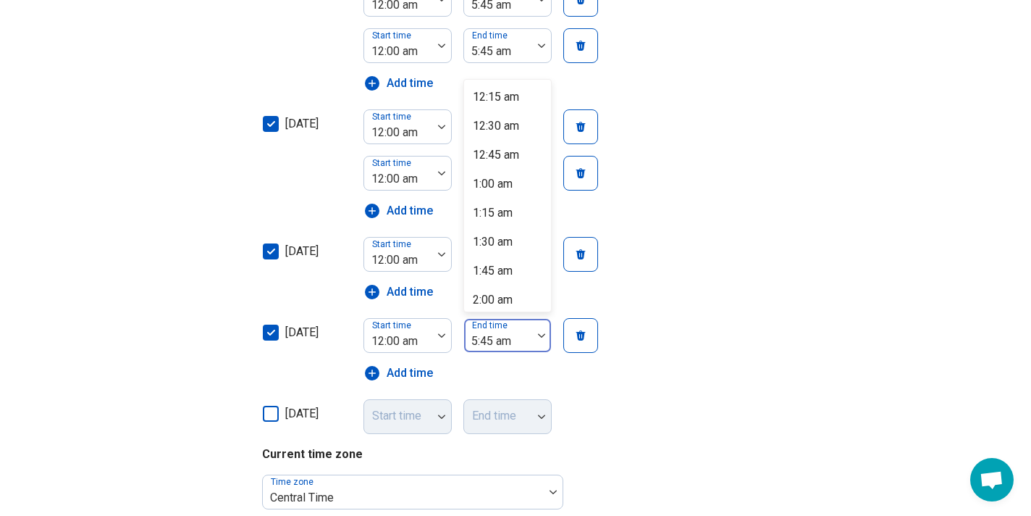
scroll to position [447, 0]
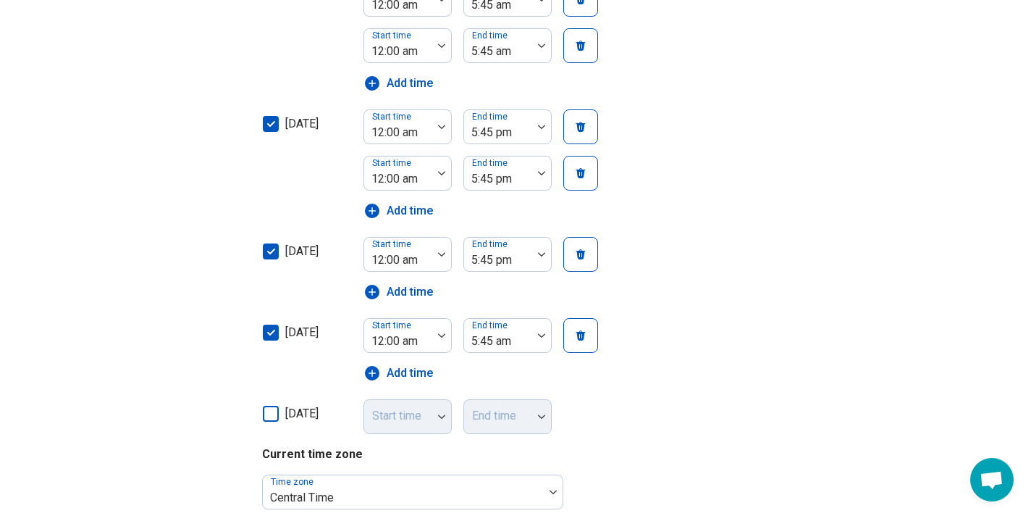
click at [511, 414] on div "End time" at bounding box center [508, 416] width 88 height 35
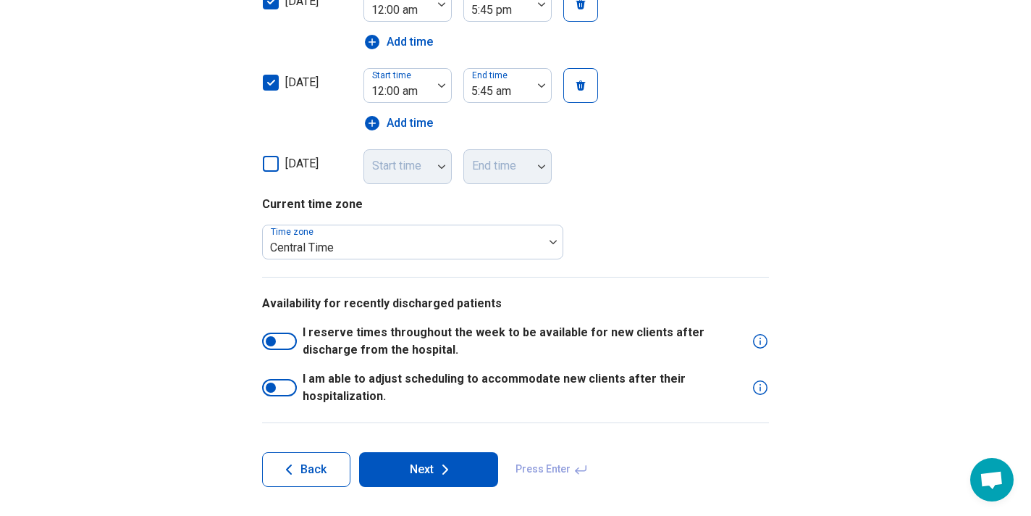
scroll to position [825, 0]
click at [275, 338] on div at bounding box center [271, 342] width 10 height 10
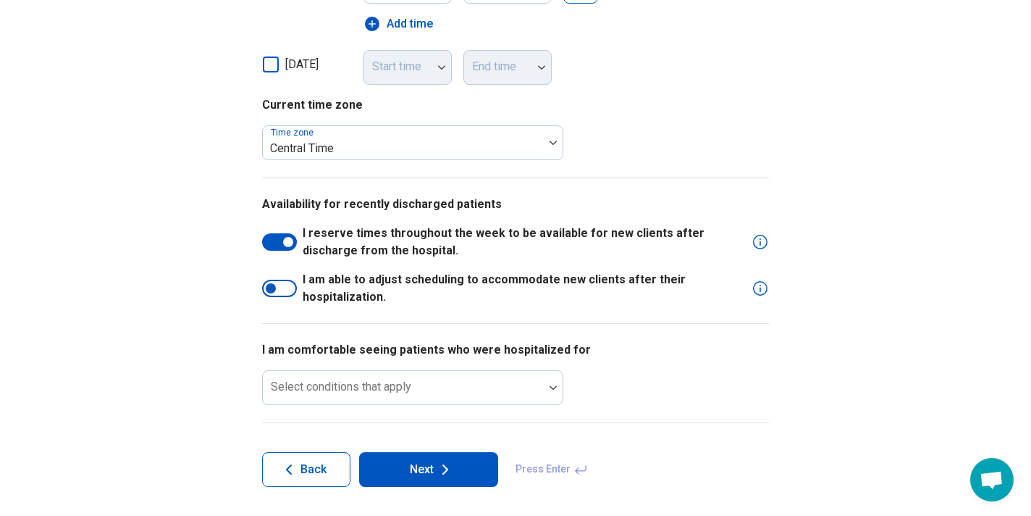
scroll to position [924, 0]
click at [395, 466] on button "Next" at bounding box center [428, 470] width 139 height 35
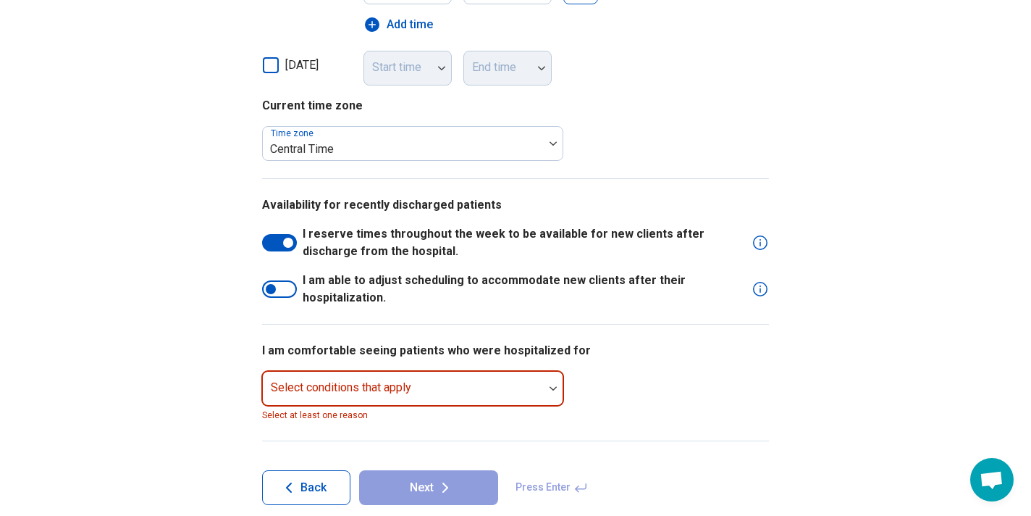
click at [554, 384] on div at bounding box center [553, 388] width 19 height 33
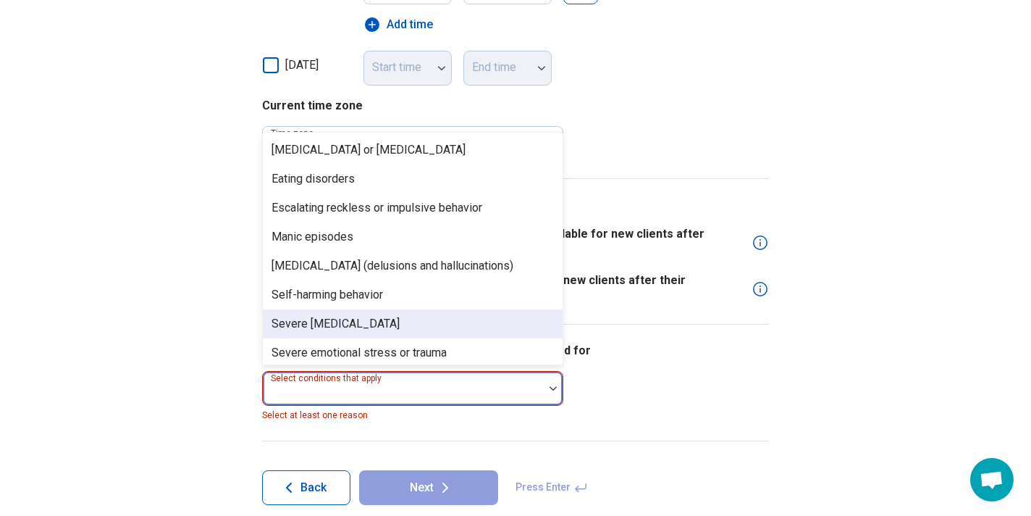
click at [323, 320] on div "Severe depression" at bounding box center [336, 323] width 128 height 17
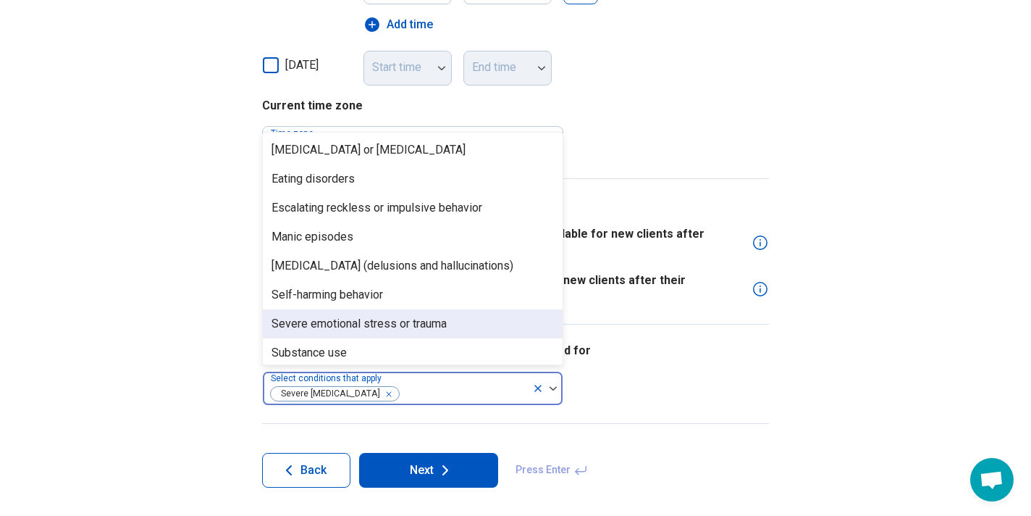
click at [322, 325] on div "Severe emotional stress or trauma" at bounding box center [359, 323] width 175 height 17
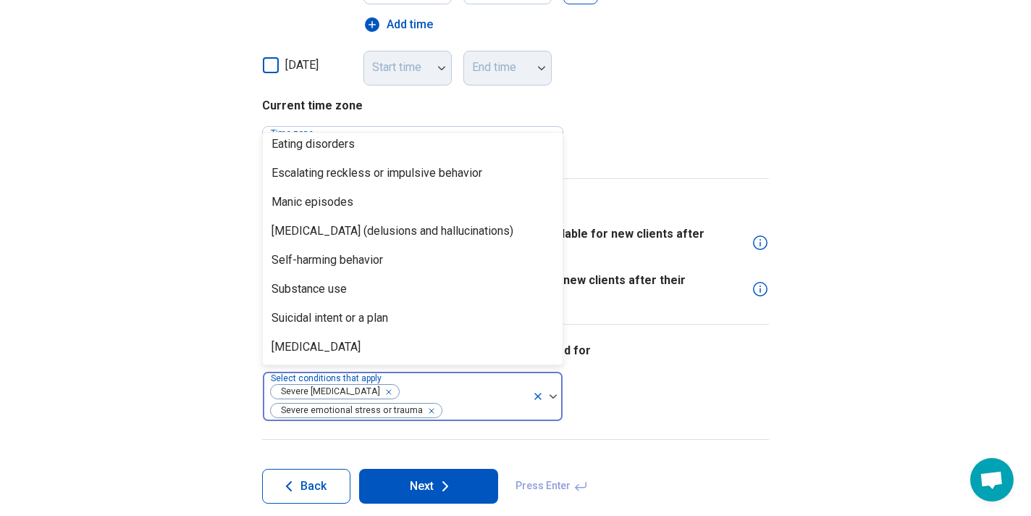
scroll to position [35, 0]
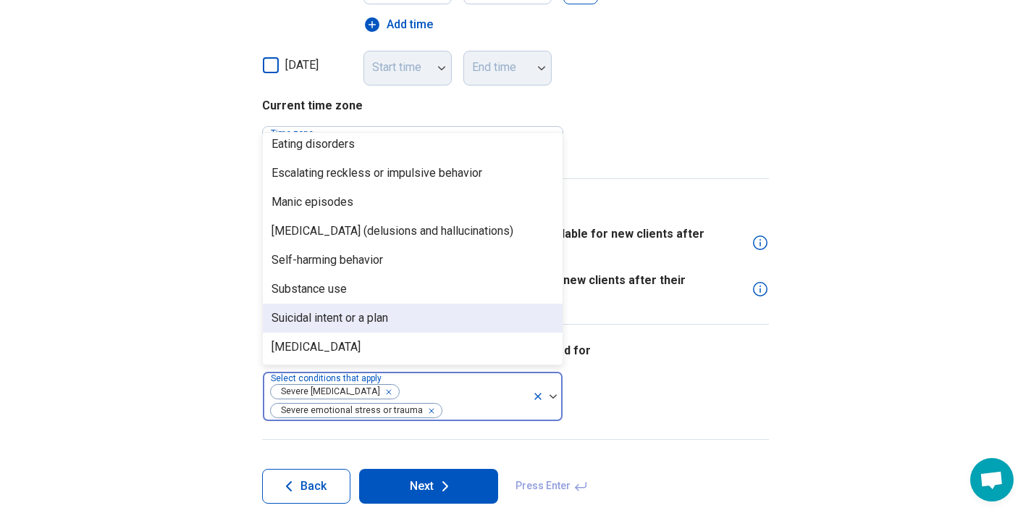
click at [342, 316] on div "Suicidal intent or a plan" at bounding box center [330, 317] width 117 height 17
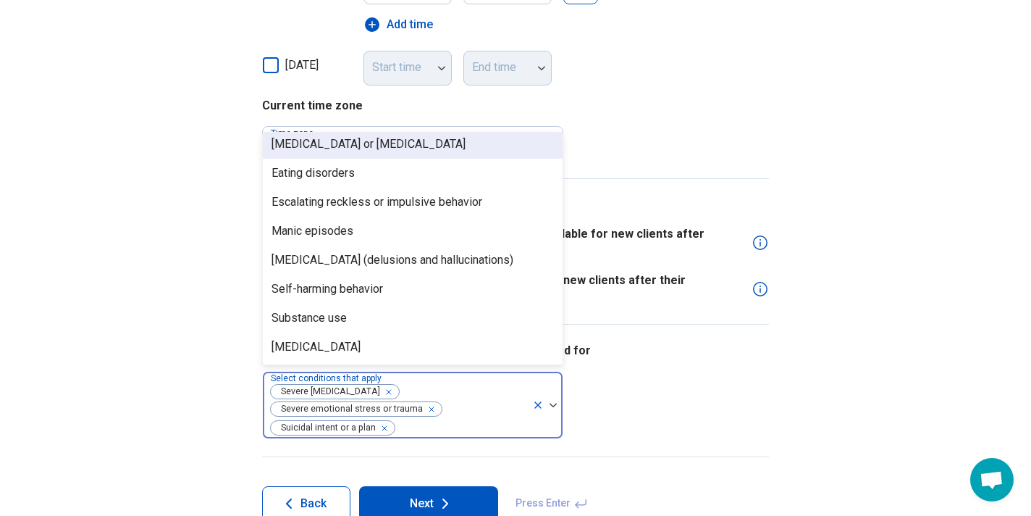
scroll to position [6, 0]
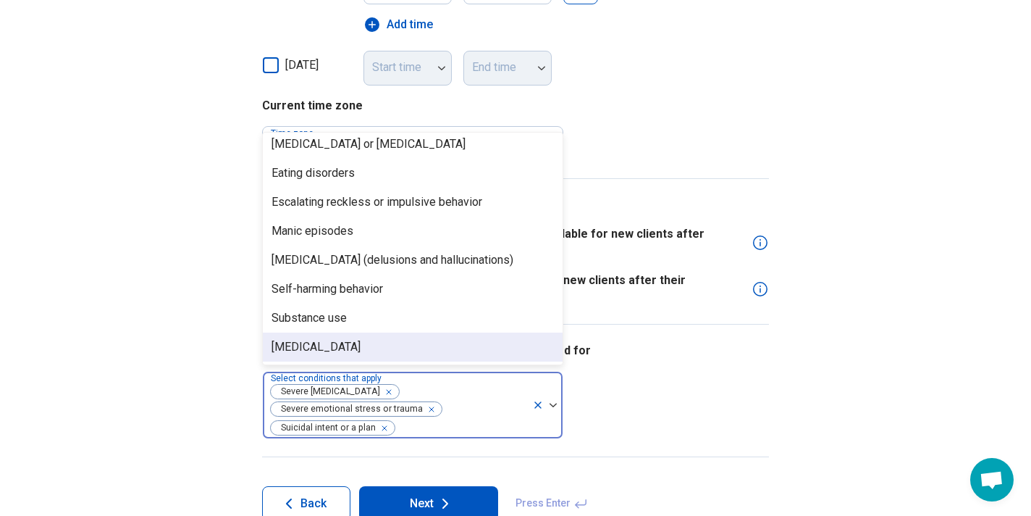
click at [337, 345] on div "Suicide attempt" at bounding box center [316, 346] width 89 height 17
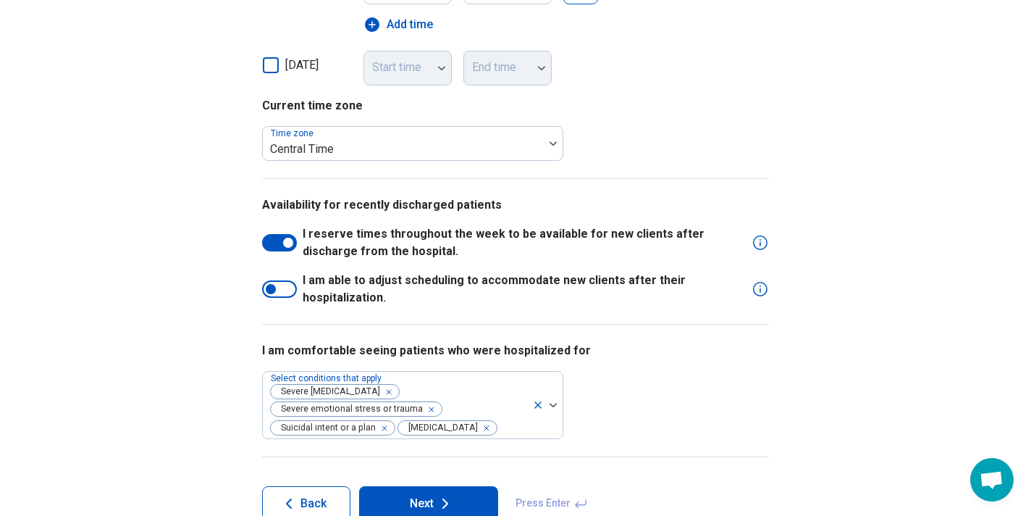
click at [410, 500] on button "Next" at bounding box center [428, 503] width 139 height 35
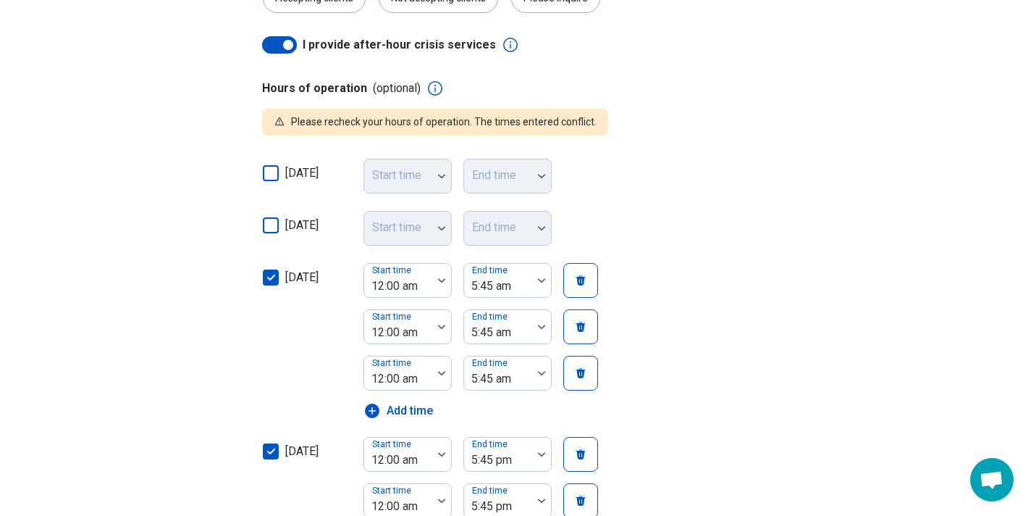
scroll to position [296, 0]
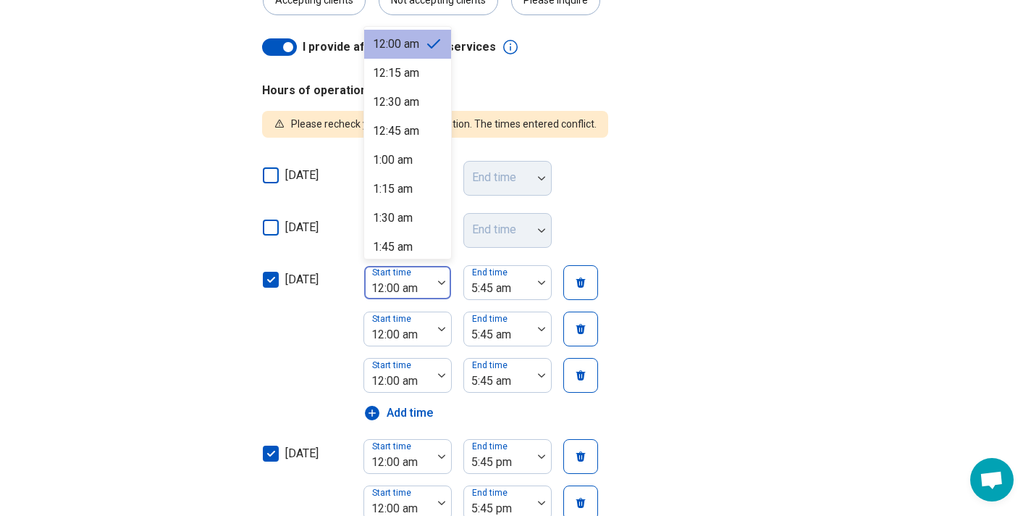
click at [441, 279] on div at bounding box center [441, 282] width 19 height 33
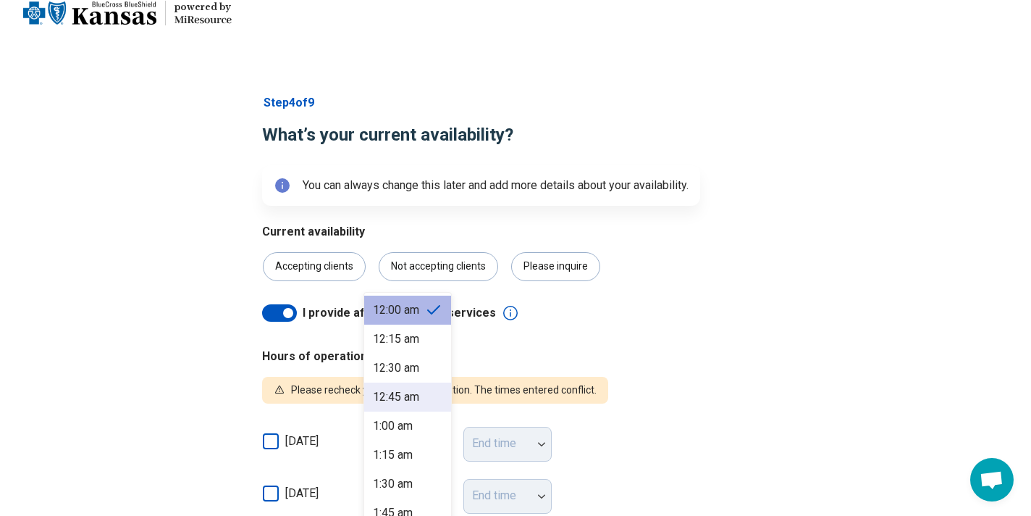
scroll to position [0, 0]
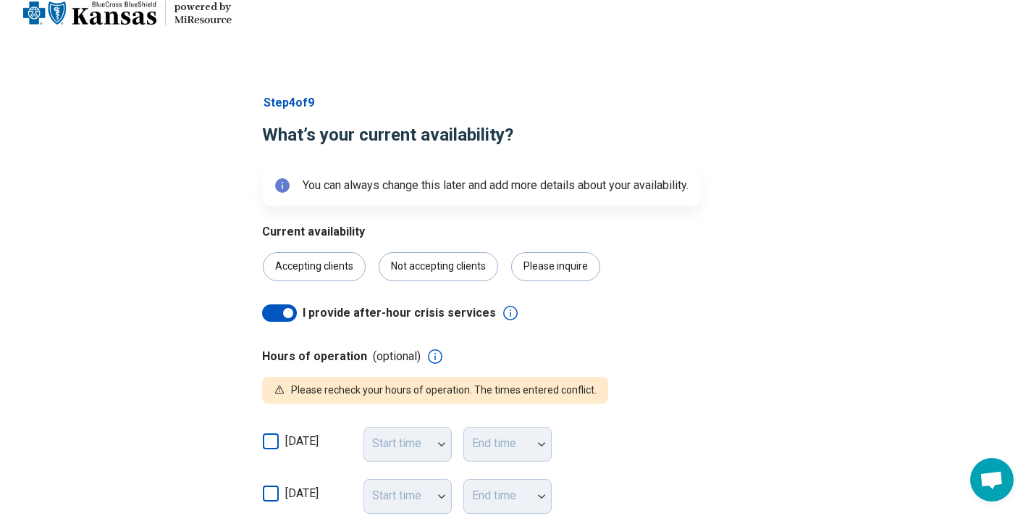
click at [612, 314] on div "I provide after-hour crisis services" at bounding box center [515, 305] width 507 height 49
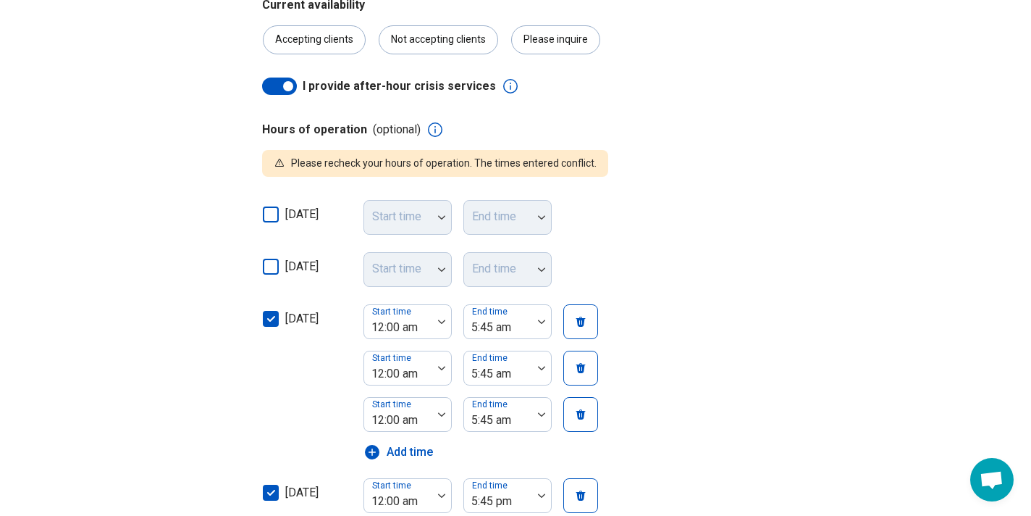
scroll to position [261, 0]
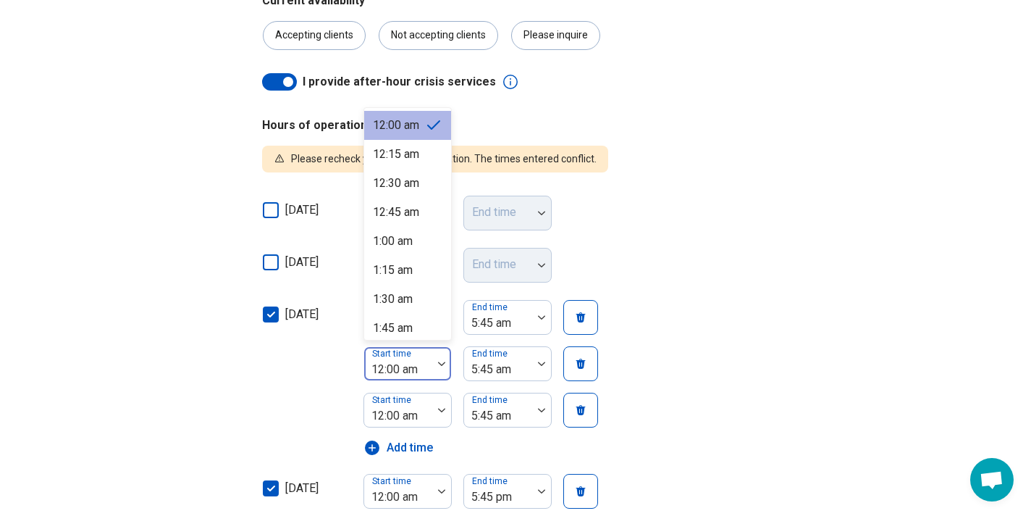
click at [440, 361] on img at bounding box center [441, 363] width 7 height 4
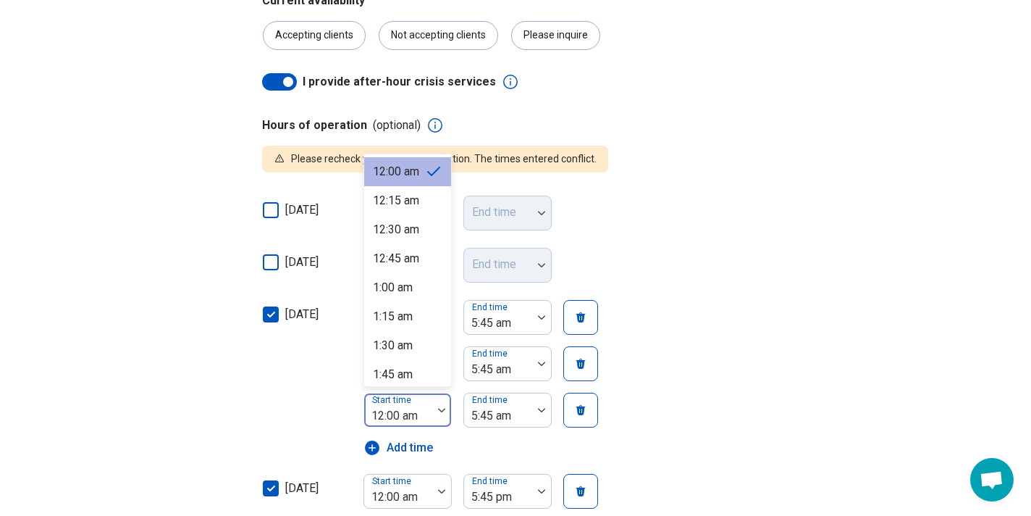
click at [441, 409] on img at bounding box center [441, 410] width 7 height 4
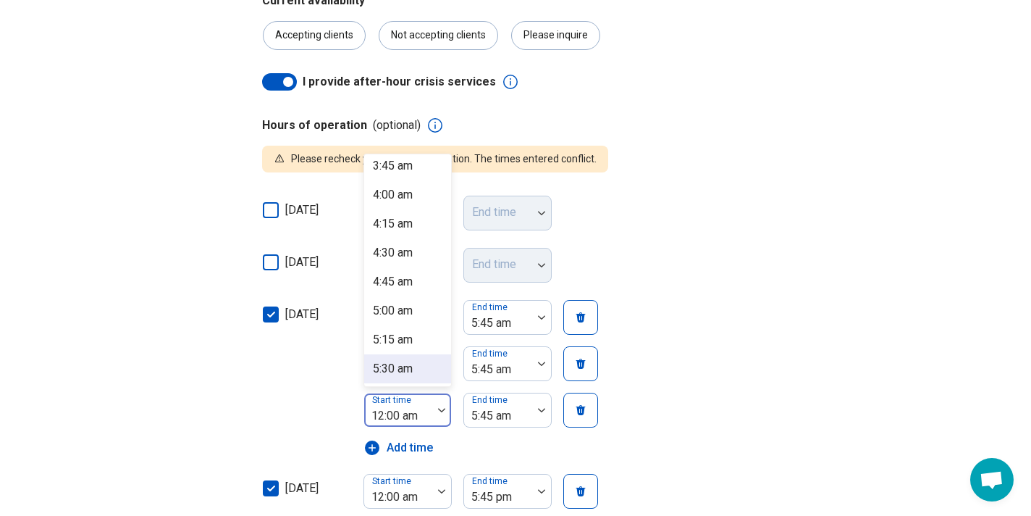
click at [418, 369] on div "5:30 am" at bounding box center [407, 368] width 87 height 29
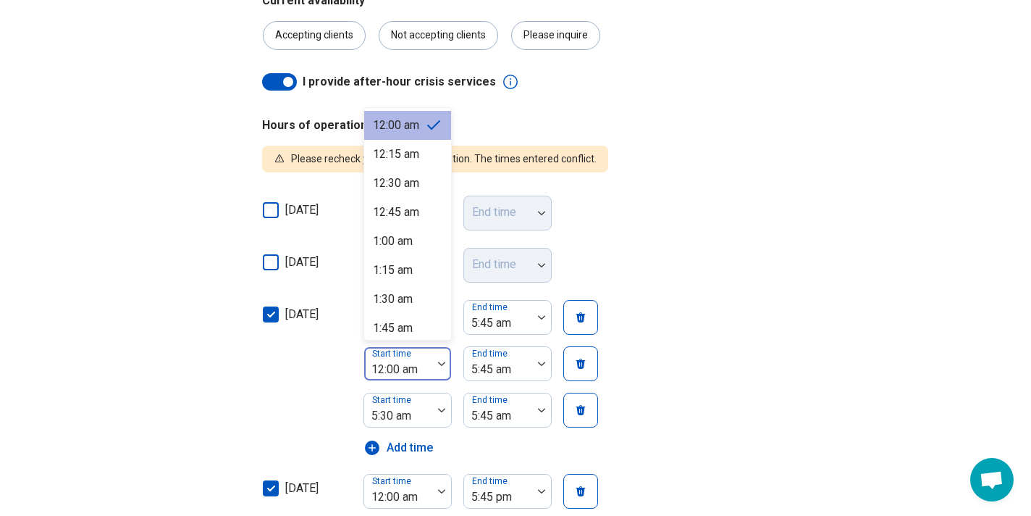
click at [443, 363] on img at bounding box center [441, 363] width 7 height 4
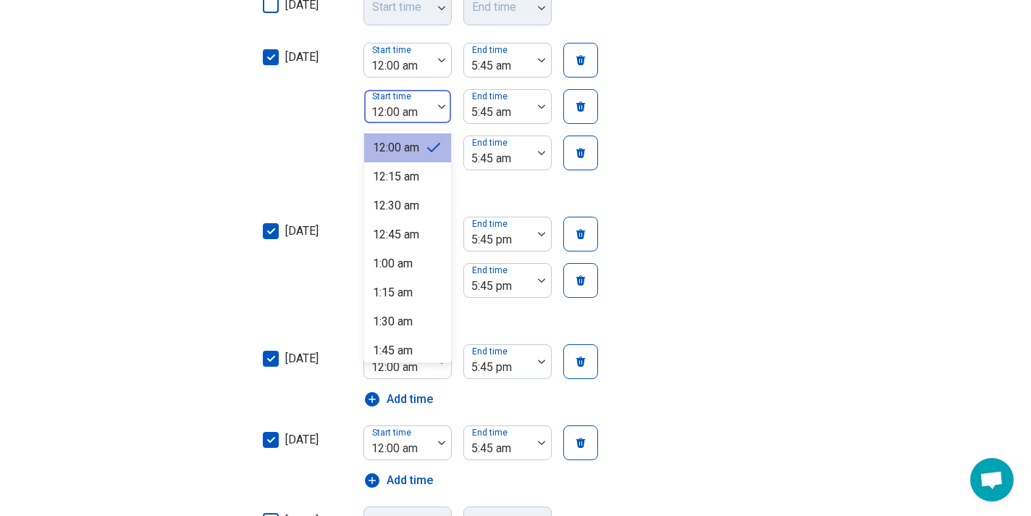
scroll to position [523, 0]
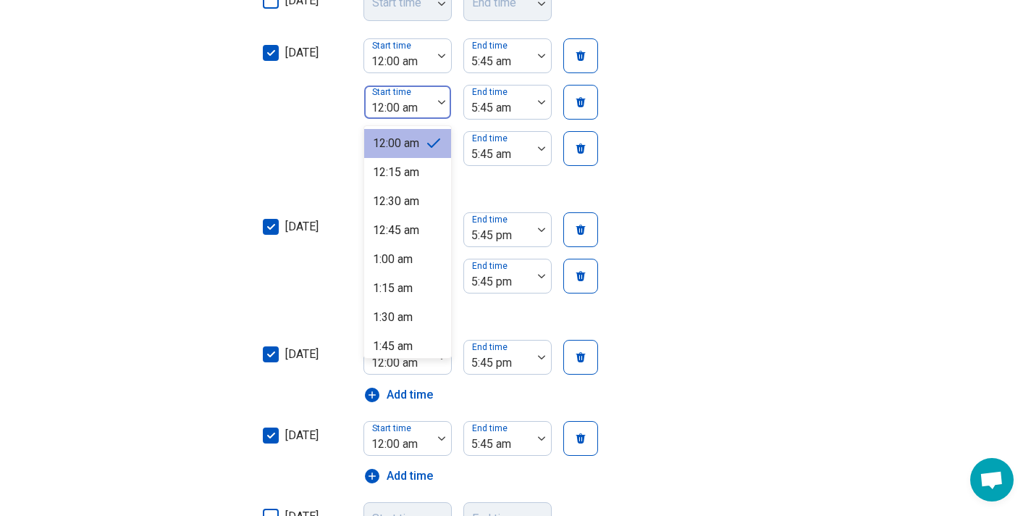
click at [439, 101] on img at bounding box center [441, 102] width 7 height 4
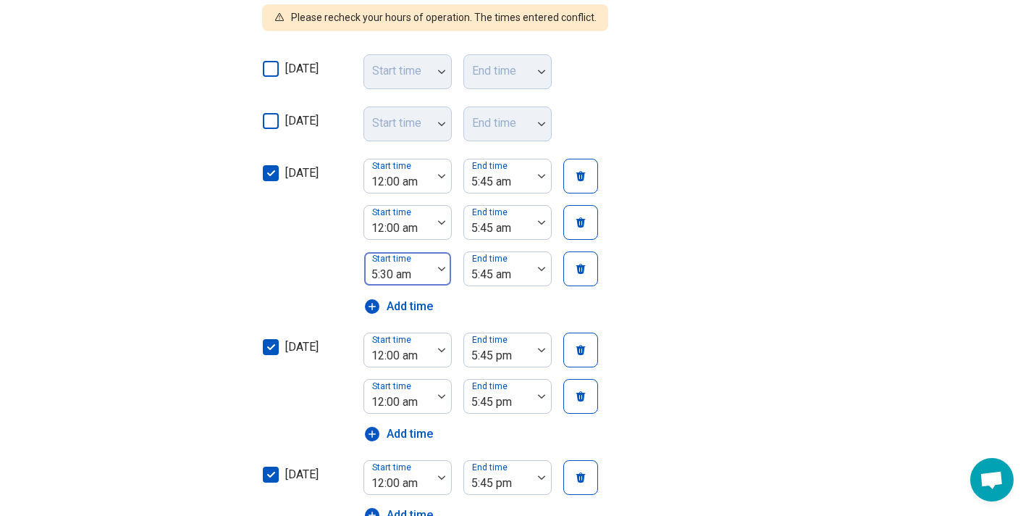
scroll to position [411, 0]
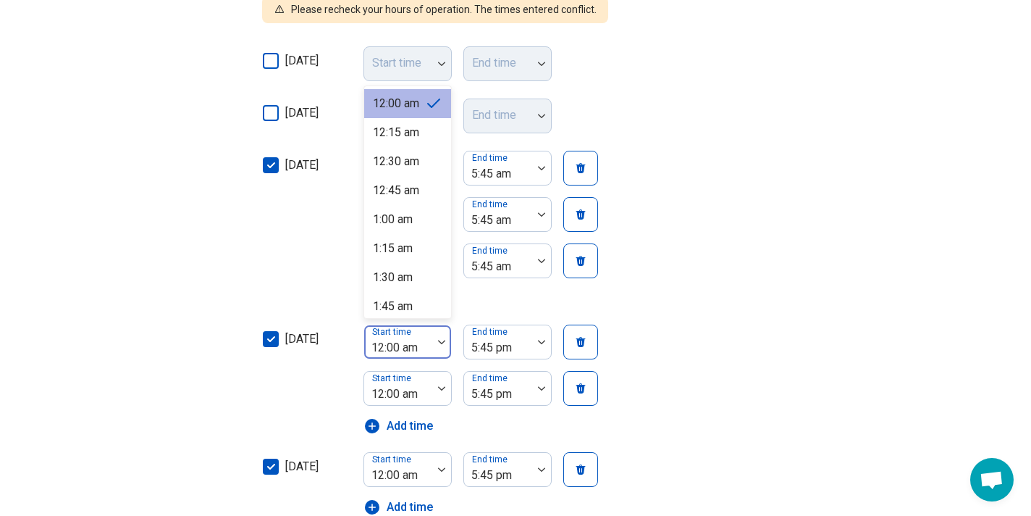
click at [440, 340] on img at bounding box center [441, 342] width 7 height 4
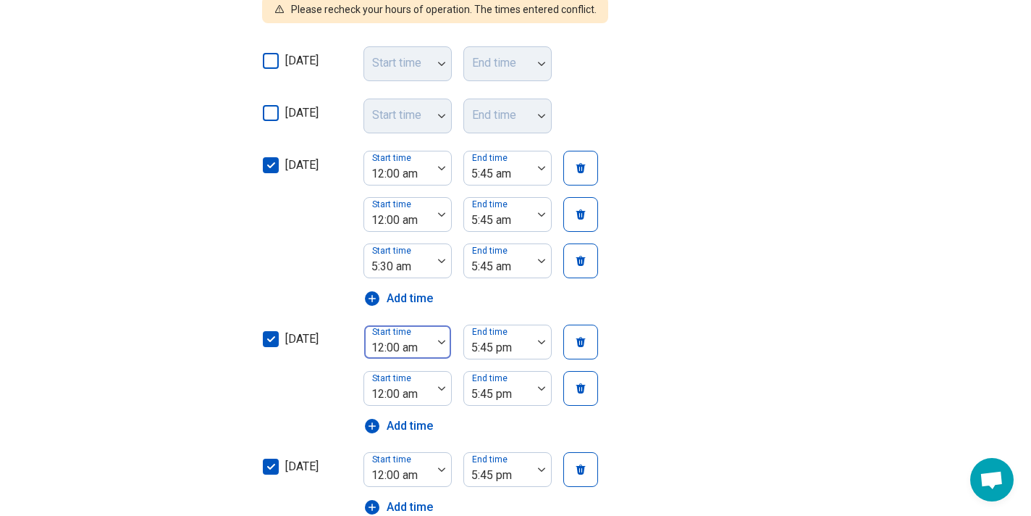
click at [439, 340] on img at bounding box center [441, 342] width 7 height 4
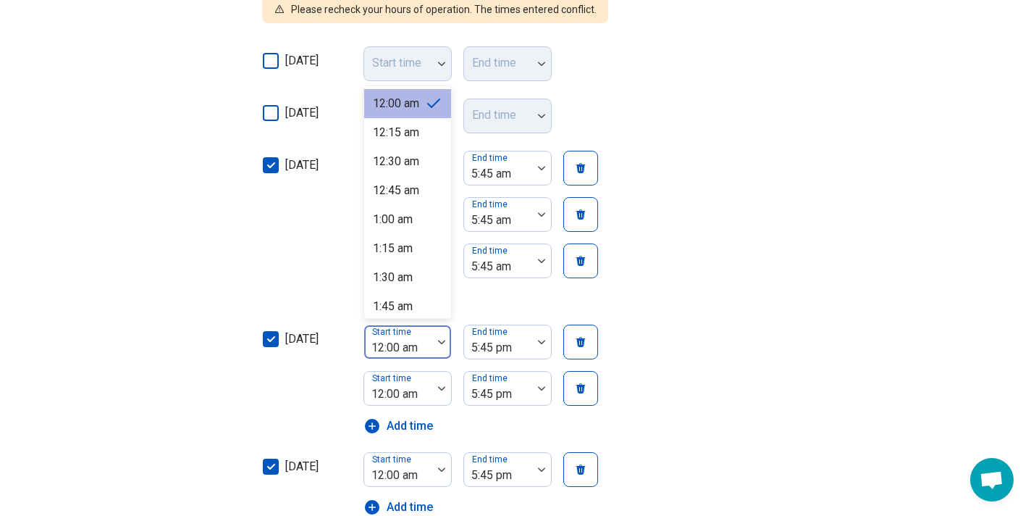
click at [439, 340] on img at bounding box center [441, 342] width 7 height 4
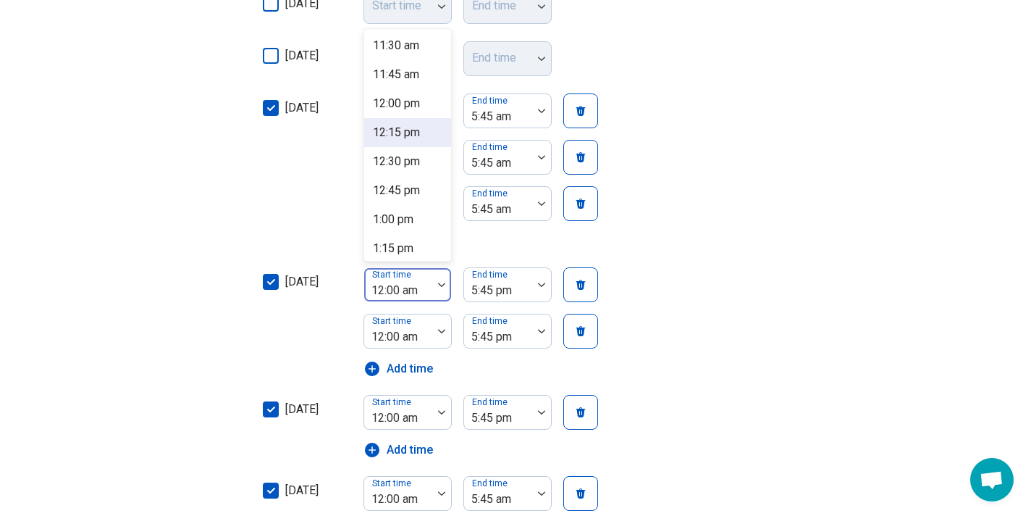
scroll to position [1336, 0]
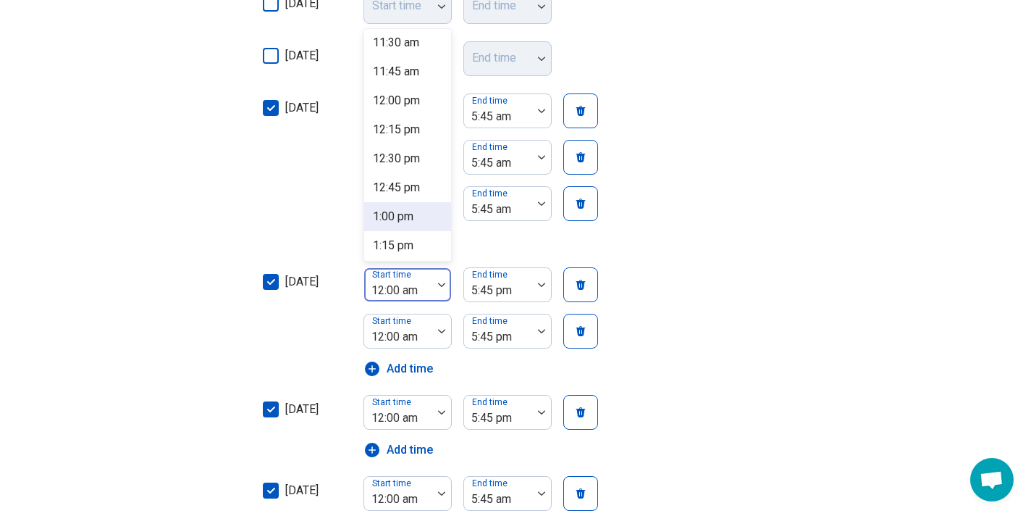
click at [410, 216] on div "1:00 pm" at bounding box center [393, 216] width 41 height 17
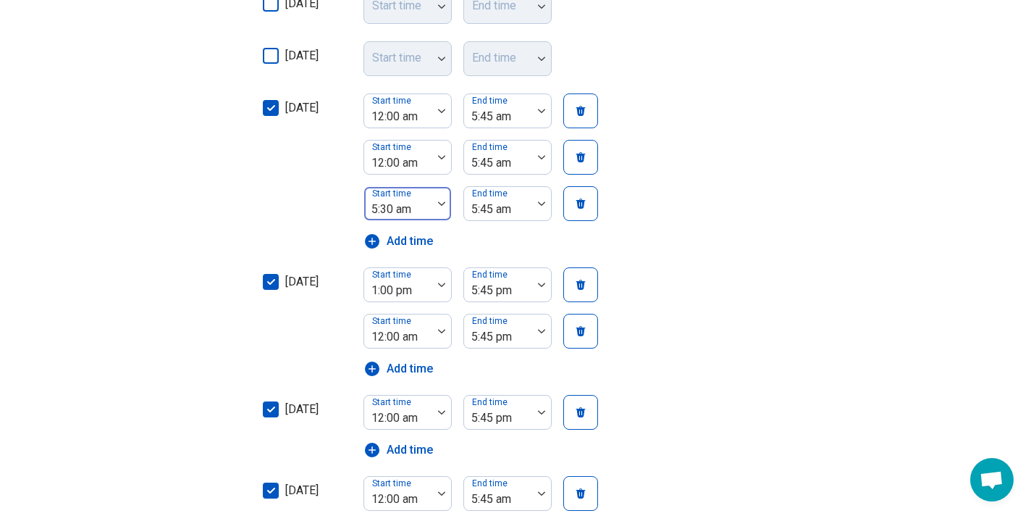
click at [441, 198] on div at bounding box center [441, 203] width 19 height 33
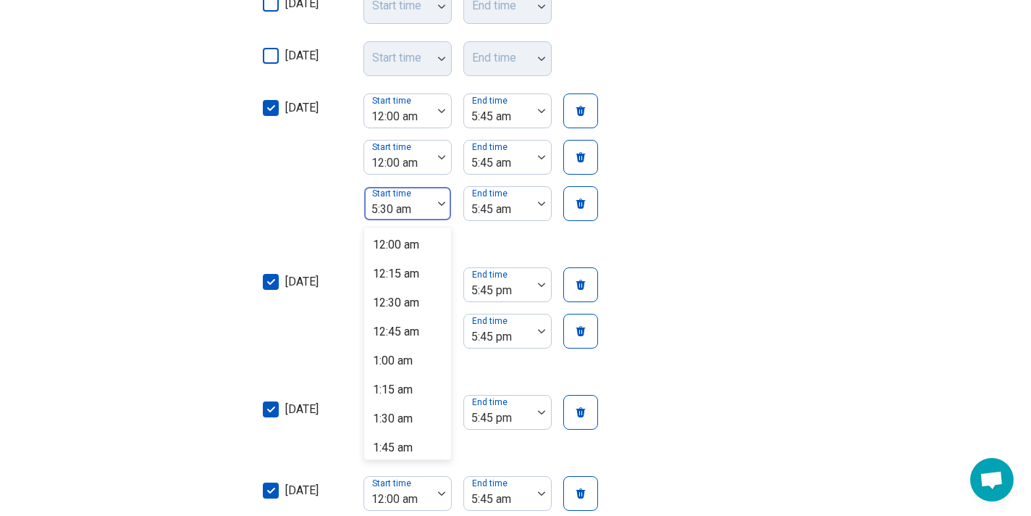
scroll to position [440, 0]
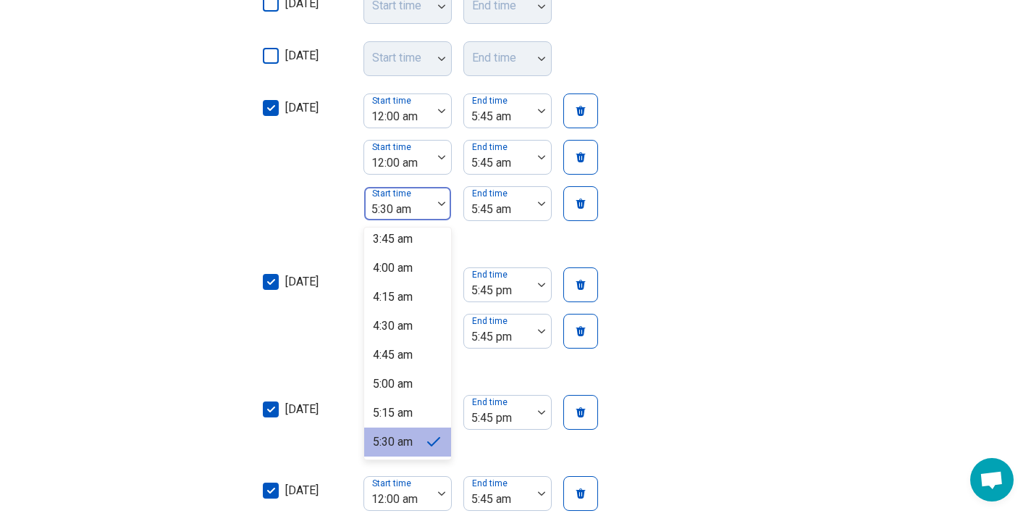
click at [441, 200] on div at bounding box center [441, 203] width 19 height 33
click at [440, 204] on img at bounding box center [441, 203] width 7 height 4
click at [429, 443] on icon at bounding box center [433, 441] width 17 height 17
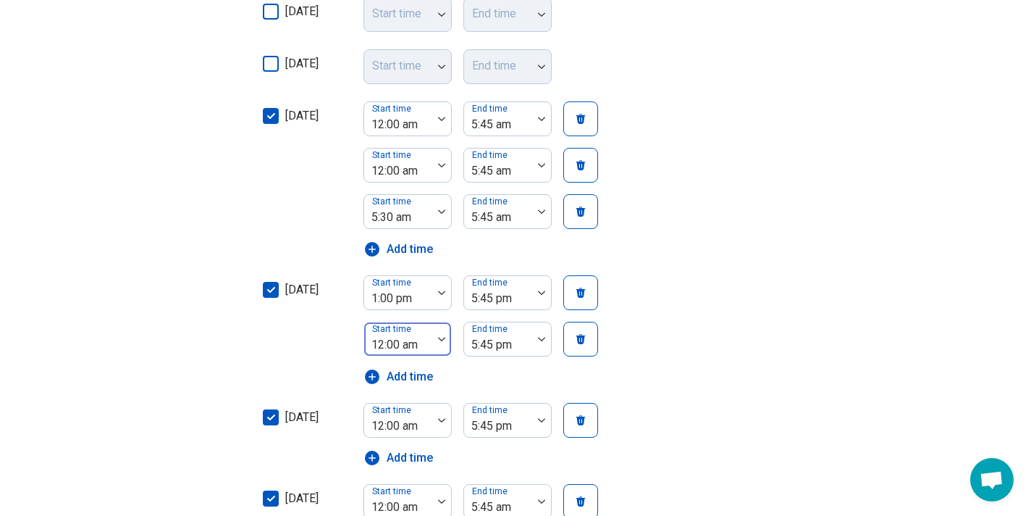
scroll to position [459, 0]
click at [410, 338] on div "12:00 am" at bounding box center [399, 345] width 54 height 17
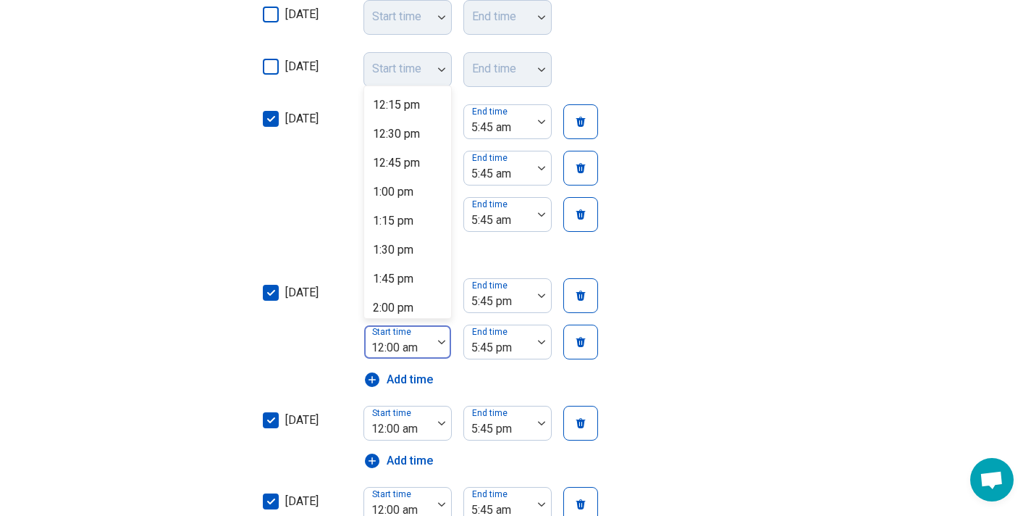
scroll to position [1414, 0]
click at [407, 192] on div "1:00 pm" at bounding box center [393, 196] width 41 height 17
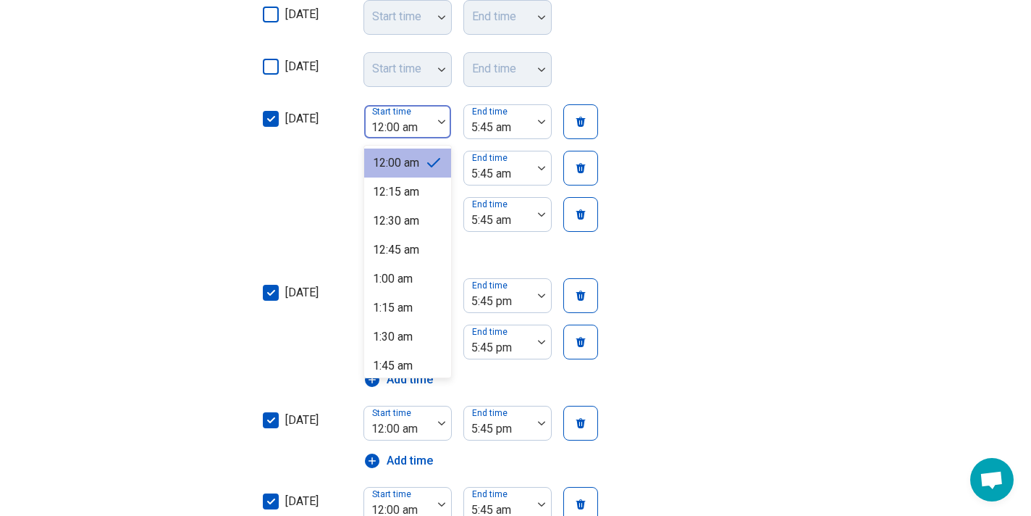
click at [442, 120] on img at bounding box center [441, 122] width 7 height 4
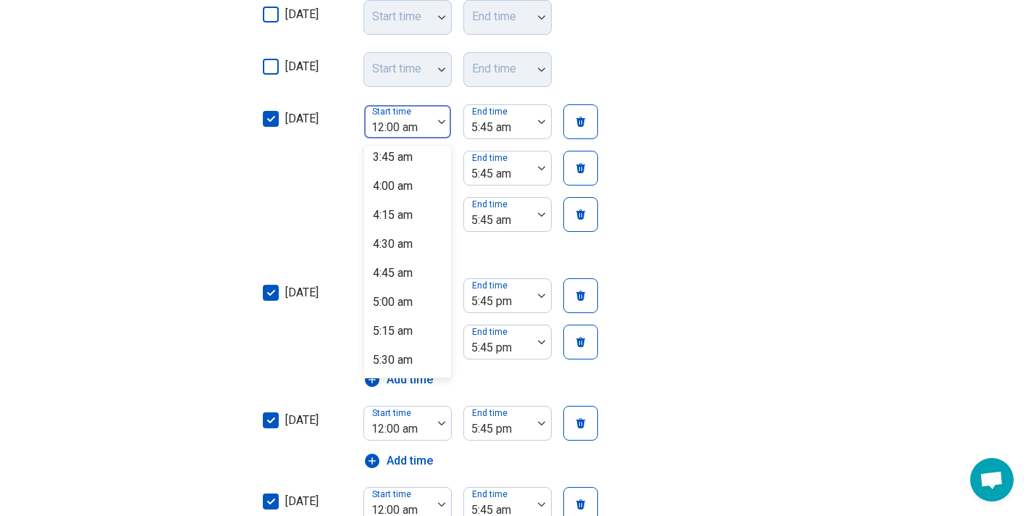
scroll to position [440, 0]
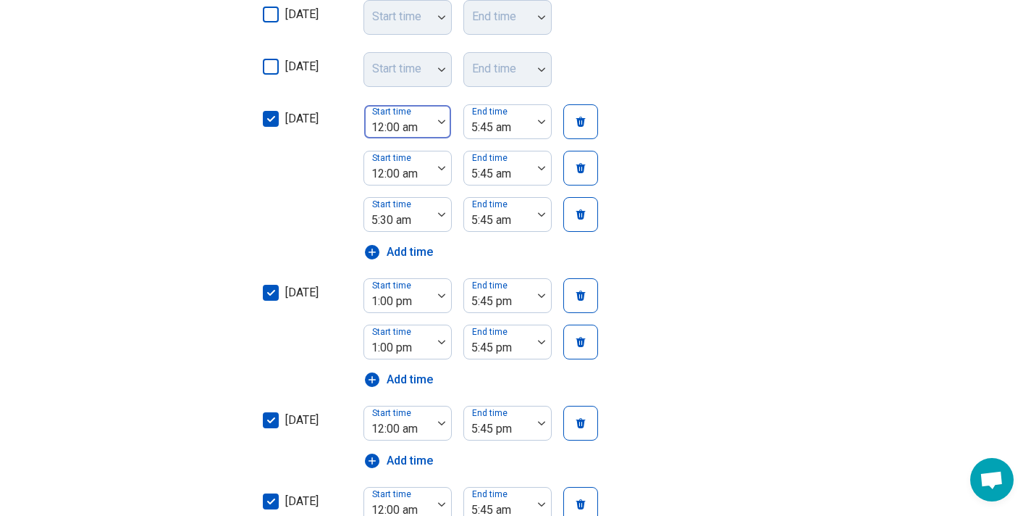
click at [442, 117] on div at bounding box center [441, 121] width 19 height 33
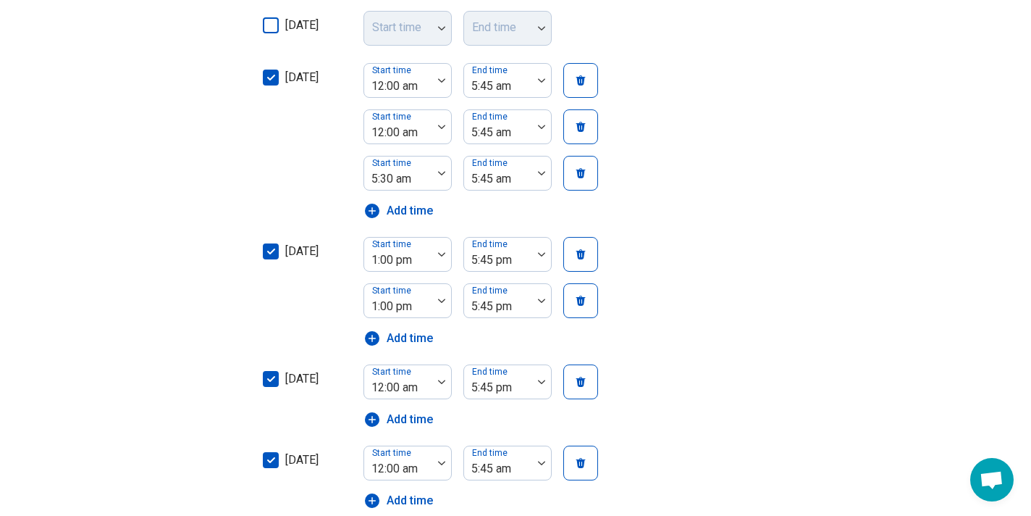
scroll to position [495, 0]
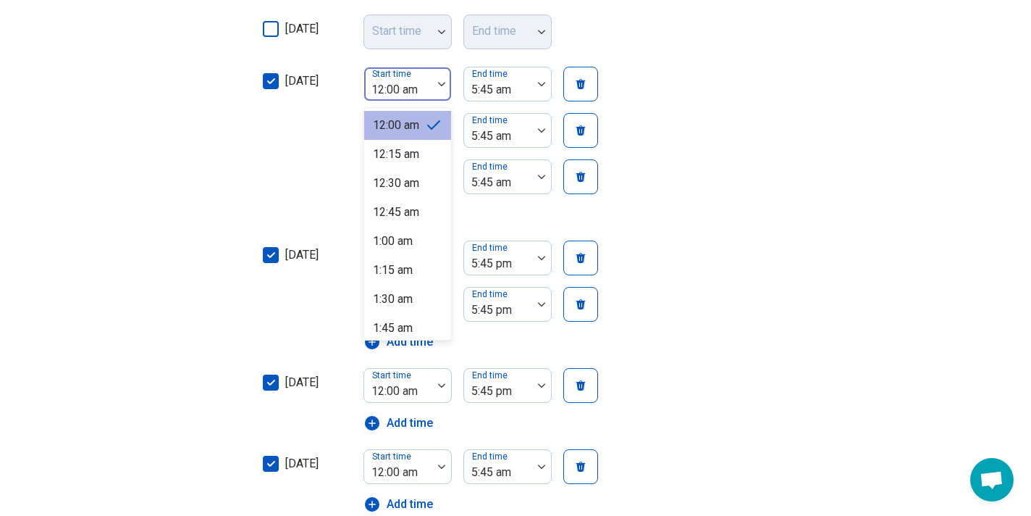
click at [439, 83] on img at bounding box center [441, 84] width 7 height 4
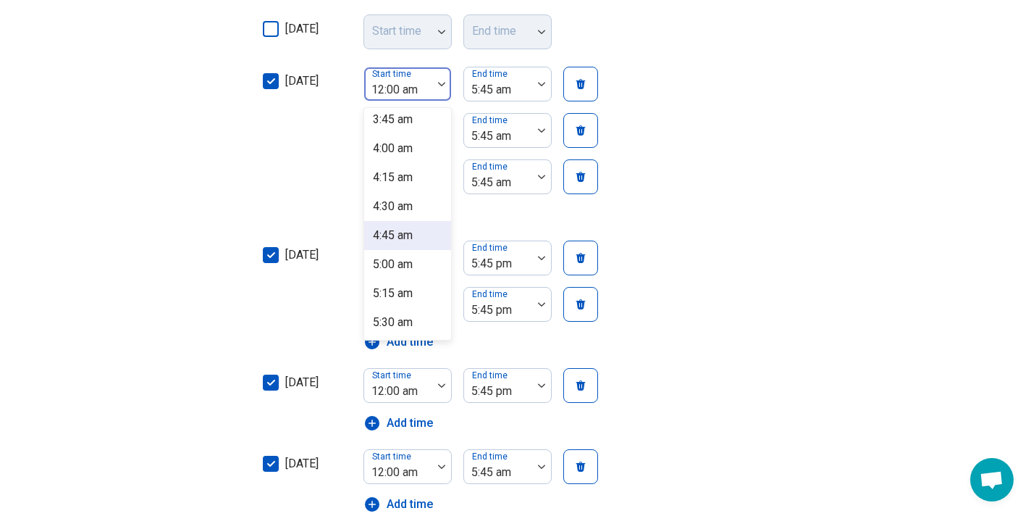
scroll to position [440, 0]
click at [435, 280] on div "5:15 am" at bounding box center [407, 293] width 87 height 29
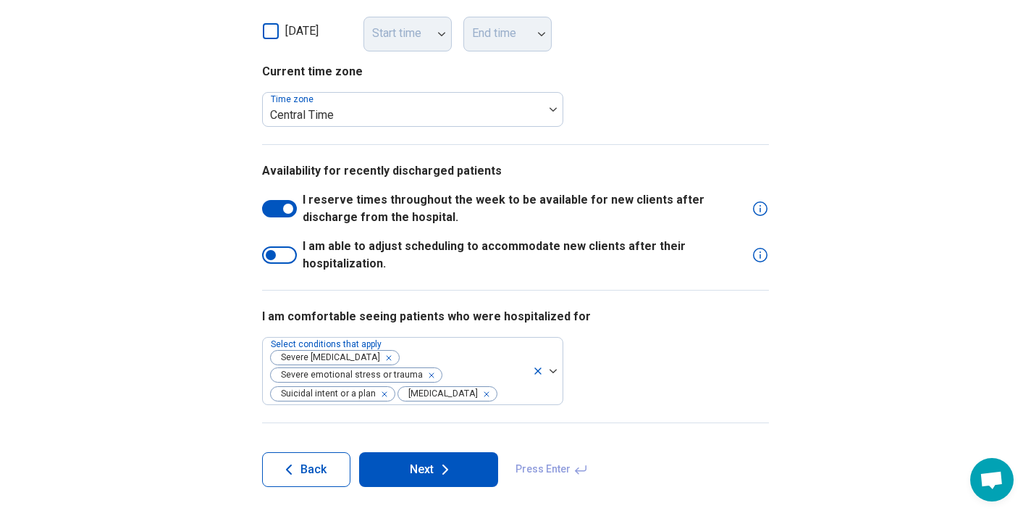
scroll to position [1007, 0]
click at [428, 468] on button "Next" at bounding box center [428, 470] width 139 height 35
click at [428, 424] on div "I am comfortable seeing patients who were hospitalized for Select conditions th…" at bounding box center [515, 357] width 507 height 133
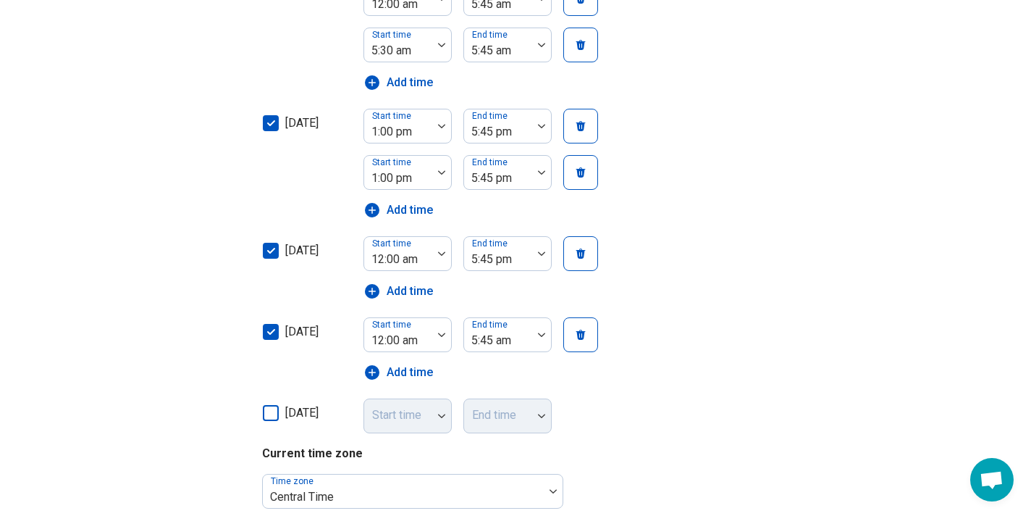
scroll to position [726, 0]
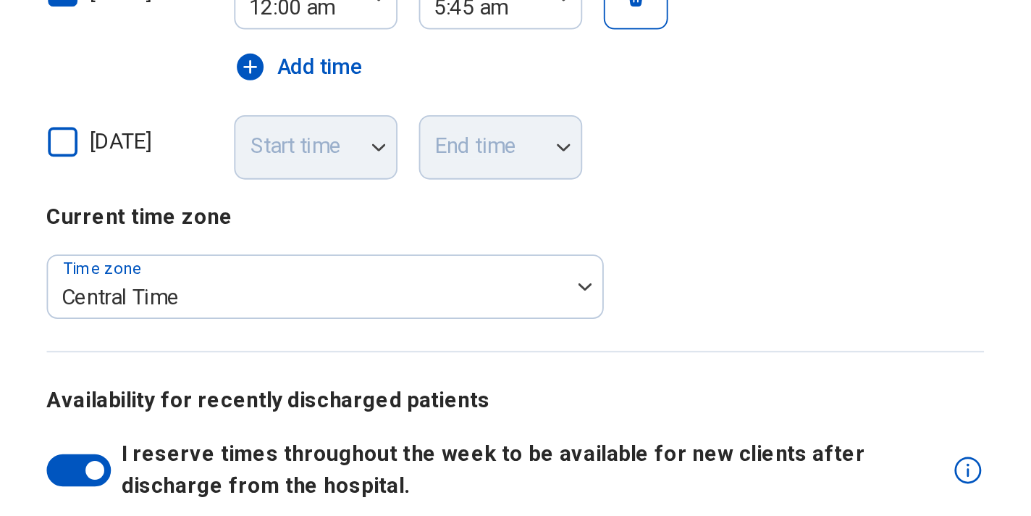
click at [303, 474] on span "I reserve times throughout the week to be available for new clients after disch…" at bounding box center [524, 491] width 443 height 35
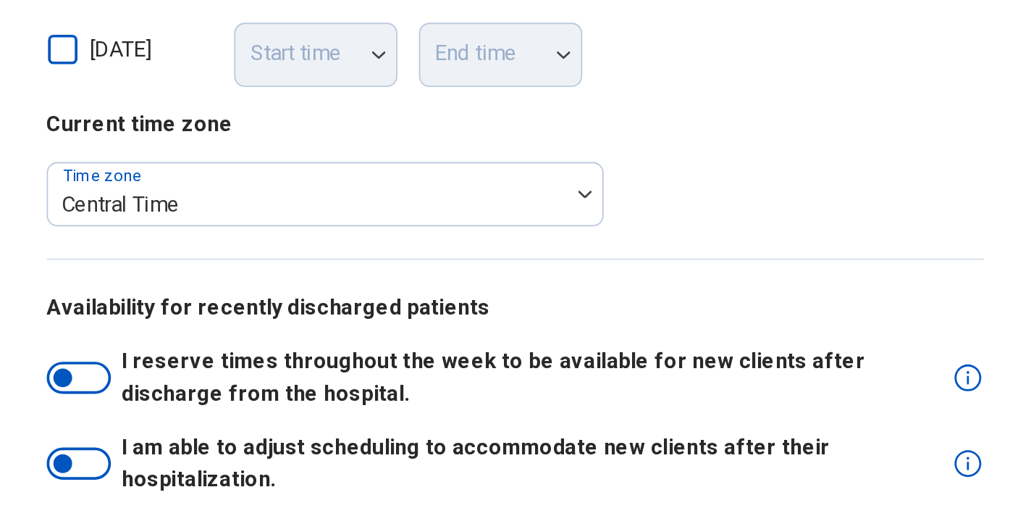
scroll to position [825, 0]
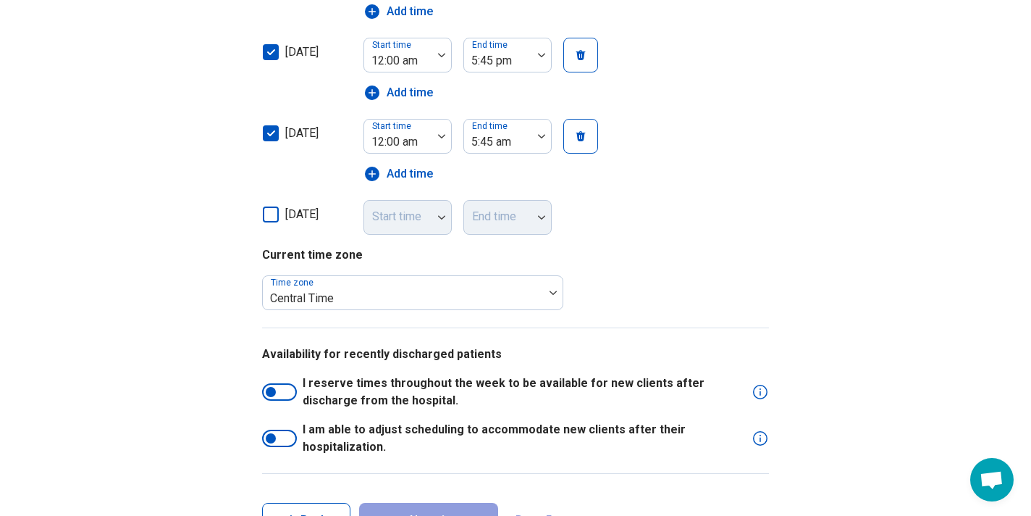
click at [427, 465] on div "Availability for recently discharged patients I reserve times throughout the we…" at bounding box center [515, 400] width 507 height 146
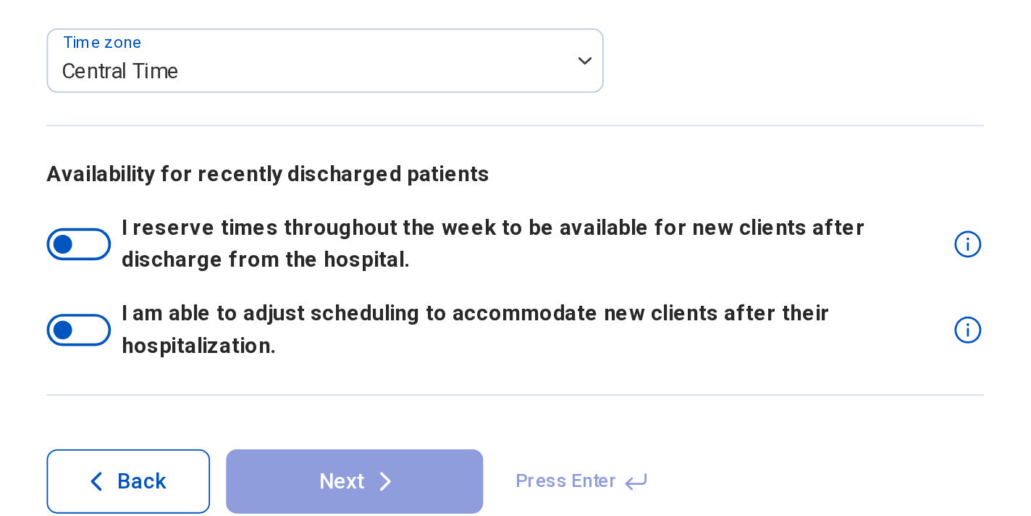
scroll to position [874, 0]
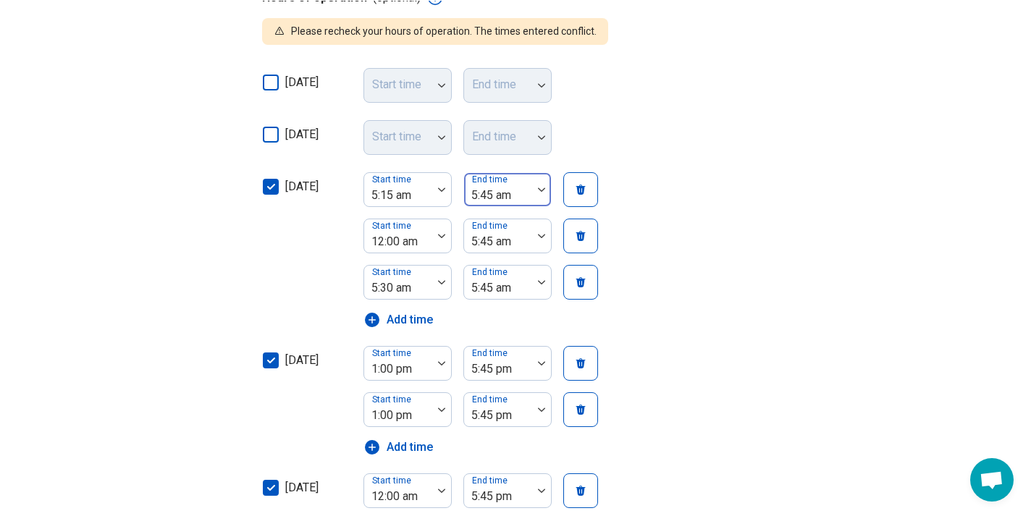
scroll to position [387, 0]
